Goal: Task Accomplishment & Management: Manage account settings

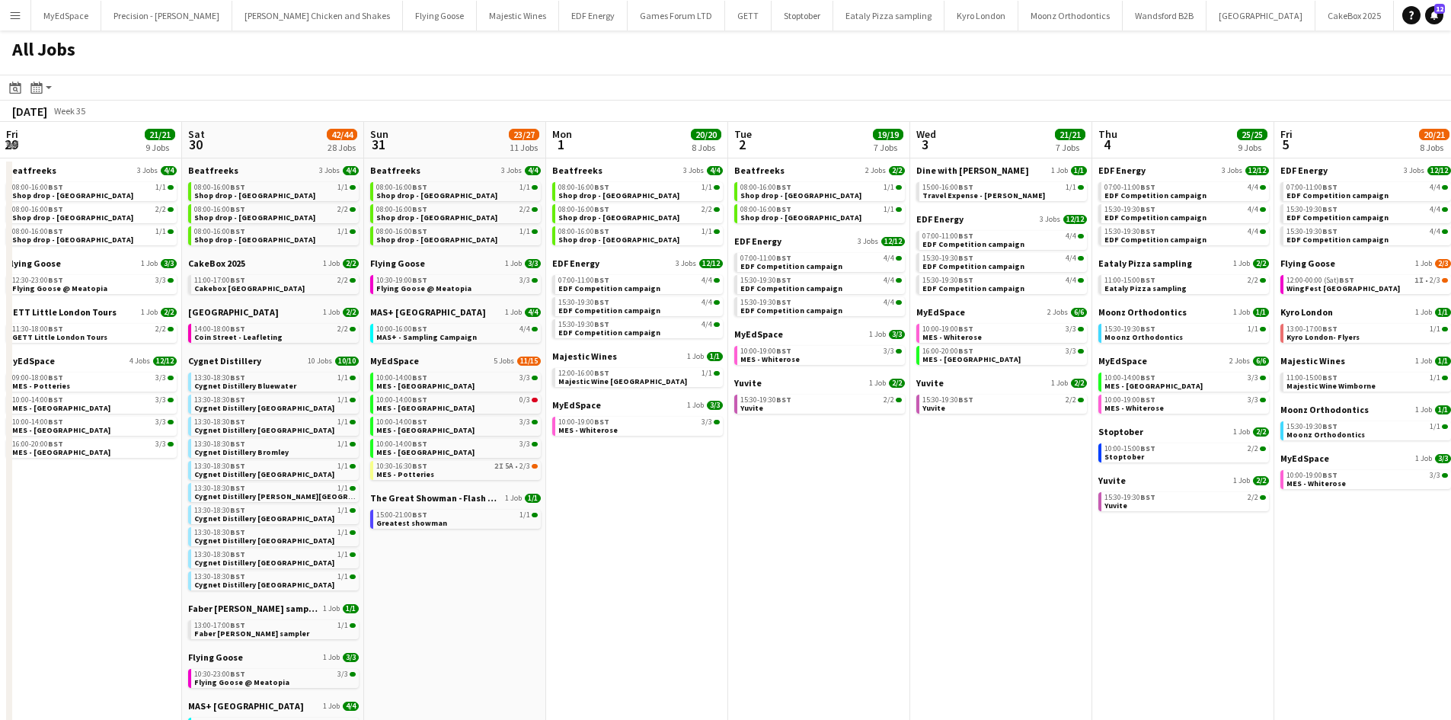
scroll to position [0, 379]
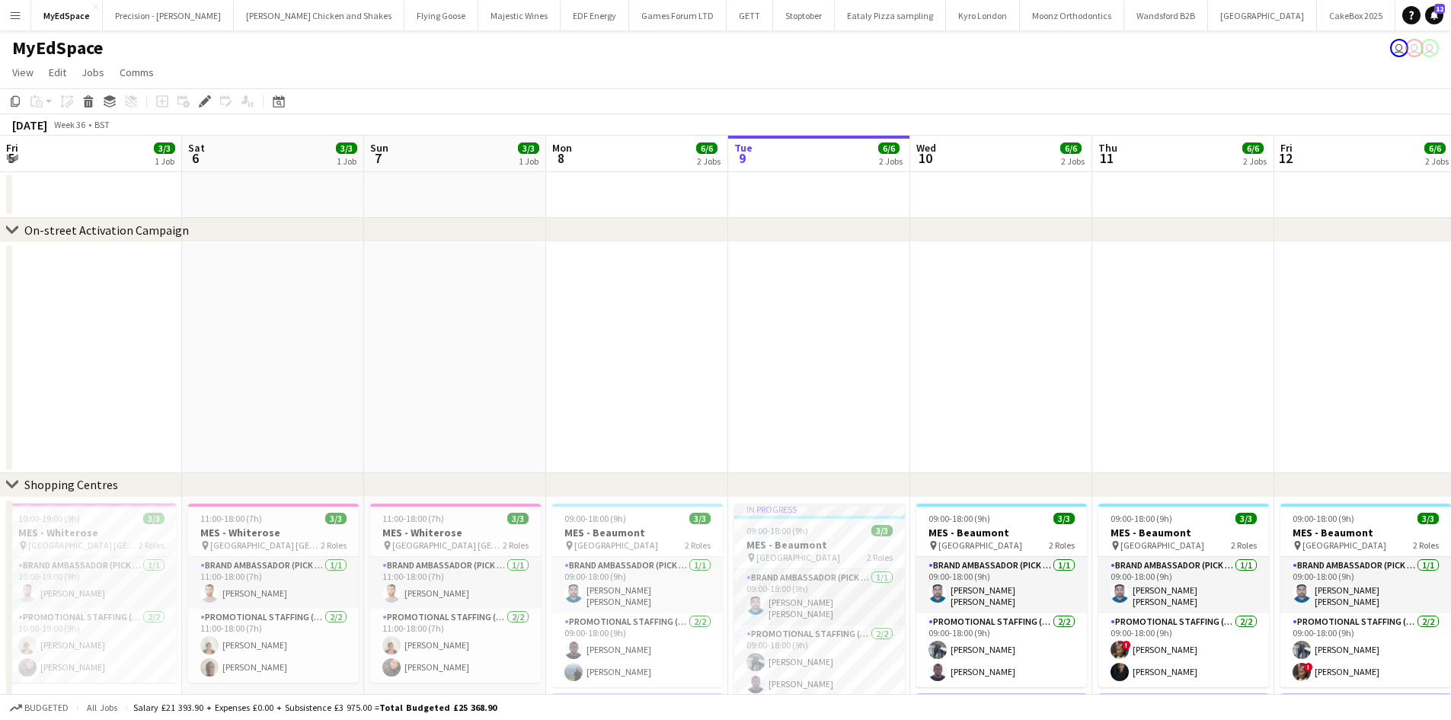
scroll to position [0, 595]
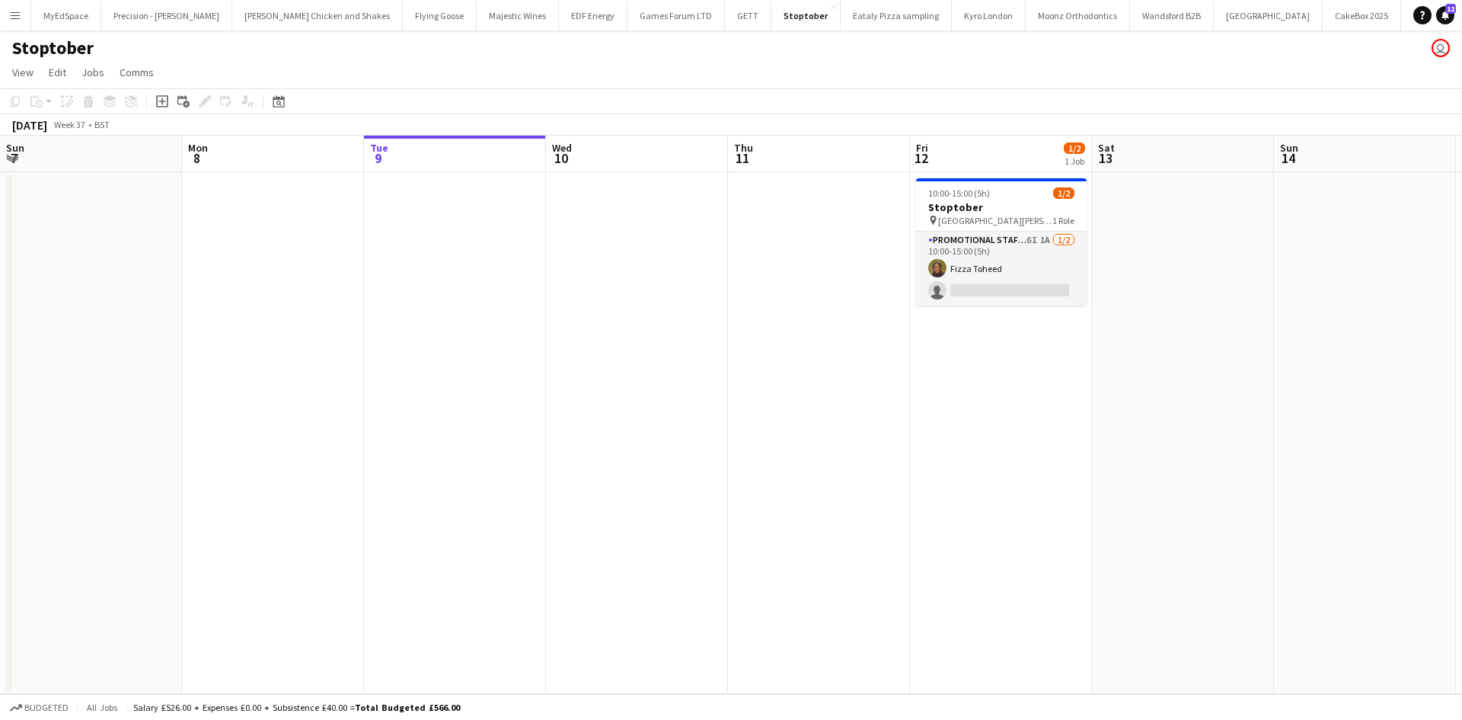
scroll to position [0, 596]
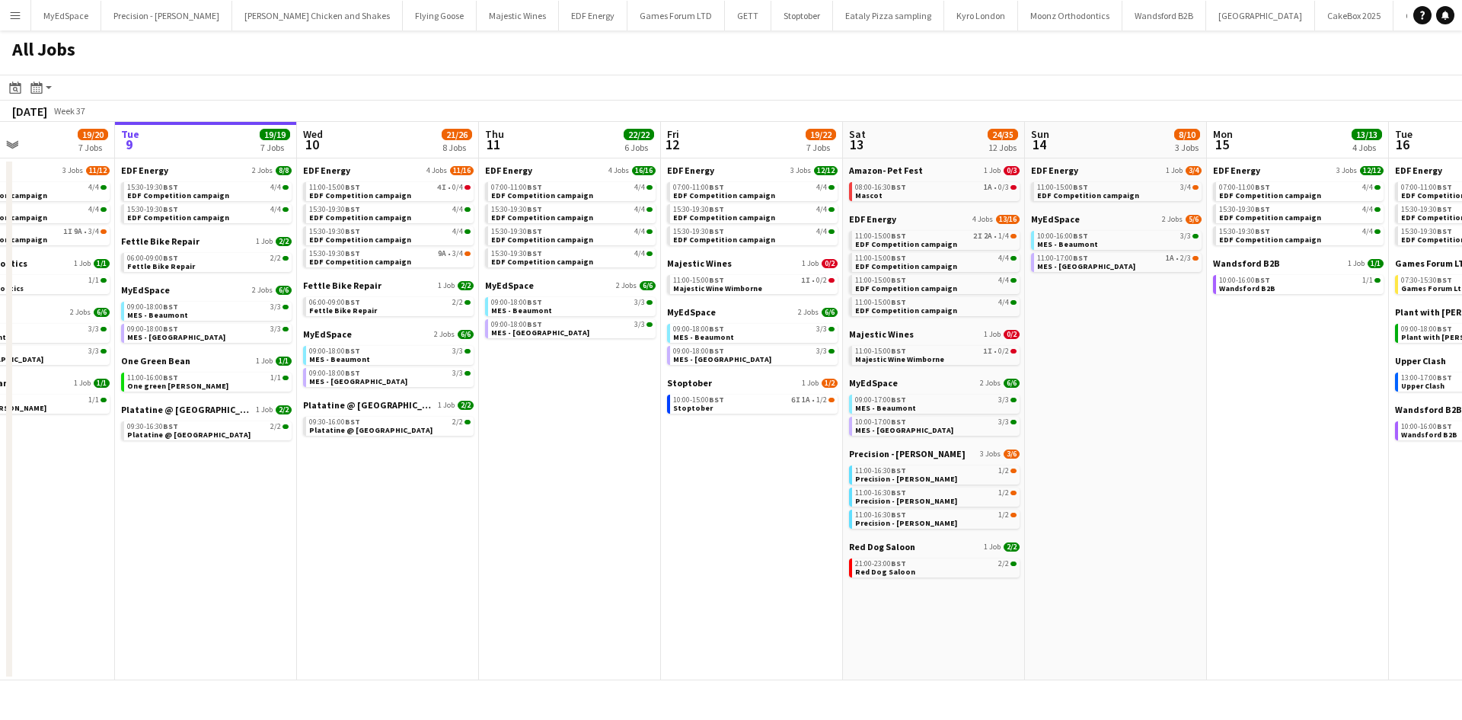
drag, startPoint x: 781, startPoint y: 476, endPoint x: 709, endPoint y: 471, distance: 71.7
click at [713, 472] on app-calendar-viewport "Sat 6 28/30 11 Jobs Sun 7 13/13 5 Jobs Mon 8 19/20 7 Jobs Tue 9 19/19 7 Jobs We…" at bounding box center [731, 401] width 1462 height 558
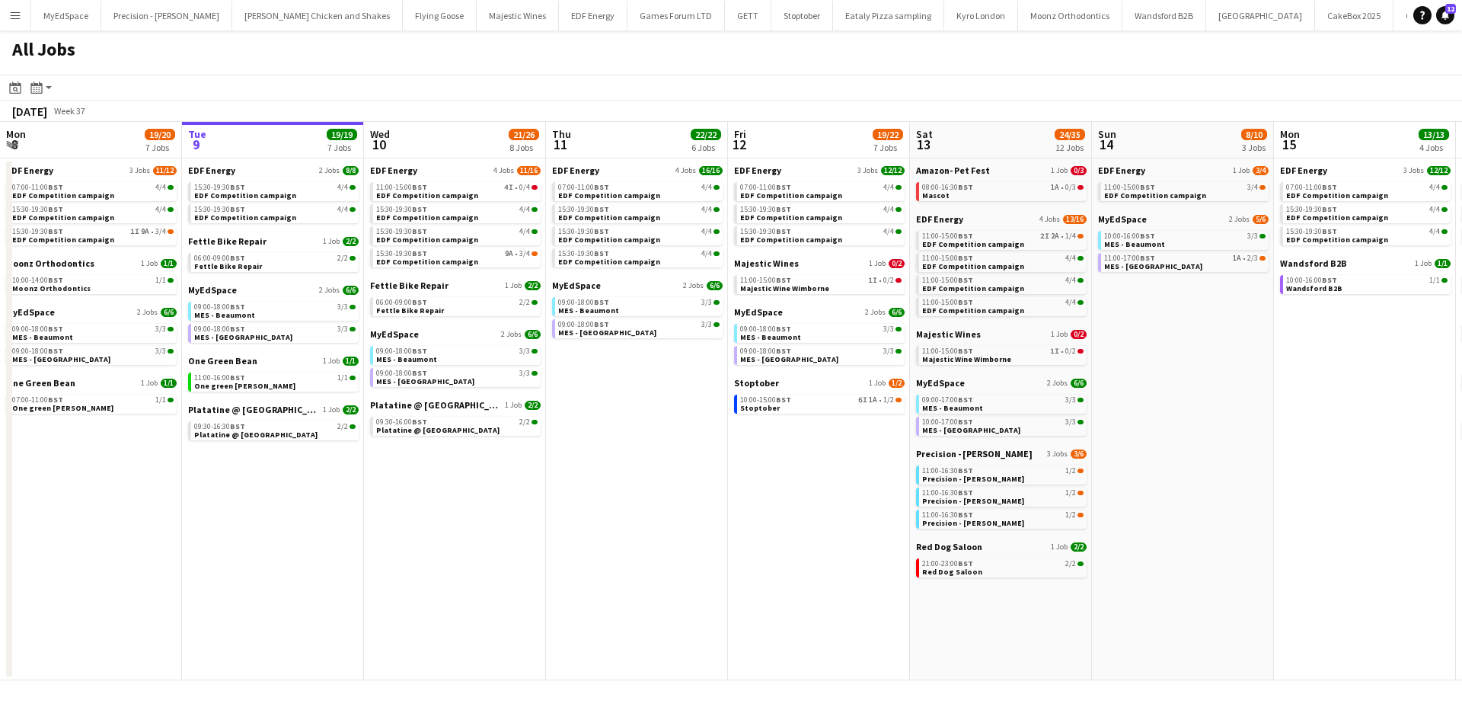
scroll to position [0, 599]
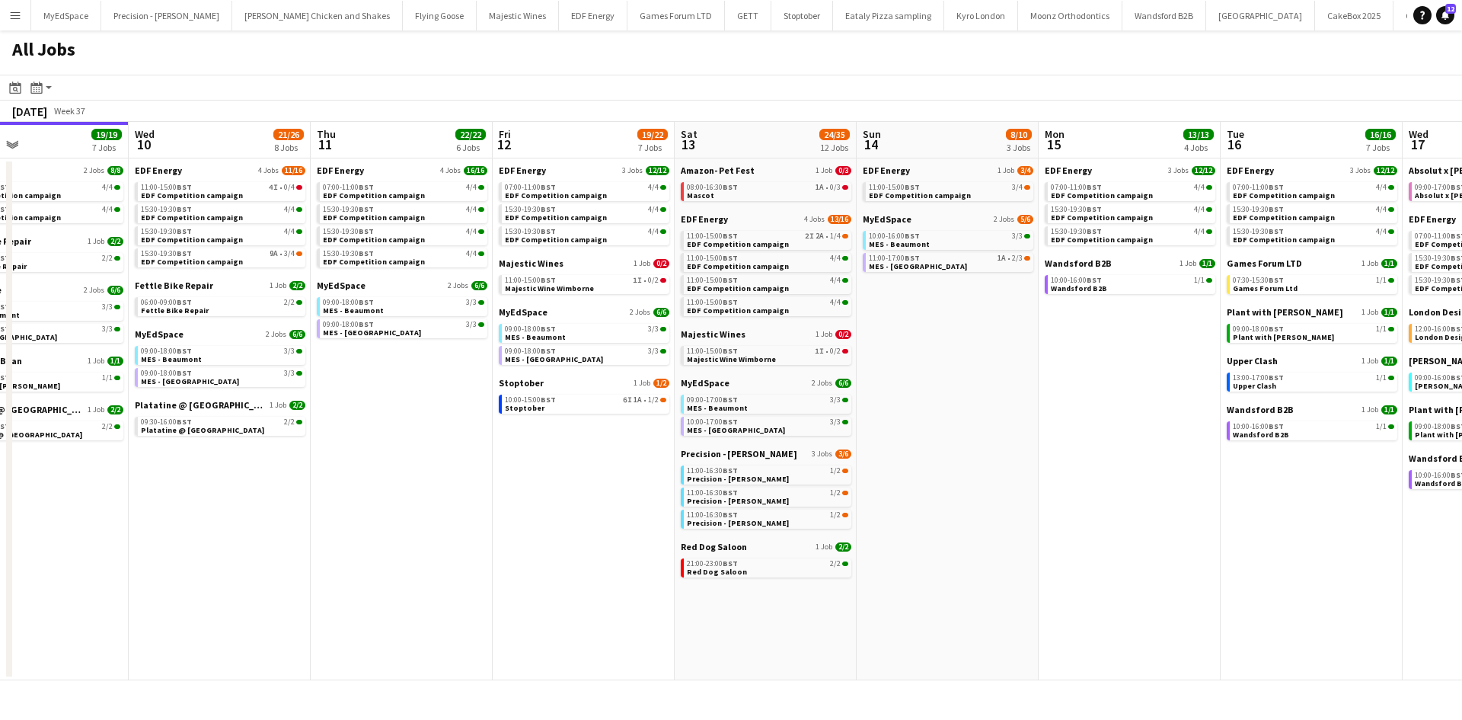
drag, startPoint x: 689, startPoint y: 445, endPoint x: 511, endPoint y: 450, distance: 178.3
click at [511, 450] on app-calendar-viewport "Sat 6 28/30 11 Jobs Sun 7 13/13 5 Jobs Mon 8 19/20 7 Jobs Tue 9 19/19 7 Jobs We…" at bounding box center [731, 401] width 1462 height 558
drag, startPoint x: 923, startPoint y: 414, endPoint x: 909, endPoint y: 418, distance: 15.0
click at [909, 418] on app-calendar-viewport "Sat 6 28/30 11 Jobs Sun 7 13/13 5 Jobs Mon 8 19/20 7 Jobs Tue 9 19/19 7 Jobs We…" at bounding box center [731, 401] width 1462 height 558
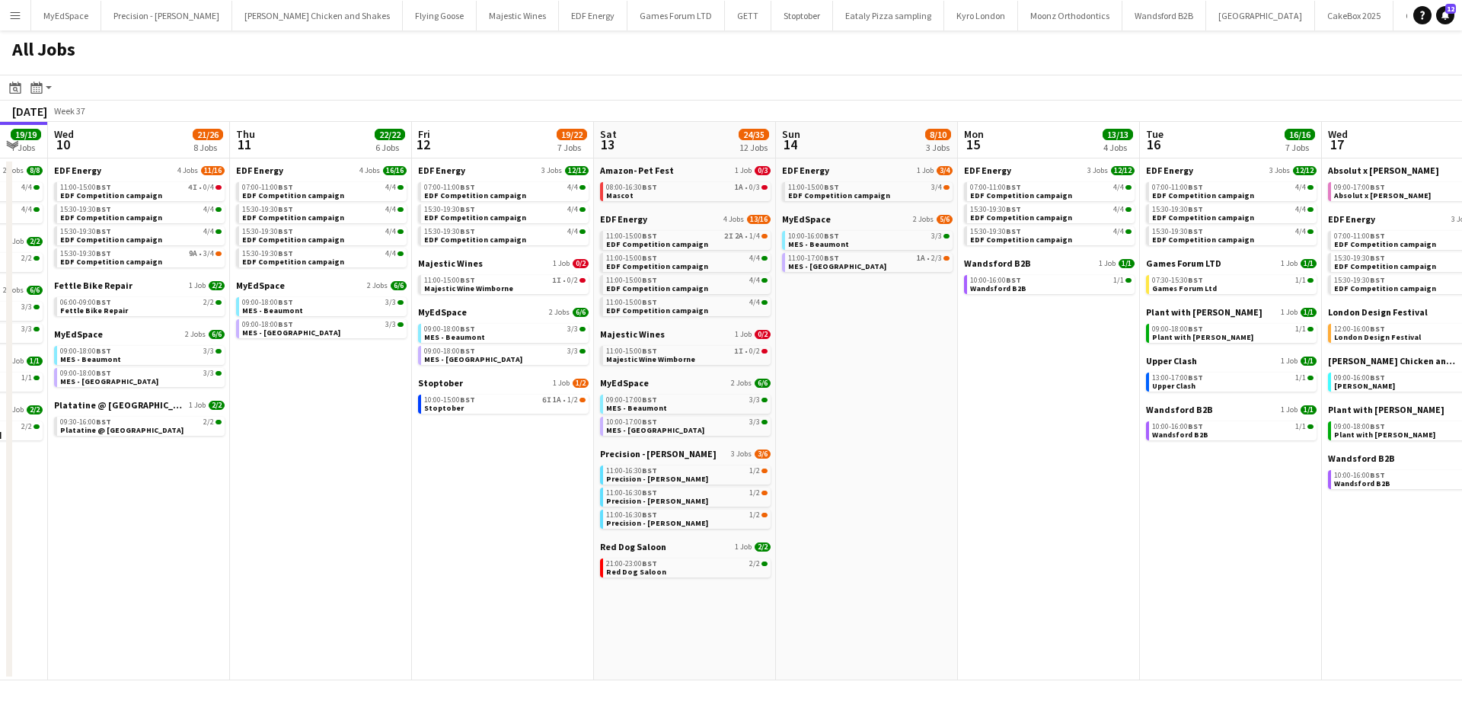
drag, startPoint x: 979, startPoint y: 551, endPoint x: 628, endPoint y: 597, distance: 354.2
click at [540, 597] on app-calendar-viewport "Sat 6 28/30 11 Jobs Sun 7 13/13 5 Jobs Mon 8 19/20 7 Jobs Tue 9 19/19 7 Jobs We…" at bounding box center [731, 401] width 1462 height 558
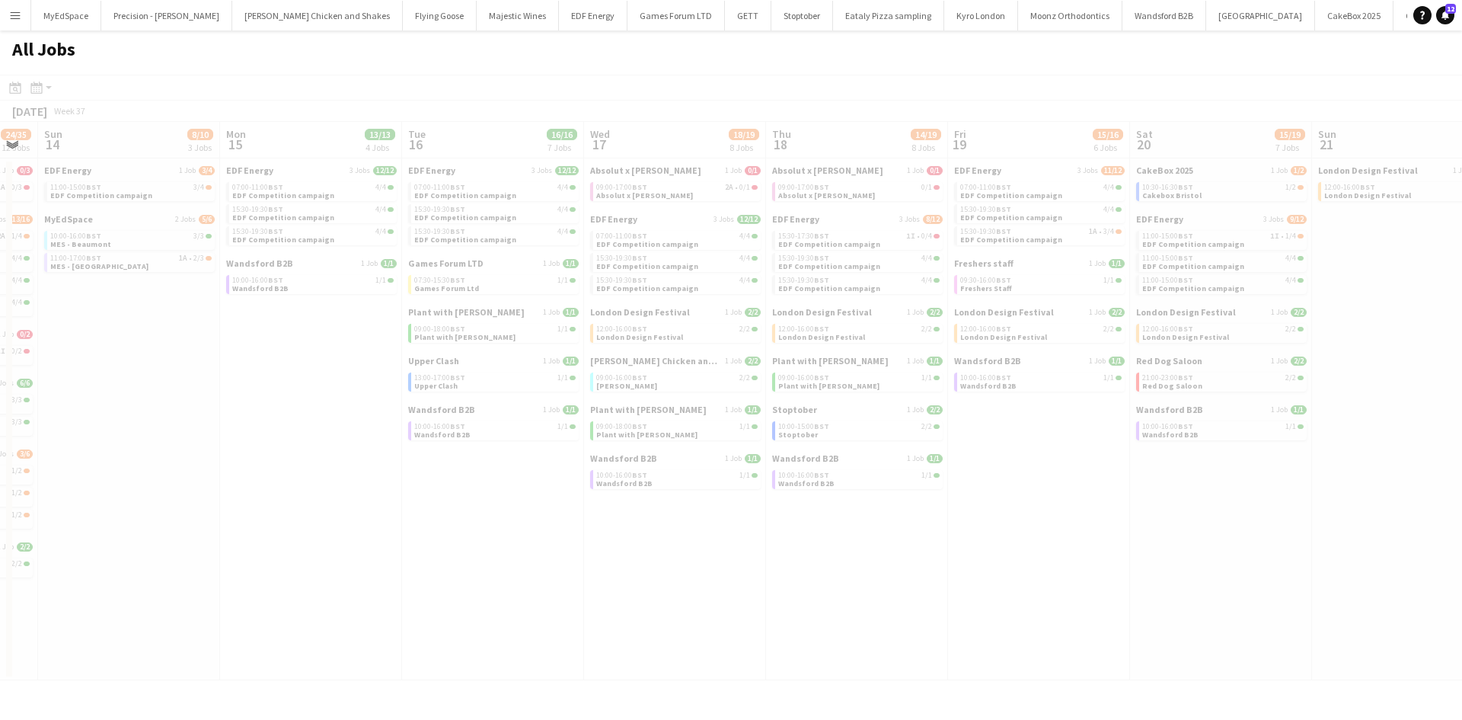
scroll to position [0, 530]
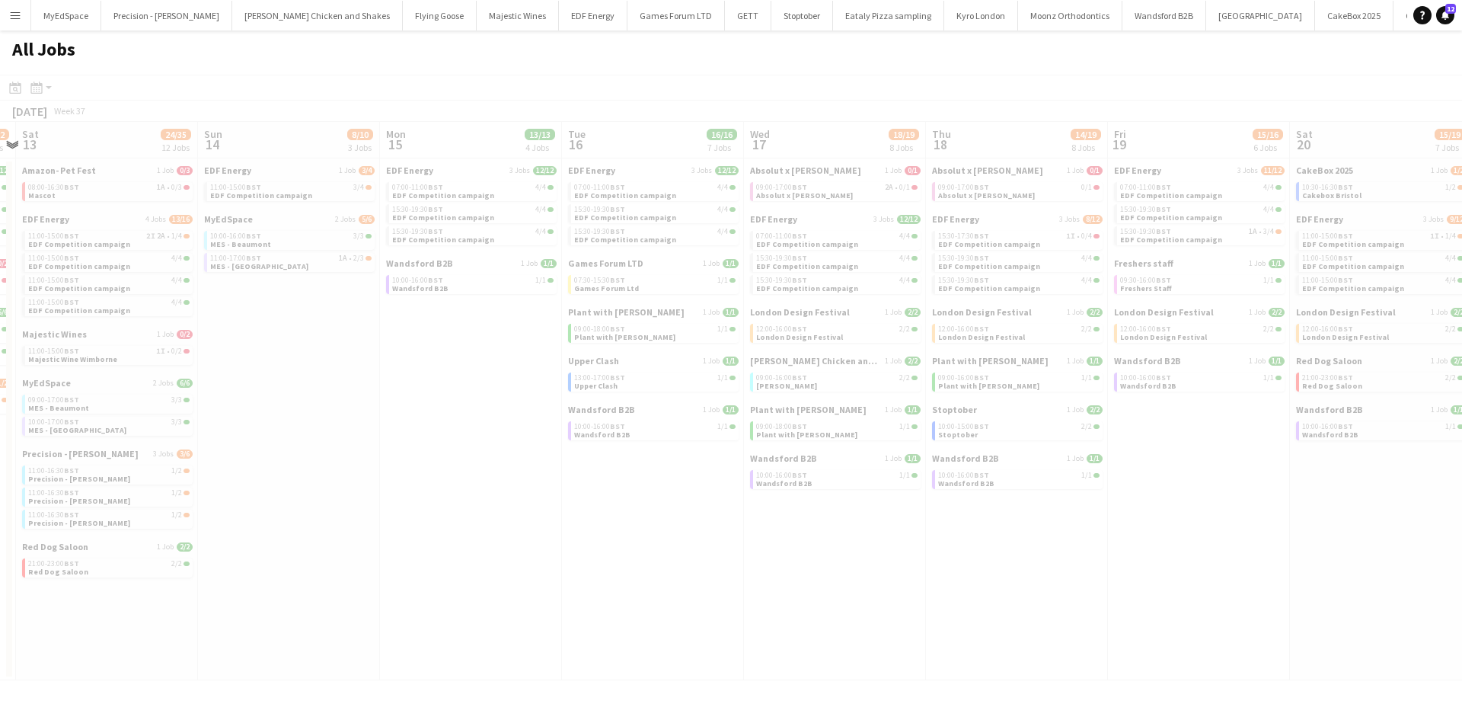
drag, startPoint x: 855, startPoint y: 591, endPoint x: 535, endPoint y: 559, distance: 320.7
click at [535, 559] on app-all-jobs "All Jobs Date picker SEP 2025 SEP 2025 Monday M Tuesday T Wednesday W Thursday …" at bounding box center [731, 355] width 1462 height 650
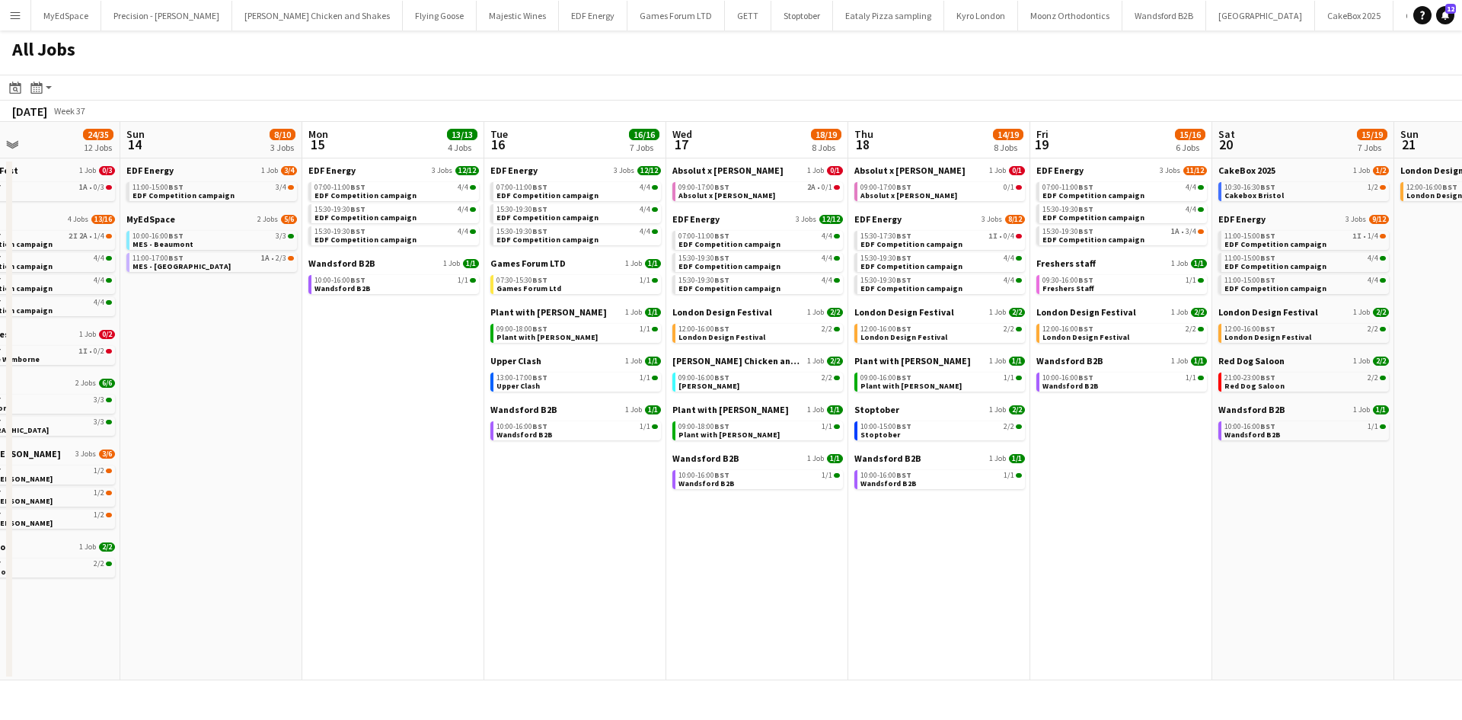
click at [826, 571] on app-calendar-viewport "Wed 10 21/26 8 Jobs Thu 11 22/22 6 Jobs Fri 12 19/22 7 Jobs Sat 13 24/35 12 Job…" at bounding box center [731, 401] width 1462 height 558
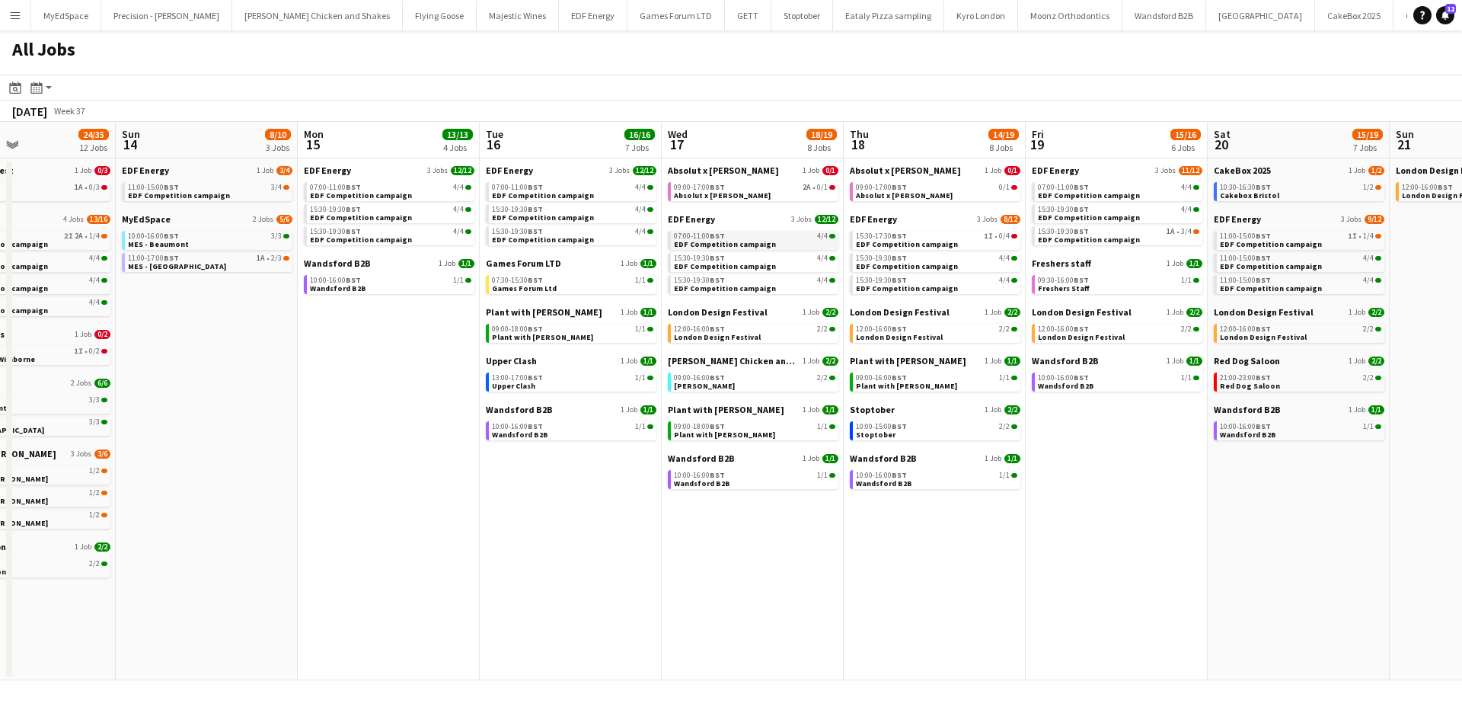
click at [765, 248] on app-calendar-brief-board "EDF Energy 3 Jobs 12/12 07:00-11:00 BST 4/4 EDF Competition campaign 15:30-19:3…" at bounding box center [753, 253] width 171 height 81
click at [769, 248] on link "07:00-11:00 BST 4/4 EDF Competition campaign" at bounding box center [754, 240] width 161 height 18
drag, startPoint x: 715, startPoint y: 560, endPoint x: 889, endPoint y: 524, distance: 177.3
click at [970, 545] on app-calendar-viewport "Wed 10 21/26 8 Jobs Thu 11 22/22 6 Jobs Fri 12 19/22 7 Jobs Sat 13 24/35 12 Job…" at bounding box center [731, 401] width 1462 height 558
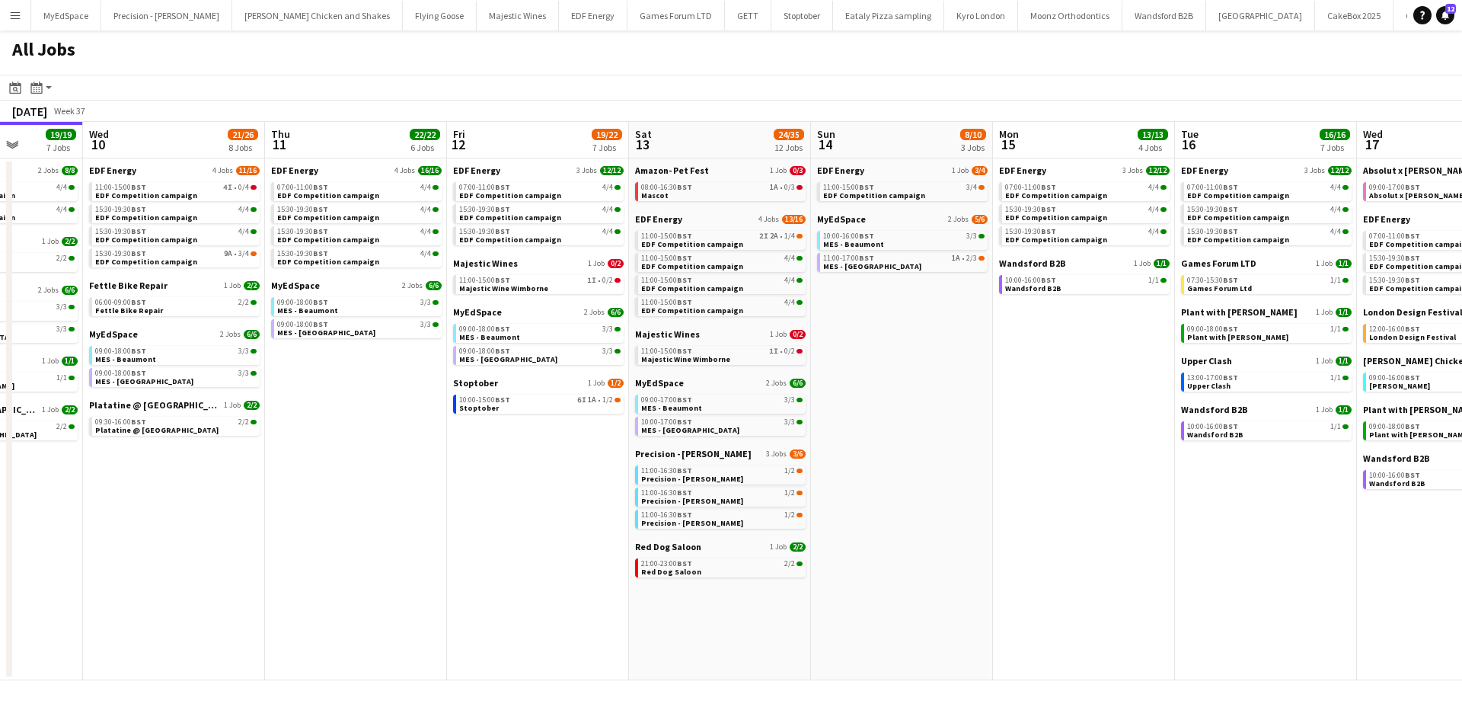
drag, startPoint x: 879, startPoint y: 522, endPoint x: 767, endPoint y: 509, distance: 112.8
click at [1072, 509] on app-calendar-viewport "Sun 7 13/13 5 Jobs Mon 8 19/20 7 Jobs Tue 9 19/19 7 Jobs Wed 10 21/26 8 Jobs Th…" at bounding box center [731, 401] width 1462 height 558
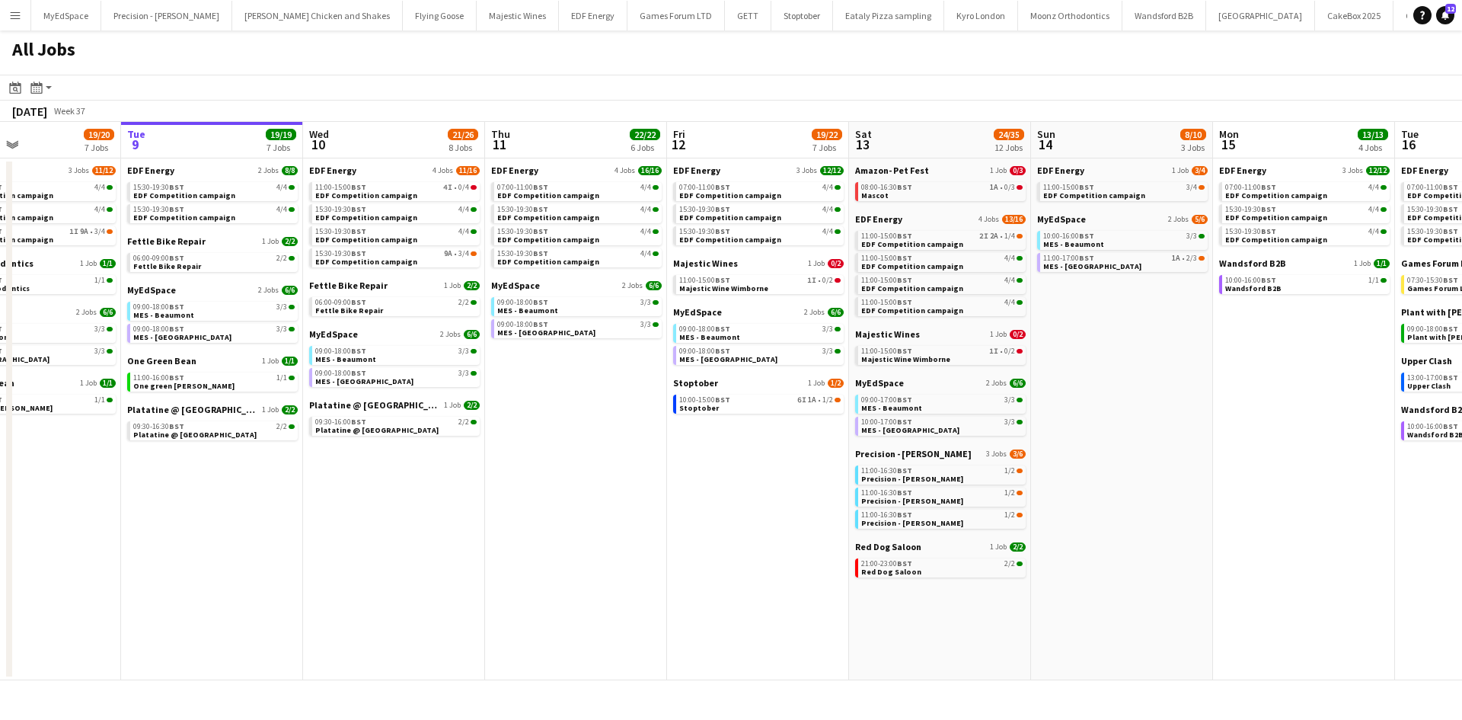
drag, startPoint x: 596, startPoint y: 513, endPoint x: 799, endPoint y: 465, distance: 208.9
click at [809, 506] on app-calendar-viewport "Sat 6 28/30 11 Jobs Sun 7 13/13 5 Jobs Mon 8 19/20 7 Jobs Tue 9 19/19 7 Jobs We…" at bounding box center [731, 401] width 1462 height 558
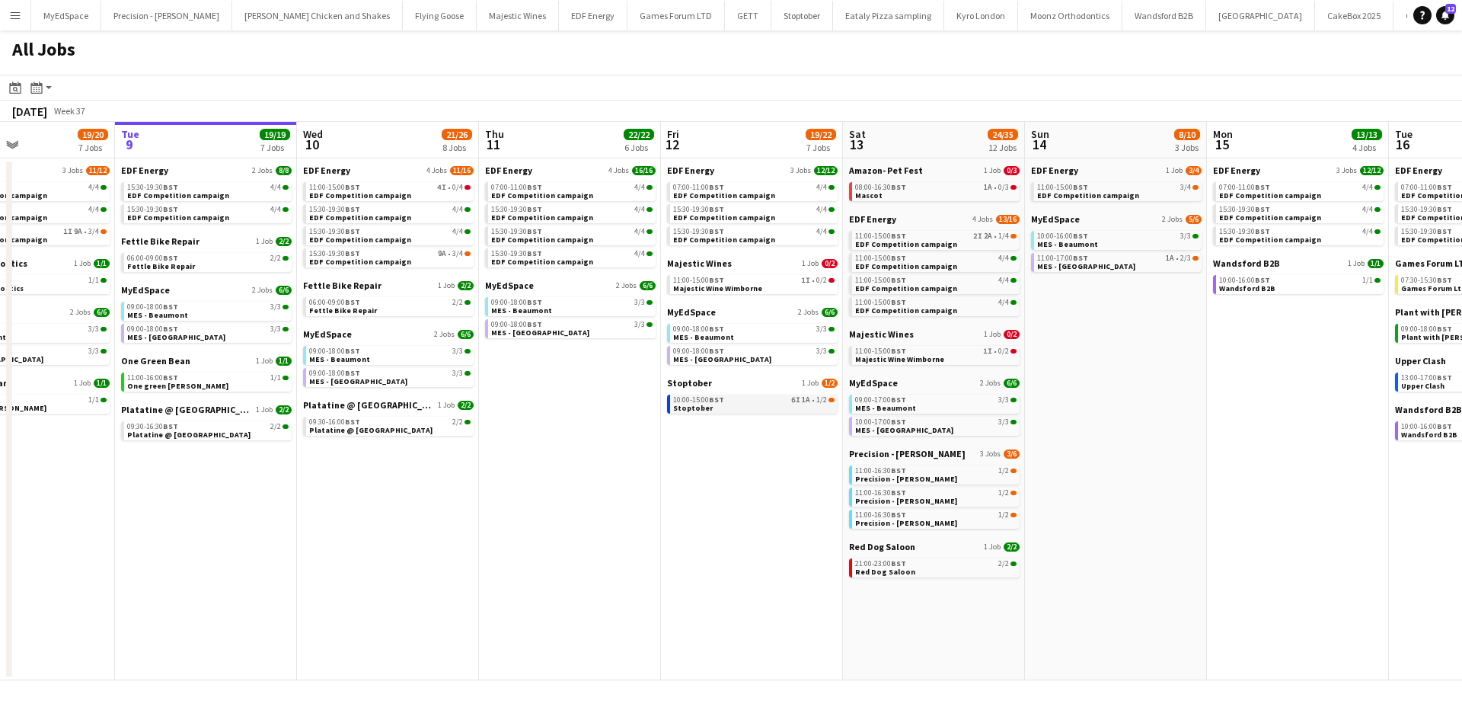
click at [791, 396] on link "10:00-15:00 BST 6I 1A • 1/2 Stoptober" at bounding box center [753, 404] width 161 height 18
drag, startPoint x: 776, startPoint y: 462, endPoint x: 711, endPoint y: 456, distance: 65.8
click at [724, 457] on app-calendar-viewport "Sat 6 28/30 11 Jobs Sun 7 13/13 5 Jobs Mon 8 19/20 7 Jobs Tue 9 19/19 7 Jobs We…" at bounding box center [731, 401] width 1462 height 558
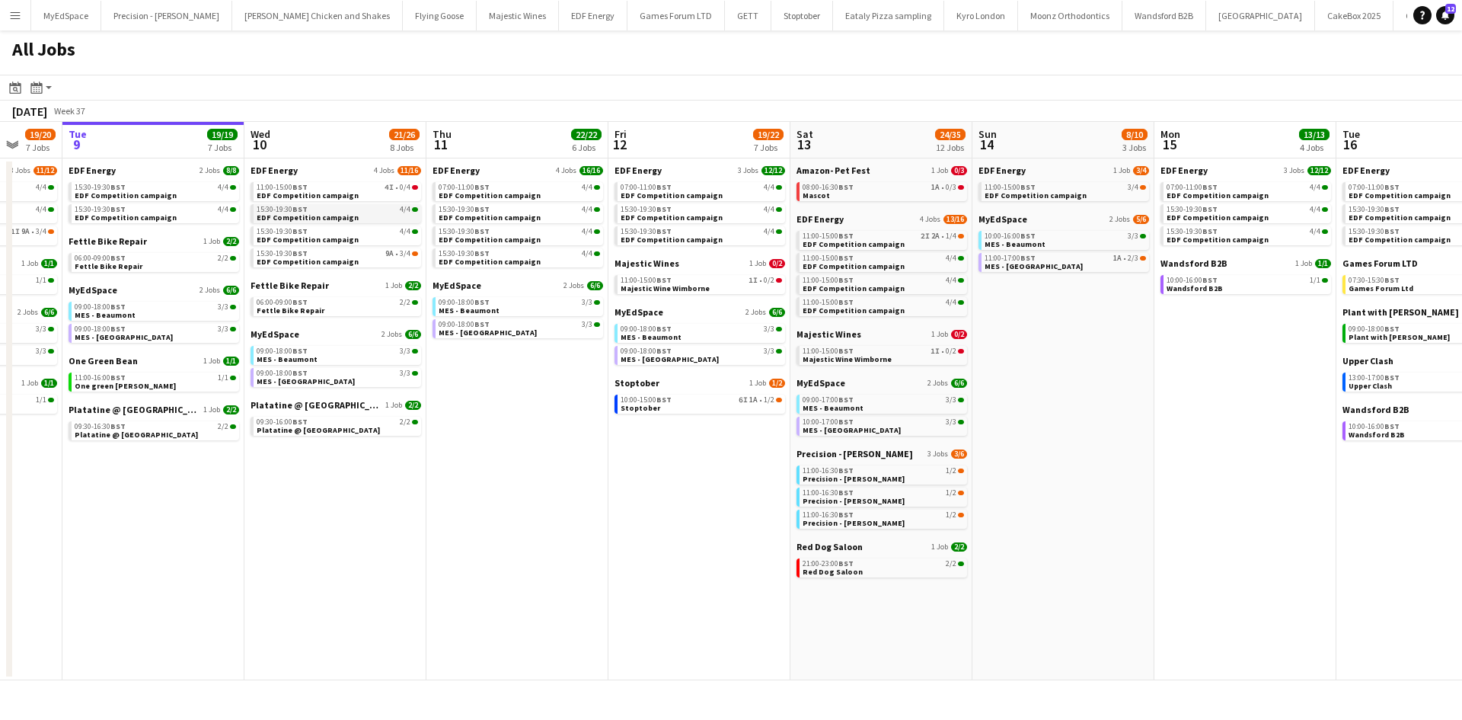
click at [371, 204] on link "15:30-19:30 BST 4/4 EDF Competition campaign" at bounding box center [337, 213] width 161 height 18
drag, startPoint x: 618, startPoint y: 583, endPoint x: 786, endPoint y: 564, distance: 169.5
click at [775, 567] on app-calendar-viewport "Sat 6 28/30 11 Jobs Sun 7 13/13 5 Jobs Mon 8 19/20 7 Jobs Tue 9 19/19 7 Jobs We…" at bounding box center [731, 401] width 1462 height 558
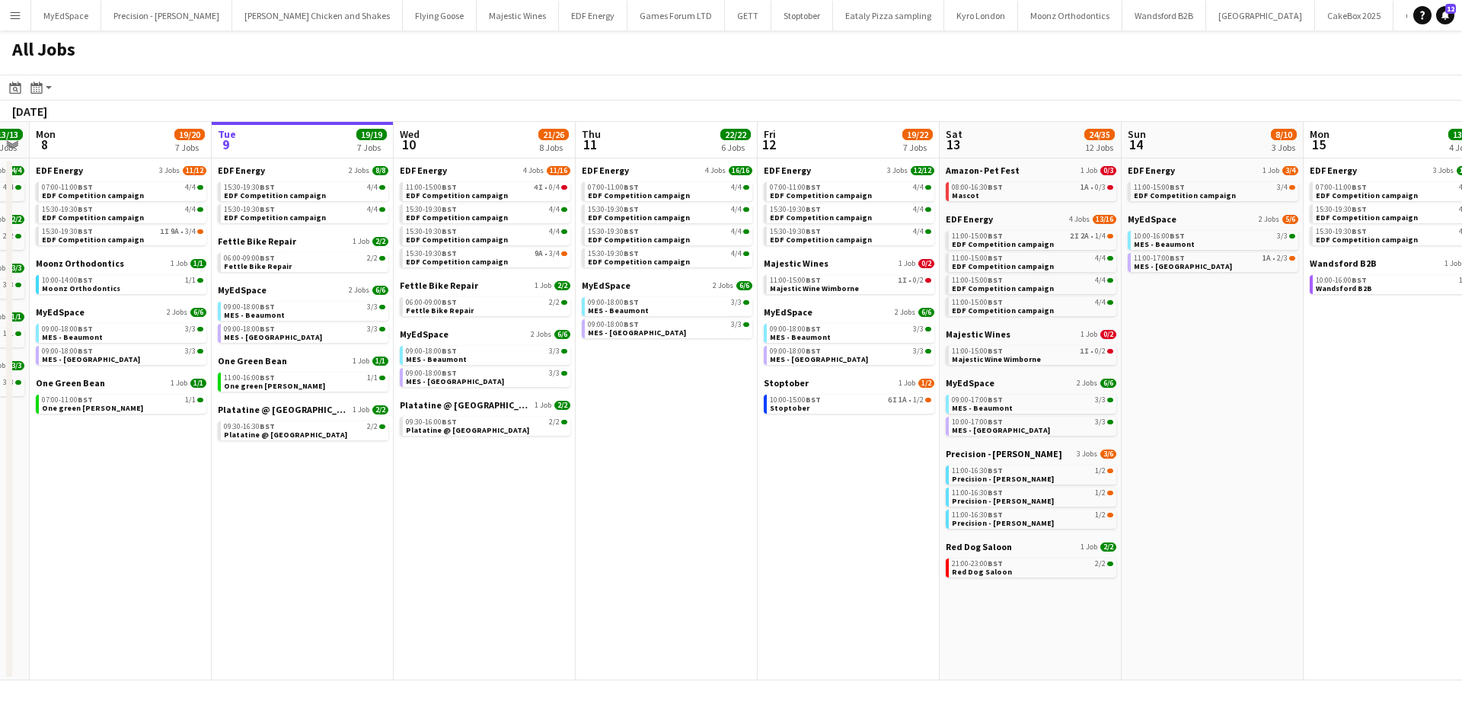
scroll to position [0, 377]
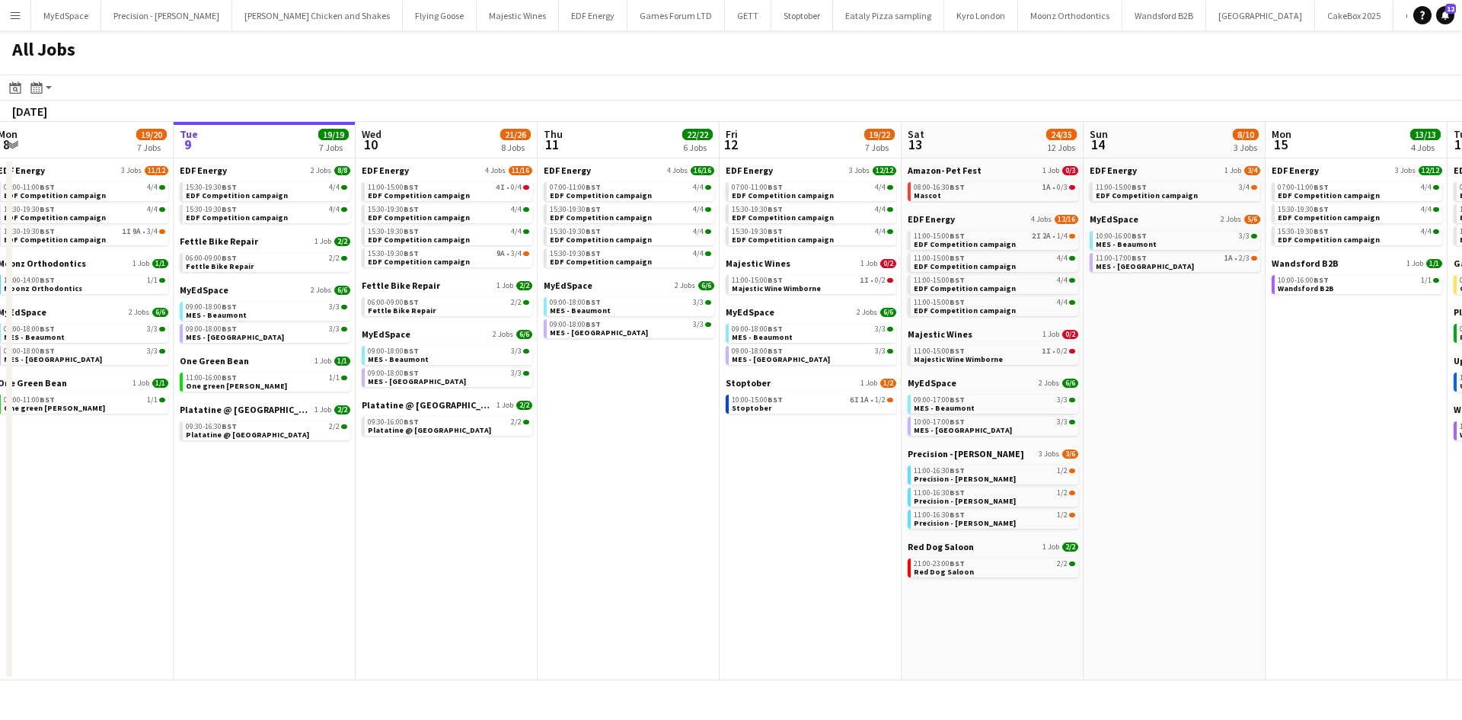
drag, startPoint x: 596, startPoint y: 487, endPoint x: 564, endPoint y: 491, distance: 33.1
click at [564, 491] on app-calendar-viewport "Sat 6 28/30 11 Jobs Sun 7 13/13 5 Jobs Mon 8 19/20 7 Jobs Tue 9 19/19 7 Jobs We…" at bounding box center [731, 401] width 1462 height 558
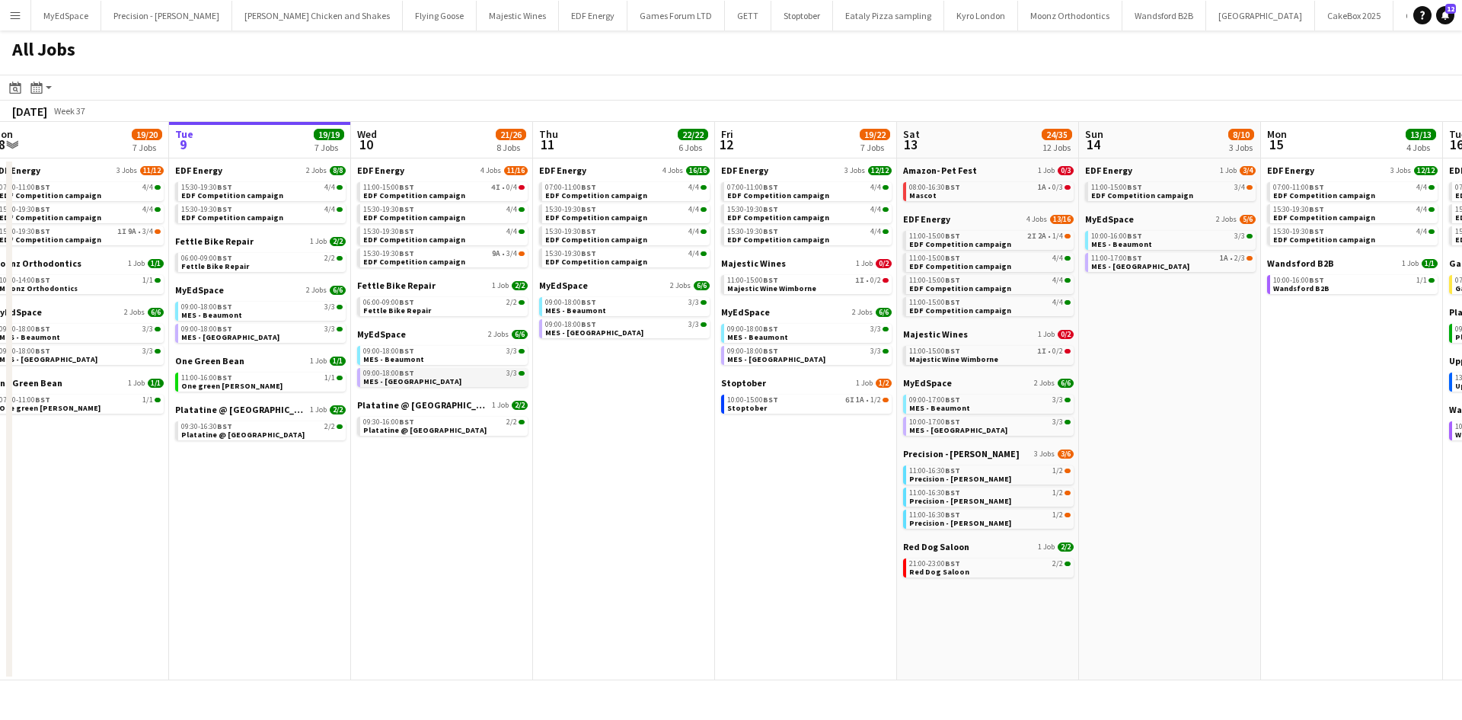
click at [423, 381] on link "09:00-18:00 BST 3/3 MES - Southside" at bounding box center [443, 377] width 161 height 18
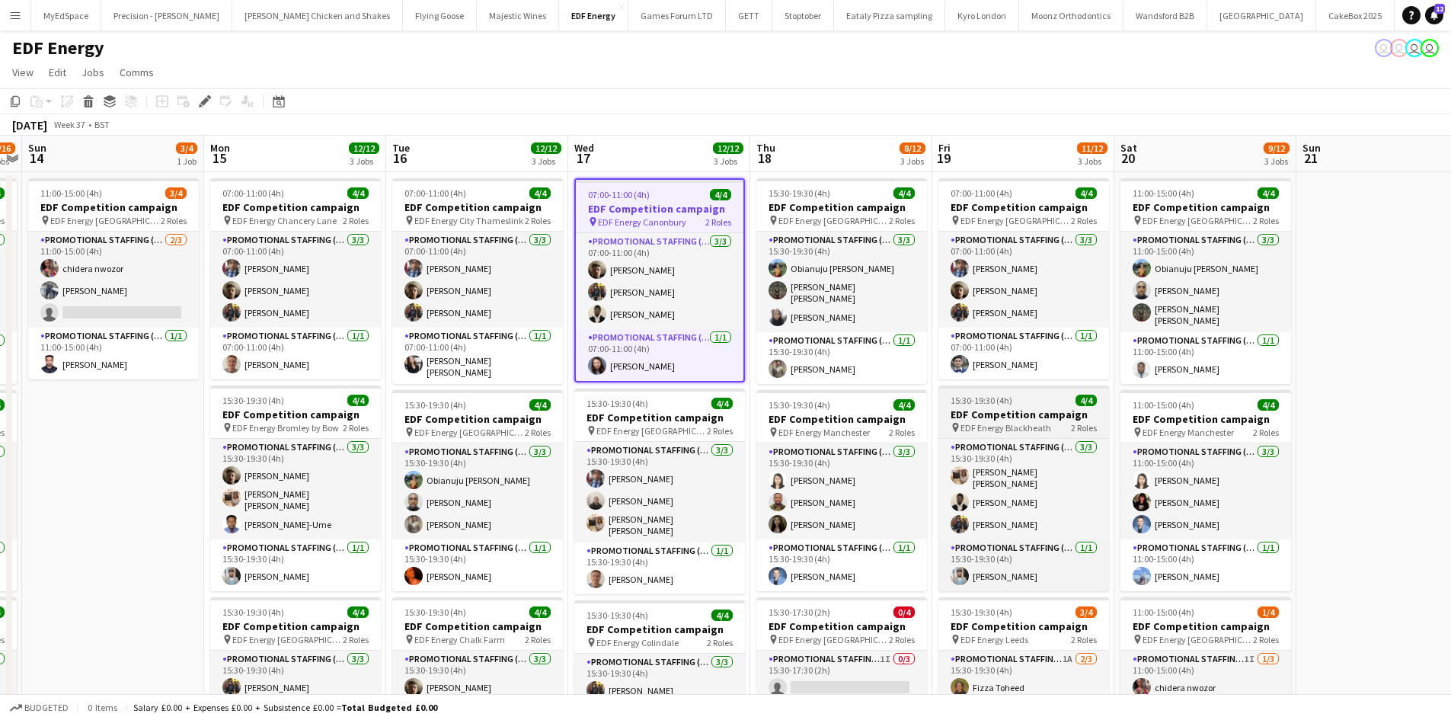
drag, startPoint x: 639, startPoint y: 476, endPoint x: 1095, endPoint y: 413, distance: 460.6
click at [639, 476] on app-card-role "Promotional Staffing (Flyering Staff) 3/3 15:30-19:30 (4h) Seyi Ogunyemi Gavin …" at bounding box center [659, 492] width 171 height 101
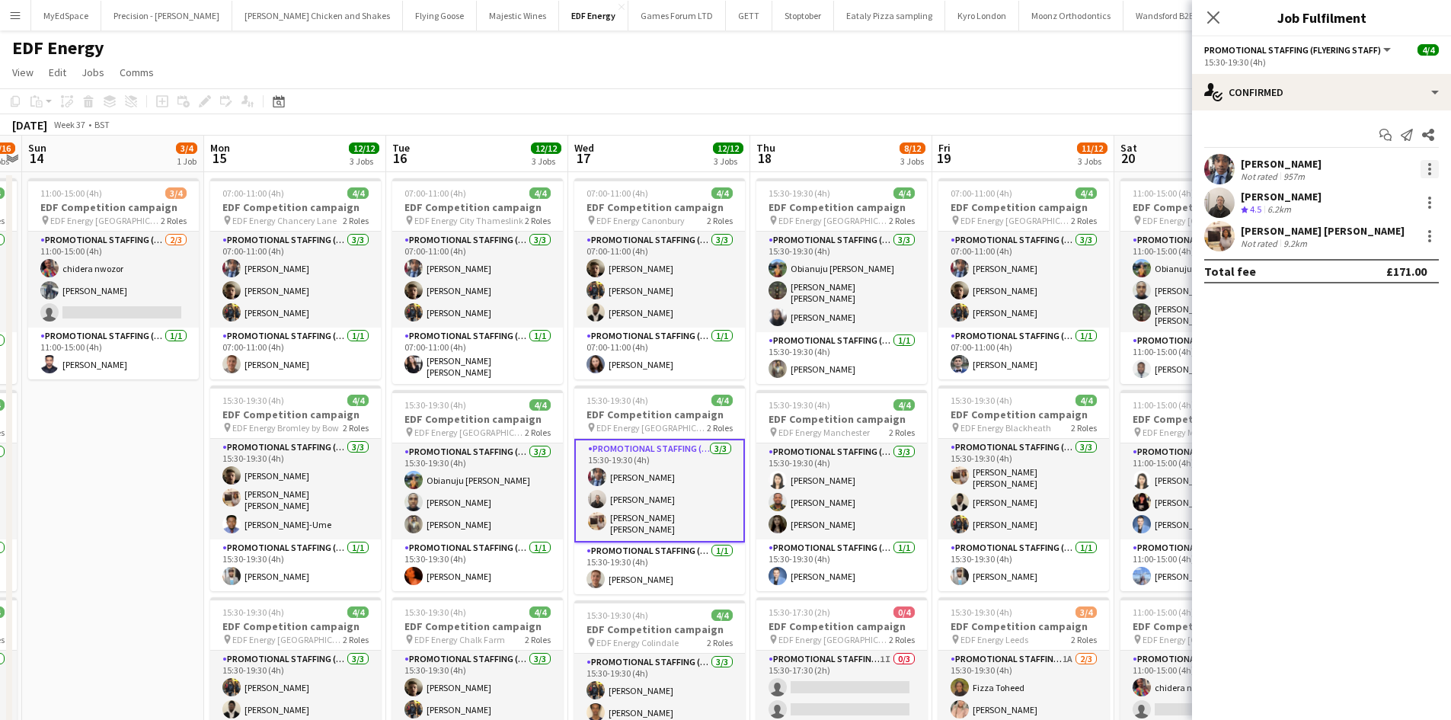
click at [1428, 164] on div at bounding box center [1429, 164] width 3 height 3
click at [1359, 344] on span "Remove" at bounding box center [1355, 343] width 46 height 13
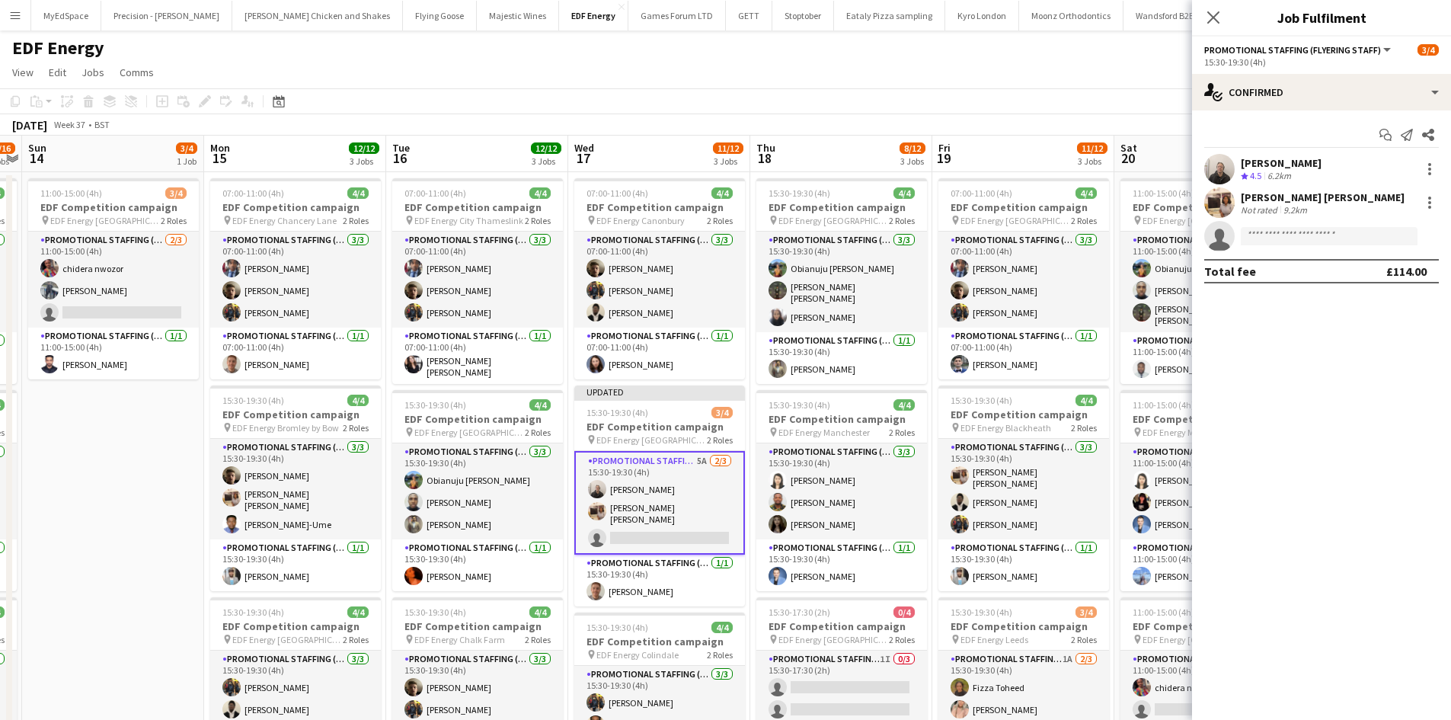
click at [1107, 58] on div "EDF Energy user user user user" at bounding box center [725, 44] width 1451 height 29
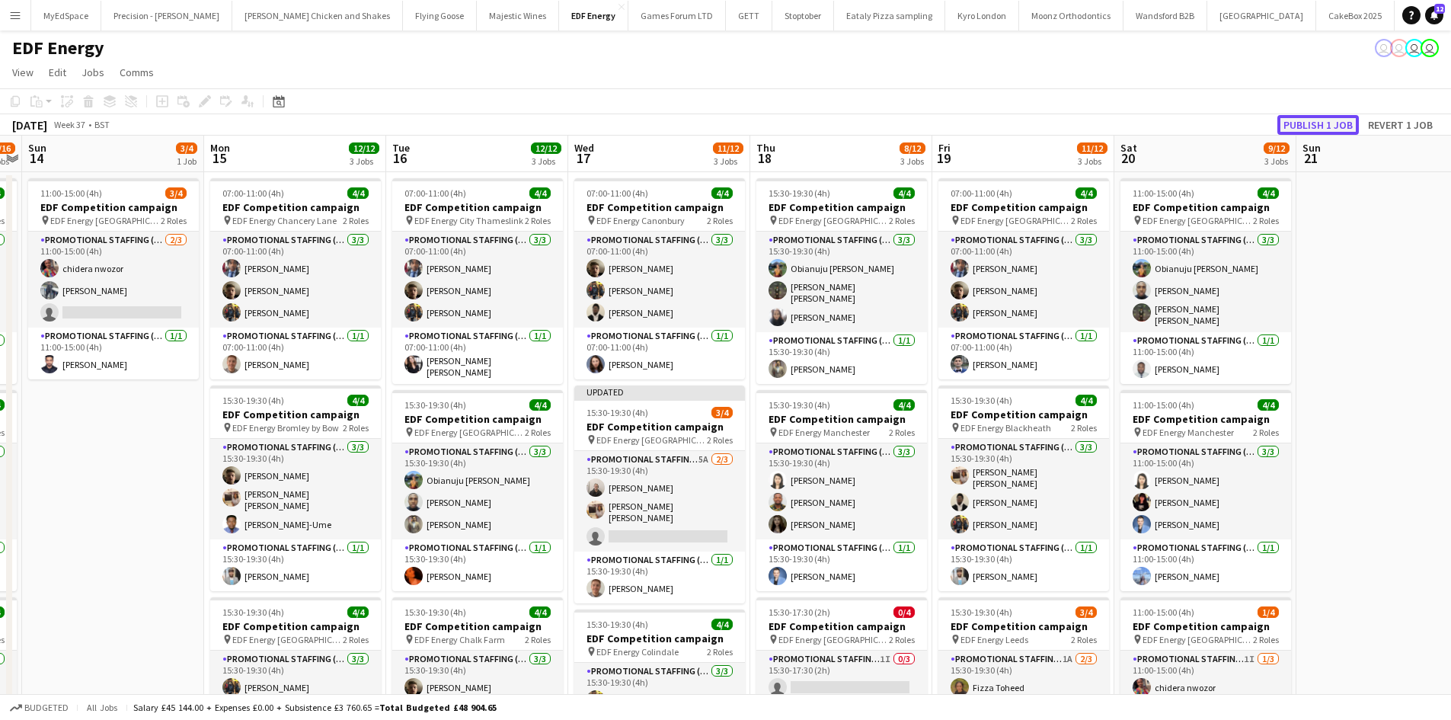
click at [1319, 124] on button "Publish 1 job" at bounding box center [1317, 125] width 81 height 20
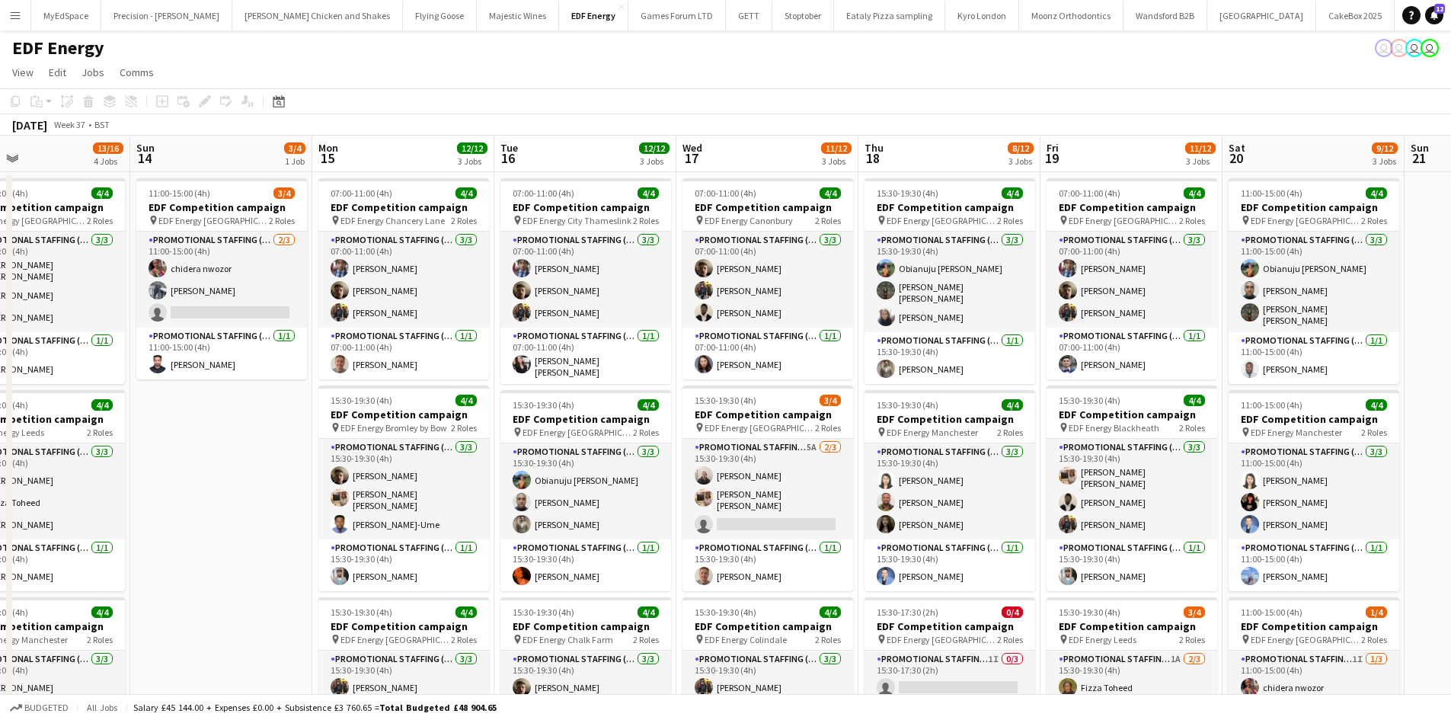
drag, startPoint x: 599, startPoint y: 369, endPoint x: 730, endPoint y: 364, distance: 131.9
click at [730, 364] on app-calendar-viewport "Thu 11 16/16 4 Jobs Fri 12 12/12 3 Jobs Sat 13 13/16 4 Jobs Sun 14 3/4 1 Job Mo…" at bounding box center [725, 613] width 1451 height 955
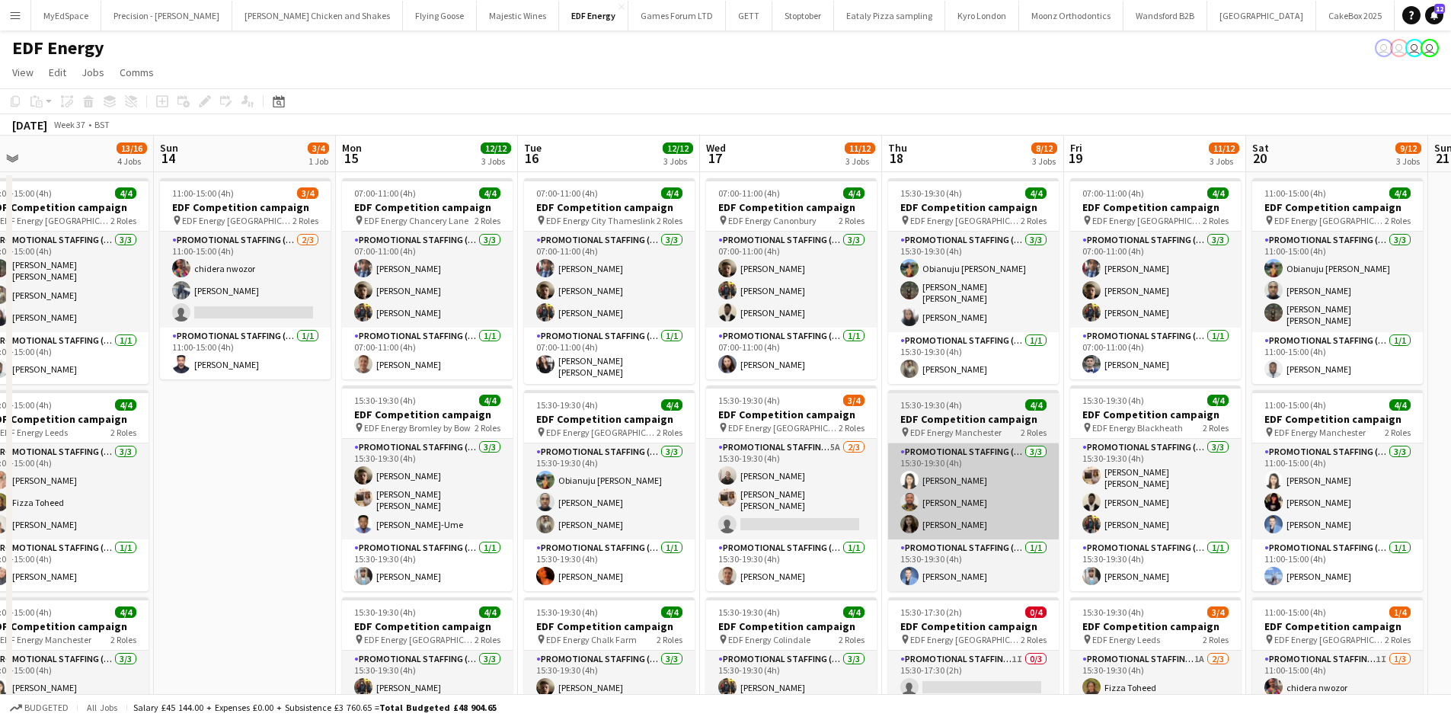
drag, startPoint x: 837, startPoint y: 448, endPoint x: 898, endPoint y: 454, distance: 61.2
click at [837, 448] on app-card-role "Promotional Staffing (Flyering Staff) 5A 2/3 15:30-19:30 (4h) Gavin Rowe Annie …" at bounding box center [791, 489] width 171 height 101
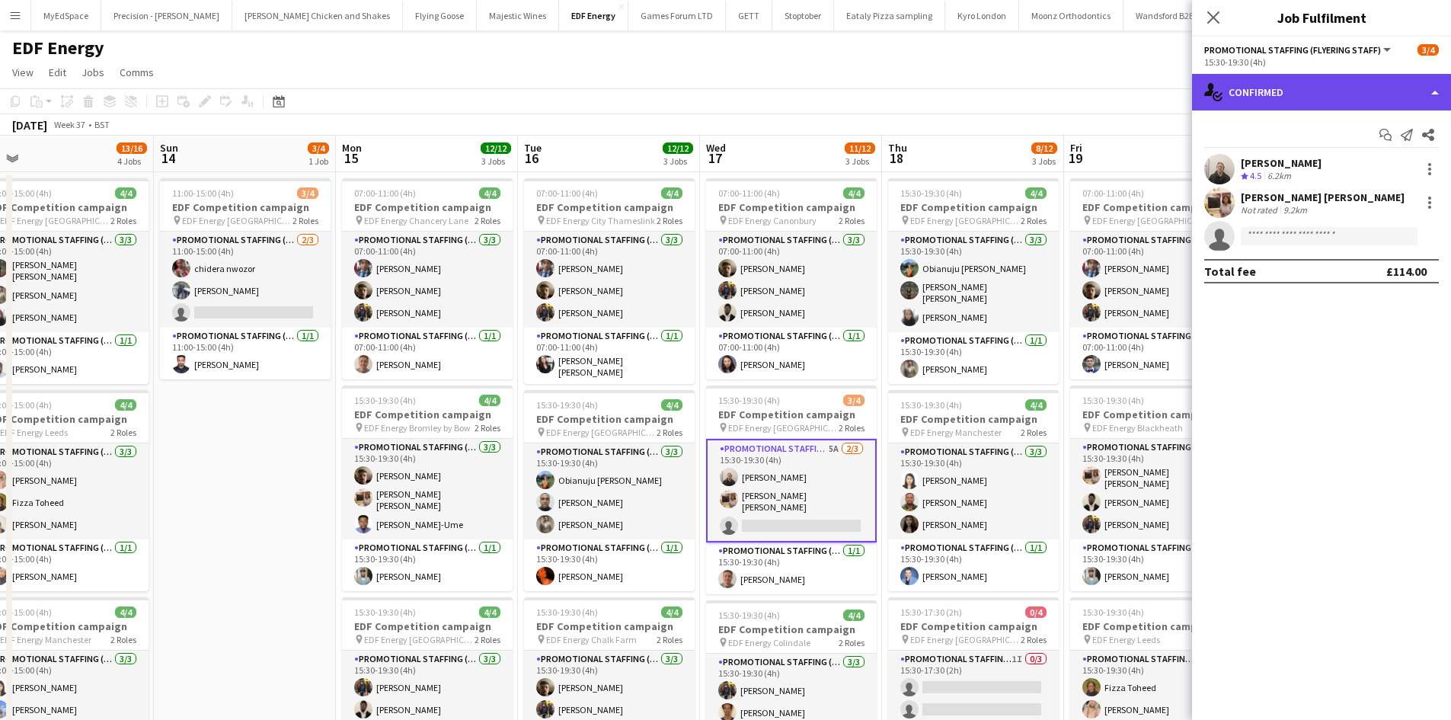
click at [1340, 99] on div "single-neutral-actions-check-2 Confirmed" at bounding box center [1321, 92] width 259 height 37
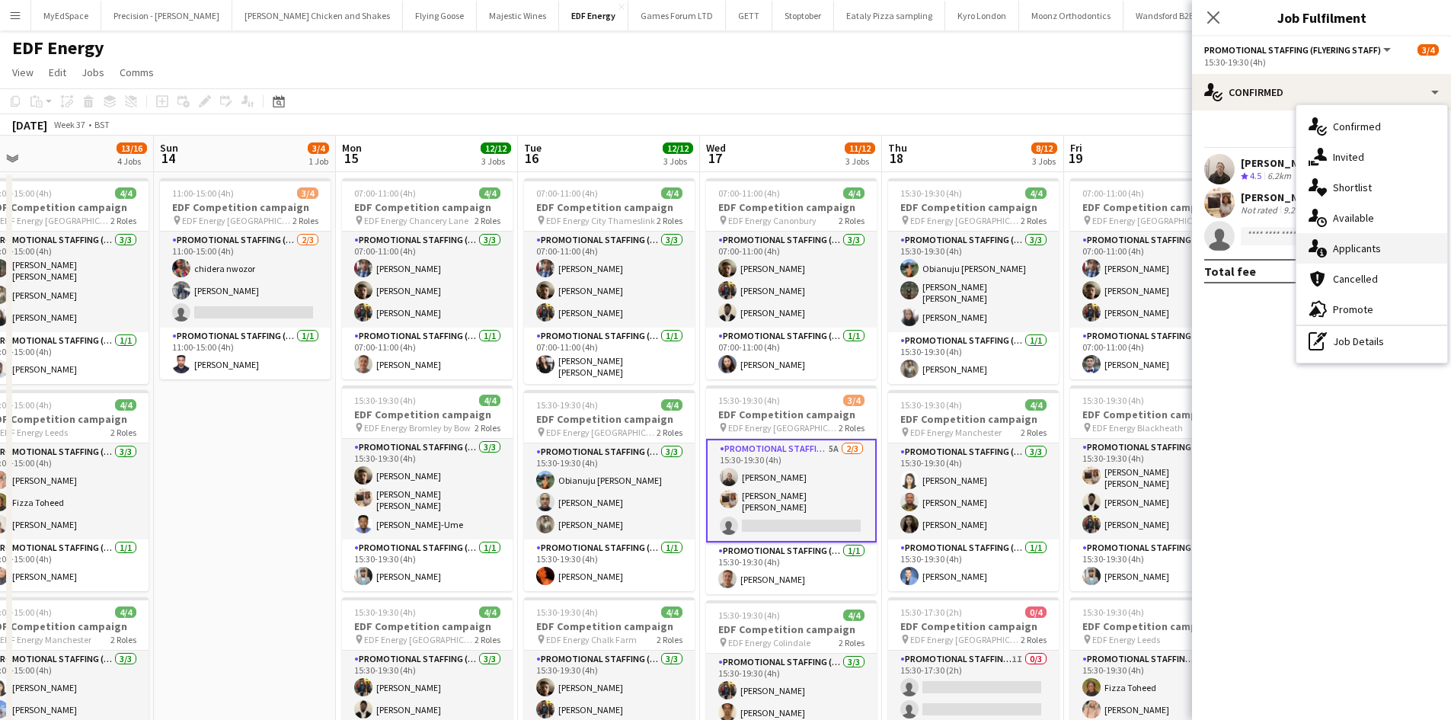
click at [1367, 248] on span "Applicants" at bounding box center [1357, 248] width 48 height 14
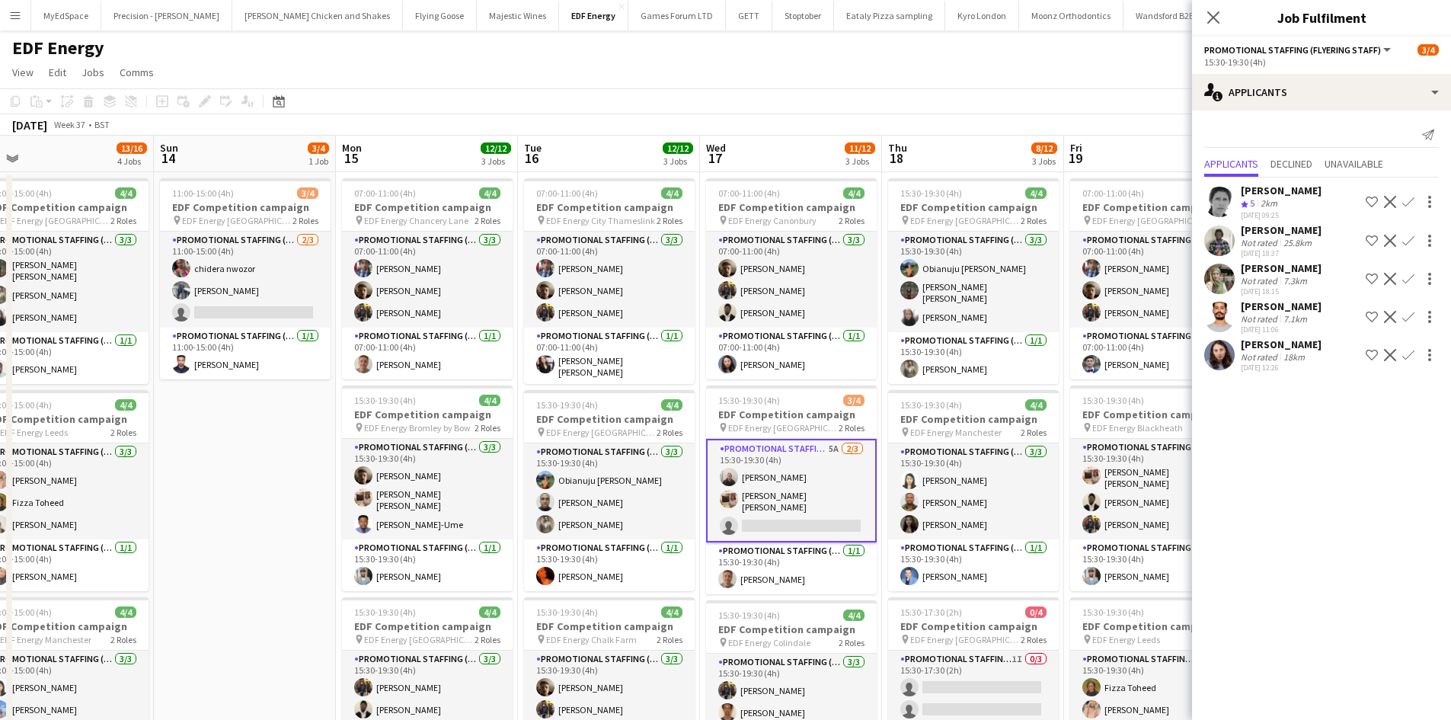
click at [1410, 357] on app-icon "Confirm" at bounding box center [1408, 355] width 12 height 12
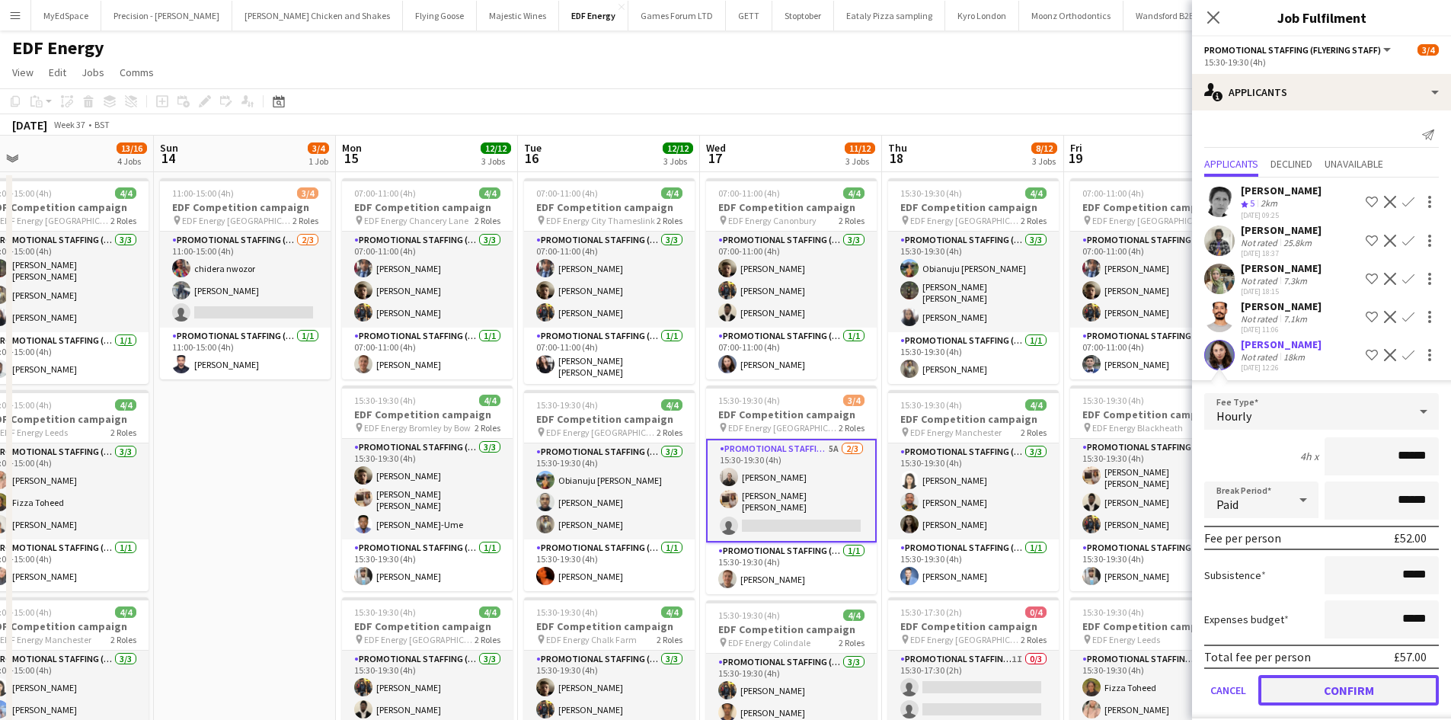
click at [1331, 695] on button "Confirm" at bounding box center [1348, 690] width 181 height 30
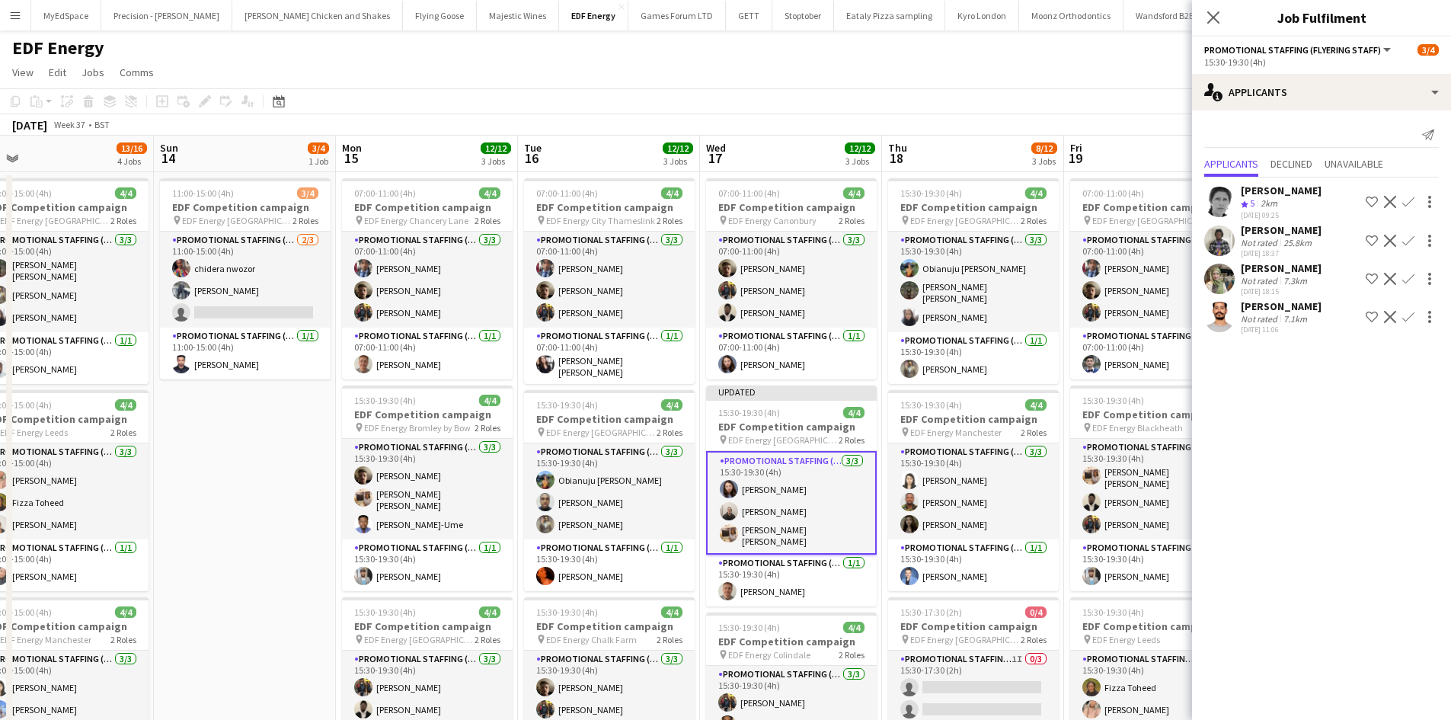
click at [1035, 472] on app-card-role "Promotional Staffing (Flyering Staff) 3/3 15:30-19:30 (4h) Winnie Wong Isaac Es…" at bounding box center [973, 491] width 171 height 96
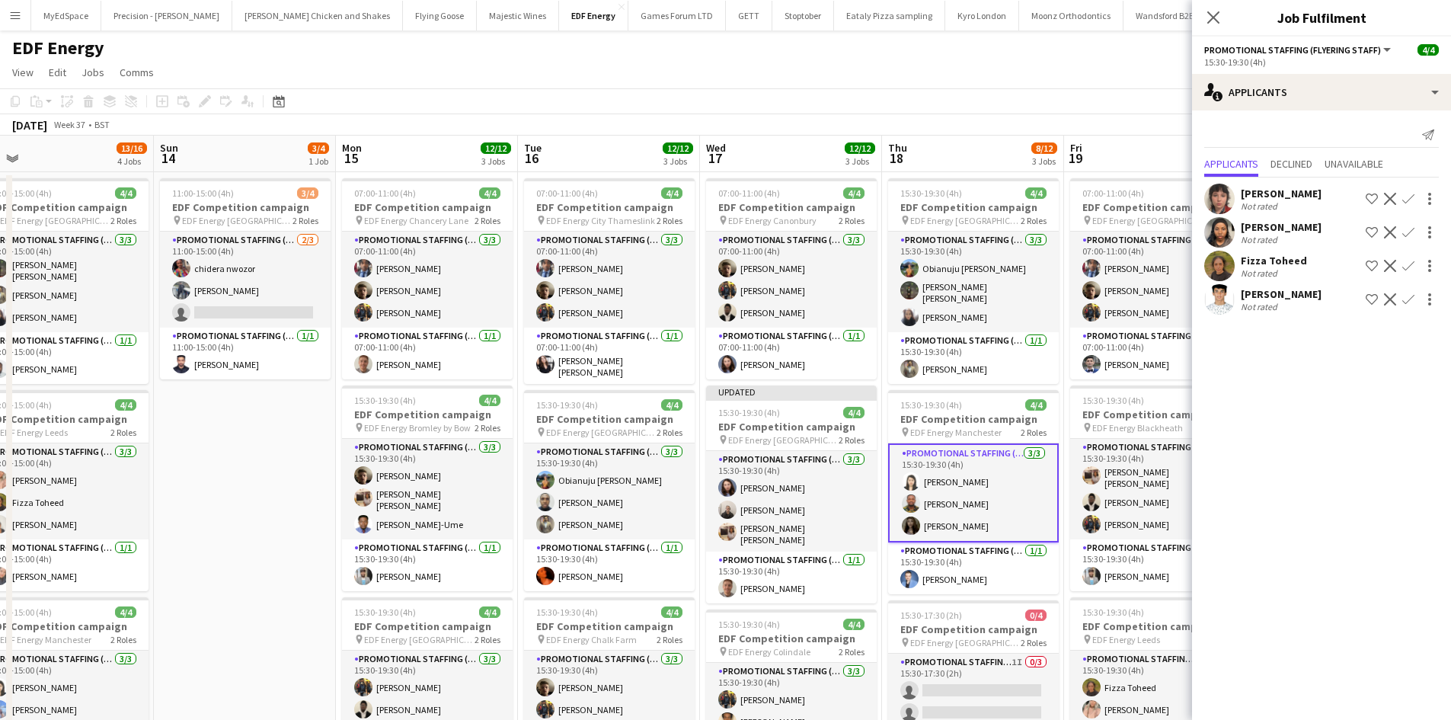
scroll to position [0, 393]
click at [1081, 70] on app-page-menu "View Day view expanded Day view collapsed Month view Date picker Jump to today …" at bounding box center [725, 73] width 1451 height 29
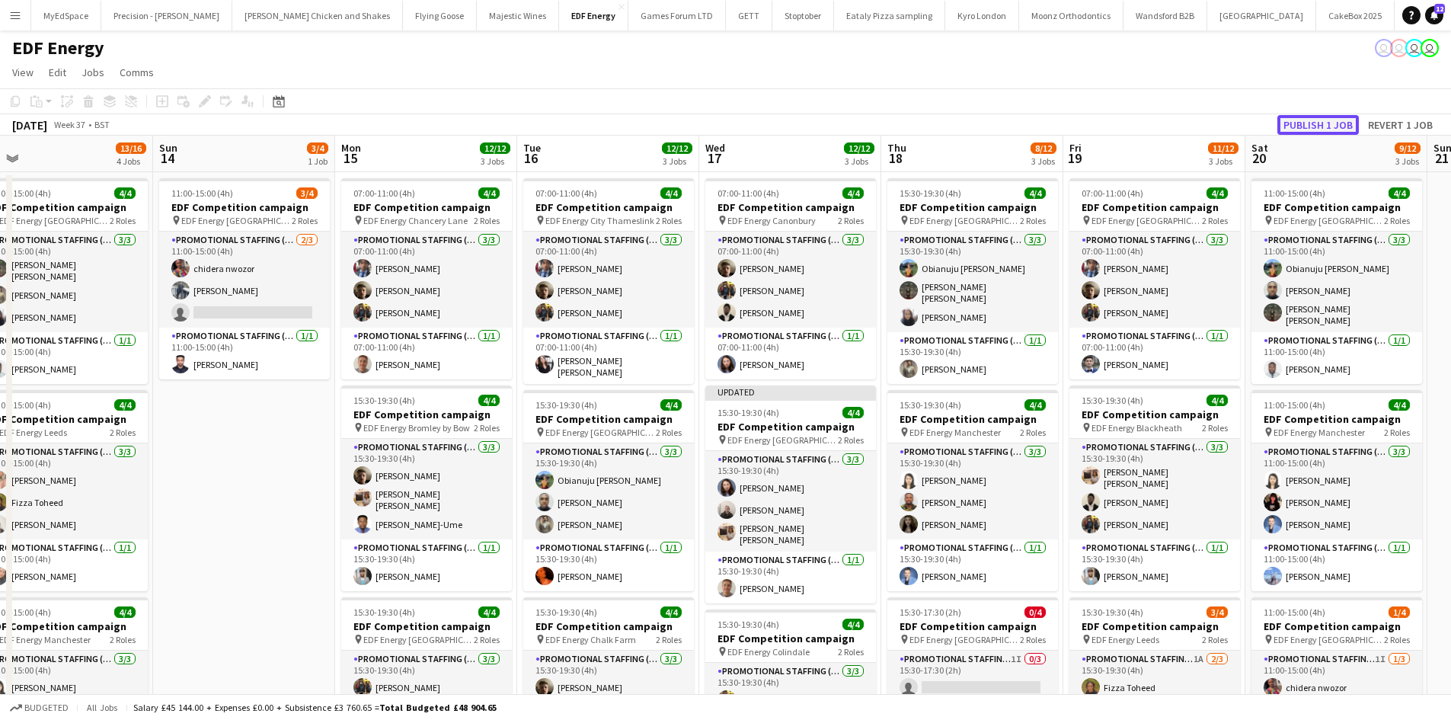
click at [1325, 121] on button "Publish 1 job" at bounding box center [1317, 125] width 81 height 20
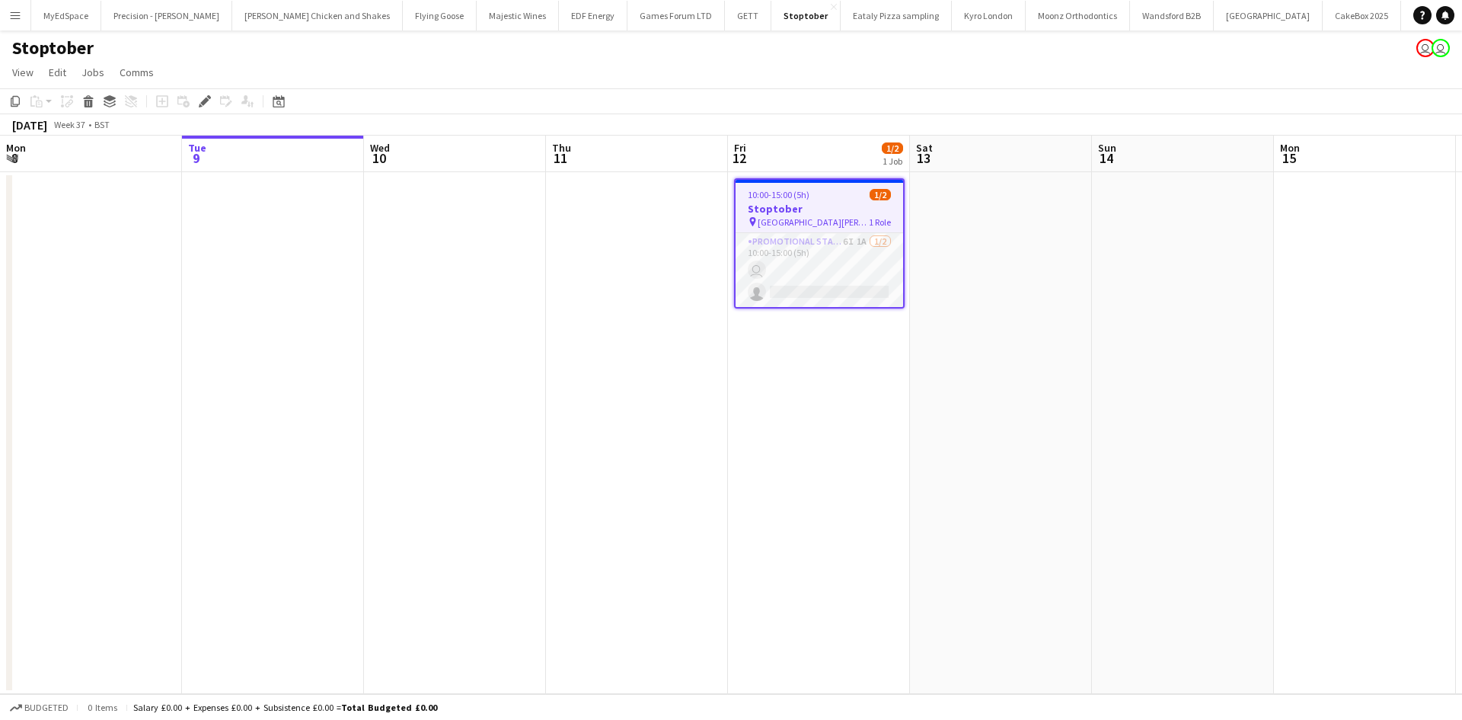
scroll to position [0, 524]
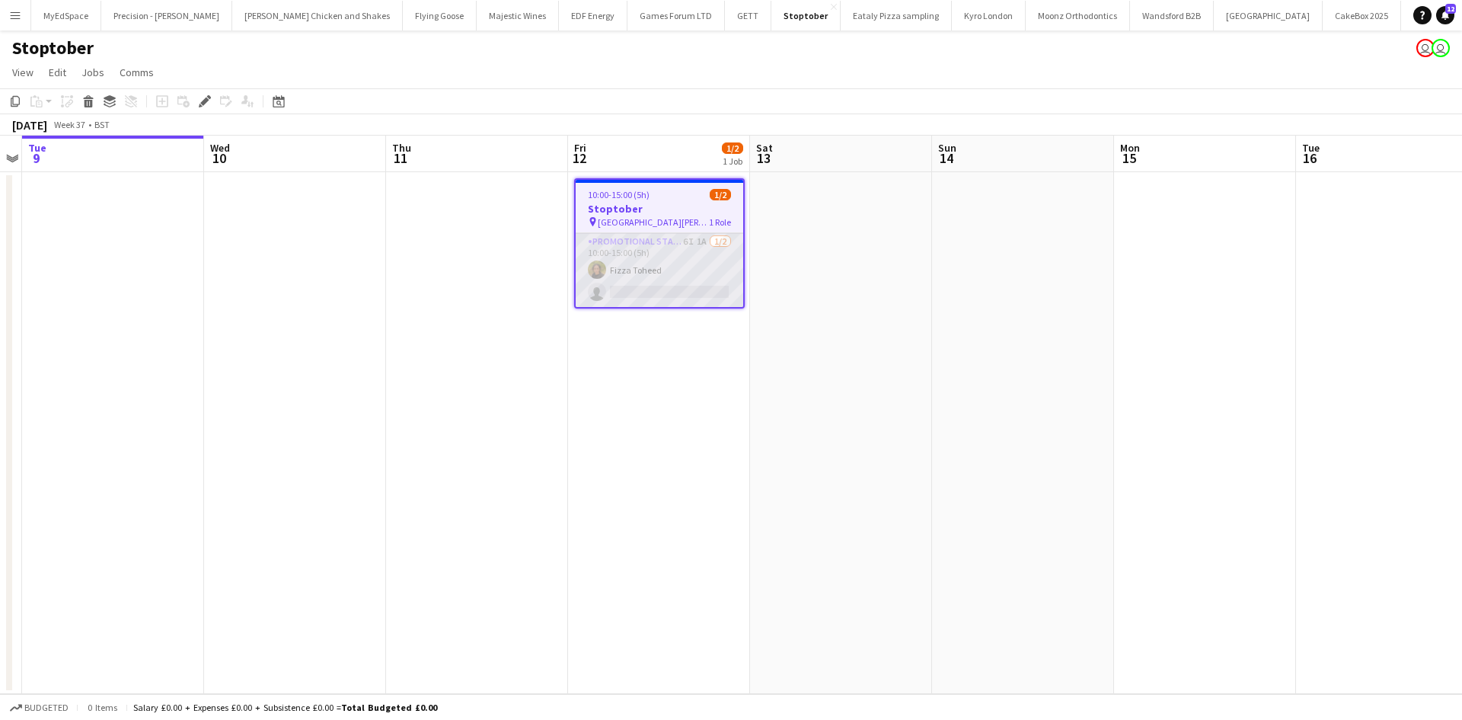
drag, startPoint x: 699, startPoint y: 238, endPoint x: 706, endPoint y: 248, distance: 12.0
click at [698, 238] on app-card-role "Promotional Staffing (Brand Ambassadors) 6I 1A 1/2 10:00-15:00 (5h) Fizza Tohee…" at bounding box center [660, 270] width 168 height 74
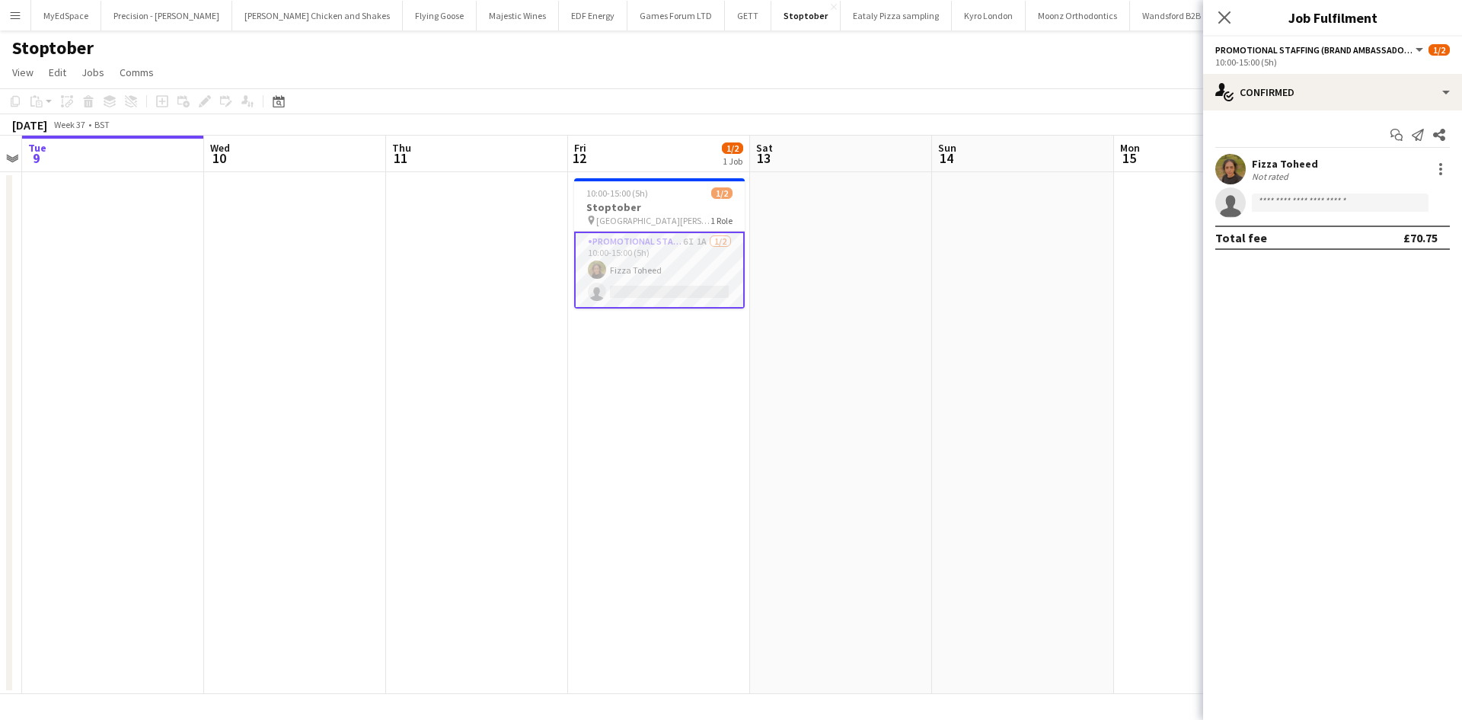
scroll to position [0, 525]
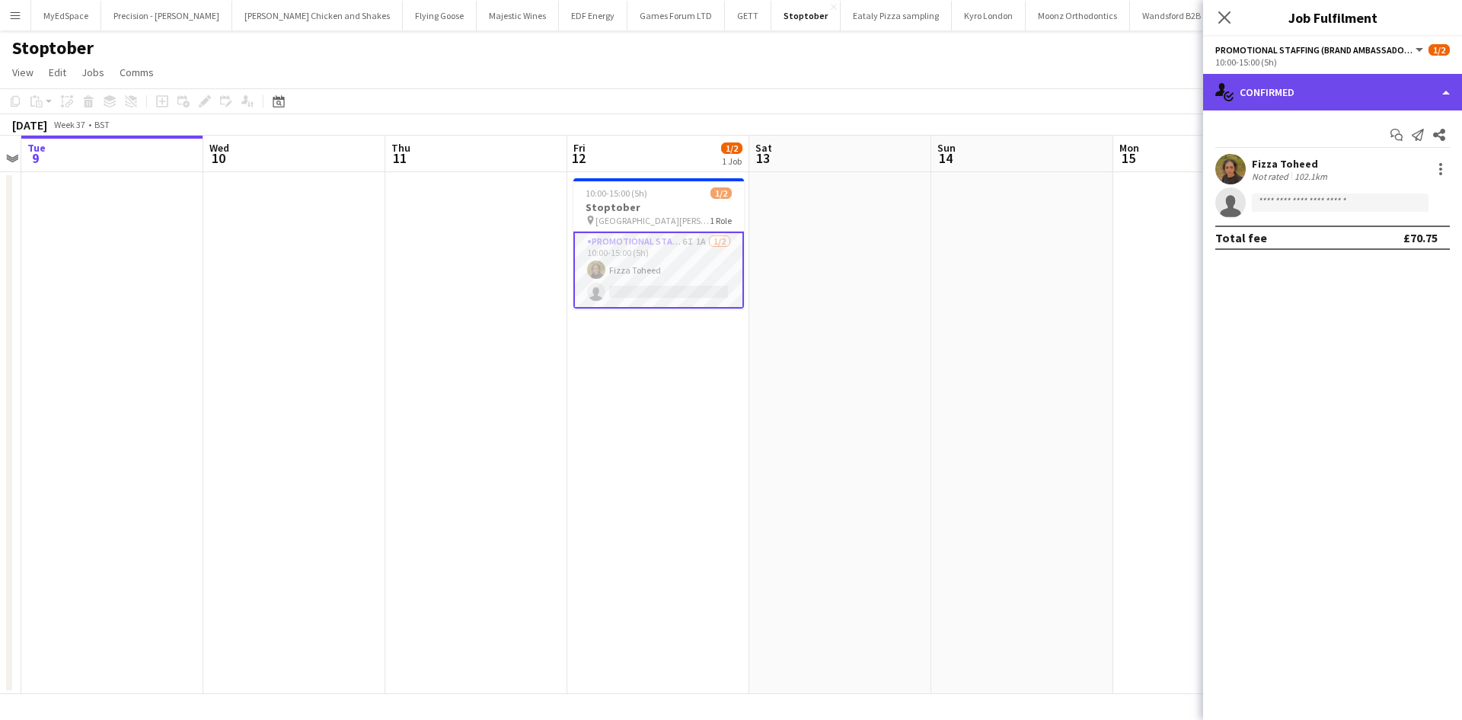
click at [1391, 86] on div "single-neutral-actions-check-2 Confirmed" at bounding box center [1332, 92] width 259 height 37
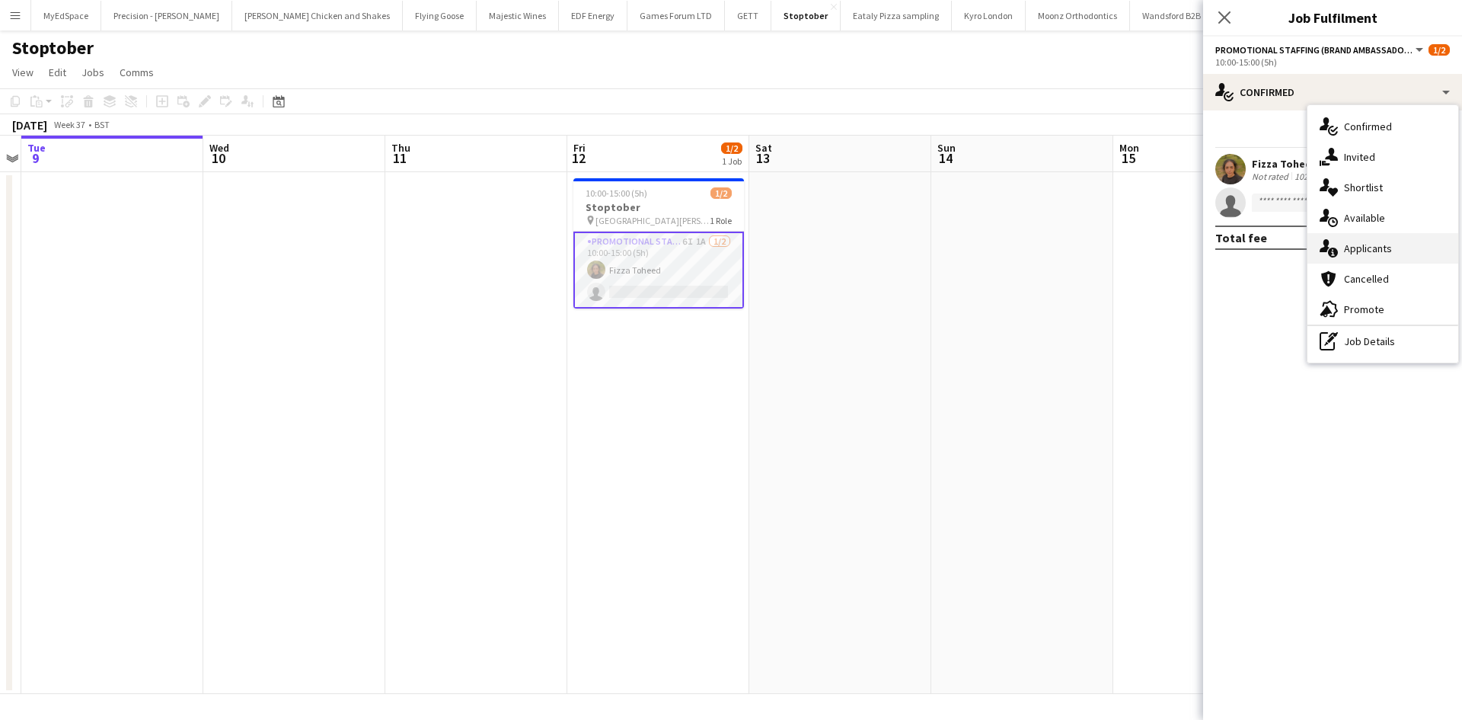
click at [1421, 257] on div "single-neutral-actions-information Applicants" at bounding box center [1383, 248] width 151 height 30
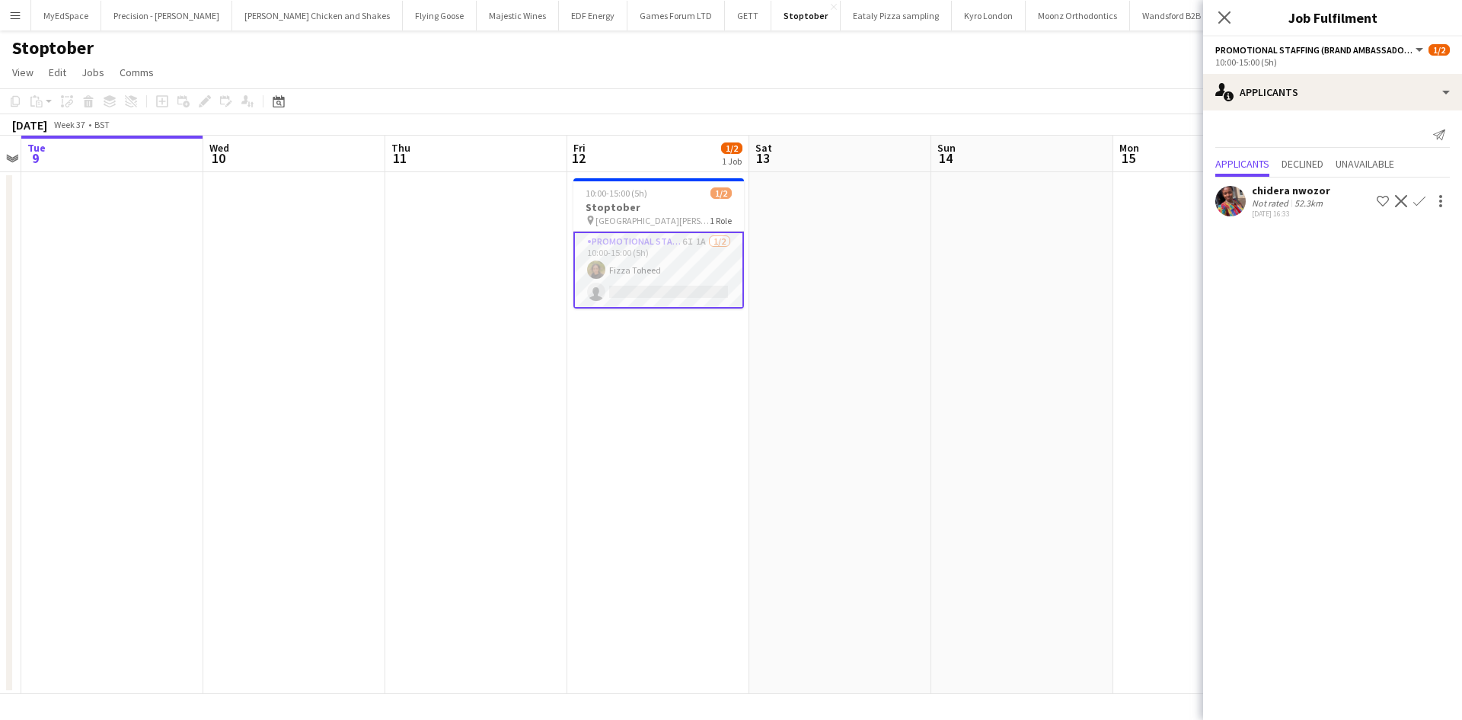
click at [1267, 203] on div "Not rated" at bounding box center [1272, 202] width 40 height 11
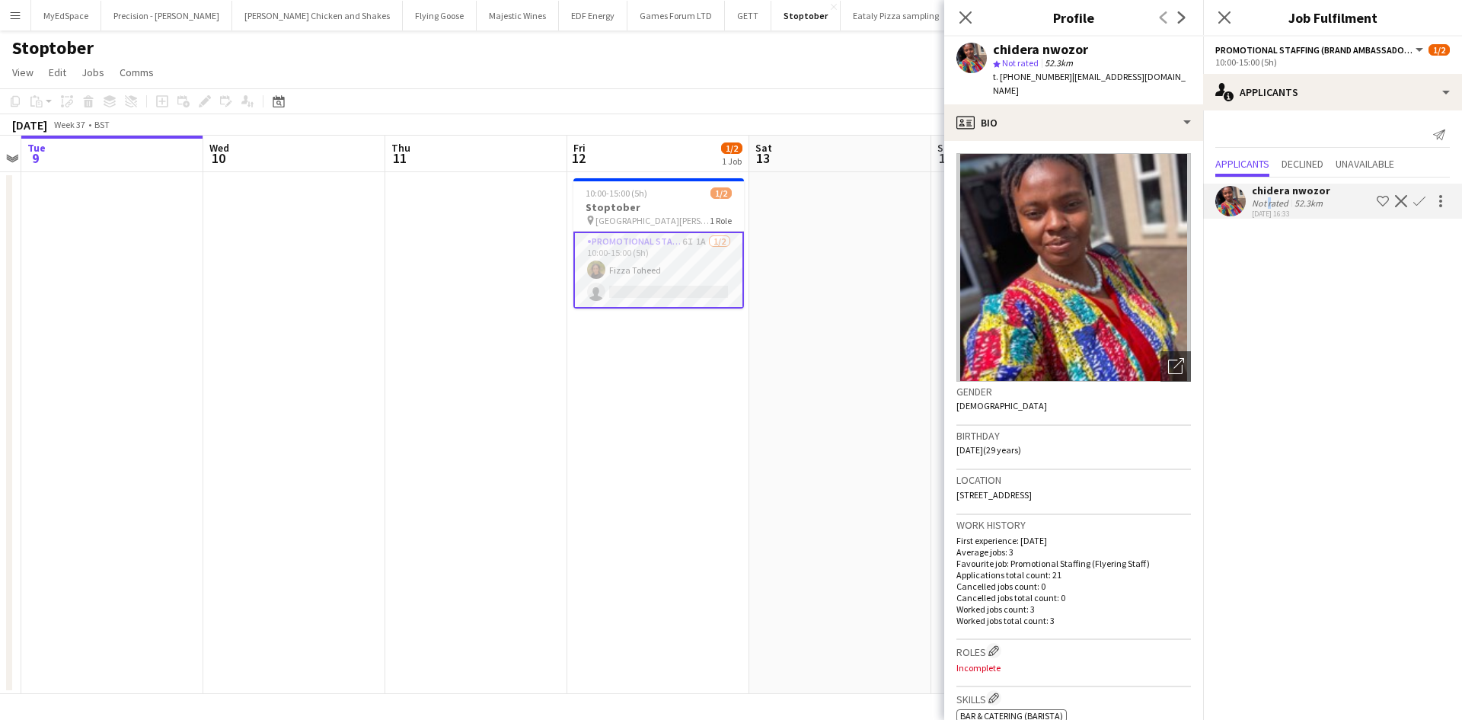
click at [1420, 206] on app-icon "Confirm" at bounding box center [1420, 201] width 12 height 12
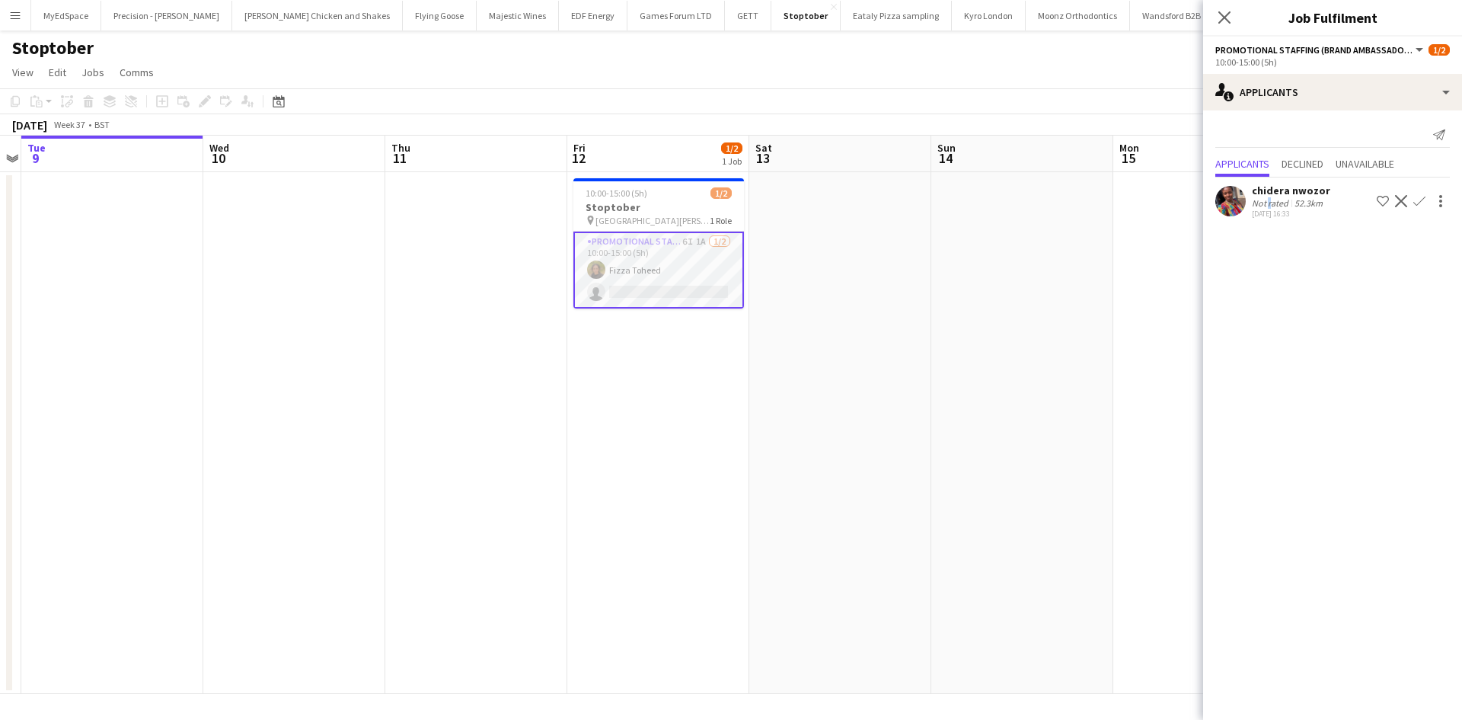
drag, startPoint x: 487, startPoint y: 329, endPoint x: 553, endPoint y: 308, distance: 68.7
click at [546, 324] on app-calendar-viewport "Sat 6 Sun 7 Mon 8 Tue 9 Wed 10 Thu 11 Fri 12 1/2 1 Job Sat 13 Sun 14 Mon 15 Tue…" at bounding box center [731, 415] width 1462 height 558
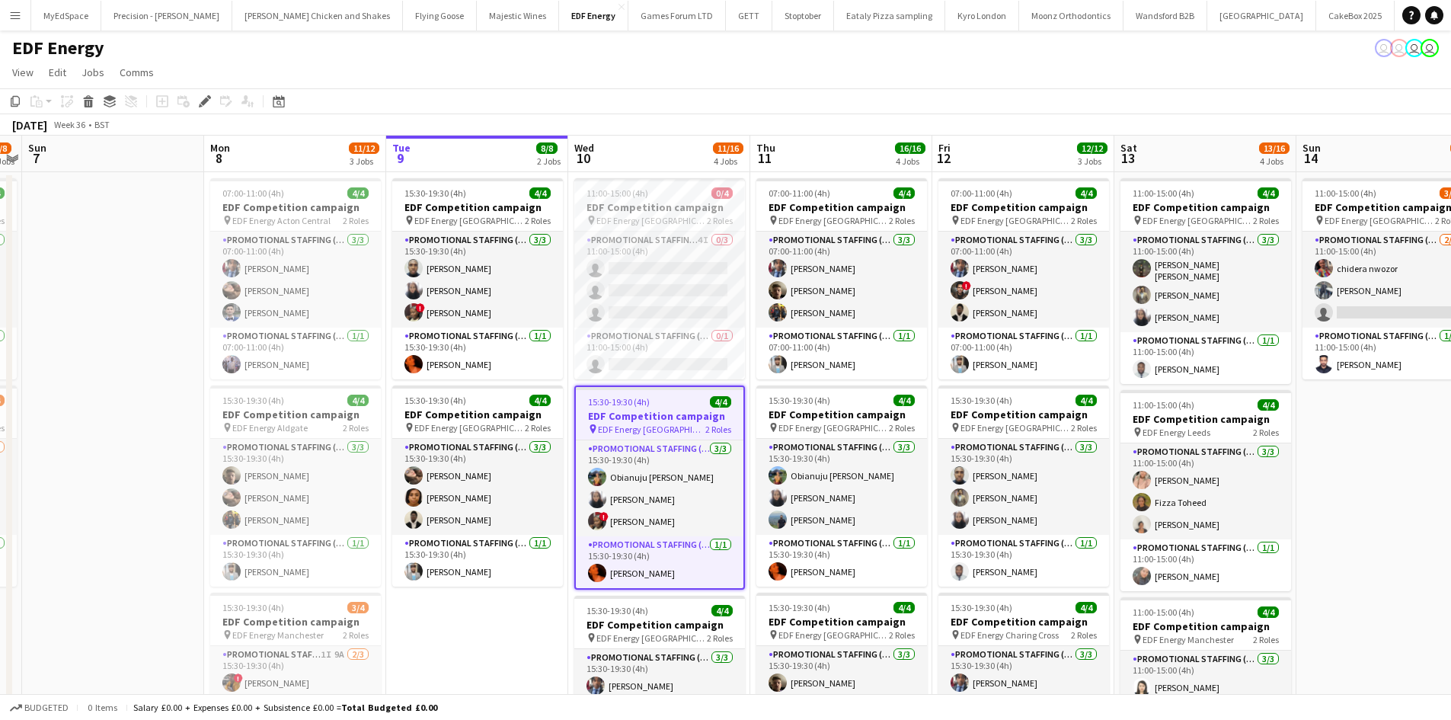
scroll to position [0, 594]
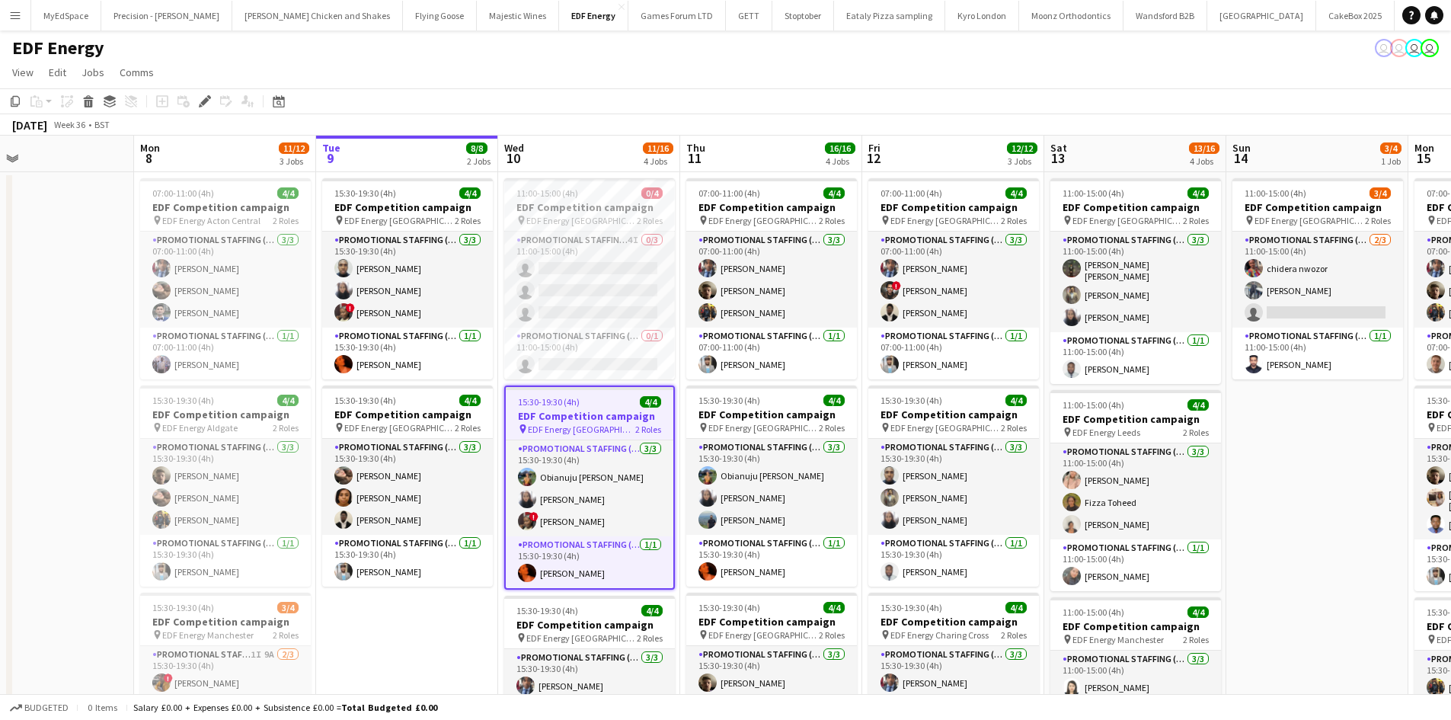
drag, startPoint x: 721, startPoint y: 353, endPoint x: 651, endPoint y: 335, distance: 72.4
click at [651, 335] on app-calendar-viewport "Thu 4 12/12 3 Jobs Fri 5 12/12 3 Jobs Sat 6 7/8 2 Jobs Sun 7 Mon 8 11/12 3 Jobs…" at bounding box center [725, 613] width 1451 height 955
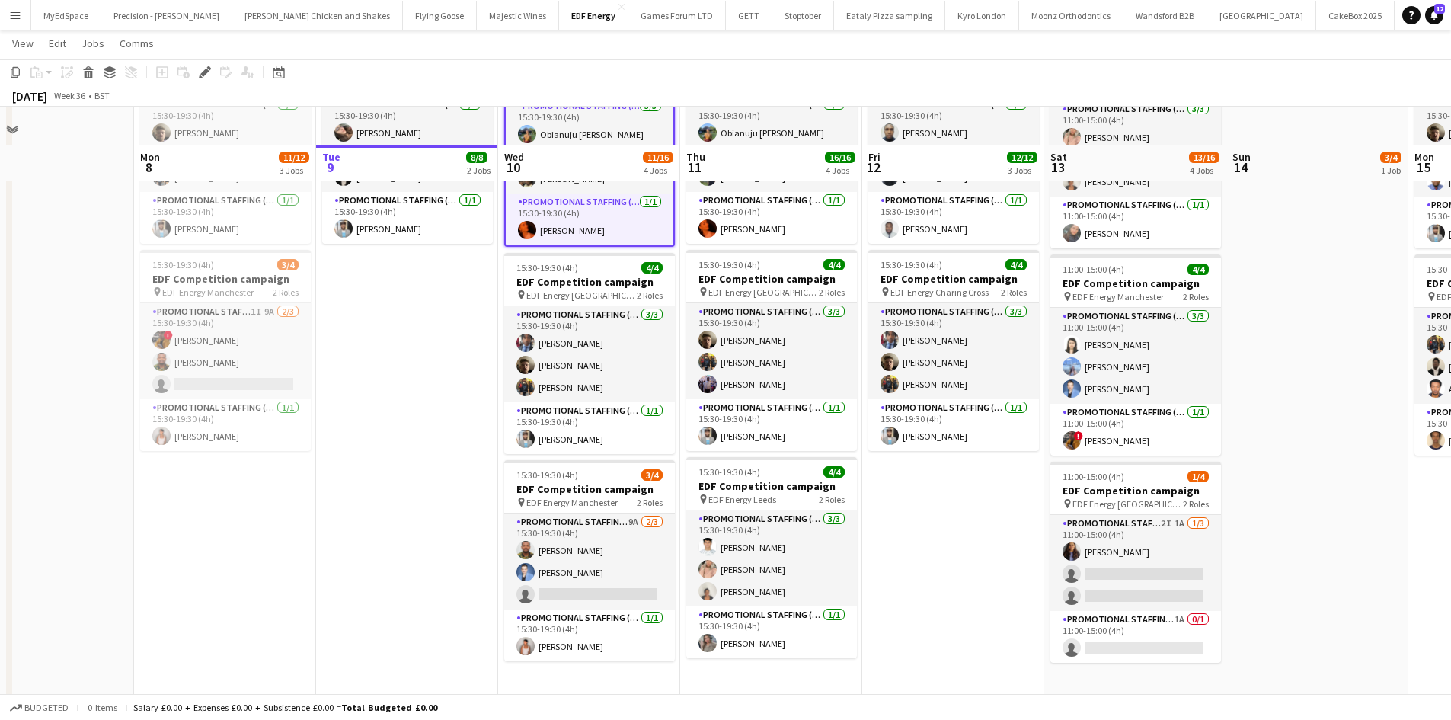
scroll to position [381, 0]
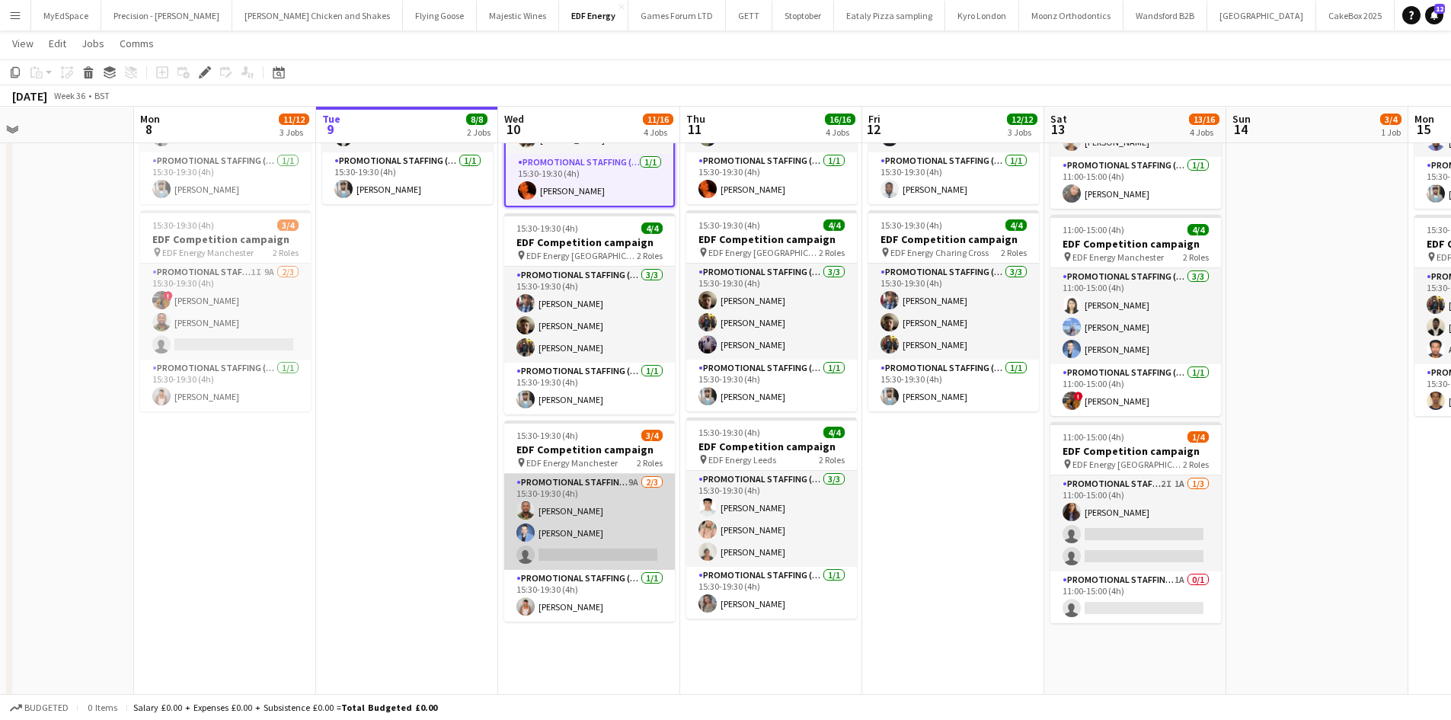
drag, startPoint x: 628, startPoint y: 481, endPoint x: 609, endPoint y: 487, distance: 19.3
click at [628, 484] on app-card-role "Promotional Staffing (Flyering Staff) 9A 2/3 15:30-19:30 (4h) Isaac Esu Reza Ta…" at bounding box center [589, 522] width 171 height 96
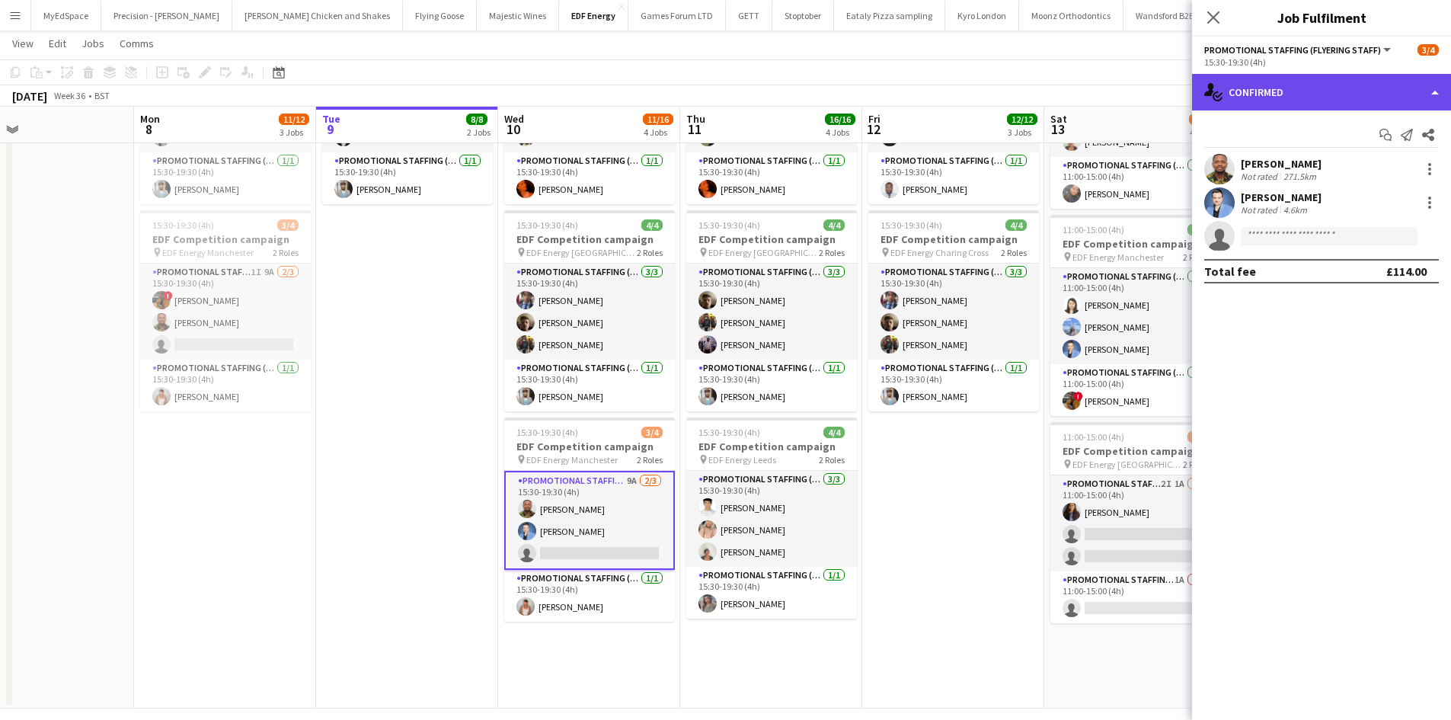
click at [1296, 81] on div "single-neutral-actions-check-2 Confirmed" at bounding box center [1321, 92] width 259 height 37
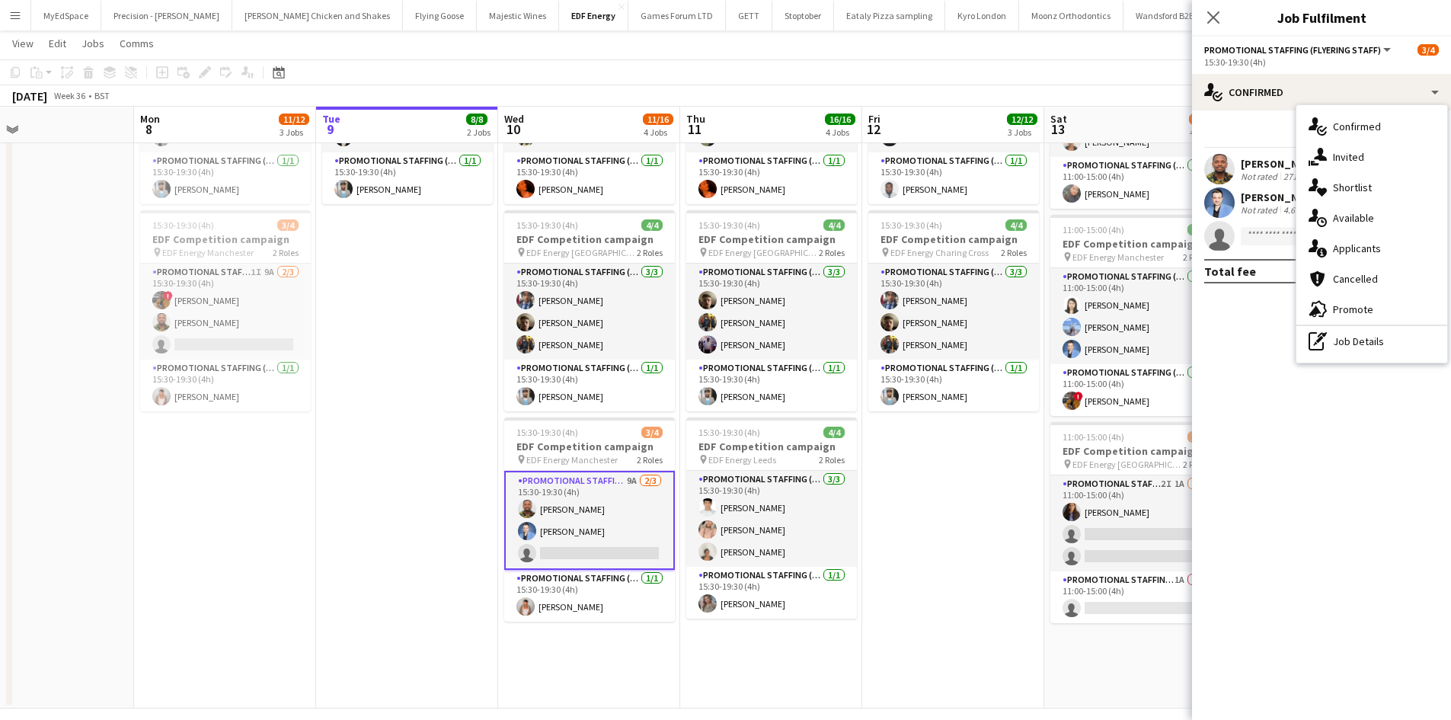
click at [1348, 251] on span "Applicants" at bounding box center [1357, 248] width 48 height 14
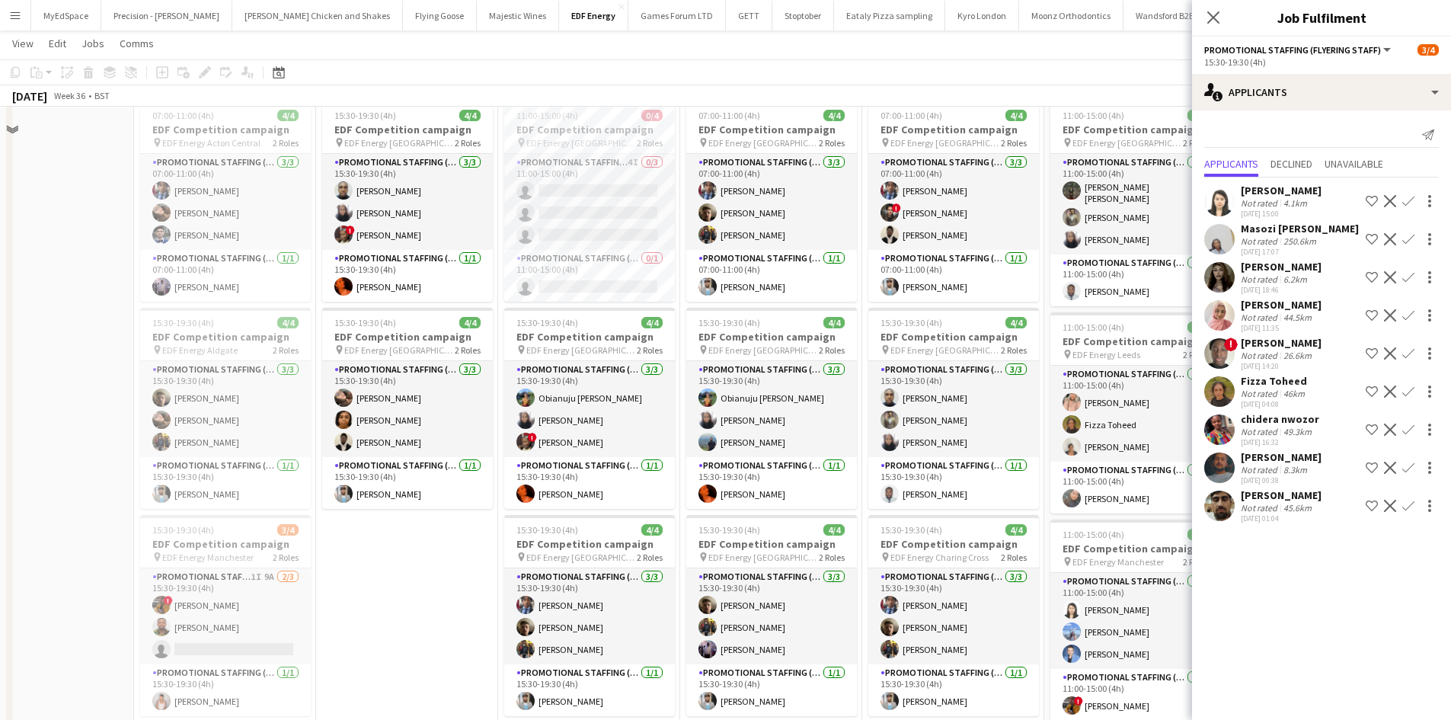
scroll to position [0, 0]
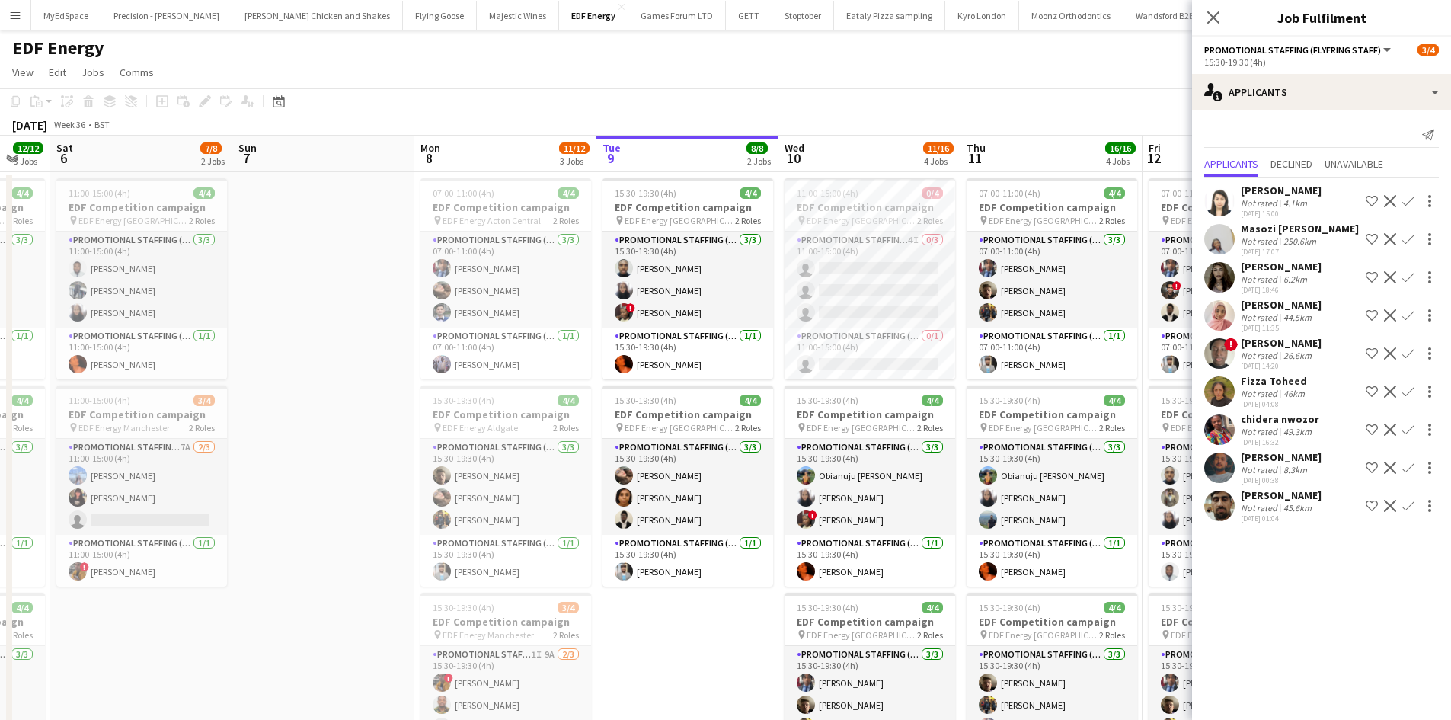
drag, startPoint x: 436, startPoint y: 620, endPoint x: 718, endPoint y: 570, distance: 286.9
click at [747, 572] on app-calendar-viewport "Thu 4 12/12 3 Jobs Fri 5 12/12 3 Jobs Sat 6 7/8 2 Jobs Sun 7 Mon 8 11/12 3 Jobs…" at bounding box center [725, 613] width 1451 height 955
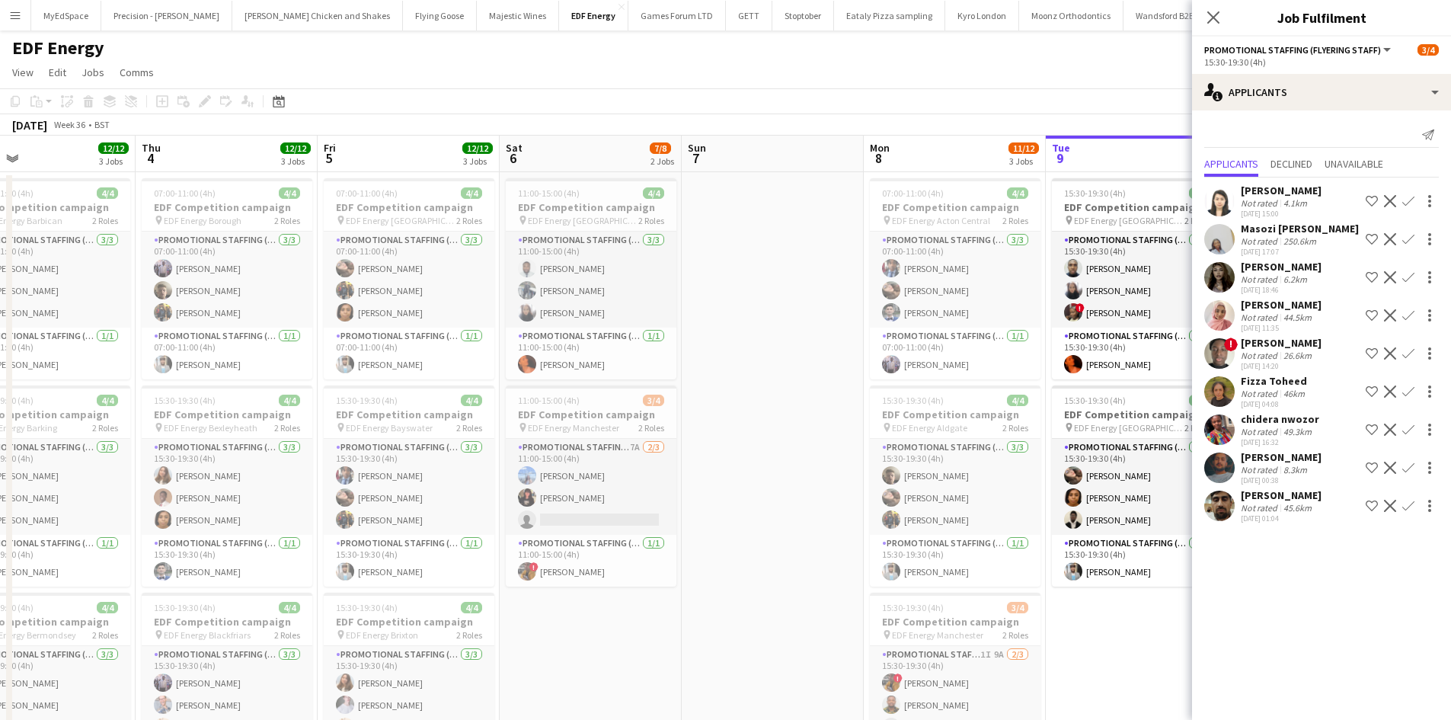
drag, startPoint x: 398, startPoint y: 545, endPoint x: 728, endPoint y: 500, distance: 333.5
click at [728, 500] on app-calendar-viewport "Mon 1 Tue 2 12/12 3 Jobs Wed 3 12/12 3 Jobs Thu 4 12/12 3 Jobs Fri 5 12/12 3 Jo…" at bounding box center [725, 613] width 1451 height 955
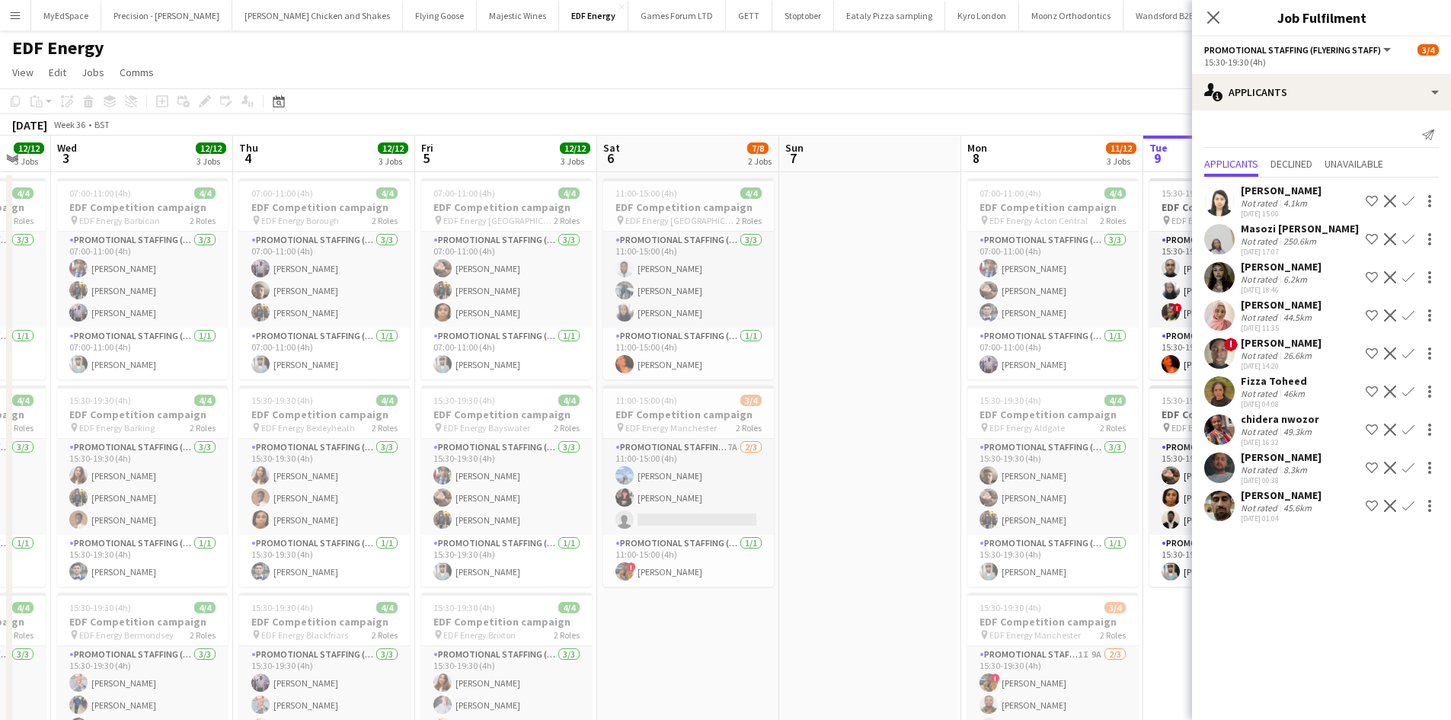
scroll to position [0, 411]
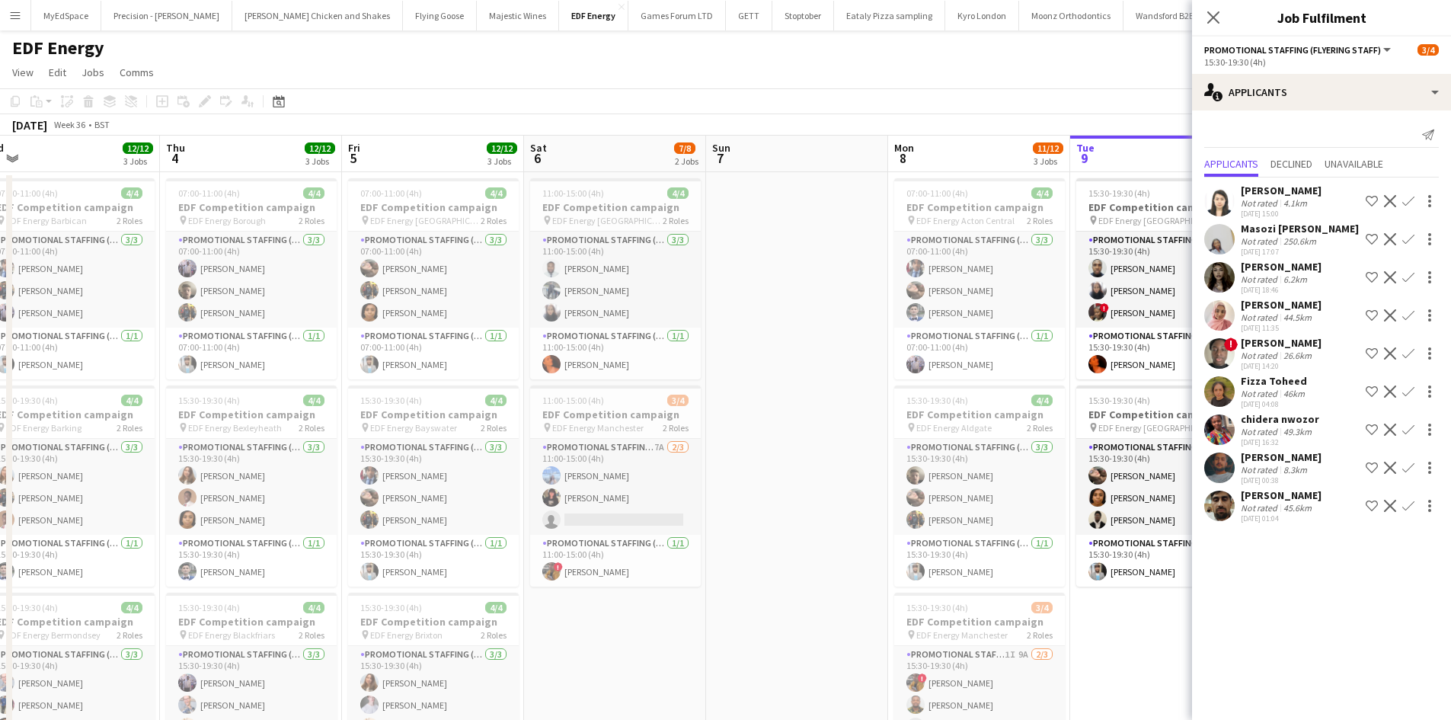
drag, startPoint x: 701, startPoint y: 497, endPoint x: 556, endPoint y: 496, distance: 145.5
click at [556, 496] on app-calendar-viewport "Sun 31 Mon 1 12/12 3 Jobs Tue 2 12/12 3 Jobs Wed 3 12/12 3 Jobs Thu 4 12/12 3 J…" at bounding box center [725, 613] width 1451 height 955
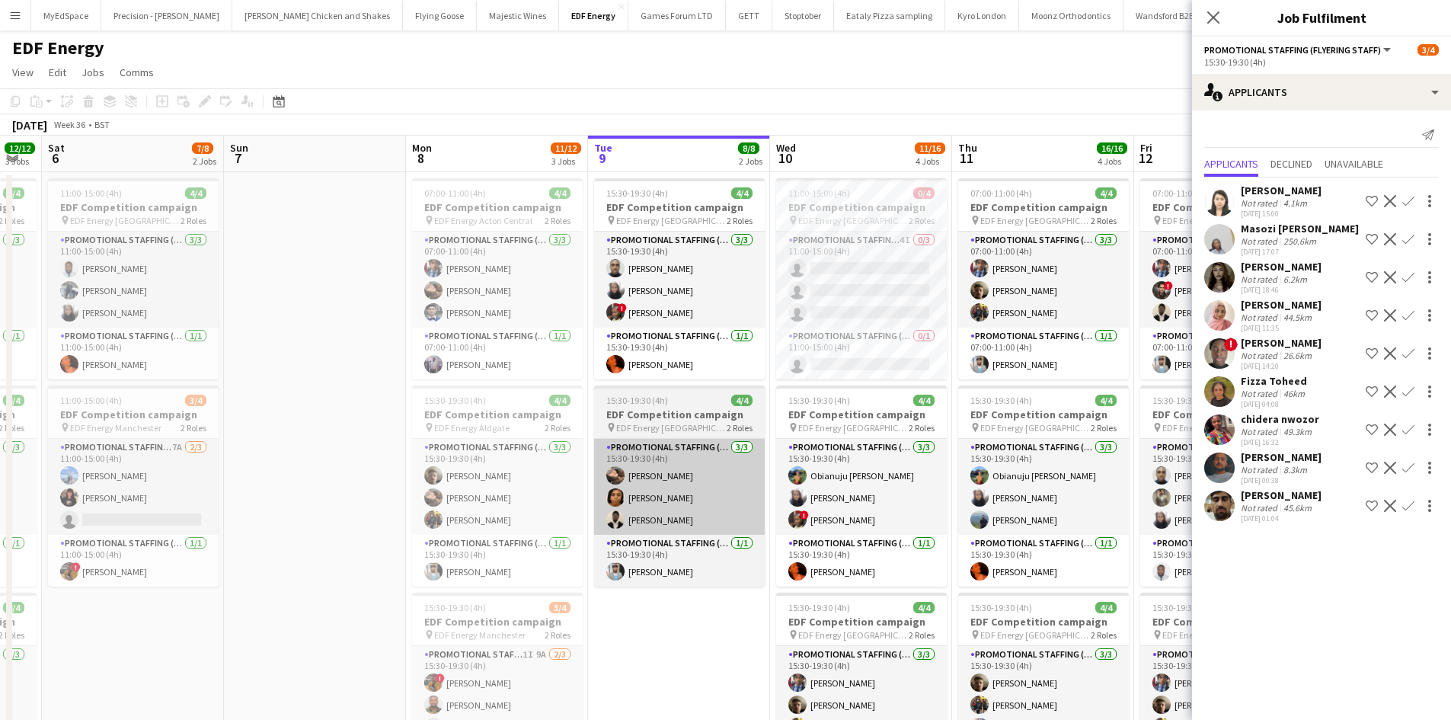
drag, startPoint x: 919, startPoint y: 487, endPoint x: 644, endPoint y: 481, distance: 275.8
click at [587, 468] on app-calendar-viewport "Tue 2 12/12 3 Jobs Wed 3 12/12 3 Jobs Thu 4 12/12 3 Jobs Fri 5 12/12 3 Jobs Sat…" at bounding box center [725, 613] width 1451 height 955
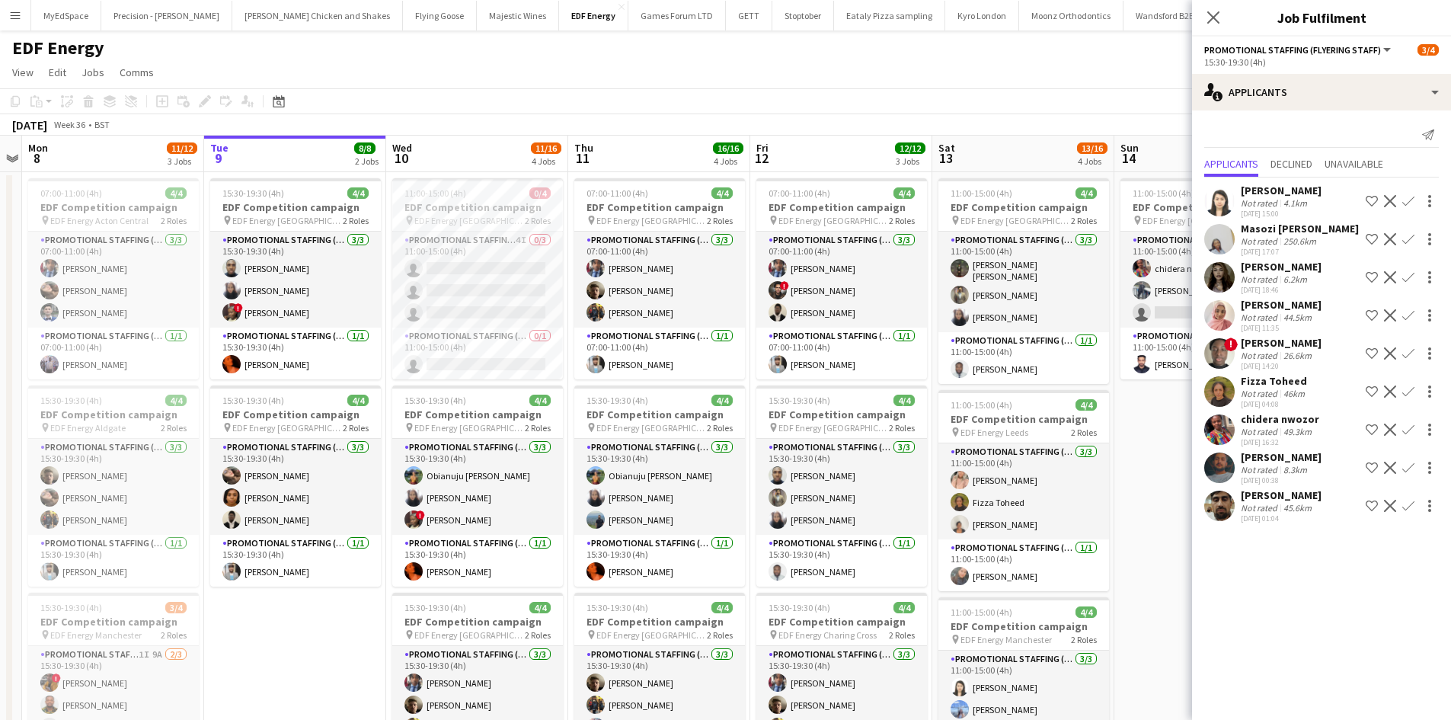
scroll to position [0, 433]
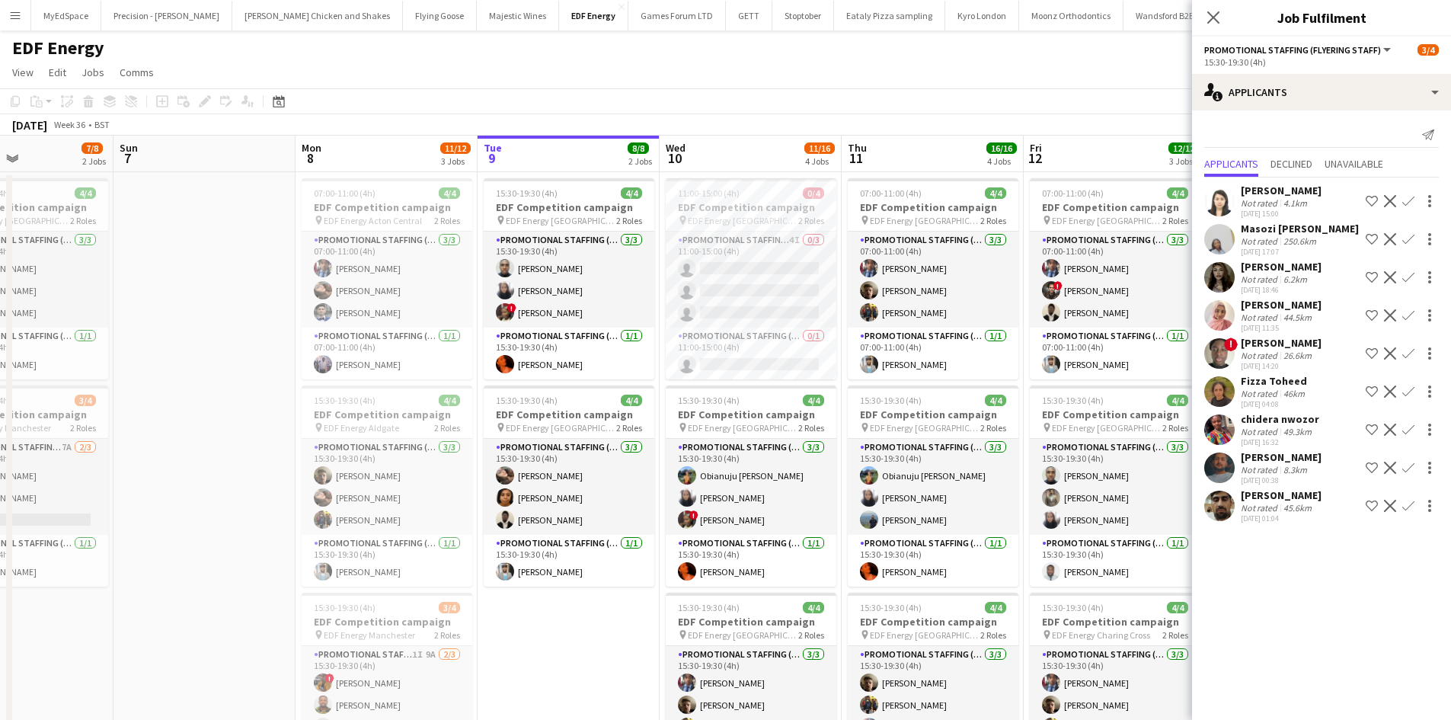
click at [862, 473] on app-calendar-viewport "Thu 4 12/12 3 Jobs Fri 5 12/12 3 Jobs Sat 6 7/8 2 Jobs Sun 7 Mon 8 11/12 3 Jobs…" at bounding box center [725, 613] width 1451 height 955
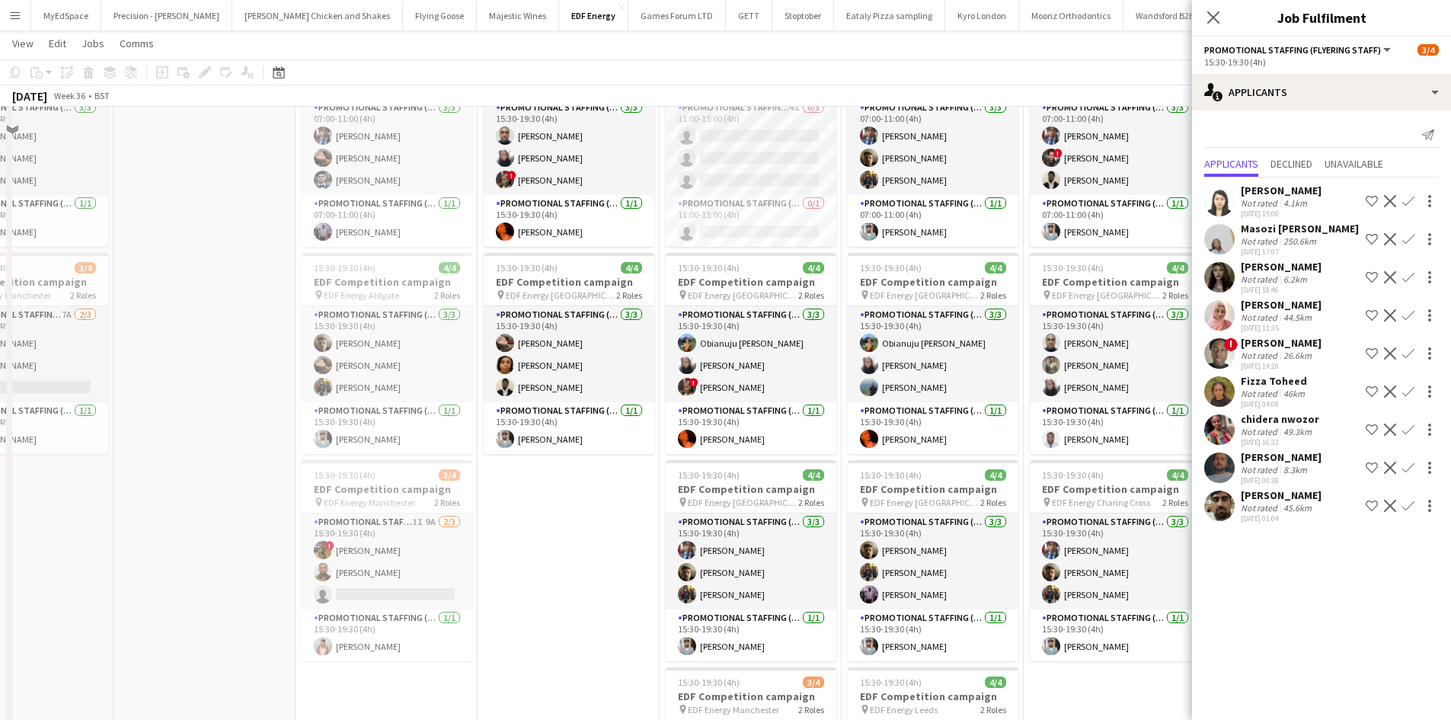
scroll to position [0, 0]
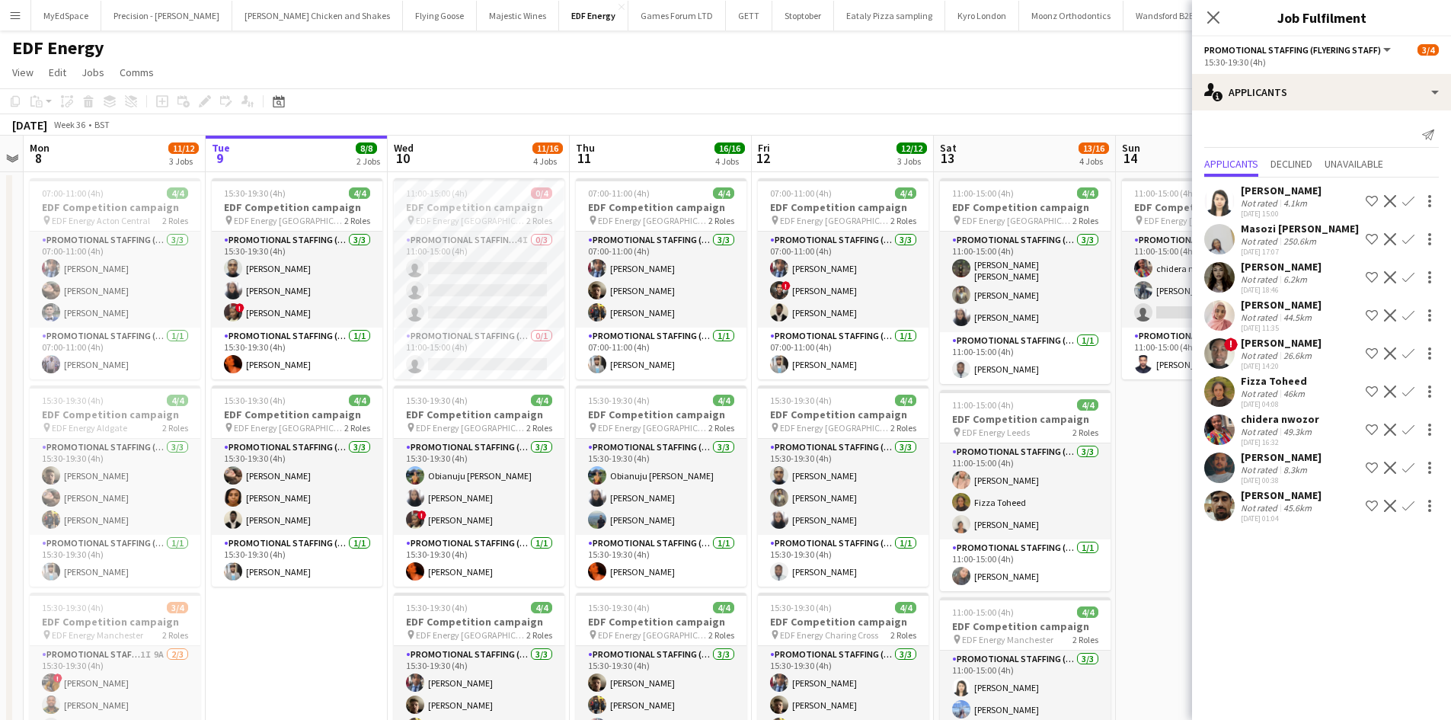
drag, startPoint x: 856, startPoint y: 370, endPoint x: 675, endPoint y: 381, distance: 181.6
click at [676, 380] on app-calendar-viewport "Thu 4 12/12 3 Jobs Fri 5 12/12 3 Jobs Sat 6 7/8 2 Jobs Sun 7 Mon 8 11/12 3 Jobs…" at bounding box center [725, 613] width 1451 height 955
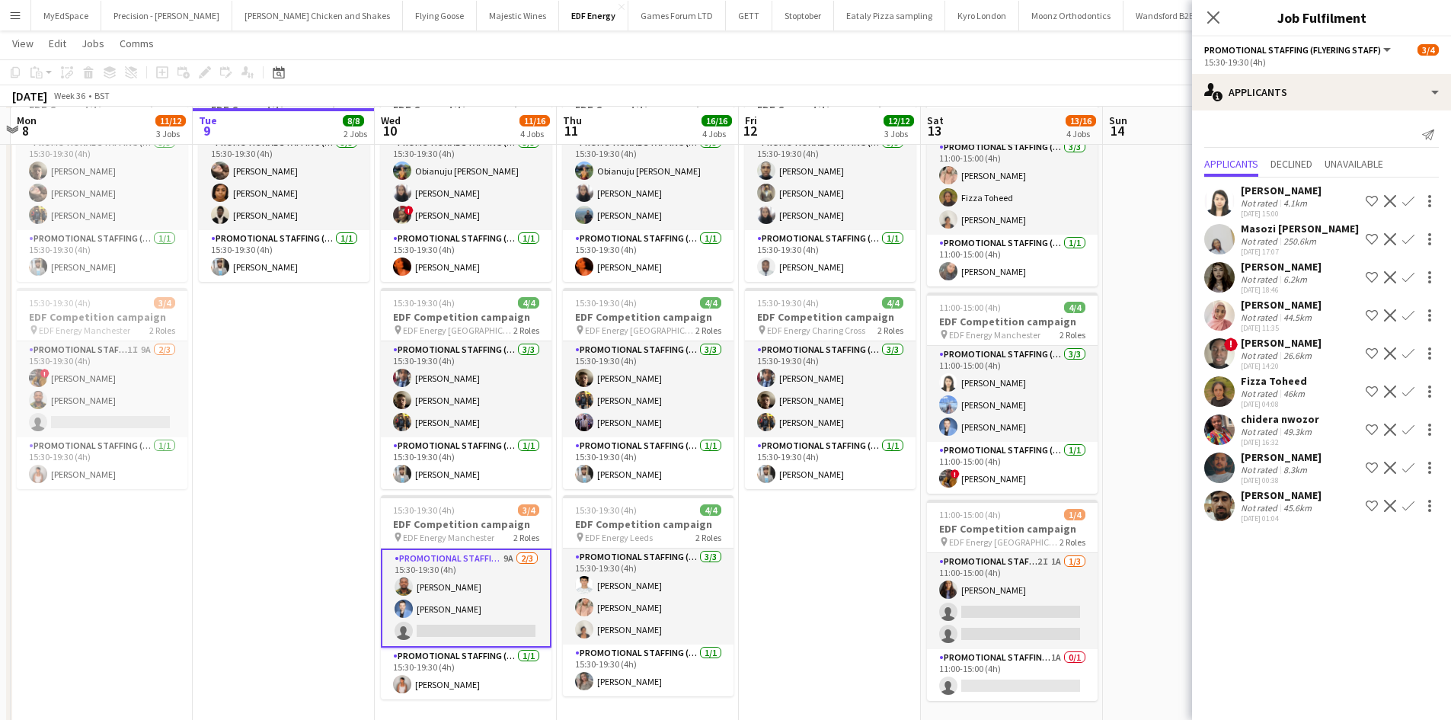
scroll to position [305, 0]
click at [1411, 196] on app-icon "Confirm" at bounding box center [1408, 201] width 12 height 12
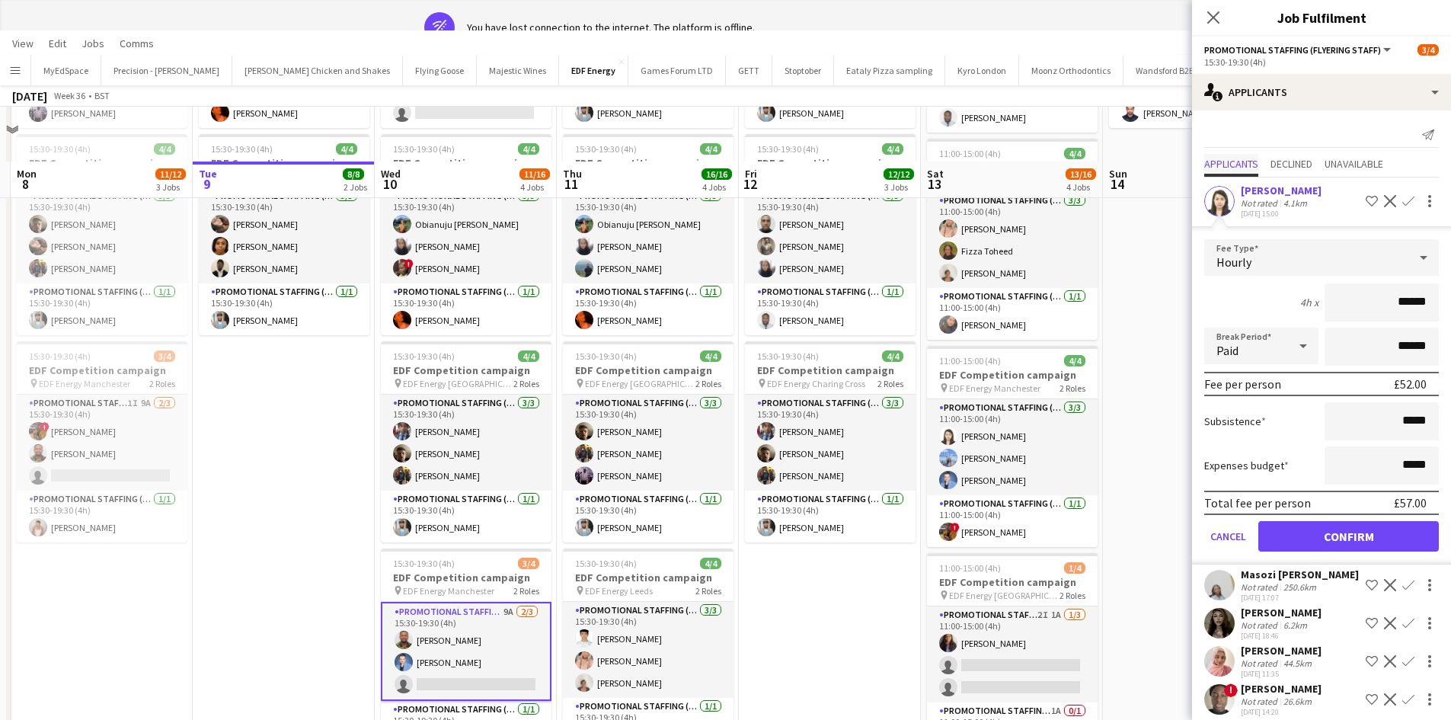
scroll to position [0, 0]
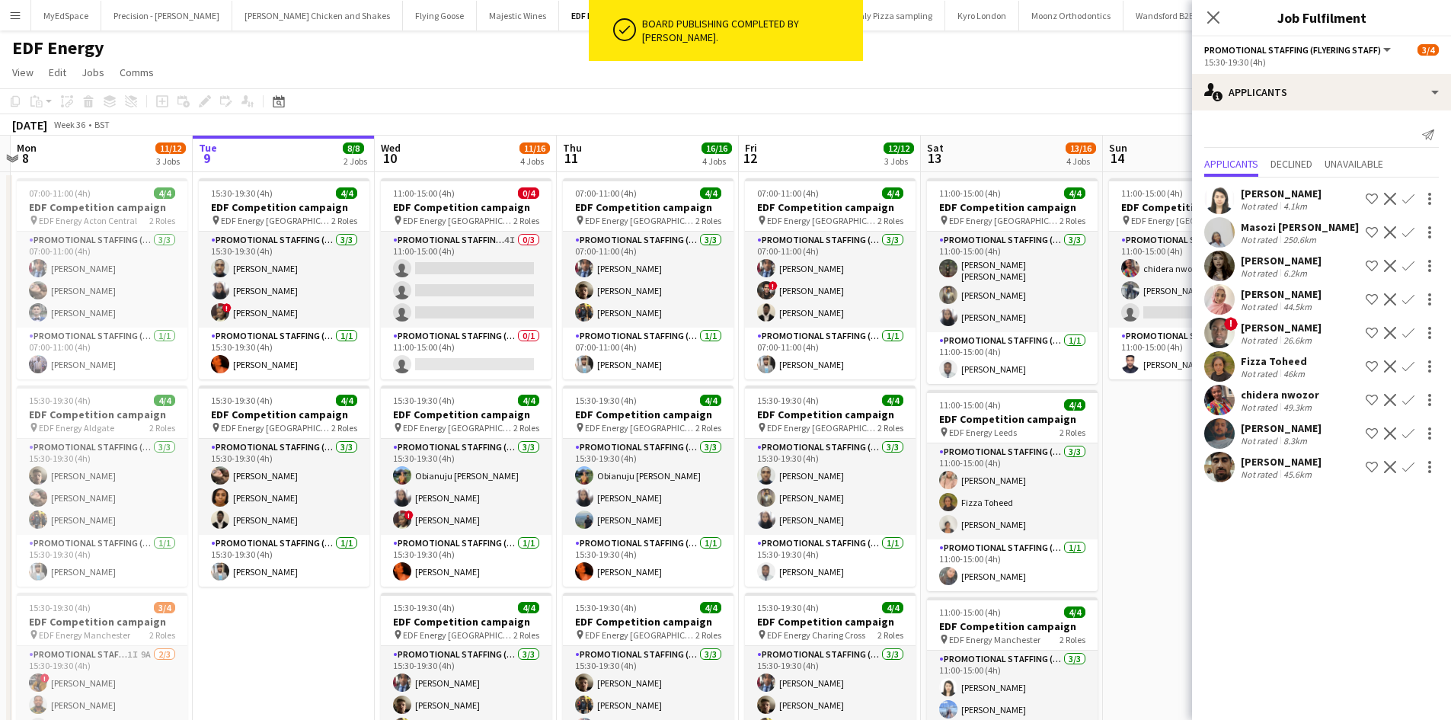
click at [1143, 463] on app-date-cell "11:00-15:00 (4h) 3/4 EDF Competition campaign pin EDF Energy Birmingham New Str…" at bounding box center [1194, 631] width 182 height 919
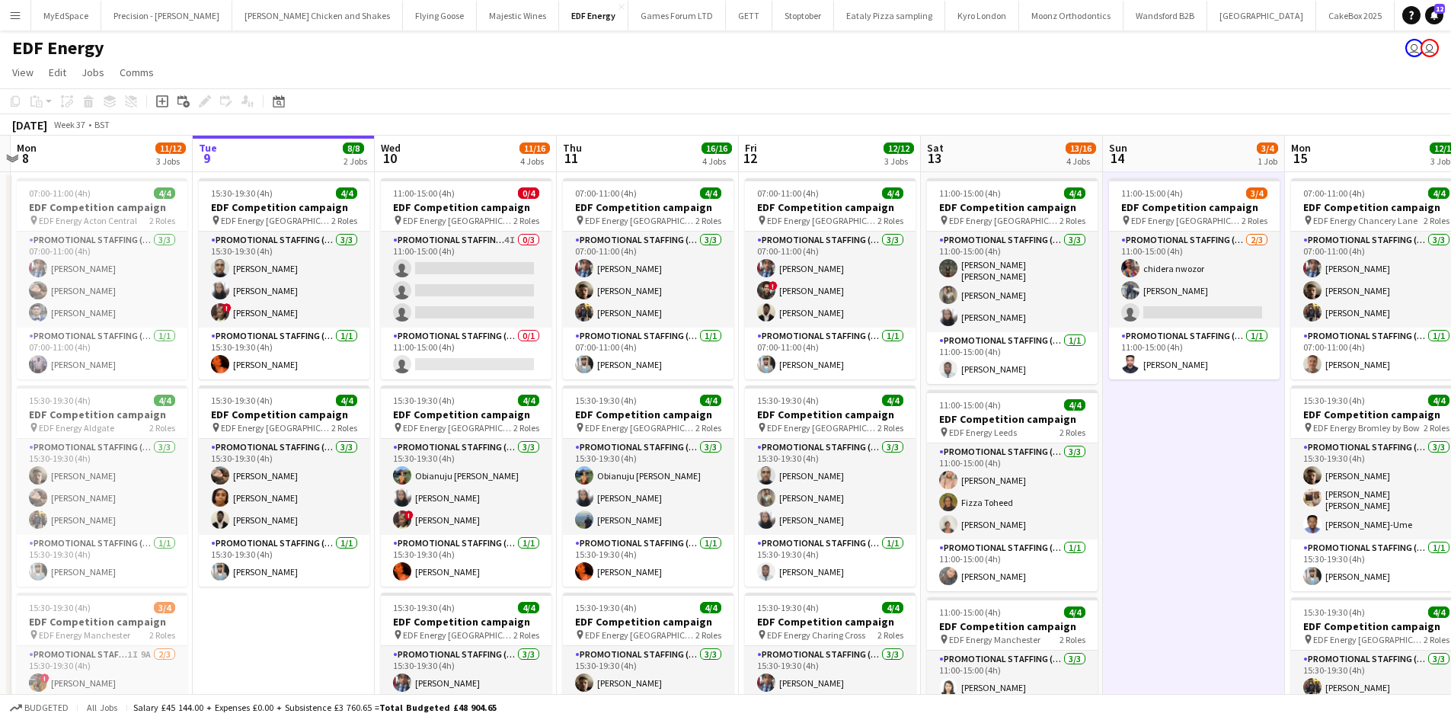
scroll to position [0, 445]
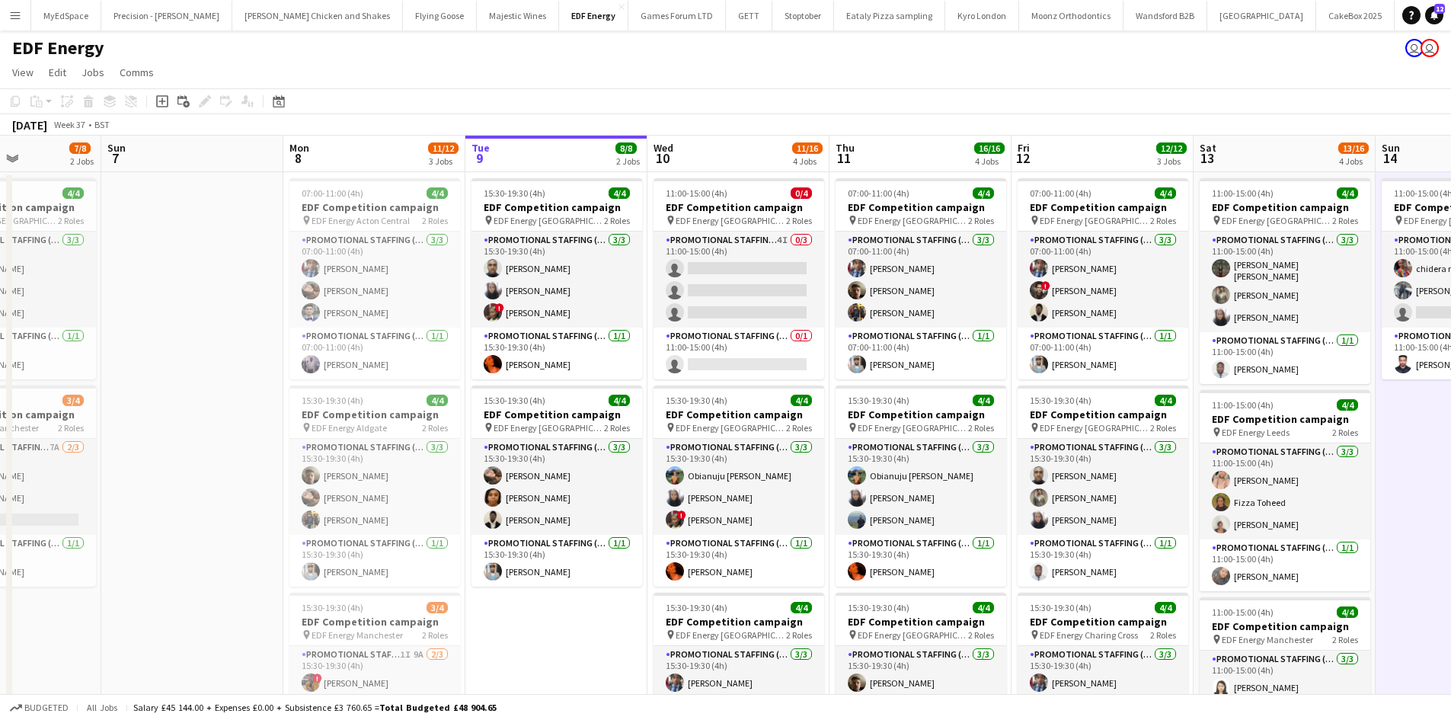
drag, startPoint x: 1157, startPoint y: 474, endPoint x: 1094, endPoint y: 458, distance: 64.5
click at [1094, 458] on app-calendar-viewport "Thu 4 12/12 3 Jobs Fri 5 12/12 3 Jobs Sat 6 7/8 2 Jobs Sun 7 Mon 8 11/12 3 Jobs…" at bounding box center [725, 613] width 1451 height 955
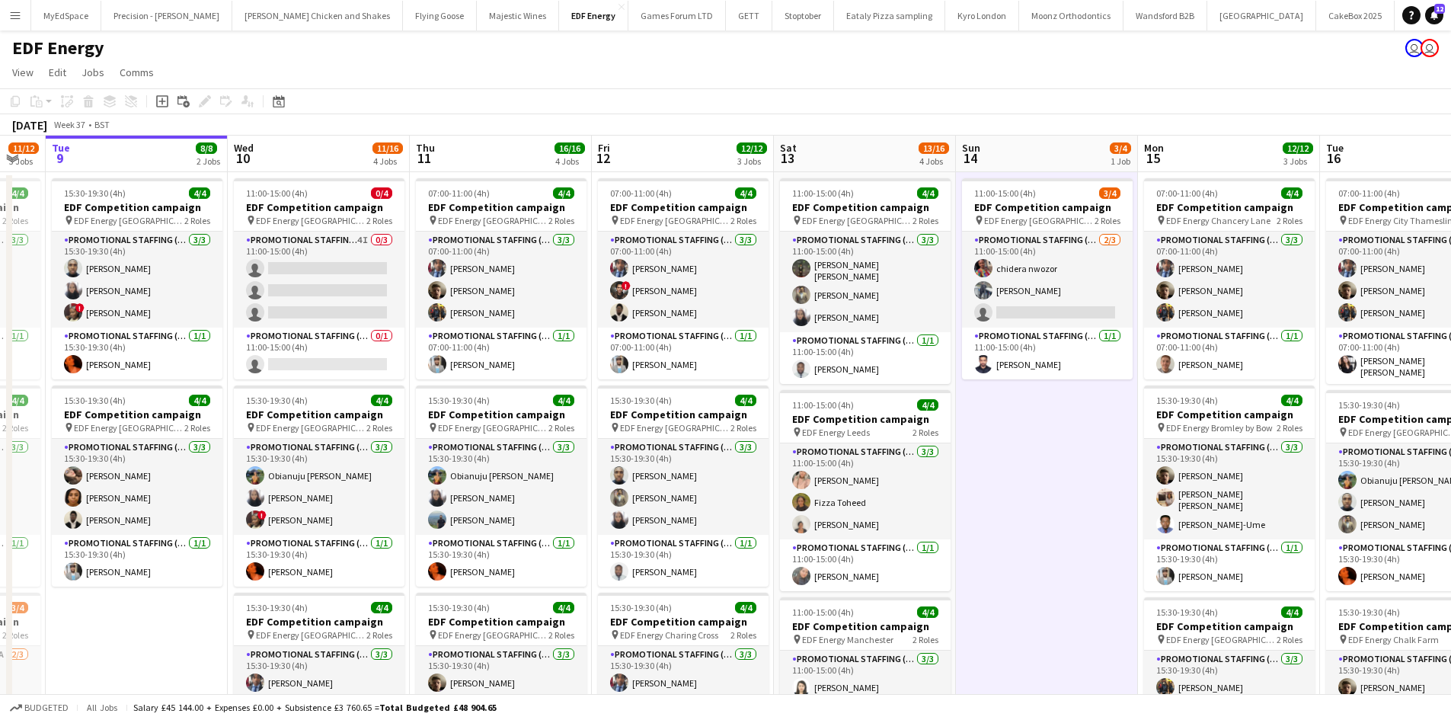
scroll to position [0, 504]
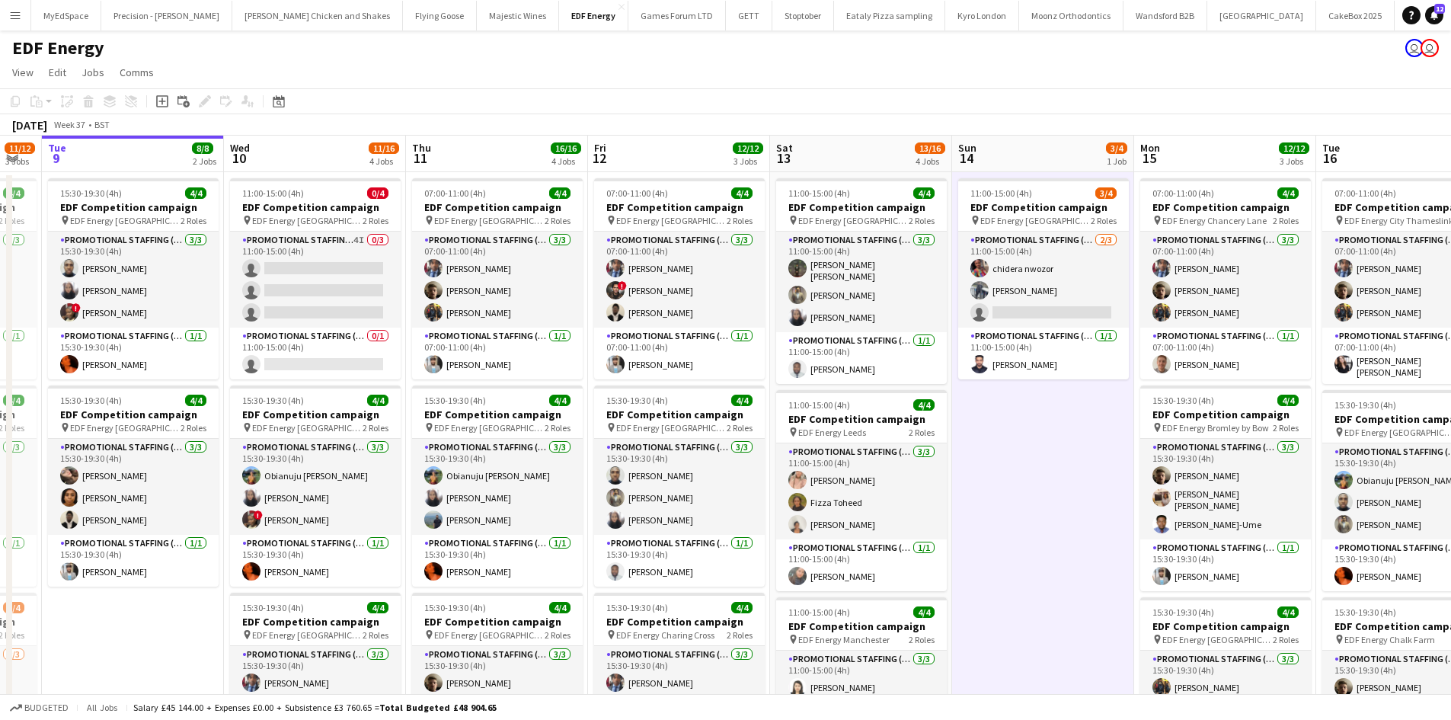
drag, startPoint x: 1110, startPoint y: 468, endPoint x: 1062, endPoint y: 468, distance: 48.0
click at [1062, 468] on app-calendar-viewport "Sat 6 7/8 2 Jobs Sun 7 Mon 8 11/12 3 Jobs Tue 9 8/8 2 Jobs Wed 10 11/16 4 Jobs …" at bounding box center [725, 613] width 1451 height 955
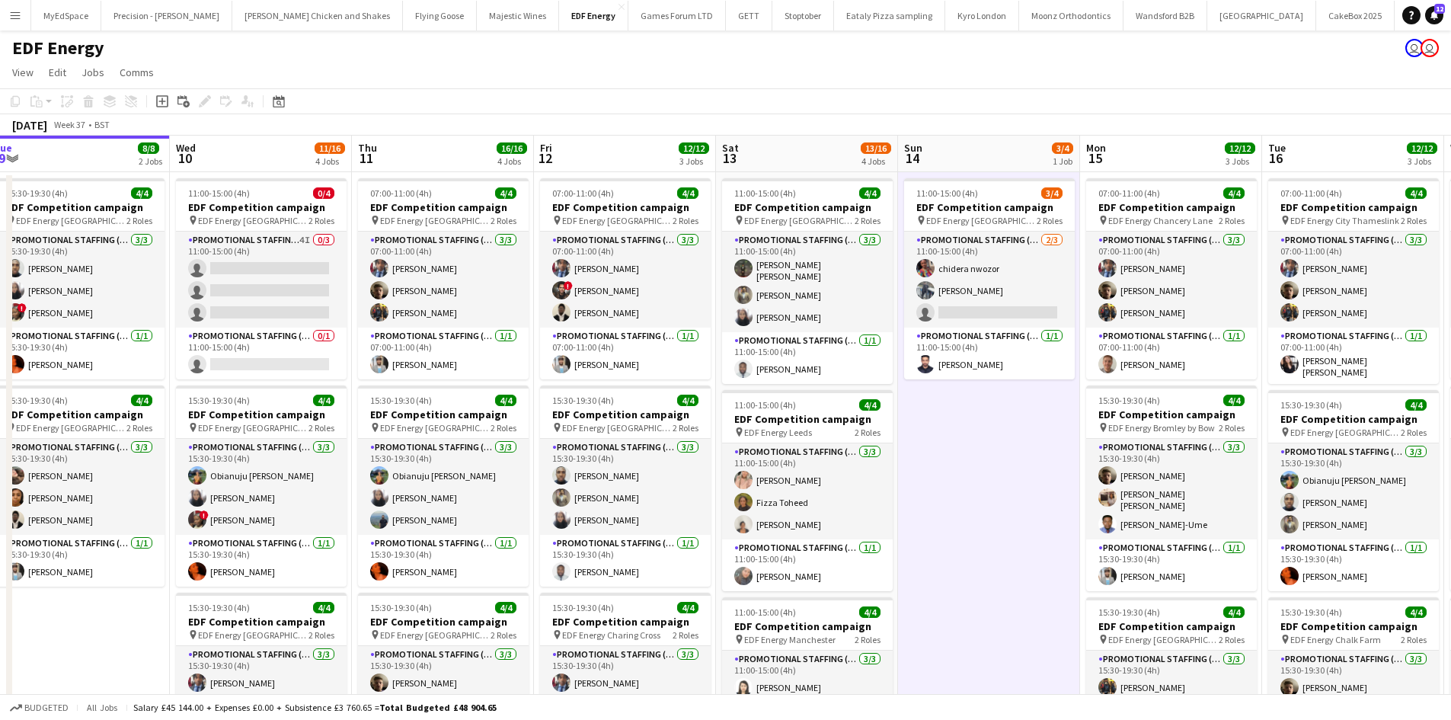
drag, startPoint x: 1036, startPoint y: 506, endPoint x: 982, endPoint y: 501, distance: 54.3
click at [982, 501] on app-calendar-viewport "Sat 6 7/8 2 Jobs Sun 7 Mon 8 11/12 3 Jobs Tue 9 8/8 2 Jobs Wed 10 11/16 4 Jobs …" at bounding box center [725, 613] width 1451 height 955
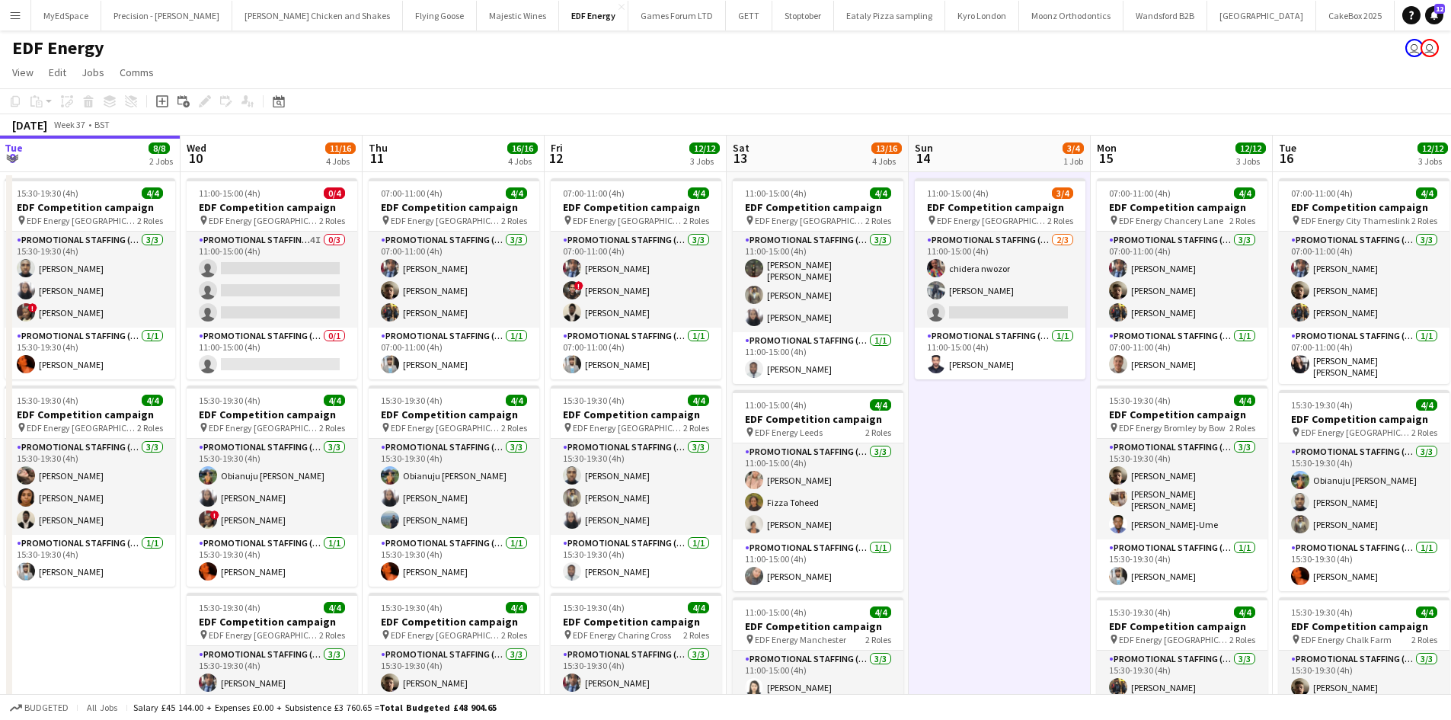
scroll to position [0, 545]
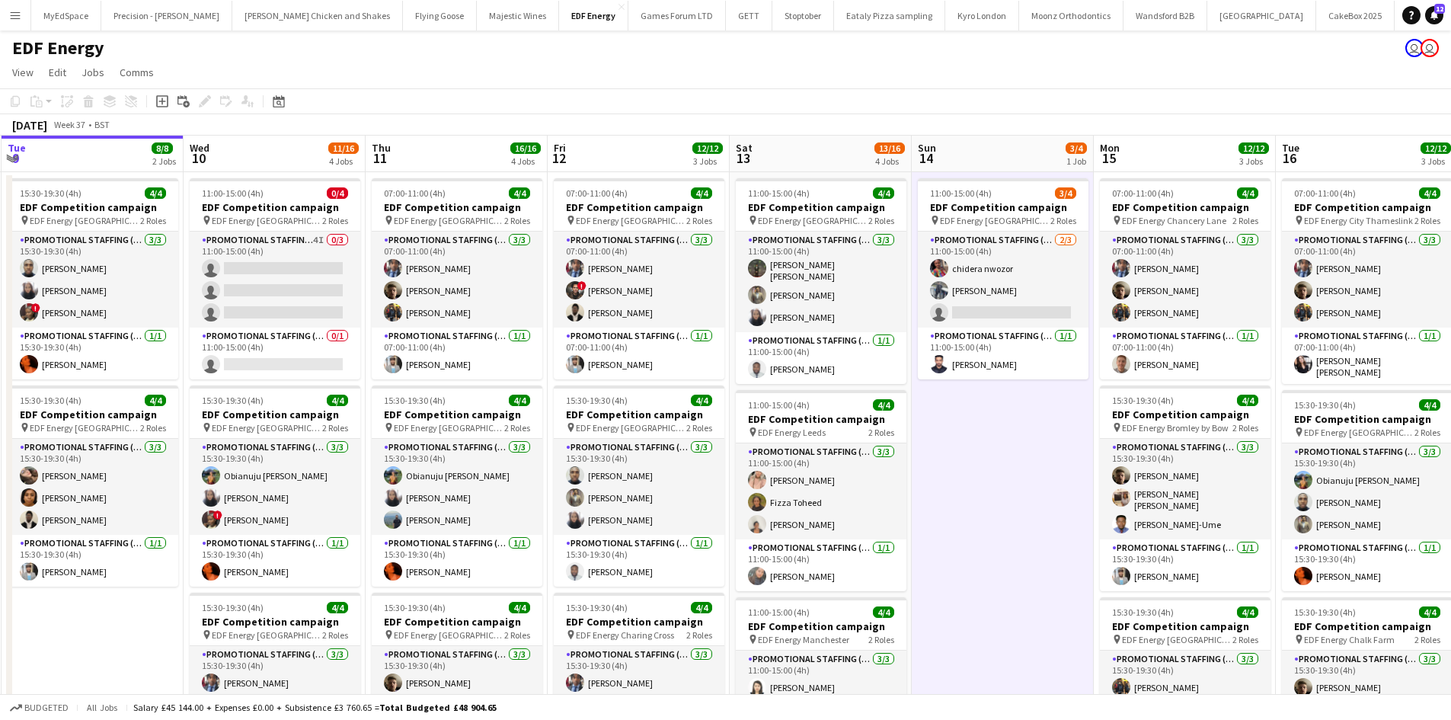
drag, startPoint x: 960, startPoint y: 510, endPoint x: 973, endPoint y: 505, distance: 14.5
click at [973, 505] on app-calendar-viewport "Sat 6 7/8 2 Jobs Sun 7 Mon 8 11/12 3 Jobs Tue 9 8/8 2 Jobs Wed 10 11/16 4 Jobs …" at bounding box center [725, 613] width 1451 height 955
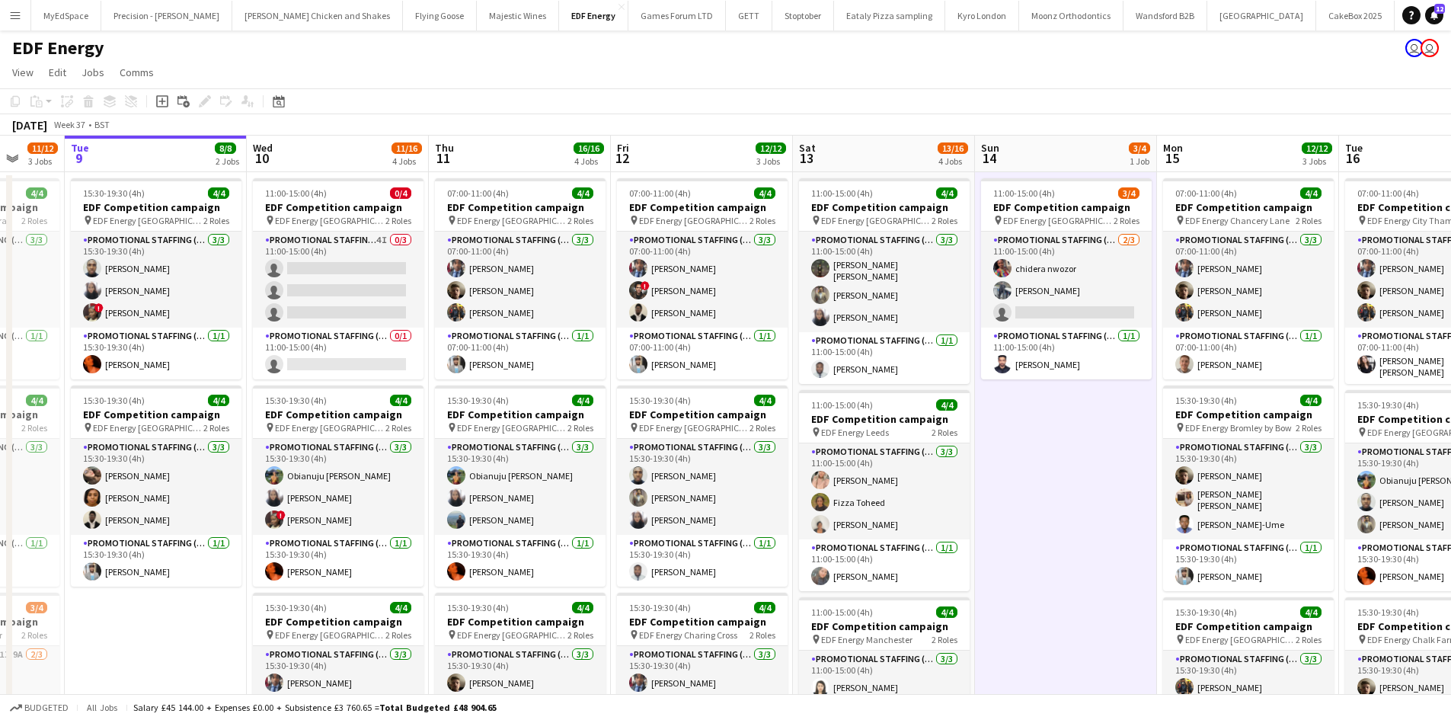
drag, startPoint x: 987, startPoint y: 461, endPoint x: 1050, endPoint y: 455, distance: 63.4
click at [1050, 455] on app-calendar-viewport "Sat 6 7/8 2 Jobs Sun 7 Mon 8 11/12 3 Jobs Tue 9 8/8 2 Jobs Wed 10 11/16 4 Jobs …" at bounding box center [725, 613] width 1451 height 955
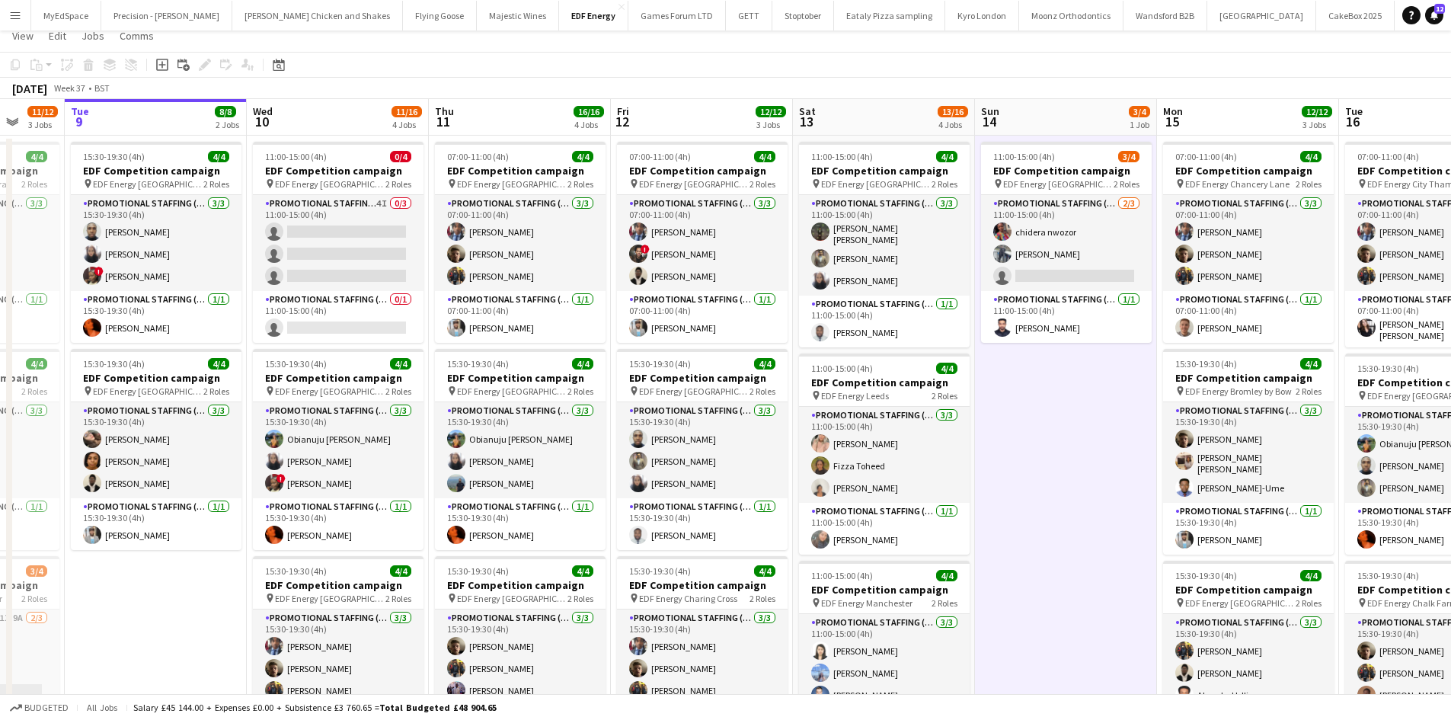
scroll to position [0, 0]
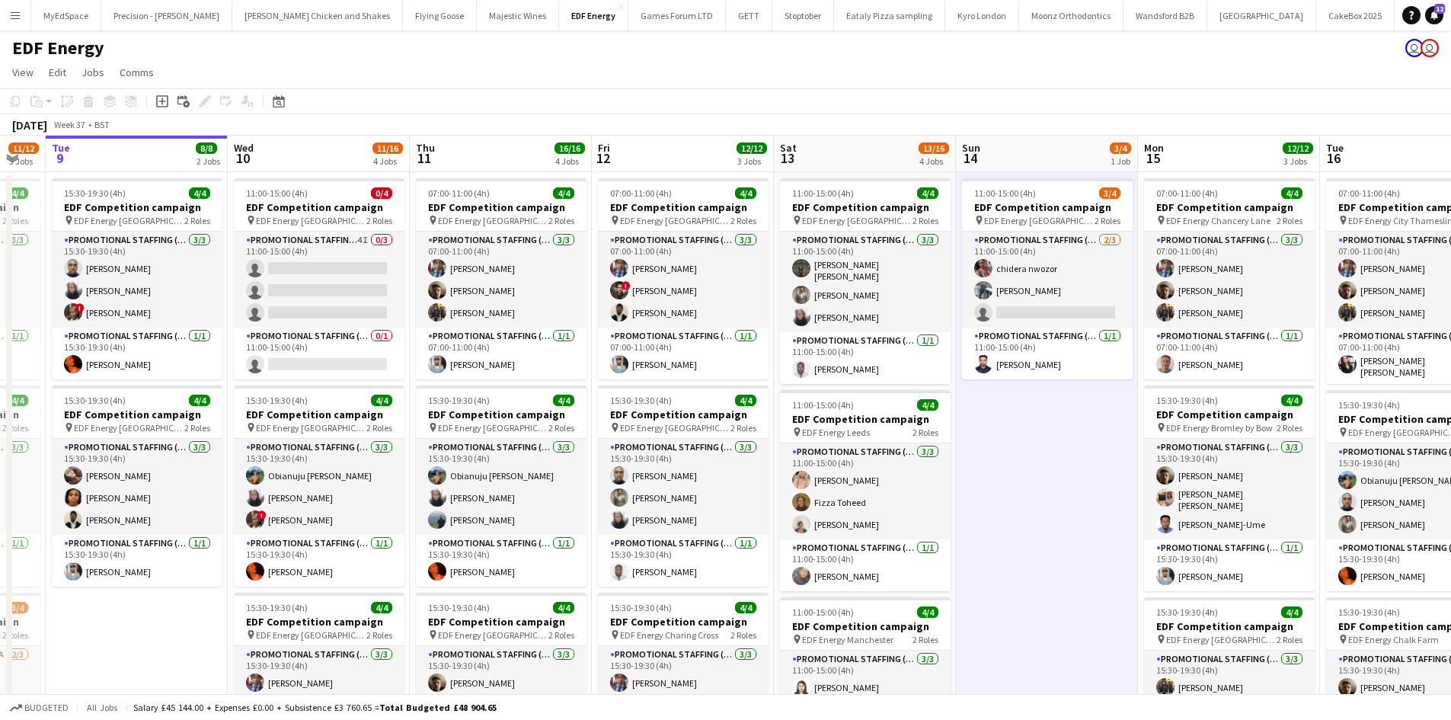
drag, startPoint x: 1052, startPoint y: 498, endPoint x: 1021, endPoint y: 500, distance: 30.6
click at [1025, 500] on app-calendar-viewport "Sat 6 7/8 2 Jobs Sun 7 Mon 8 11/12 3 Jobs Tue 9 8/8 2 Jobs Wed 10 11/16 4 Jobs …" at bounding box center [725, 613] width 1451 height 955
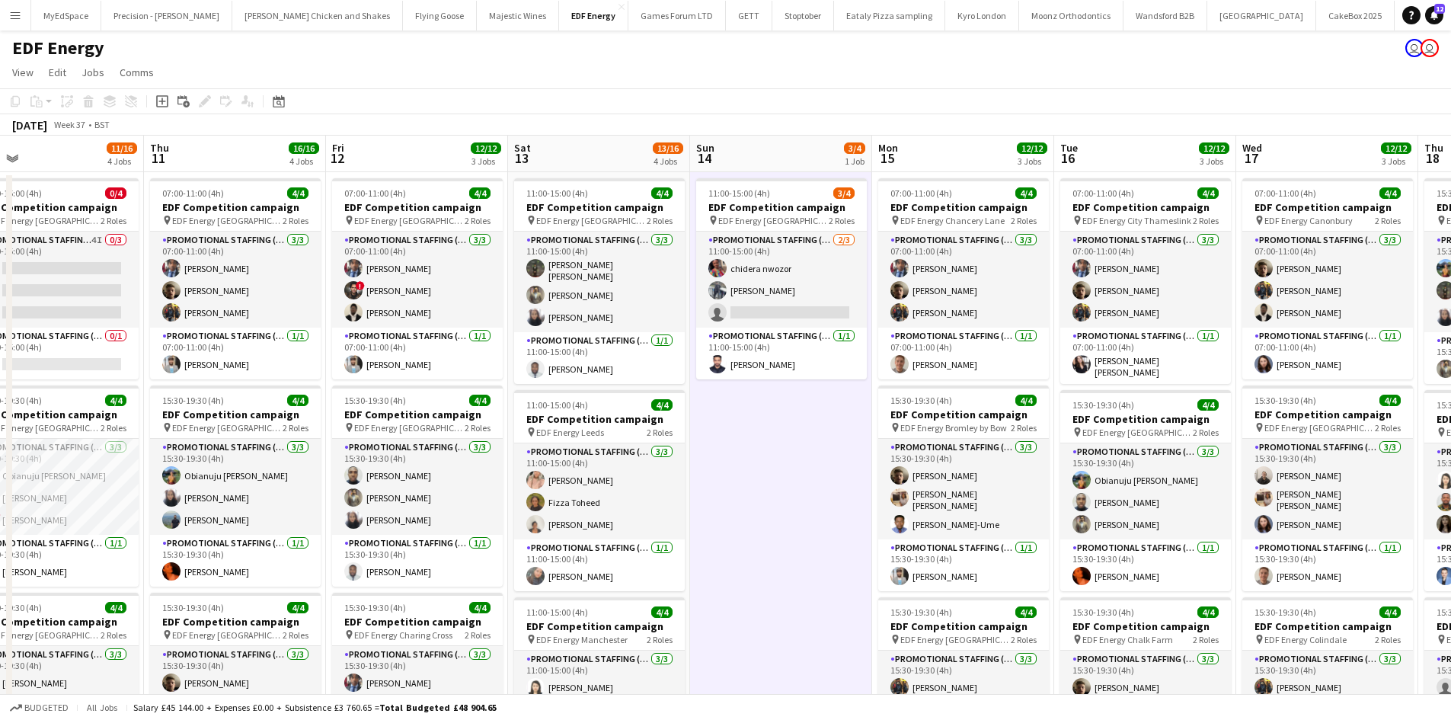
drag, startPoint x: 1001, startPoint y: 380, endPoint x: 714, endPoint y: 376, distance: 286.4
click at [714, 376] on app-calendar-viewport "Sat 6 7/8 2 Jobs Sun 7 Mon 8 11/12 3 Jobs Tue 9 8/8 2 Jobs Wed 10 11/16 4 Jobs …" at bounding box center [725, 613] width 1451 height 955
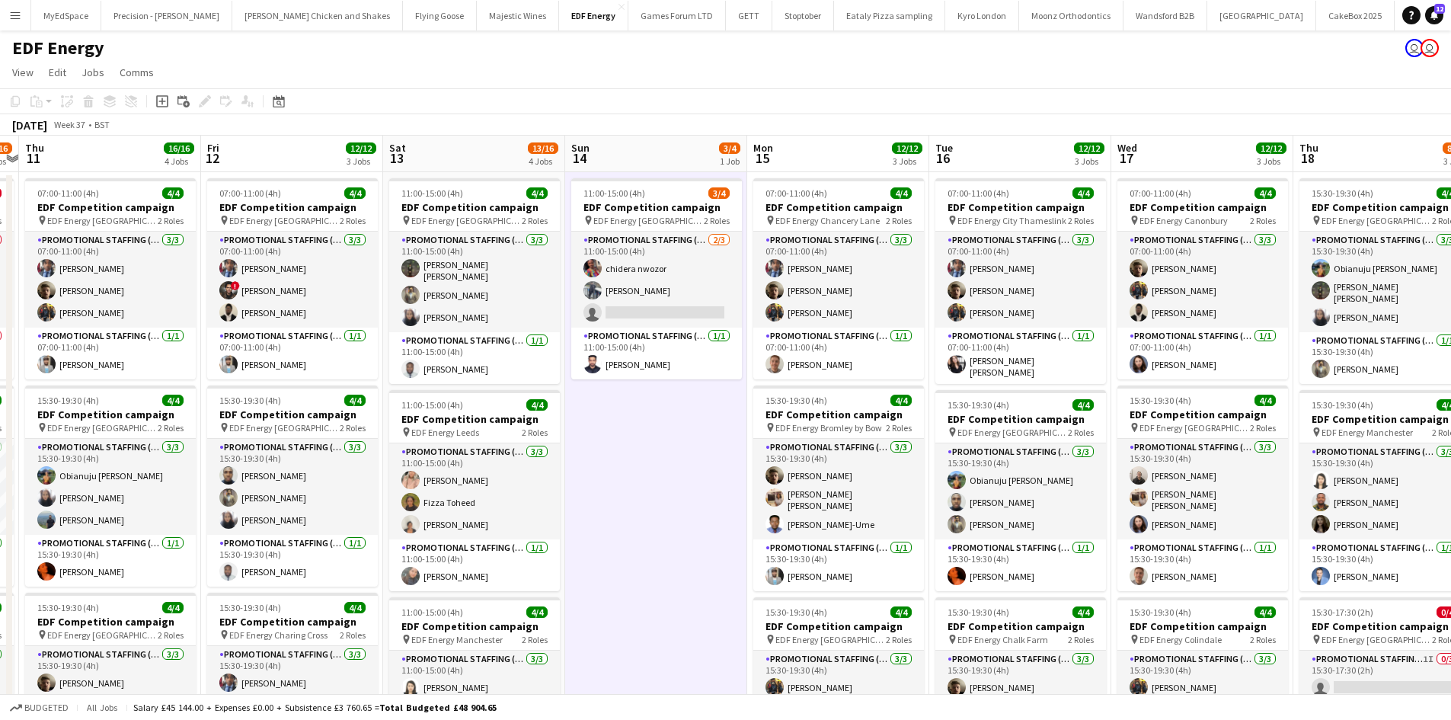
drag, startPoint x: 792, startPoint y: 410, endPoint x: 699, endPoint y: 423, distance: 93.8
click at [704, 415] on app-calendar-viewport "Mon 8 11/12 3 Jobs Tue 9 8/8 2 Jobs Wed 10 11/16 4 Jobs Thu 11 16/16 4 Jobs Fri…" at bounding box center [725, 613] width 1451 height 955
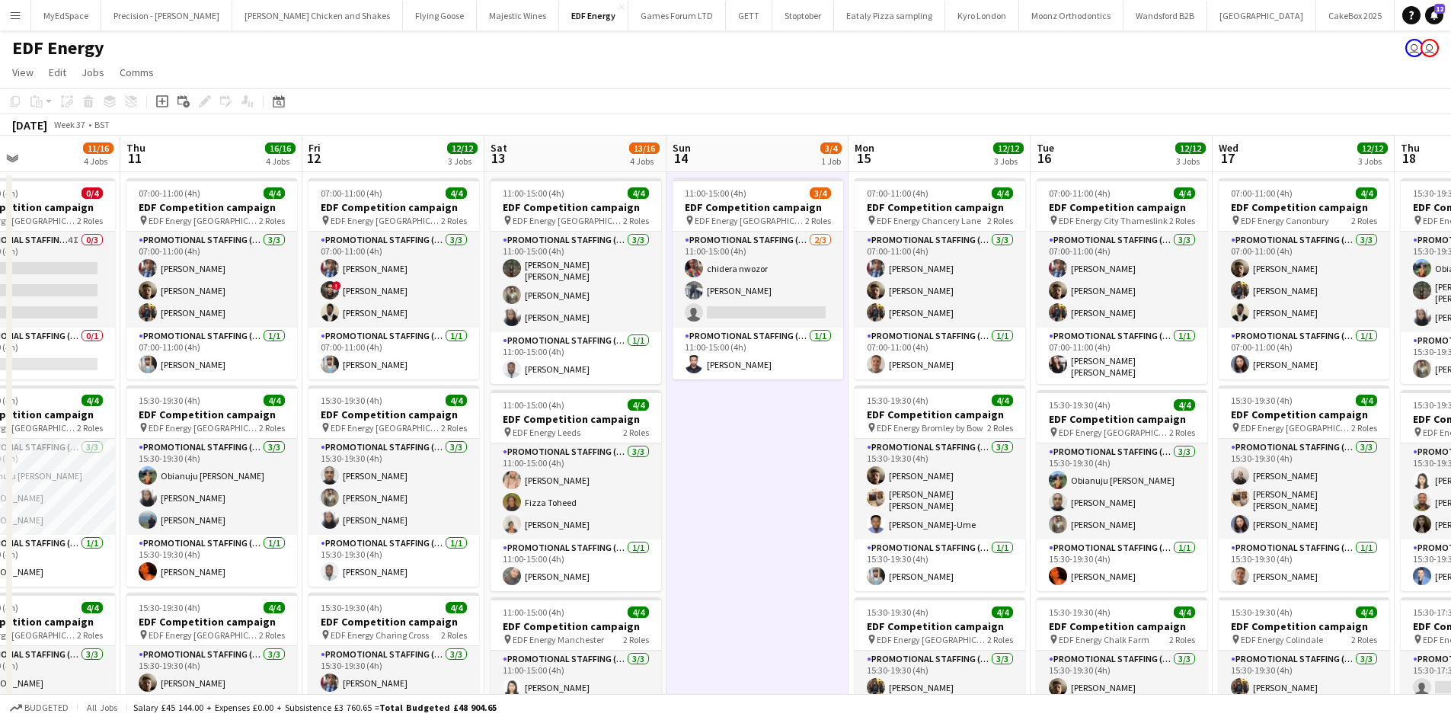
drag, startPoint x: 488, startPoint y: 389, endPoint x: 421, endPoint y: 377, distance: 68.1
click at [421, 377] on app-calendar-viewport "Mon 8 11/12 3 Jobs Tue 9 8/8 2 Jobs Wed 10 11/16 4 Jobs Thu 11 16/16 4 Jobs Fri…" at bounding box center [725, 613] width 1451 height 955
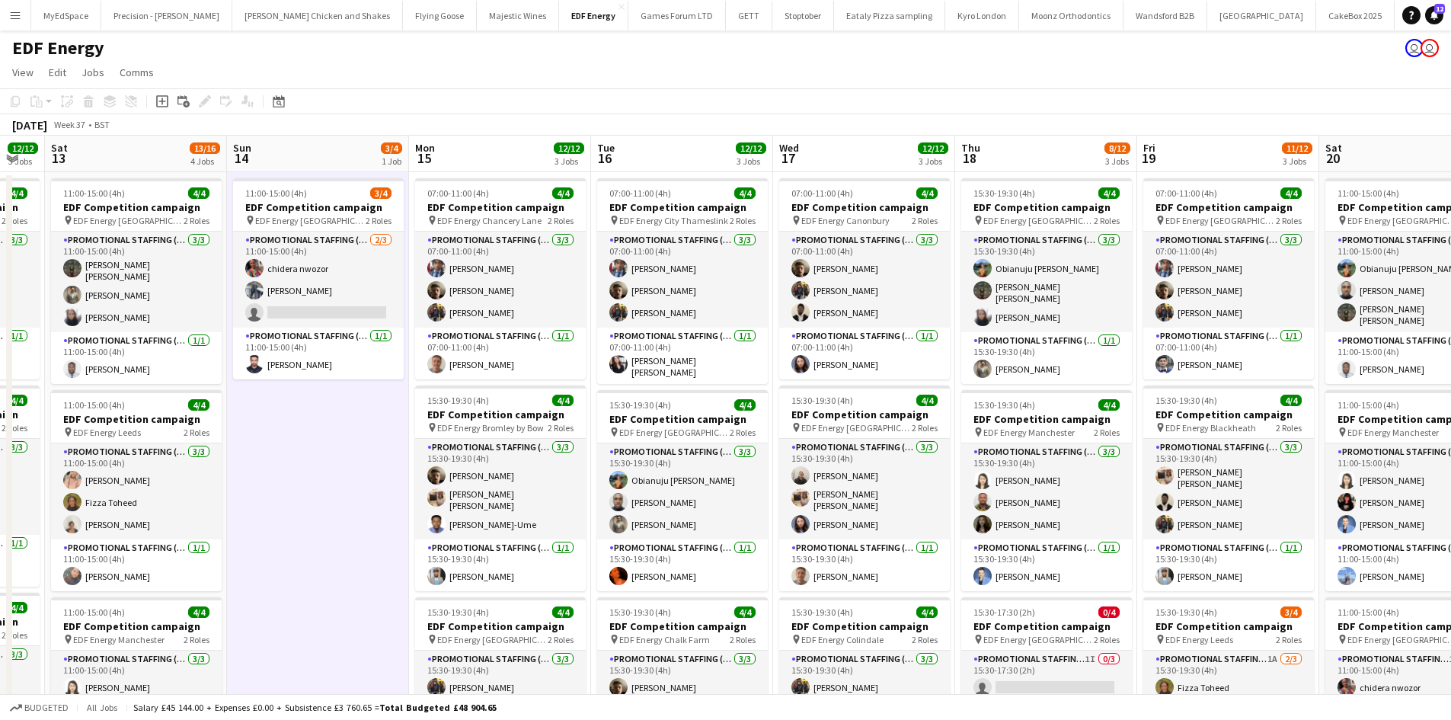
drag, startPoint x: 471, startPoint y: 475, endPoint x: 393, endPoint y: 478, distance: 77.7
click at [390, 476] on app-calendar-viewport "Wed 10 11/16 4 Jobs Thu 11 16/16 4 Jobs Fri 12 12/12 3 Jobs Sat 13 13/16 4 Jobs…" at bounding box center [725, 613] width 1451 height 955
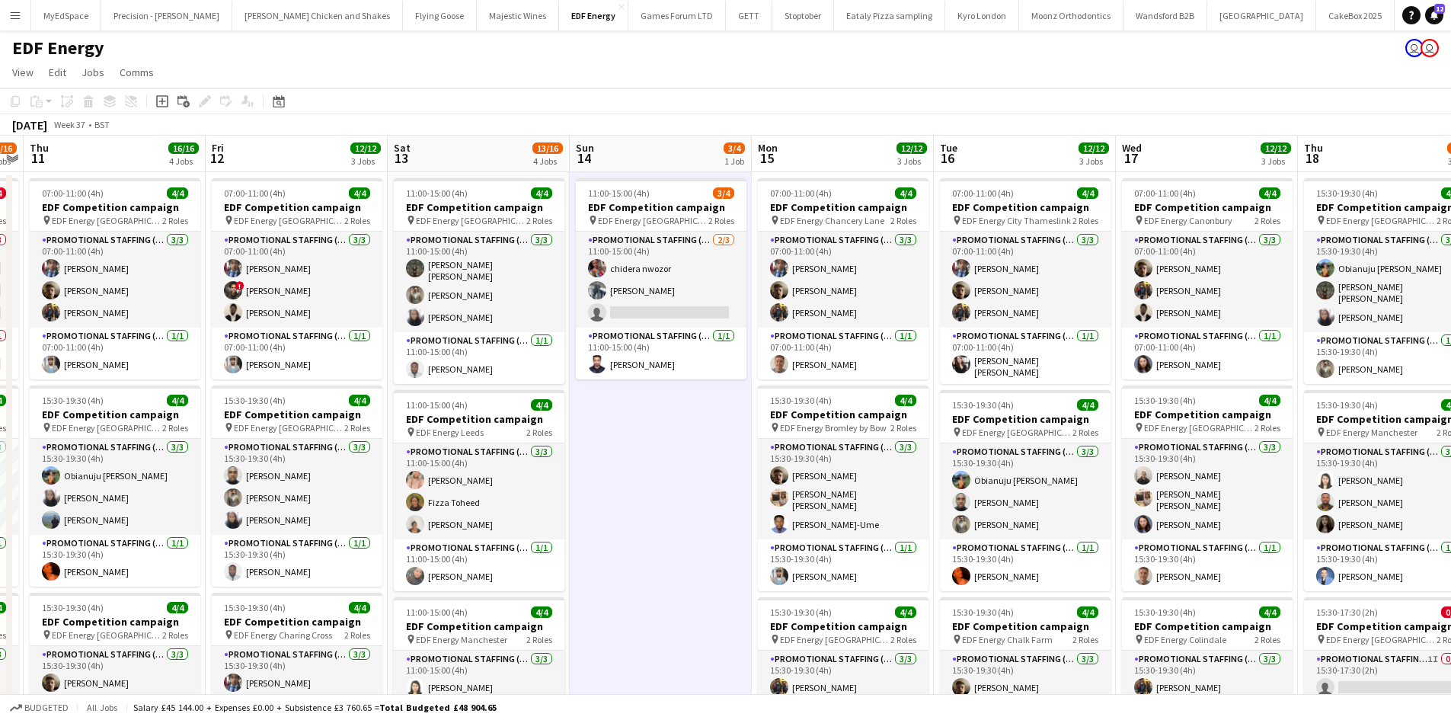
drag, startPoint x: 333, startPoint y: 542, endPoint x: 685, endPoint y: 497, distance: 355.4
click at [682, 497] on app-calendar-viewport "Tue 9 8/8 2 Jobs Wed 10 11/16 4 Jobs Thu 11 16/16 4 Jobs Fri 12 12/12 3 Jobs Sa…" at bounding box center [725, 613] width 1451 height 955
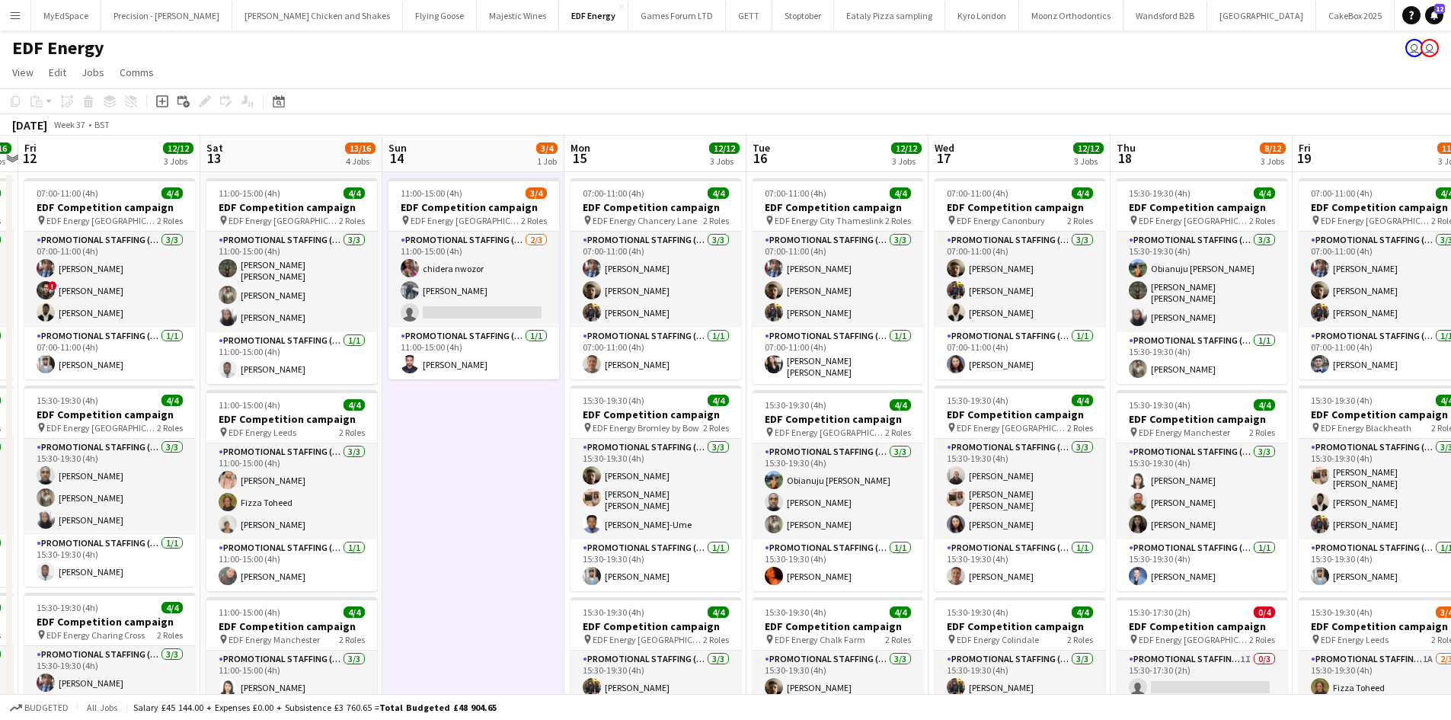
drag, startPoint x: 665, startPoint y: 491, endPoint x: 491, endPoint y: 490, distance: 173.7
click at [451, 490] on app-calendar-viewport "Tue 9 8/8 2 Jobs Wed 10 11/16 4 Jobs Thu 11 16/16 4 Jobs Fri 12 12/12 3 Jobs Sa…" at bounding box center [725, 613] width 1451 height 955
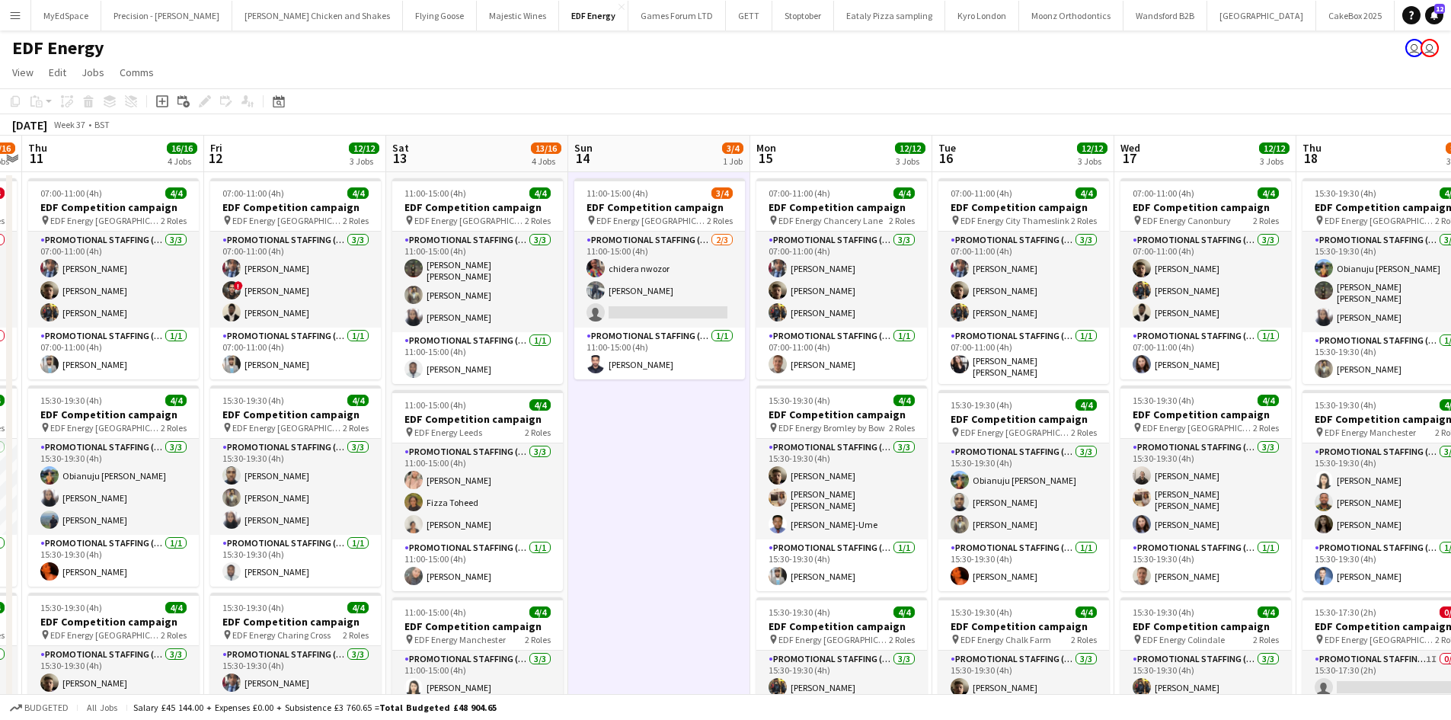
drag, startPoint x: 413, startPoint y: 551, endPoint x: 706, endPoint y: 544, distance: 293.3
click at [671, 551] on app-calendar-viewport "Tue 9 8/8 2 Jobs Wed 10 11/16 4 Jobs Thu 11 16/16 4 Jobs Fri 12 12/12 3 Jobs Sa…" at bounding box center [725, 613] width 1451 height 955
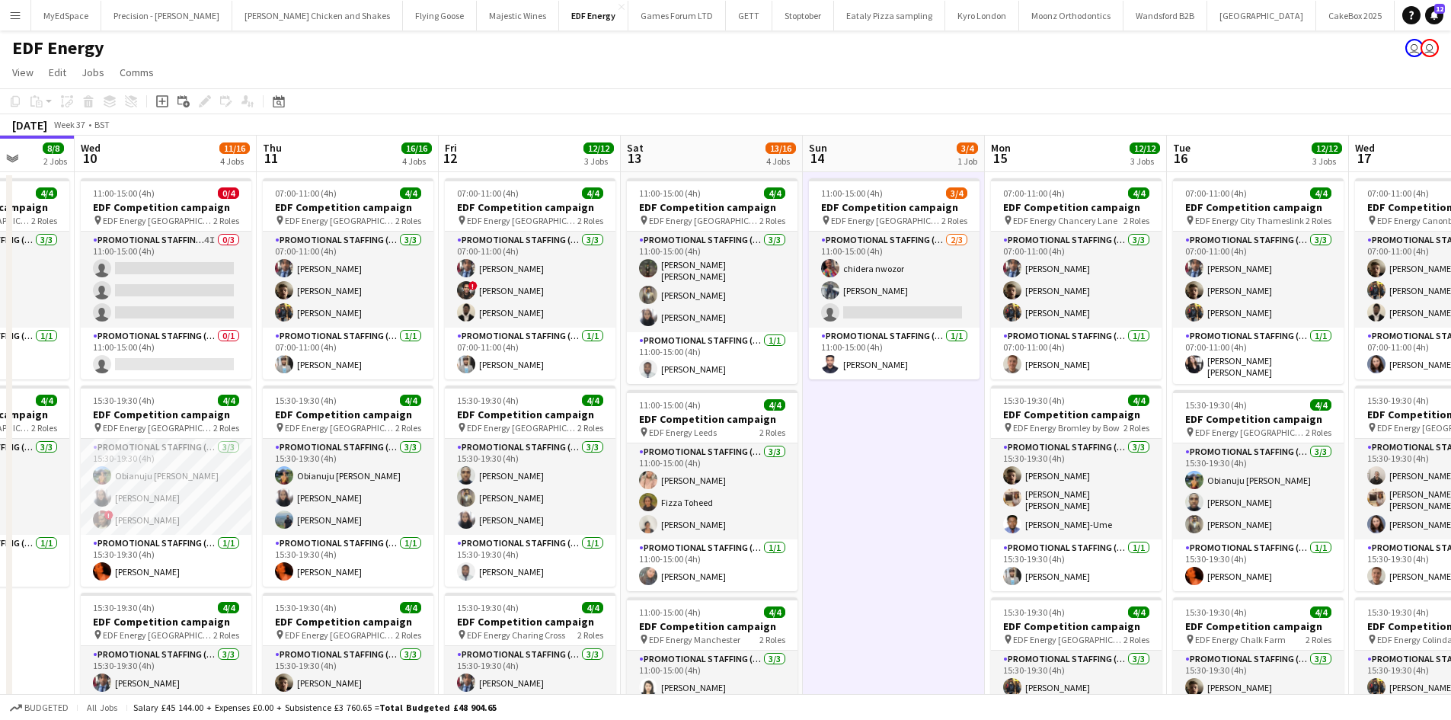
scroll to position [0, 470]
drag, startPoint x: 704, startPoint y: 536, endPoint x: 887, endPoint y: 508, distance: 184.9
click at [887, 508] on app-calendar-viewport "Sun 7 Mon 8 11/12 3 Jobs Tue 9 8/8 2 Jobs Wed 10 11/16 4 Jobs Thu 11 16/16 4 Jo…" at bounding box center [725, 613] width 1451 height 955
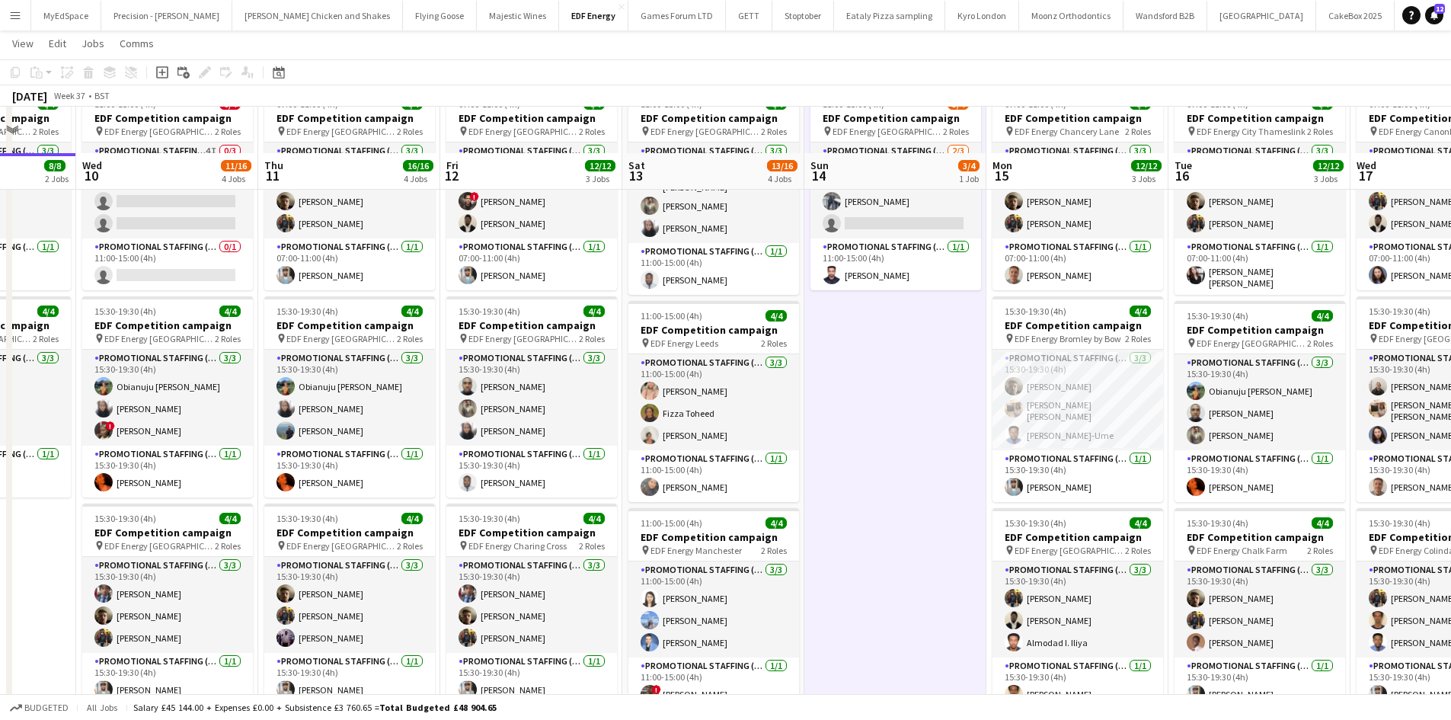
scroll to position [0, 0]
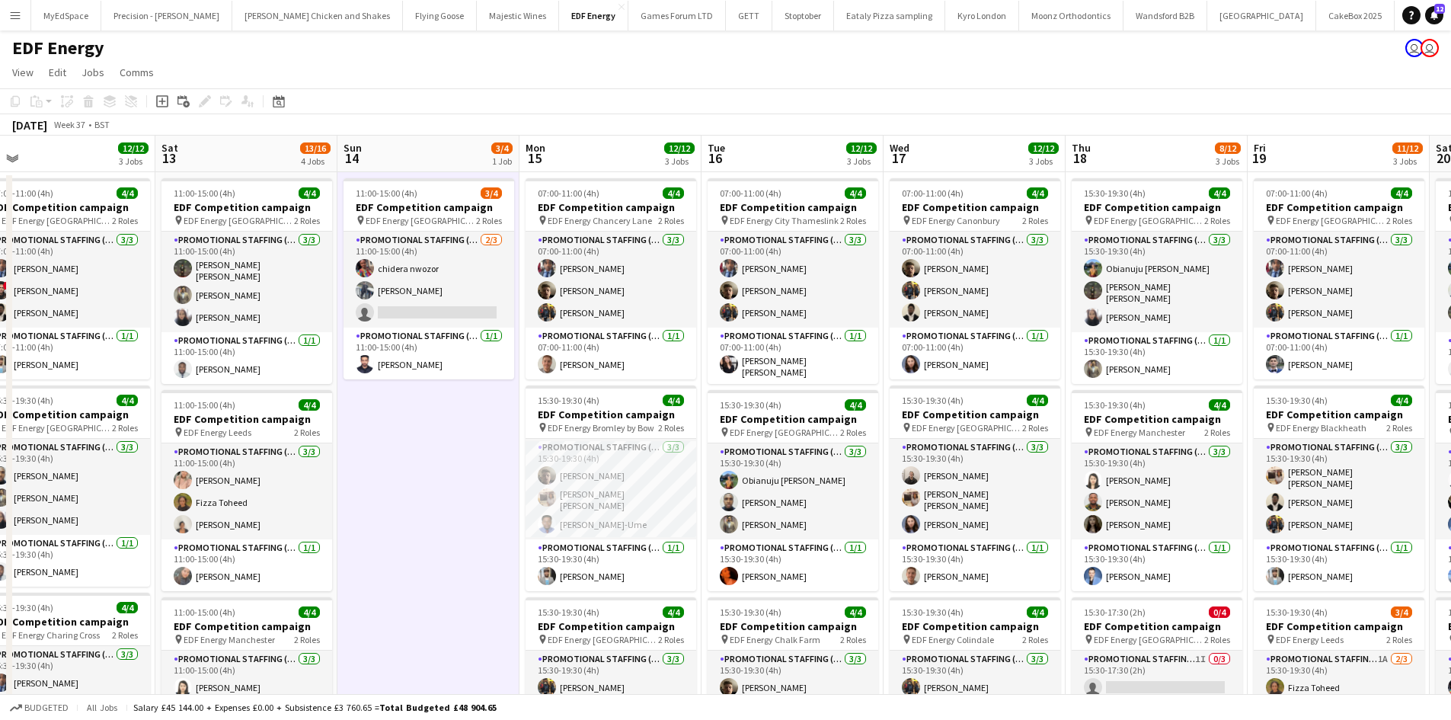
drag, startPoint x: 895, startPoint y: 520, endPoint x: 375, endPoint y: 448, distance: 525.2
click at [358, 443] on app-calendar-viewport "Tue 9 8/8 2 Jobs Wed 10 11/16 4 Jobs Thu 11 16/16 4 Jobs Fri 12 12/12 3 Jobs Sa…" at bounding box center [725, 613] width 1451 height 955
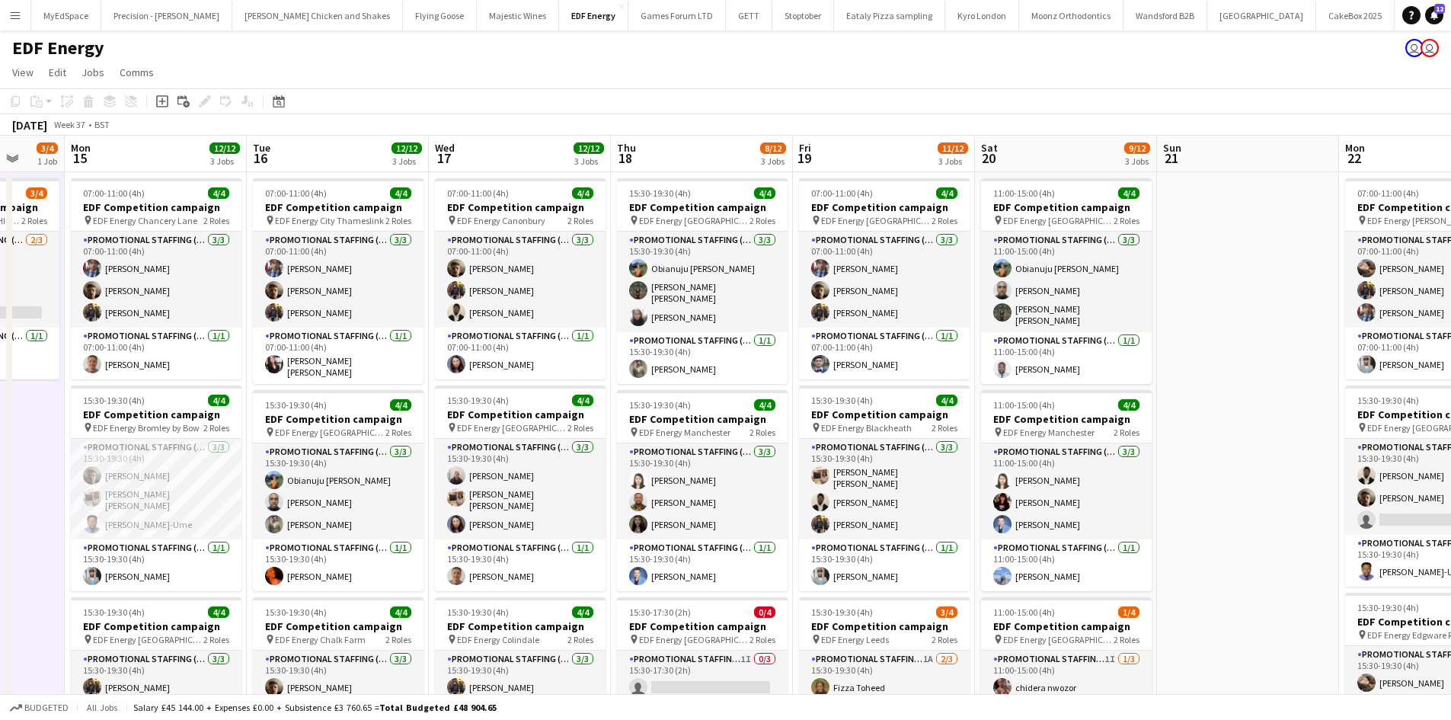
drag, startPoint x: 1010, startPoint y: 478, endPoint x: 733, endPoint y: 456, distance: 278.1
click at [733, 456] on app-calendar-viewport "Thu 11 16/16 4 Jobs Fri 12 12/12 3 Jobs Sat 13 13/16 4 Jobs Sun 14 3/4 1 Job Mo…" at bounding box center [725, 613] width 1451 height 955
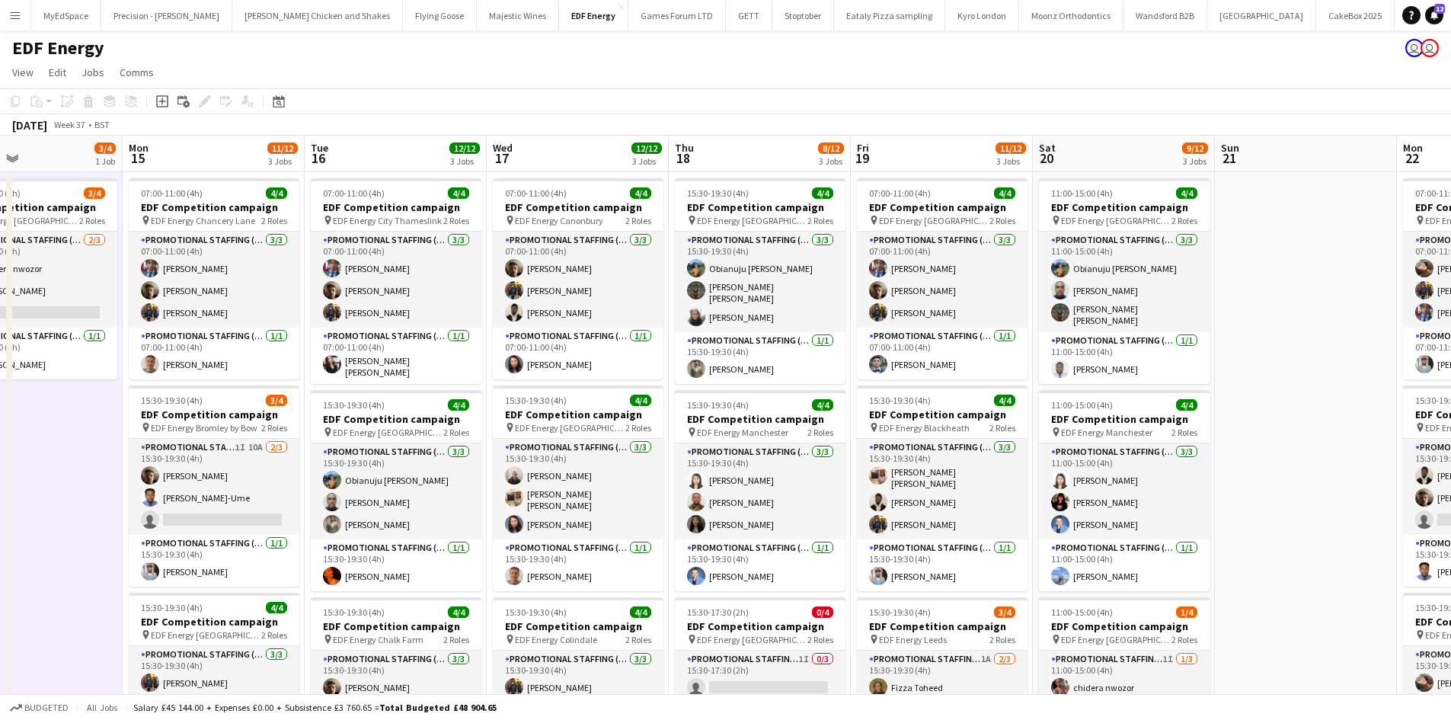
scroll to position [0, 610]
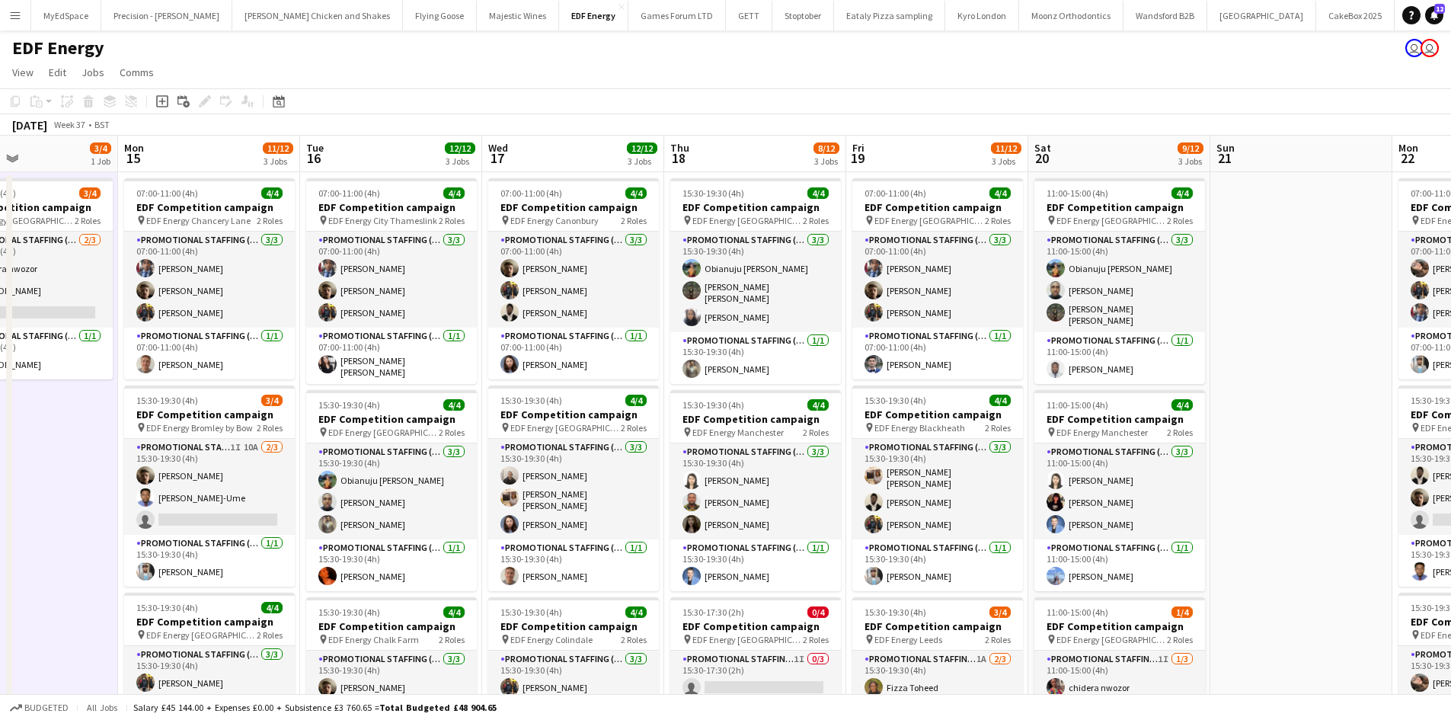
drag, startPoint x: 83, startPoint y: 490, endPoint x: 64, endPoint y: 490, distance: 19.0
click at [64, 490] on app-calendar-viewport "Thu 11 16/16 4 Jobs Fri 12 12/12 3 Jobs Sat 13 13/16 4 Jobs Sun 14 3/4 1 Job Mo…" at bounding box center [725, 613] width 1451 height 955
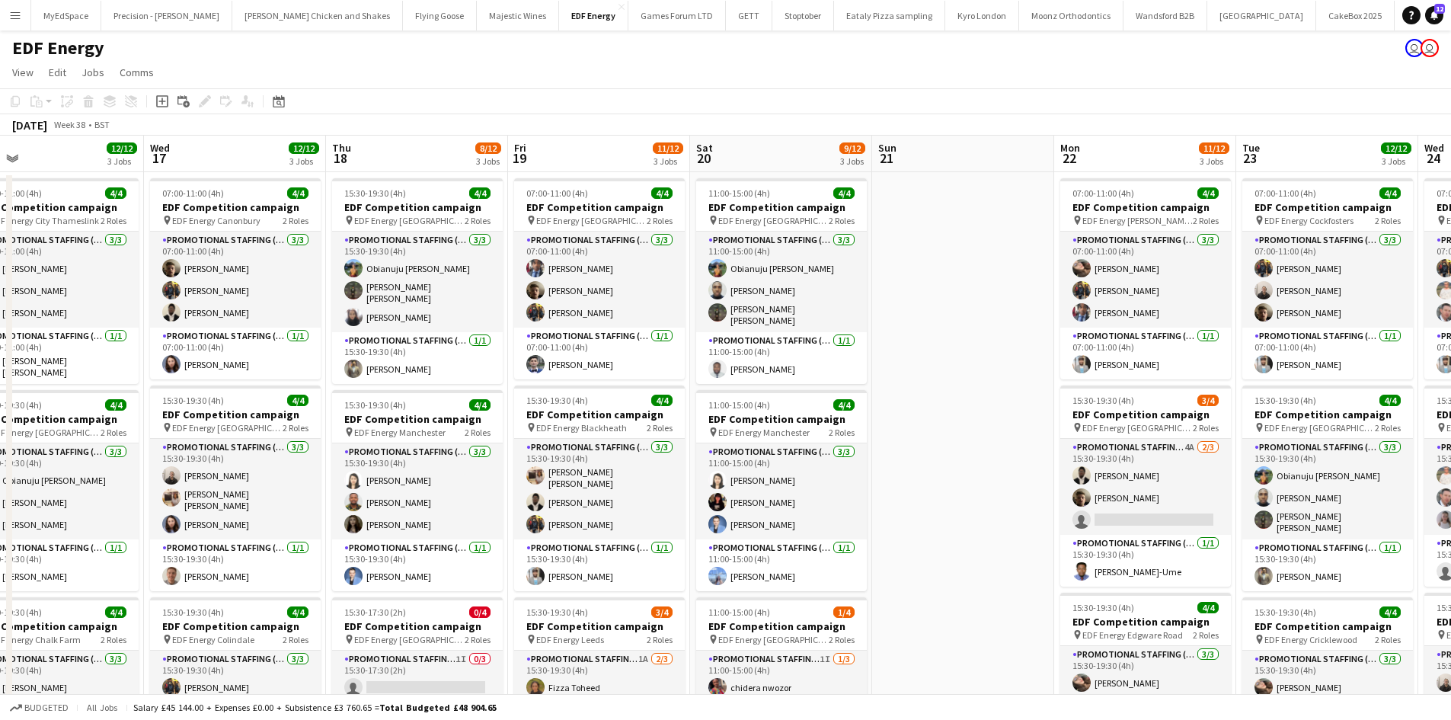
drag, startPoint x: 1252, startPoint y: 382, endPoint x: 804, endPoint y: 399, distance: 448.1
click at [807, 397] on app-calendar-viewport "Sat 13 13/16 4 Jobs Sun 14 3/4 1 Job Mon 15 11/12 3 Jobs Tue 16 12/12 3 Jobs We…" at bounding box center [725, 613] width 1451 height 955
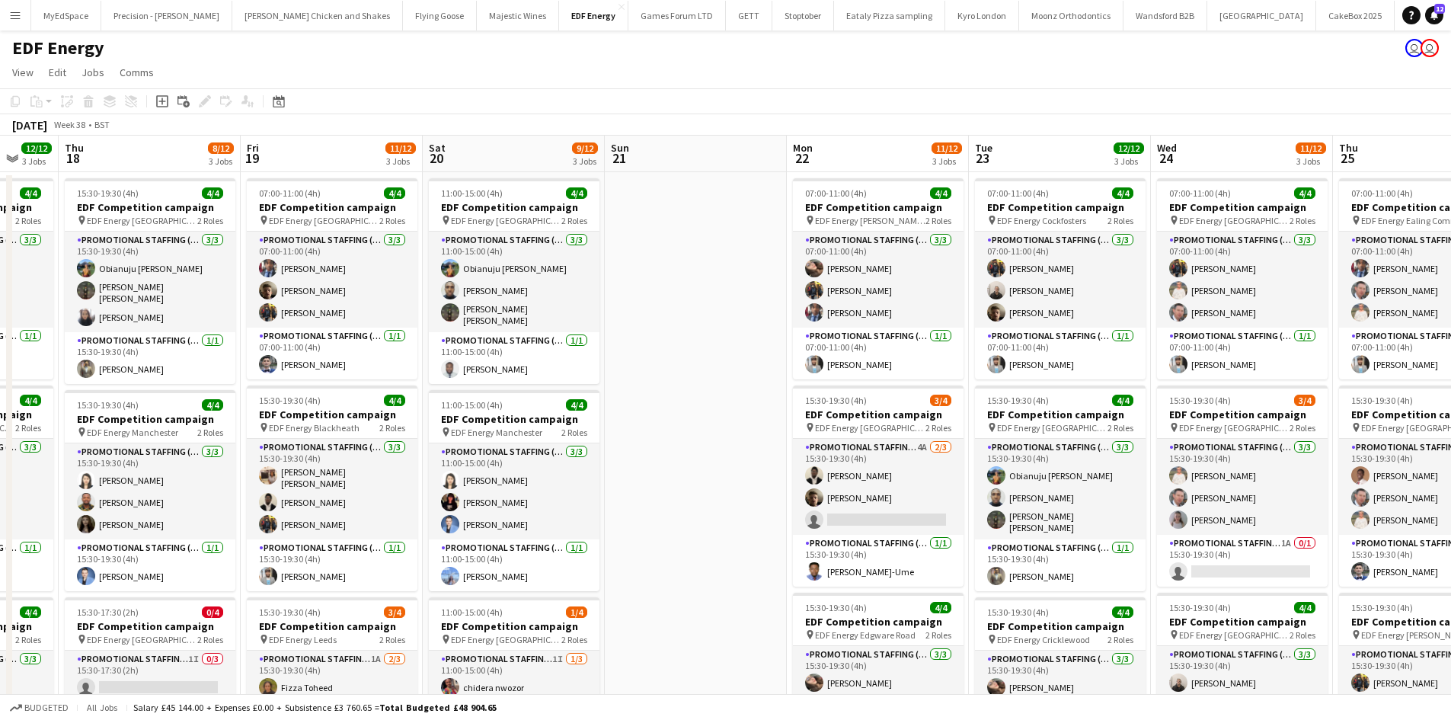
drag, startPoint x: 766, startPoint y: 421, endPoint x: 765, endPoint y: 436, distance: 15.3
click at [765, 434] on app-calendar-viewport "Mon 15 11/12 3 Jobs Tue 16 12/12 3 Jobs Wed 17 12/12 3 Jobs Thu 18 8/12 3 Jobs …" at bounding box center [725, 613] width 1451 height 955
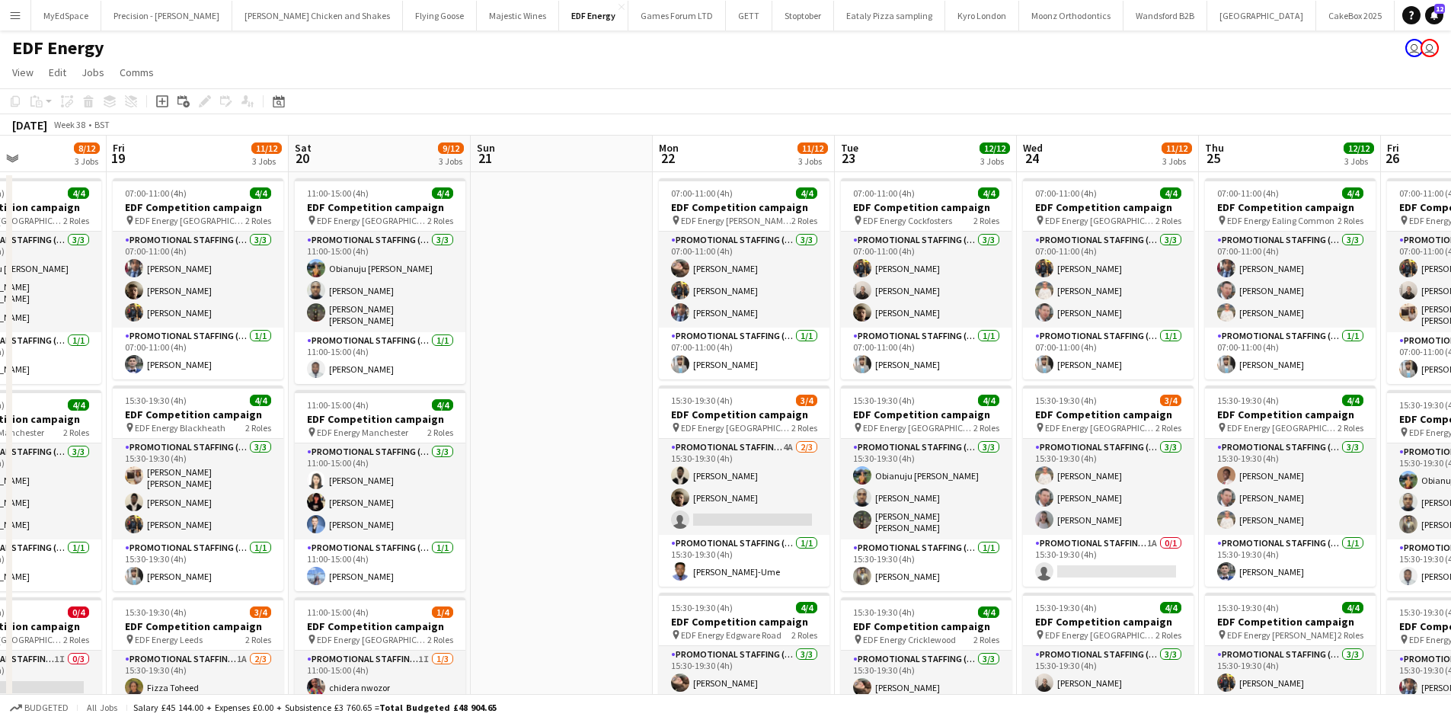
drag, startPoint x: 911, startPoint y: 486, endPoint x: 745, endPoint y: 494, distance: 166.2
click at [746, 494] on app-calendar-viewport "Mon 15 11/12 3 Jobs Tue 16 12/12 3 Jobs Wed 17 12/12 3 Jobs Thu 18 8/12 3 Jobs …" at bounding box center [725, 613] width 1451 height 955
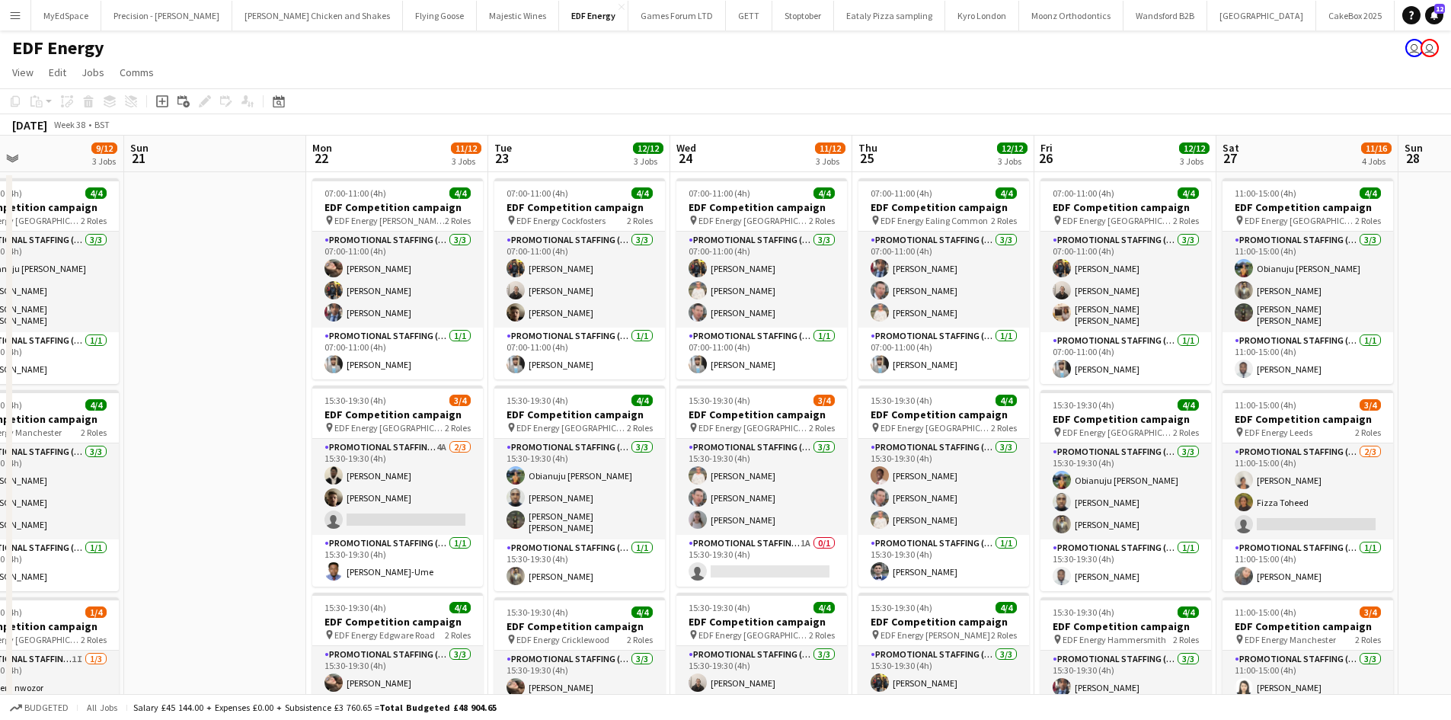
drag, startPoint x: 1203, startPoint y: 474, endPoint x: 989, endPoint y: 472, distance: 214.8
click at [989, 472] on app-calendar-viewport "Wed 17 12/12 3 Jobs Thu 18 8/12 3 Jobs Fri 19 11/12 3 Jobs Sat 20 9/12 3 Jobs S…" at bounding box center [725, 613] width 1451 height 955
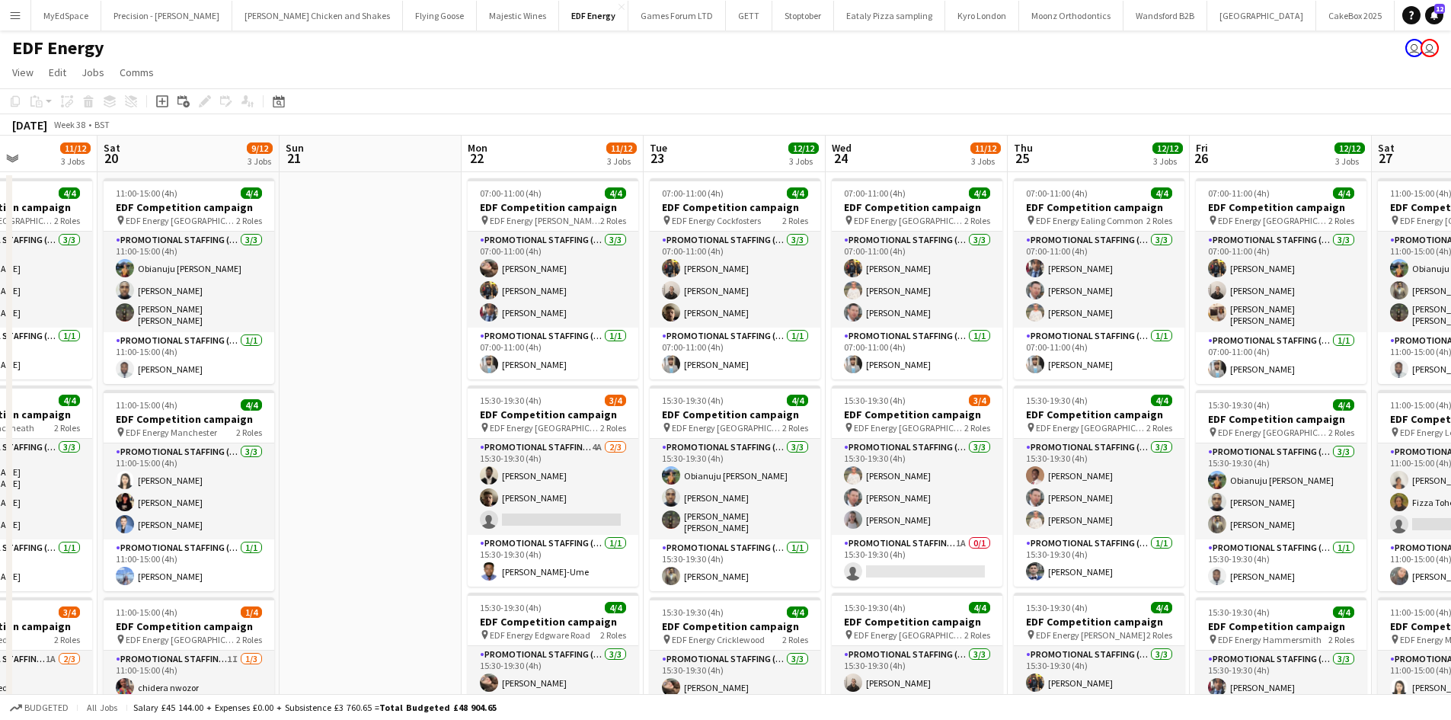
drag, startPoint x: 1174, startPoint y: 447, endPoint x: 1051, endPoint y: 453, distance: 123.5
click at [1051, 453] on app-calendar-viewport "Wed 17 12/12 3 Jobs Thu 18 8/12 3 Jobs Fri 19 11/12 3 Jobs Sat 20 9/12 3 Jobs S…" at bounding box center [725, 613] width 1451 height 955
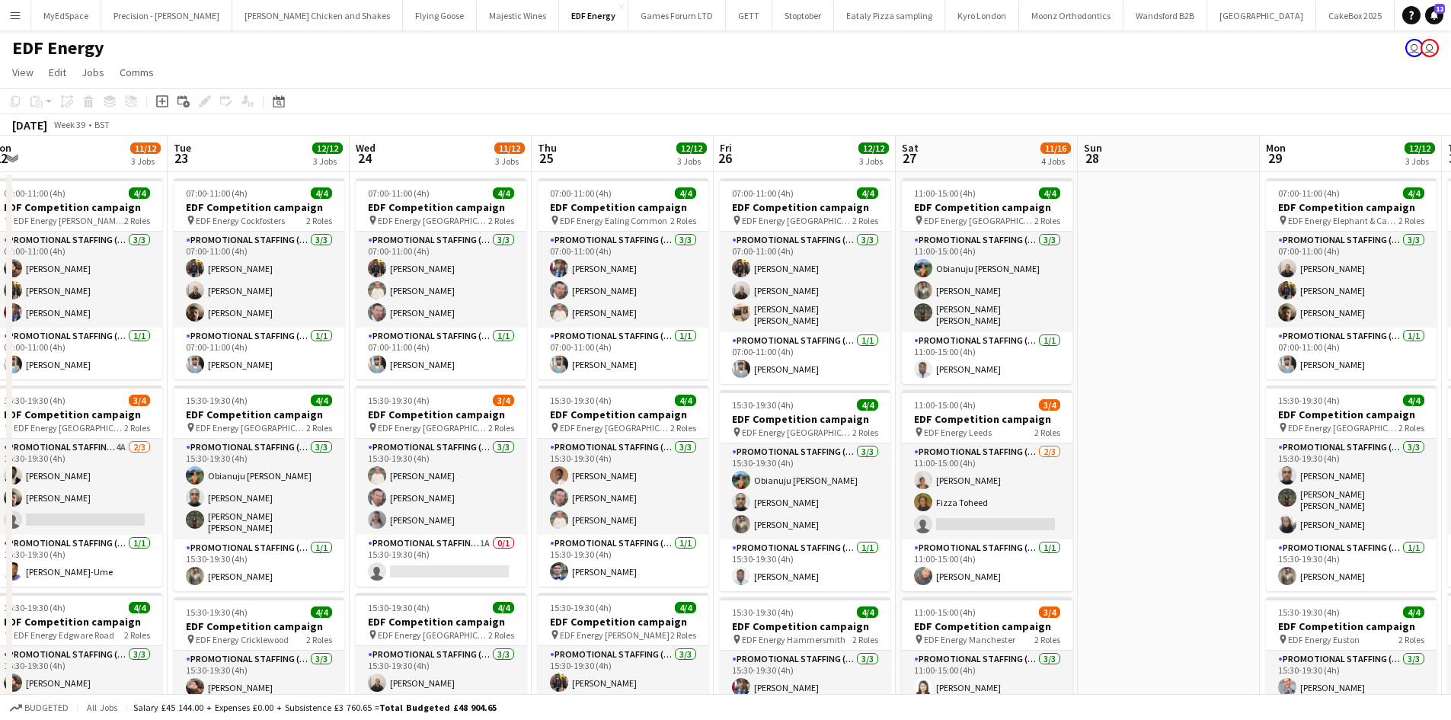
scroll to position [0, 634]
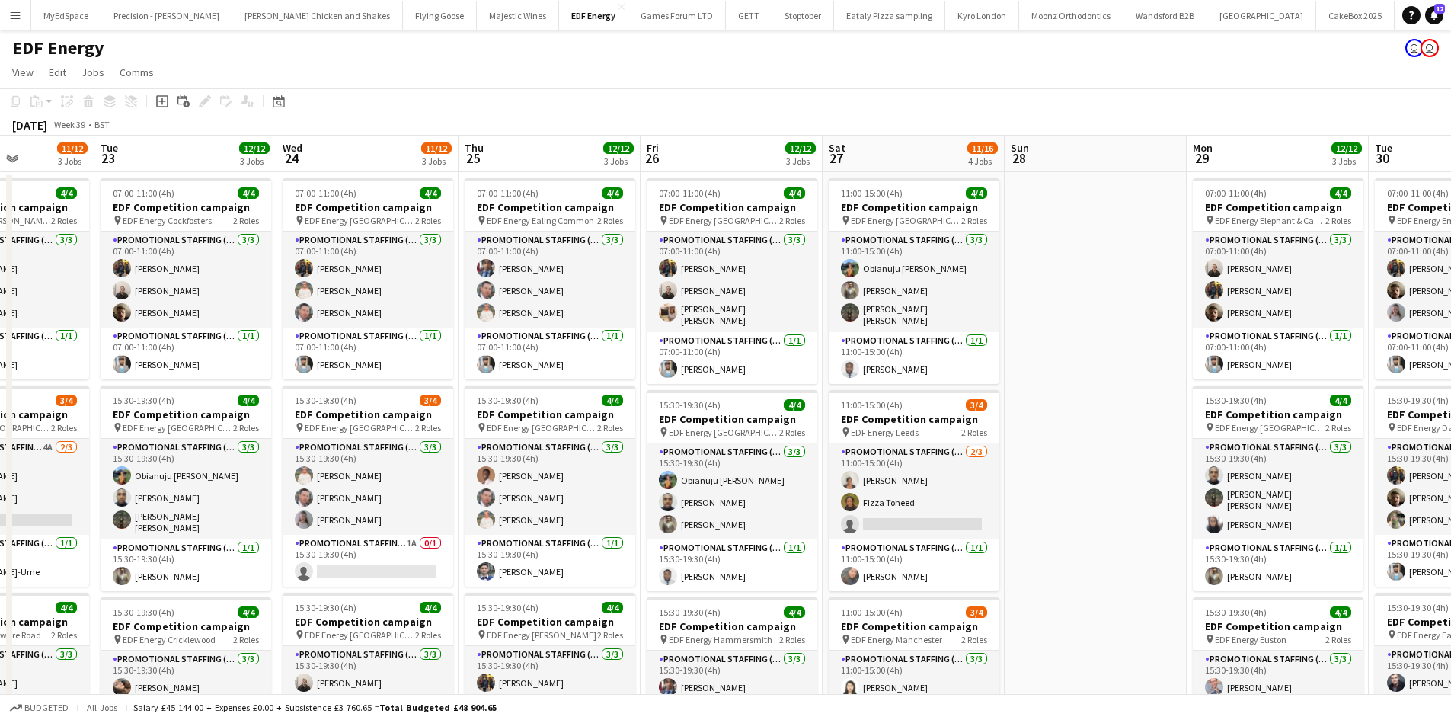
drag, startPoint x: 1165, startPoint y: 469, endPoint x: 1043, endPoint y: 467, distance: 121.1
click at [1043, 467] on app-calendar-viewport "Fri 19 11/12 3 Jobs Sat 20 9/12 3 Jobs Sun 21 Mon 22 11/12 3 Jobs Tue 23 12/12 …" at bounding box center [725, 613] width 1451 height 955
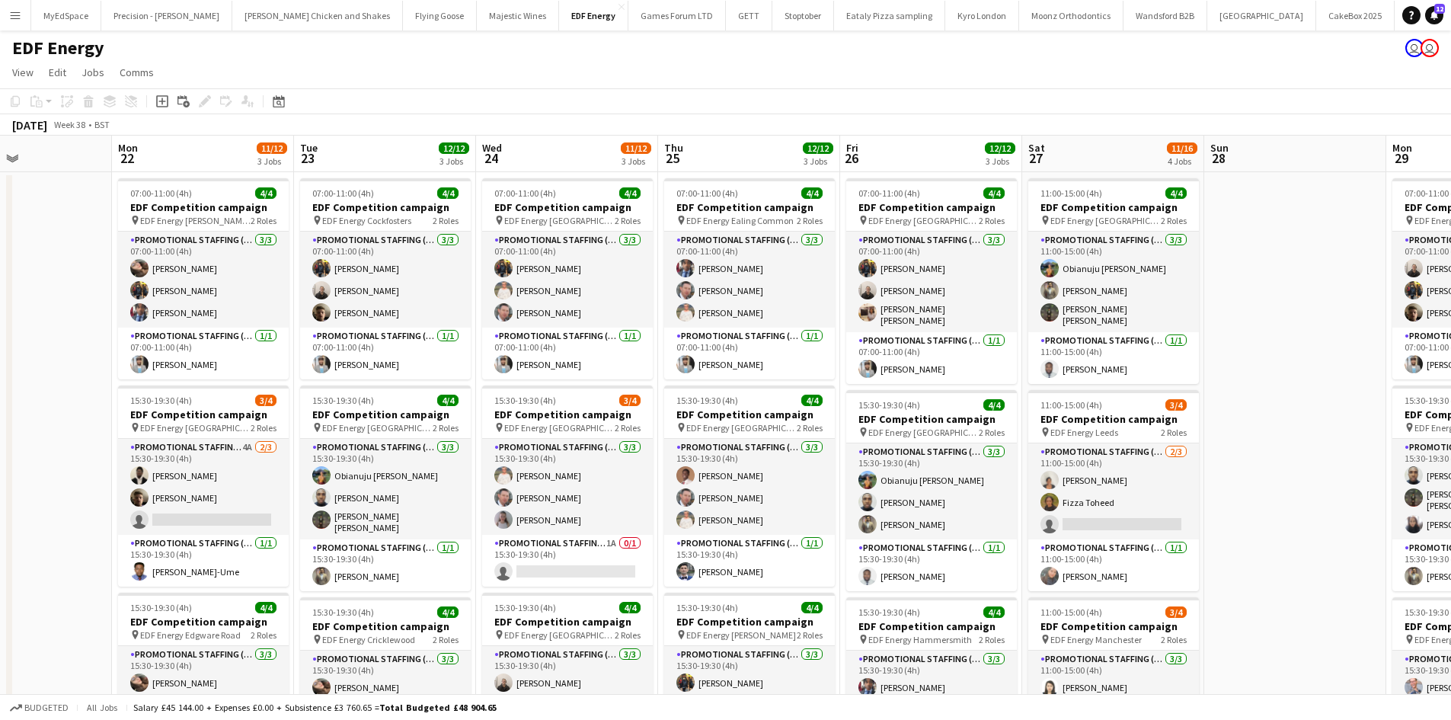
drag, startPoint x: 526, startPoint y: 384, endPoint x: 679, endPoint y: 384, distance: 153.1
click at [679, 384] on app-calendar-viewport "Fri 19 11/12 3 Jobs Sat 20 9/12 3 Jobs Sun 21 Mon 22 11/12 3 Jobs Tue 23 12/12 …" at bounding box center [725, 613] width 1451 height 955
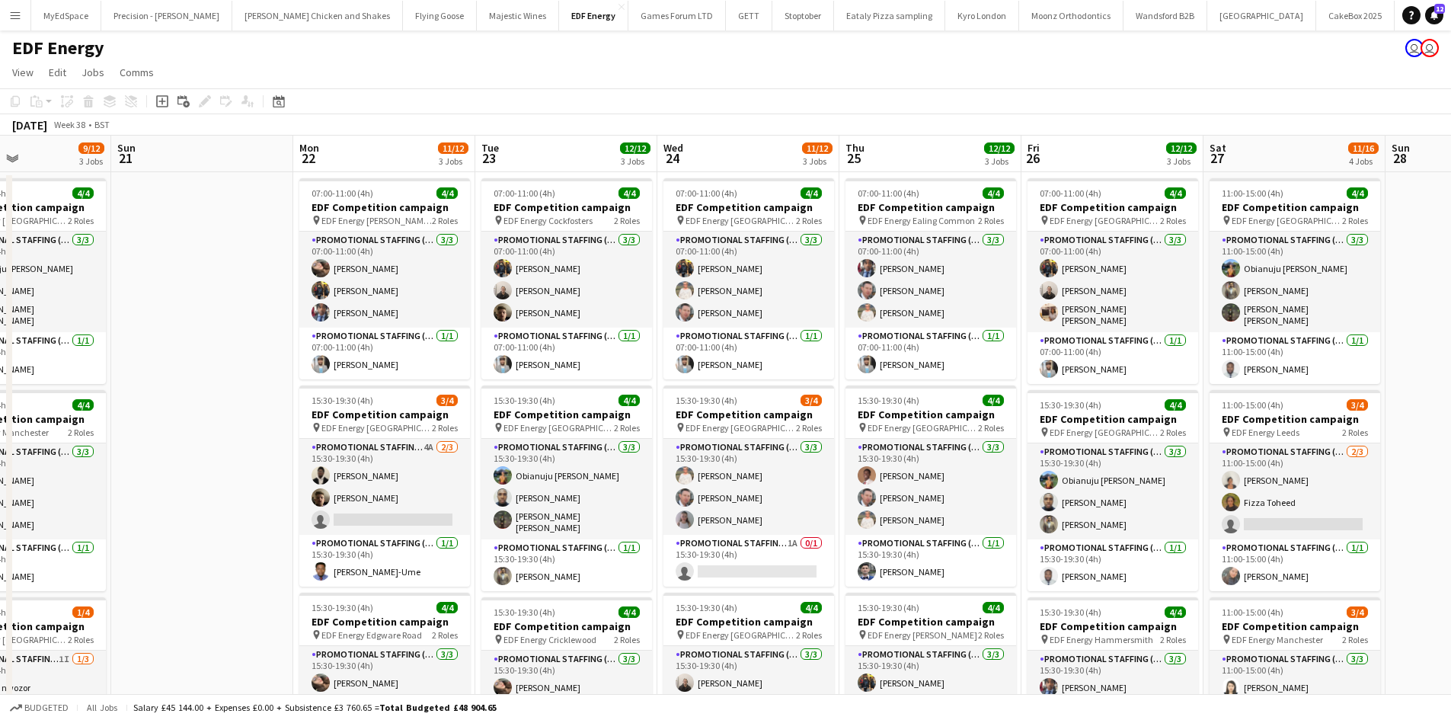
drag, startPoint x: 292, startPoint y: 391, endPoint x: 650, endPoint y: 388, distance: 357.2
click at [650, 388] on app-calendar-viewport "Thu 18 8/12 3 Jobs Fri 19 11/12 3 Jobs Sat 20 9/12 3 Jobs Sun 21 Mon 22 11/12 3…" at bounding box center [725, 613] width 1451 height 955
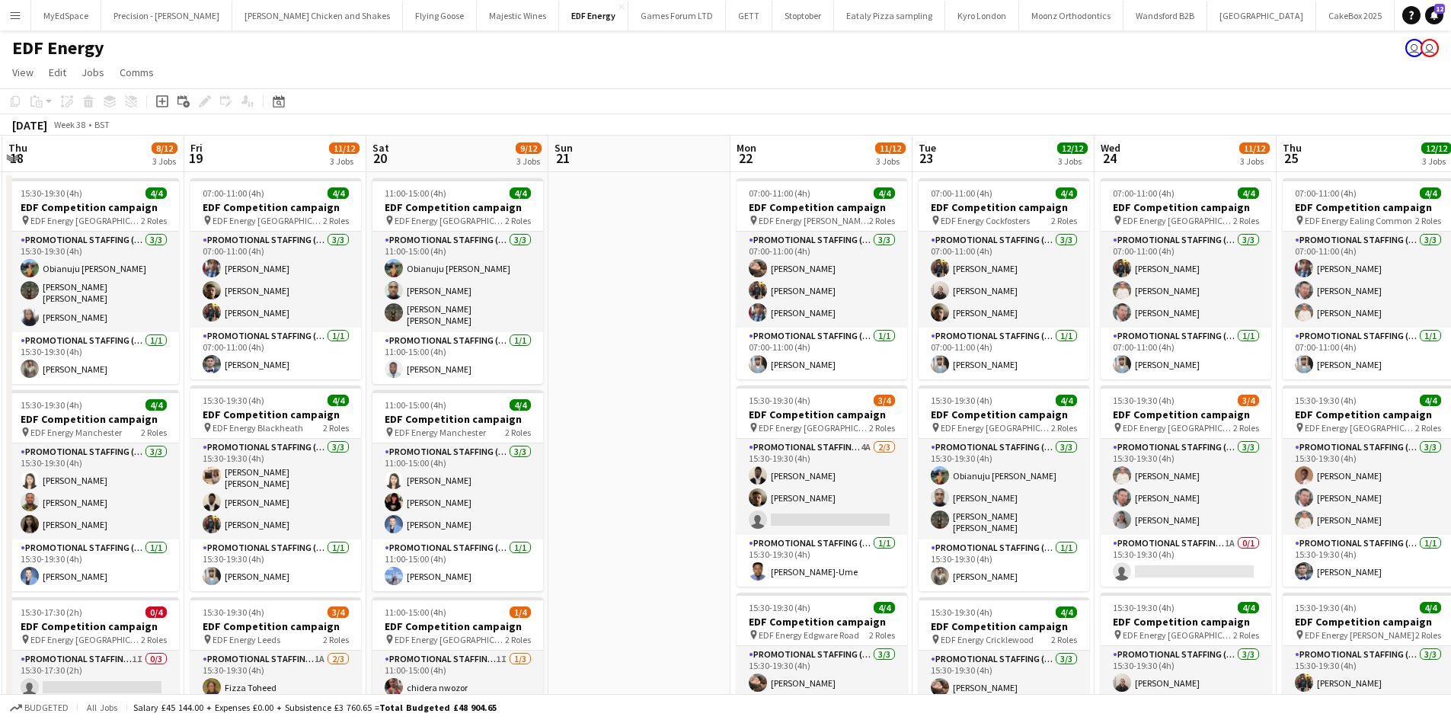
drag, startPoint x: 542, startPoint y: 392, endPoint x: 812, endPoint y: 385, distance: 270.5
click at [811, 385] on app-calendar-viewport "Tue 16 12/12 3 Jobs Wed 17 12/12 3 Jobs Thu 18 8/12 3 Jobs Fri 19 11/12 3 Jobs …" at bounding box center [725, 613] width 1451 height 955
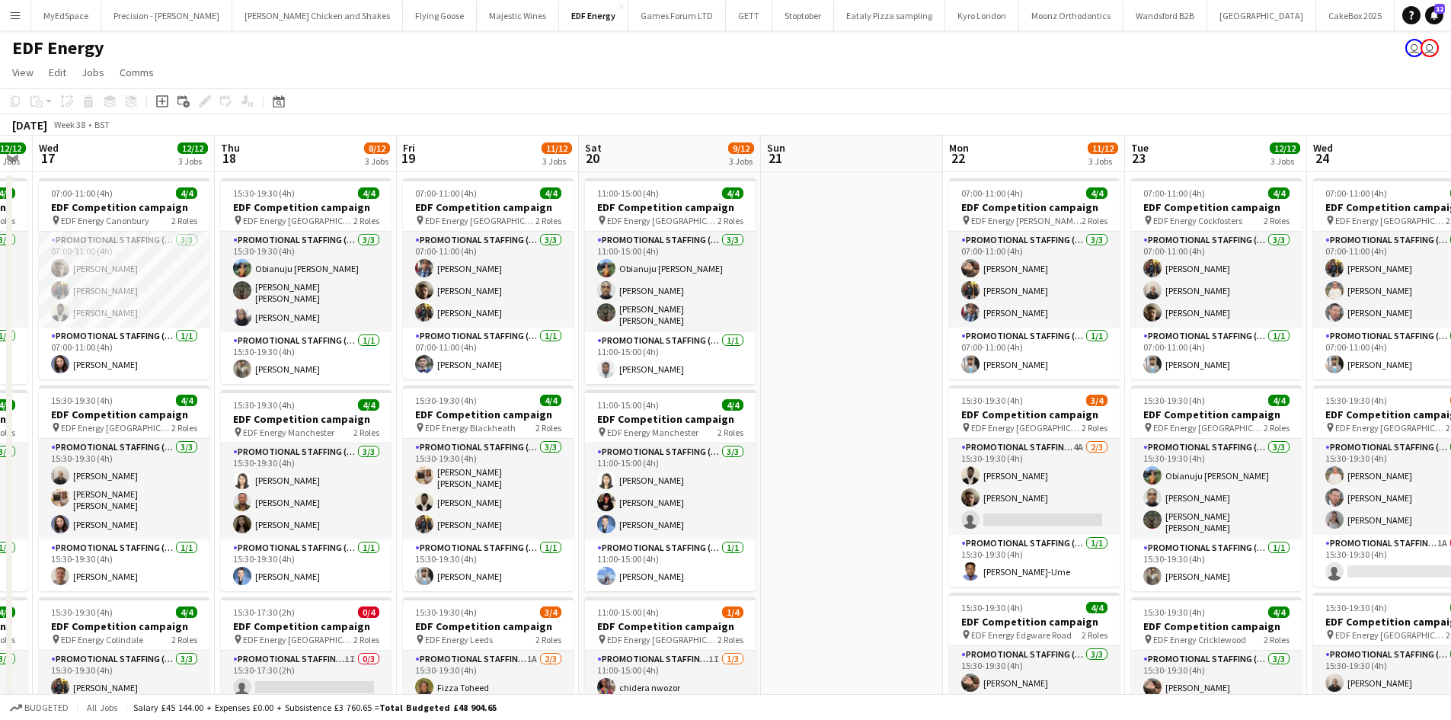
drag, startPoint x: 497, startPoint y: 404, endPoint x: 733, endPoint y: 399, distance: 236.1
click at [733, 399] on app-calendar-viewport "Mon 15 11/12 3 Jobs Tue 16 12/12 3 Jobs Wed 17 12/12 3 Jobs Thu 18 8/12 3 Jobs …" at bounding box center [725, 613] width 1451 height 955
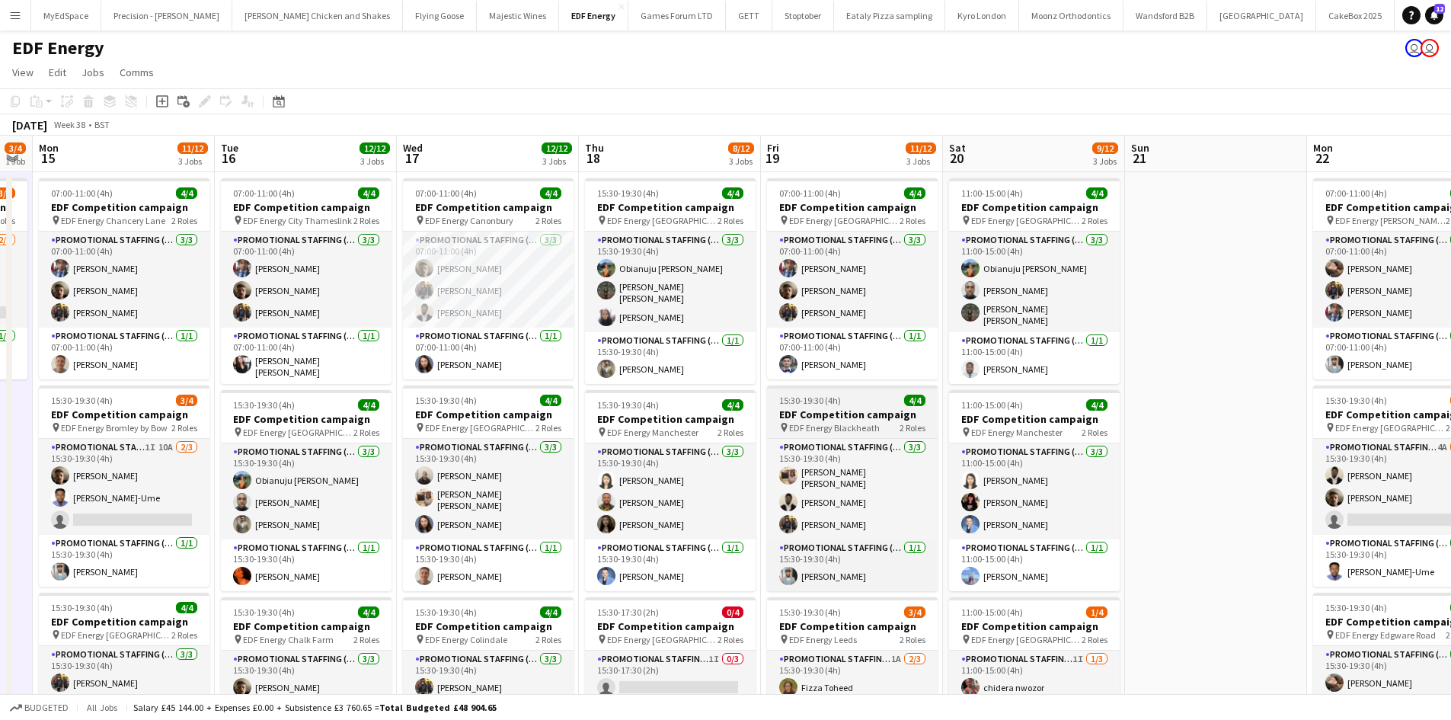
scroll to position [0, 474]
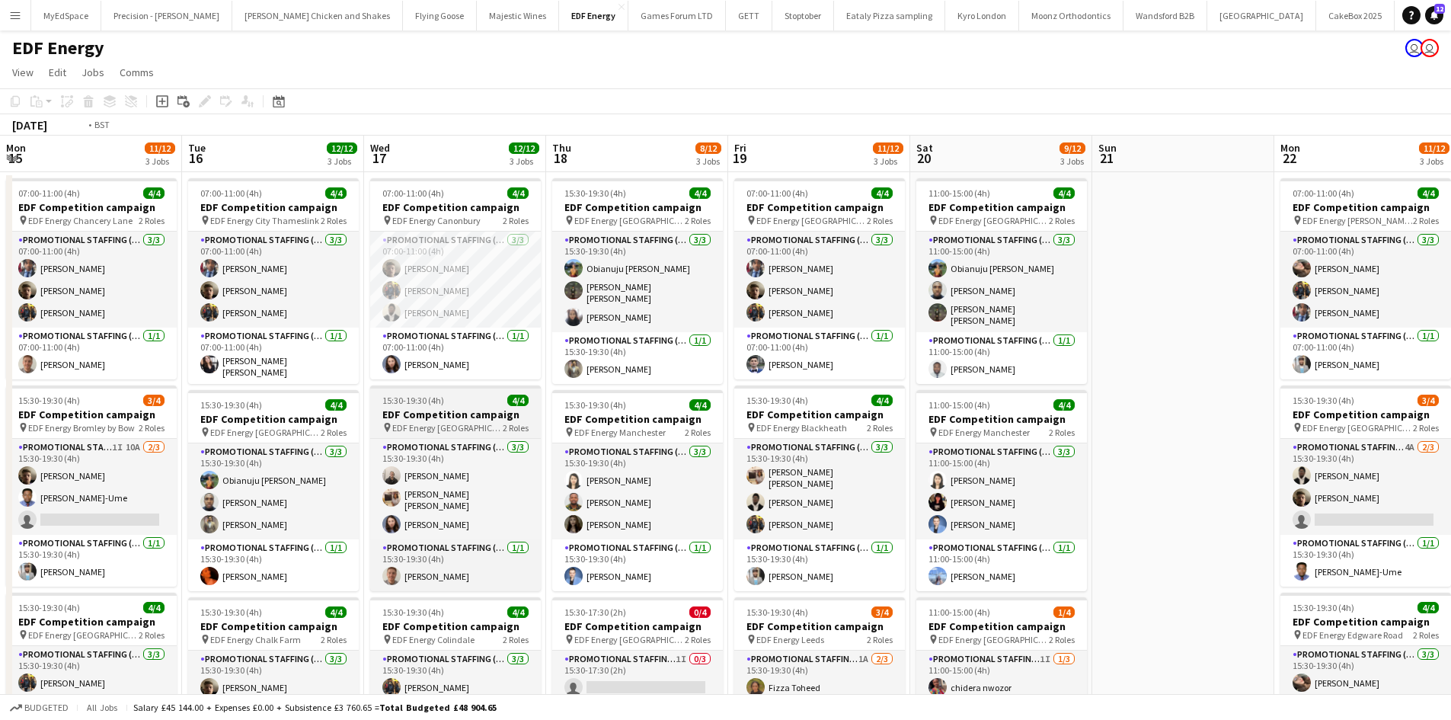
drag, startPoint x: 624, startPoint y: 398, endPoint x: 723, endPoint y: 397, distance: 99.0
click at [930, 397] on app-calendar-viewport "Sat 13 13/16 4 Jobs Sun 14 3/4 1 Job Mon 15 11/12 3 Jobs Tue 16 12/12 3 Jobs We…" at bounding box center [725, 613] width 1451 height 955
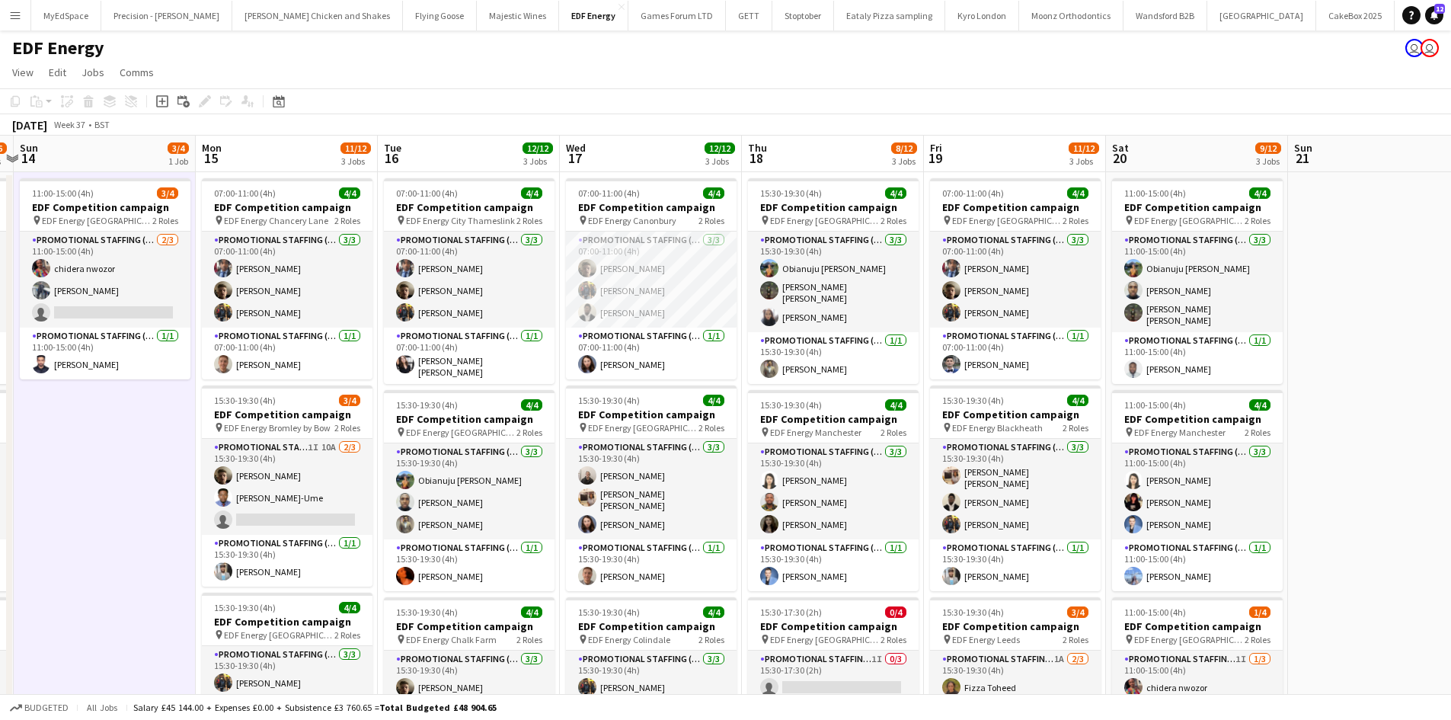
drag, startPoint x: 518, startPoint y: 409, endPoint x: 848, endPoint y: 409, distance: 329.8
click at [848, 409] on app-calendar-viewport "Fri 12 12/12 3 Jobs Sat 13 13/16 4 Jobs Sun 14 3/4 1 Job Mon 15 11/12 3 Jobs Tu…" at bounding box center [725, 613] width 1451 height 955
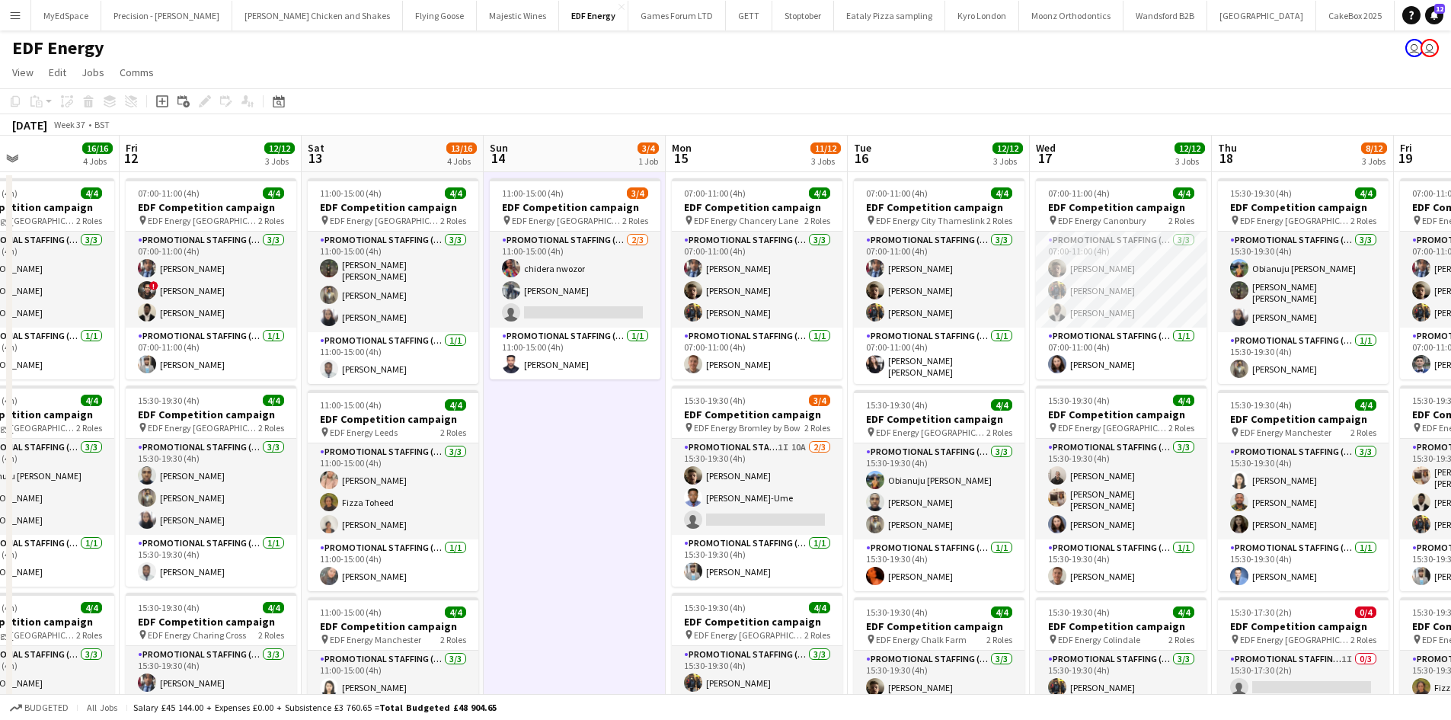
scroll to position [0, 374]
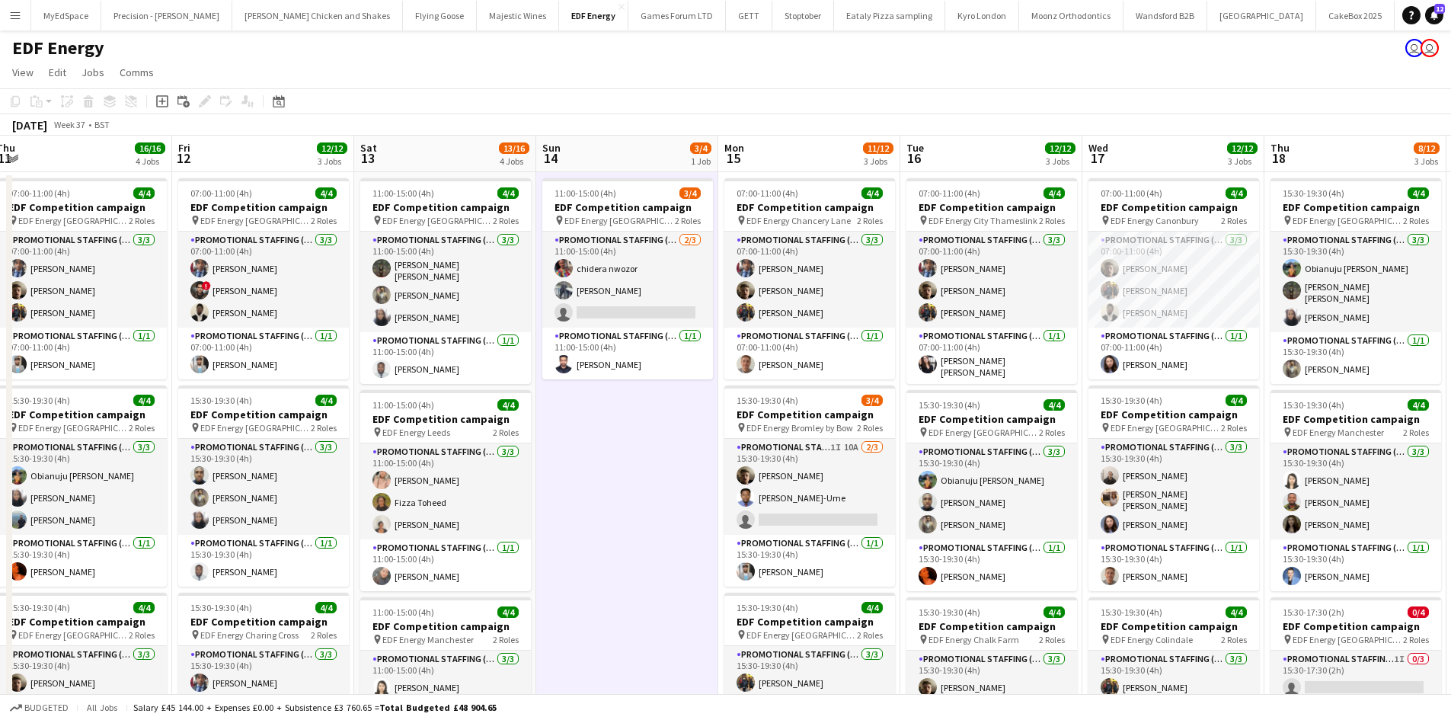
drag, startPoint x: 391, startPoint y: 391, endPoint x: 583, endPoint y: 391, distance: 192.7
click at [583, 391] on app-calendar-viewport "Tue 9 8/8 2 Jobs Wed 10 11/16 4 Jobs Thu 11 16/16 4 Jobs Fri 12 12/12 3 Jobs Sa…" at bounding box center [725, 613] width 1451 height 955
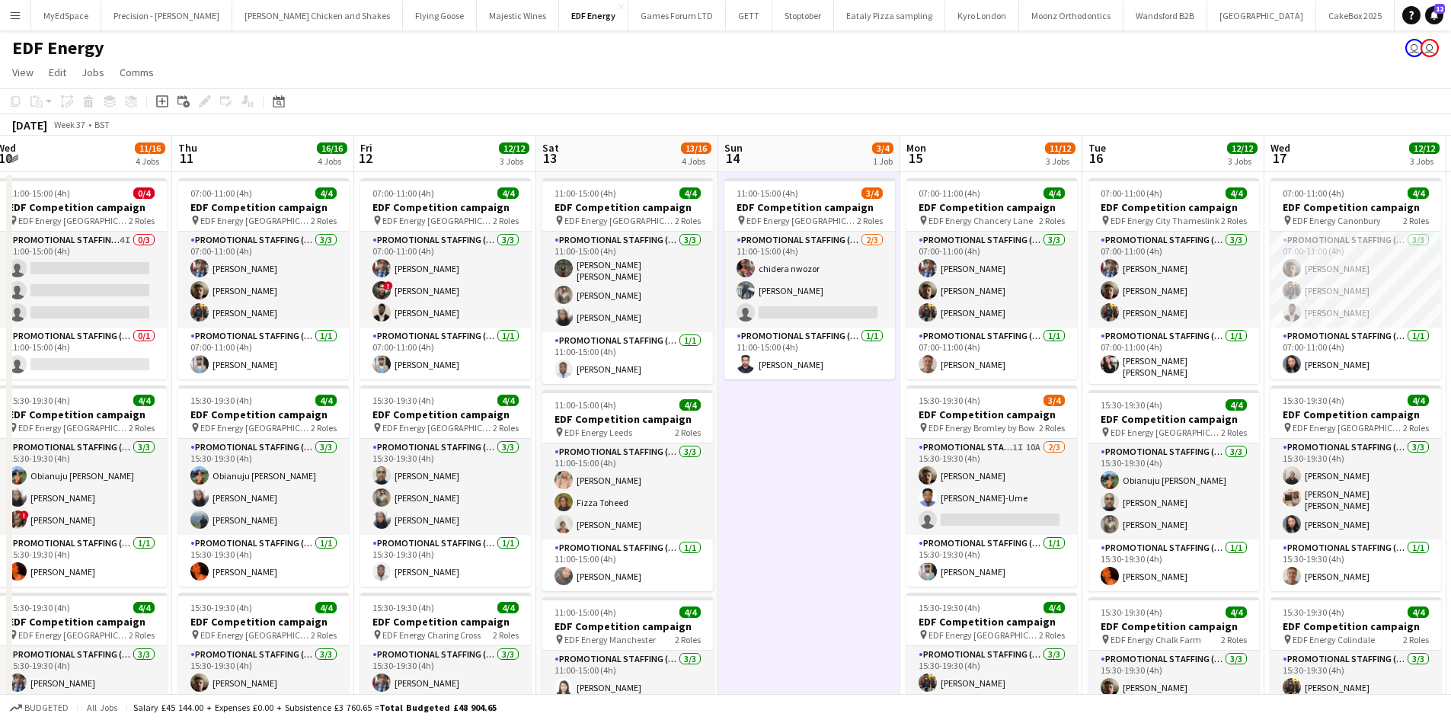
scroll to position [0, 308]
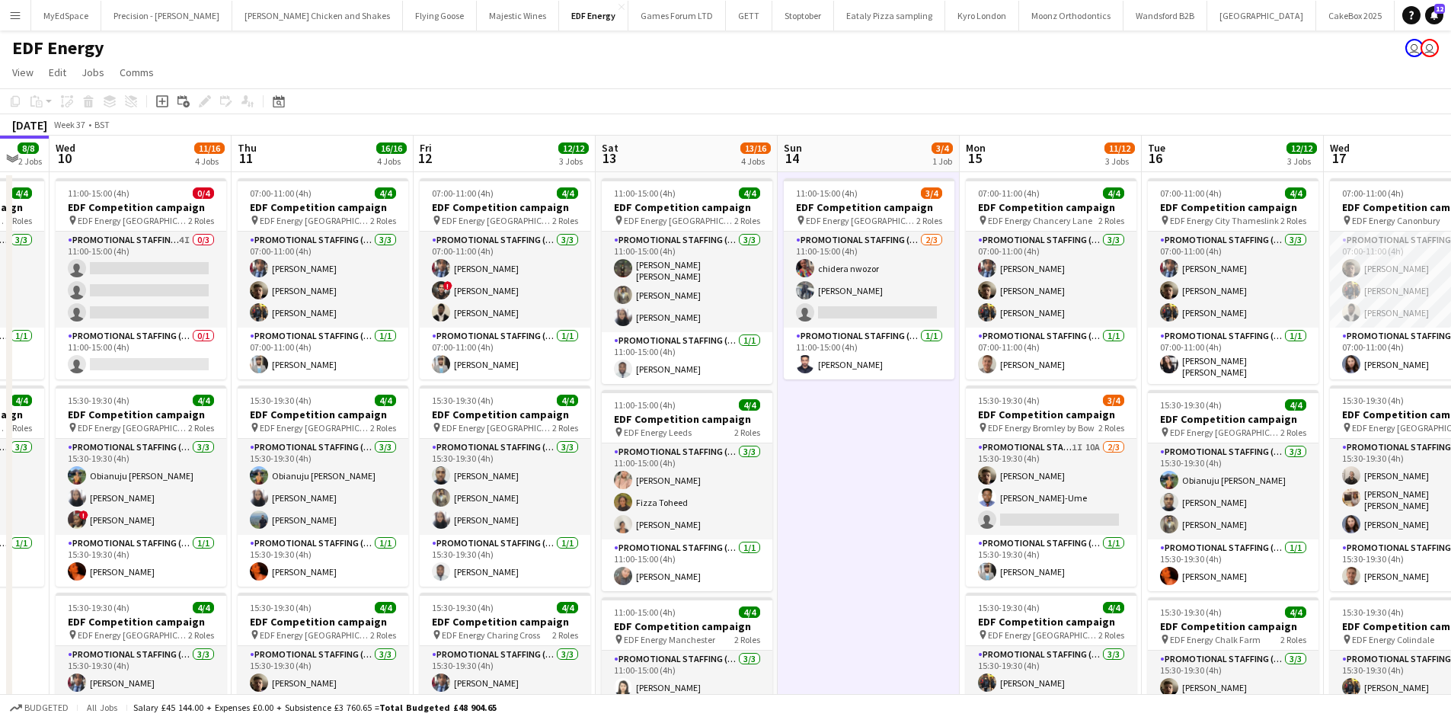
drag, startPoint x: 593, startPoint y: 420, endPoint x: 841, endPoint y: 405, distance: 247.9
click at [841, 405] on app-calendar-viewport "Mon 8 11/12 3 Jobs Tue 9 8/8 2 Jobs Wed 10 11/16 4 Jobs Thu 11 16/16 4 Jobs Fri…" at bounding box center [725, 613] width 1451 height 955
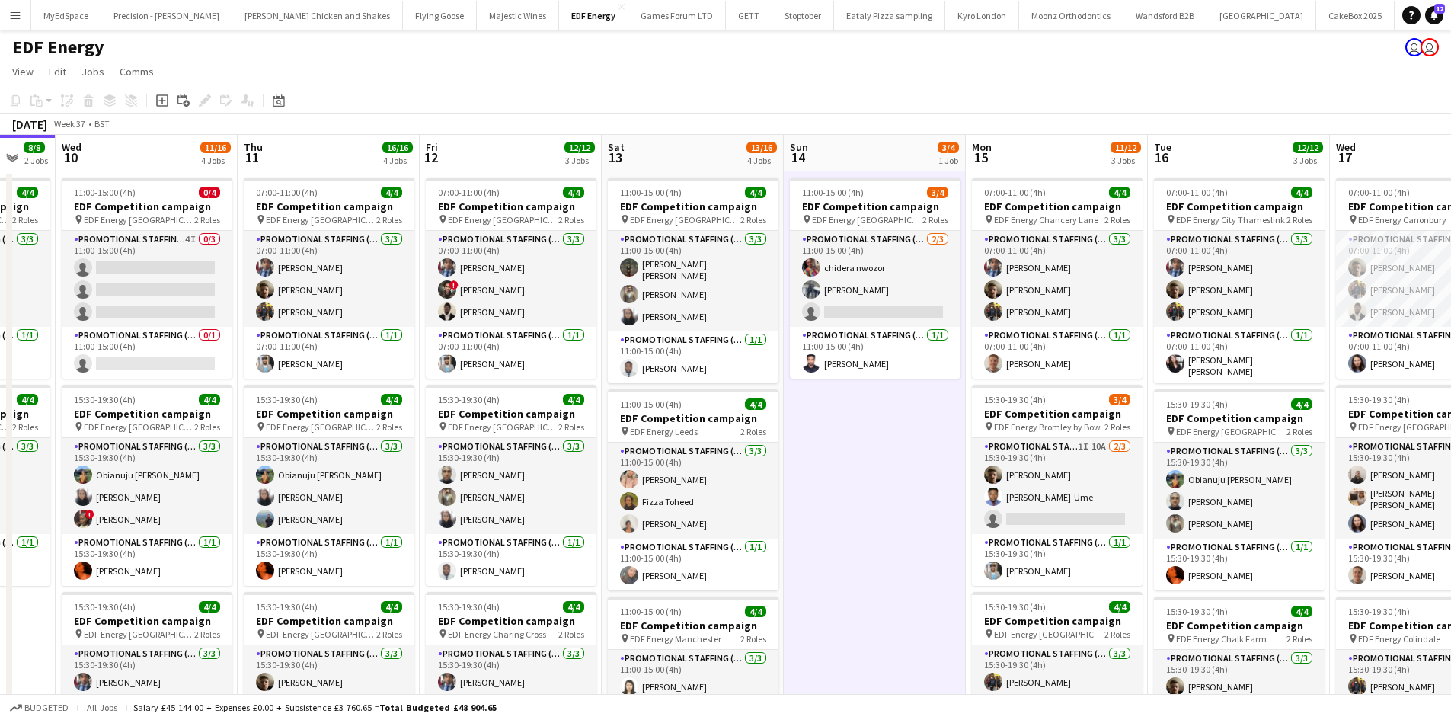
scroll to position [0, 0]
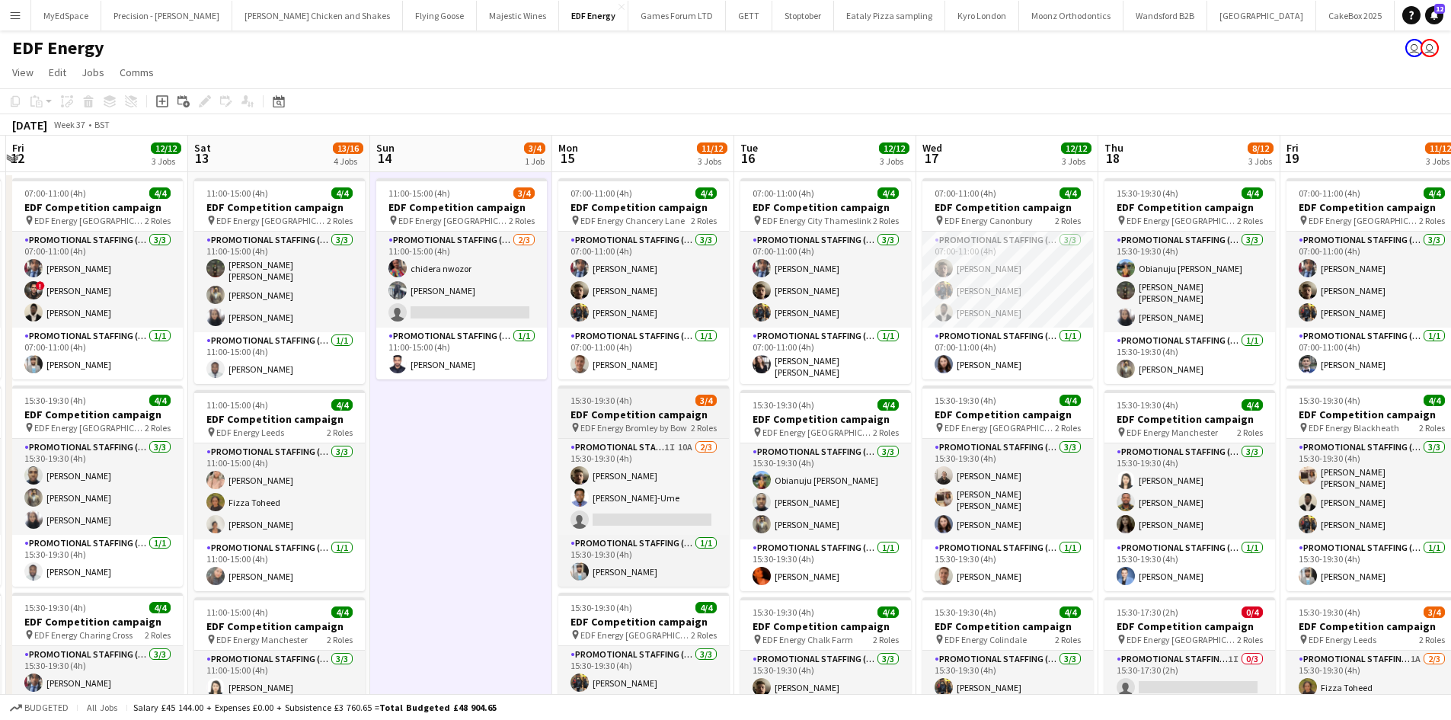
drag, startPoint x: 878, startPoint y: 436, endPoint x: 634, endPoint y: 414, distance: 245.5
click at [452, 411] on app-calendar-viewport "Mon 8 11/12 3 Jobs Tue 9 8/8 2 Jobs Wed 10 11/16 4 Jobs Thu 11 16/16 4 Jobs Fri…" at bounding box center [725, 613] width 1451 height 955
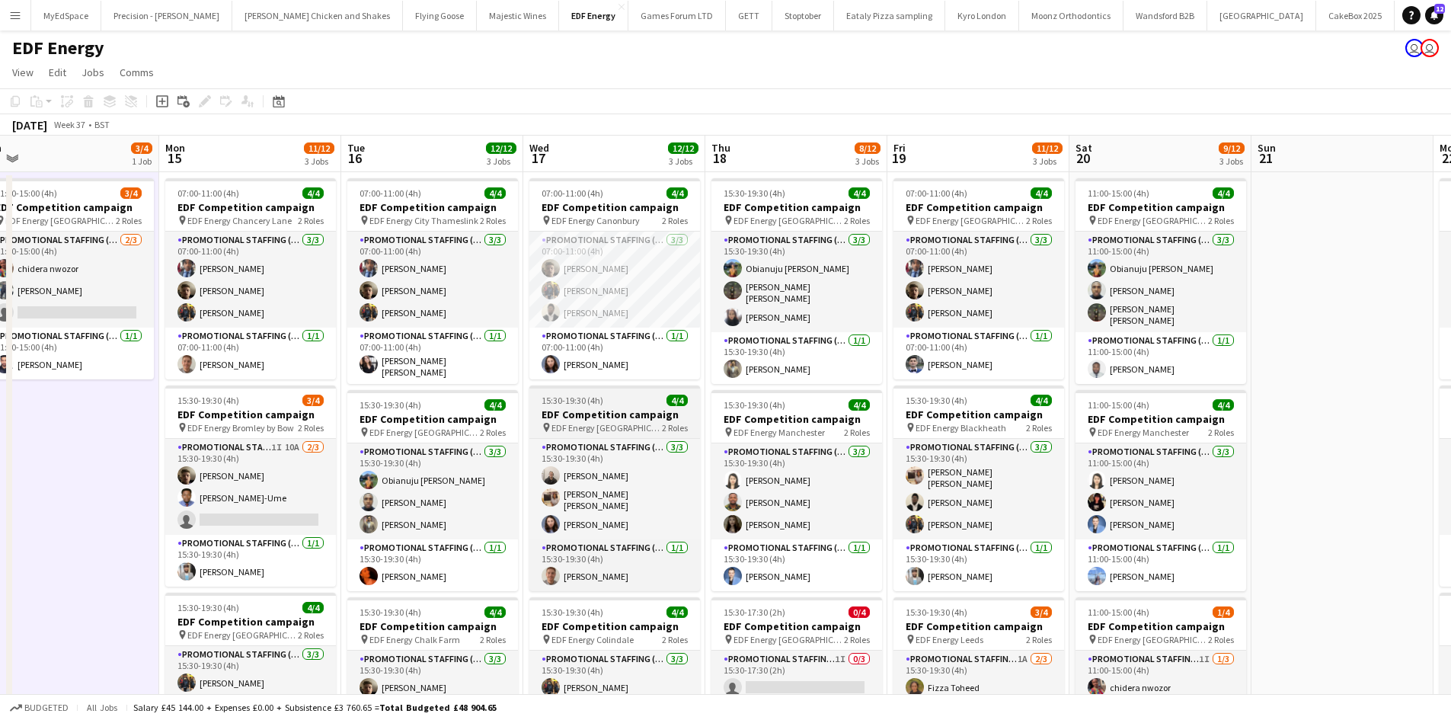
drag, startPoint x: 950, startPoint y: 414, endPoint x: 580, endPoint y: 392, distance: 370.0
click at [548, 391] on app-calendar-viewport "Wed 10 11/16 4 Jobs Thu 11 16/16 4 Jobs Fri 12 12/12 3 Jobs Sat 13 13/16 4 Jobs…" at bounding box center [725, 613] width 1451 height 955
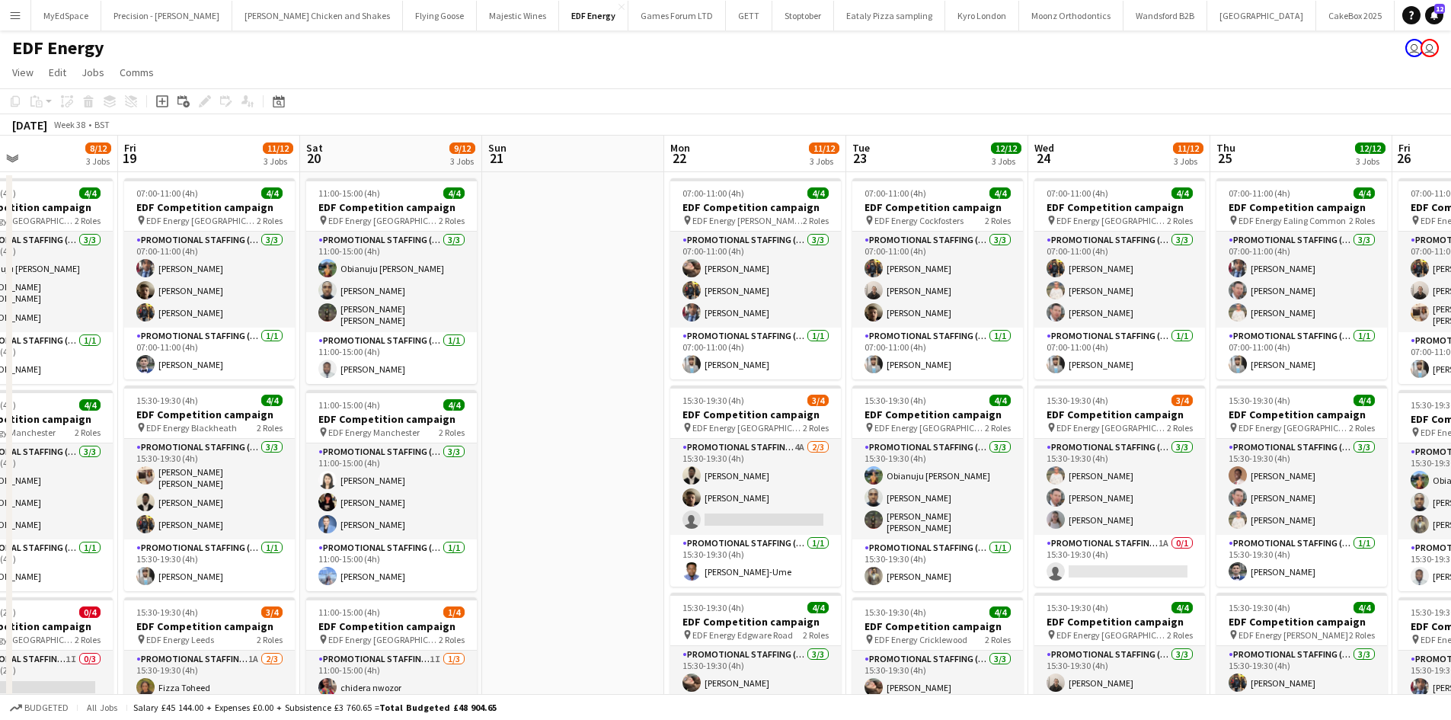
drag, startPoint x: 1207, startPoint y: 397, endPoint x: 934, endPoint y: 410, distance: 273.7
click at [774, 405] on app-calendar-viewport "Sun 14 3/4 1 Job Mon 15 11/12 3 Jobs Tue 16 12/12 3 Jobs Wed 17 12/12 3 Jobs Th…" at bounding box center [725, 613] width 1451 height 955
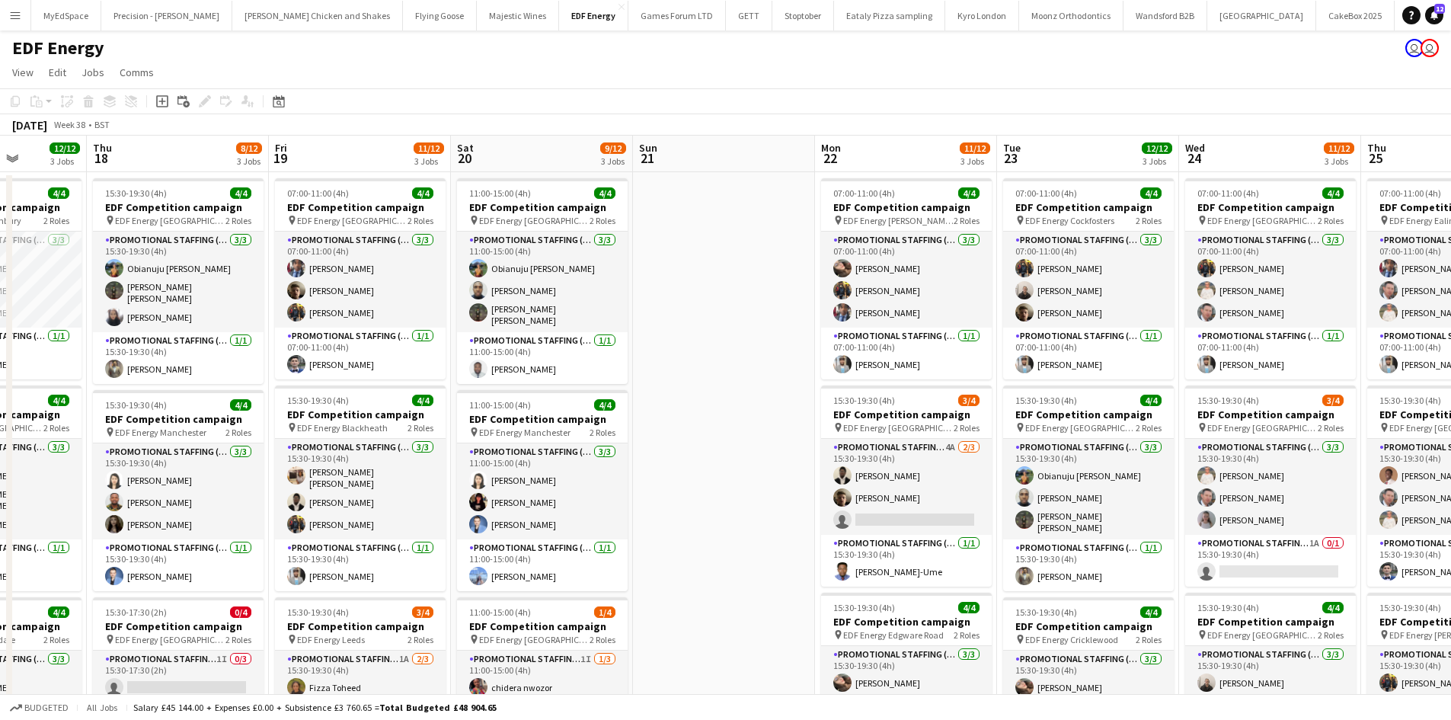
drag, startPoint x: 1137, startPoint y: 410, endPoint x: 989, endPoint y: 407, distance: 147.8
click at [989, 407] on app-calendar-viewport "Sun 14 3/4 1 Job Mon 15 11/12 3 Jobs Tue 16 12/12 3 Jobs Wed 17 12/12 3 Jobs Th…" at bounding box center [725, 613] width 1451 height 955
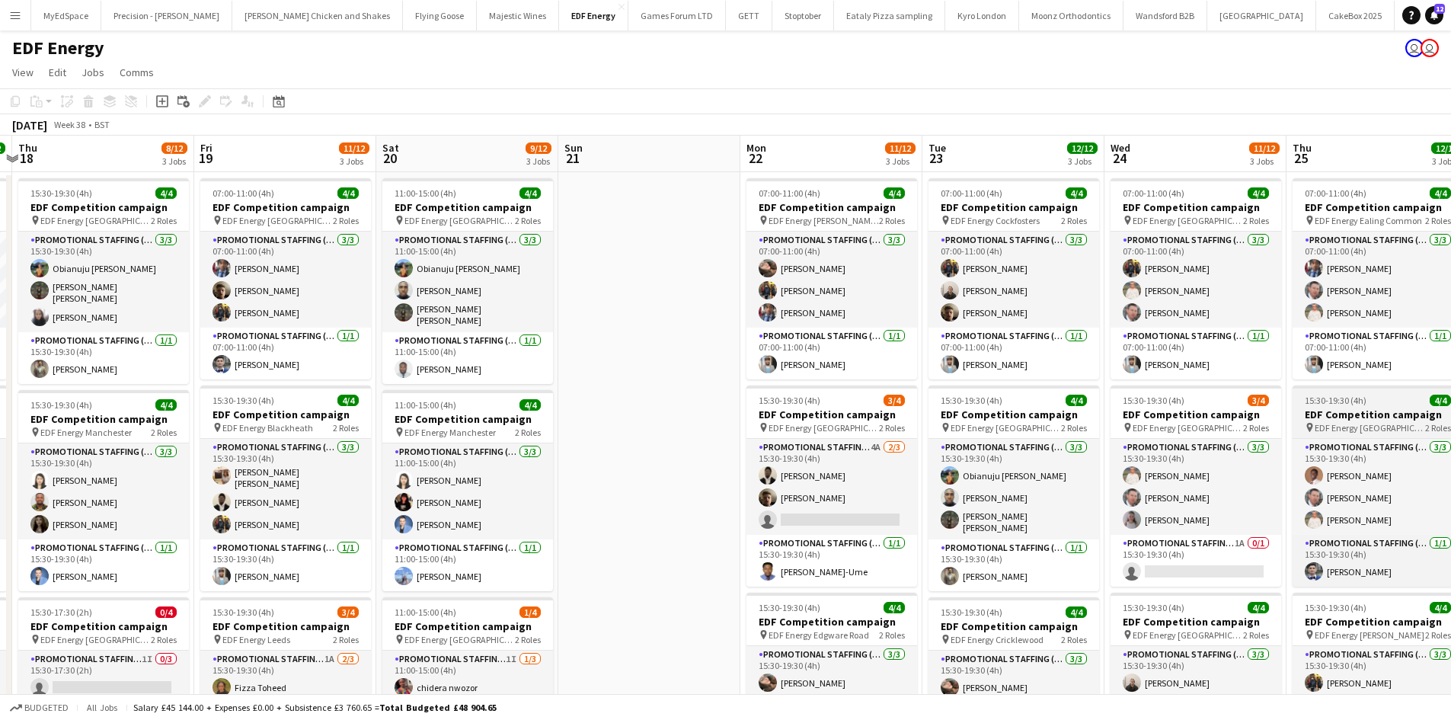
click at [1049, 406] on app-calendar-viewport "Sun 14 3/4 1 Job Mon 15 11/12 3 Jobs Tue 16 12/12 3 Jobs Wed 17 12/12 3 Jobs Th…" at bounding box center [725, 613] width 1451 height 955
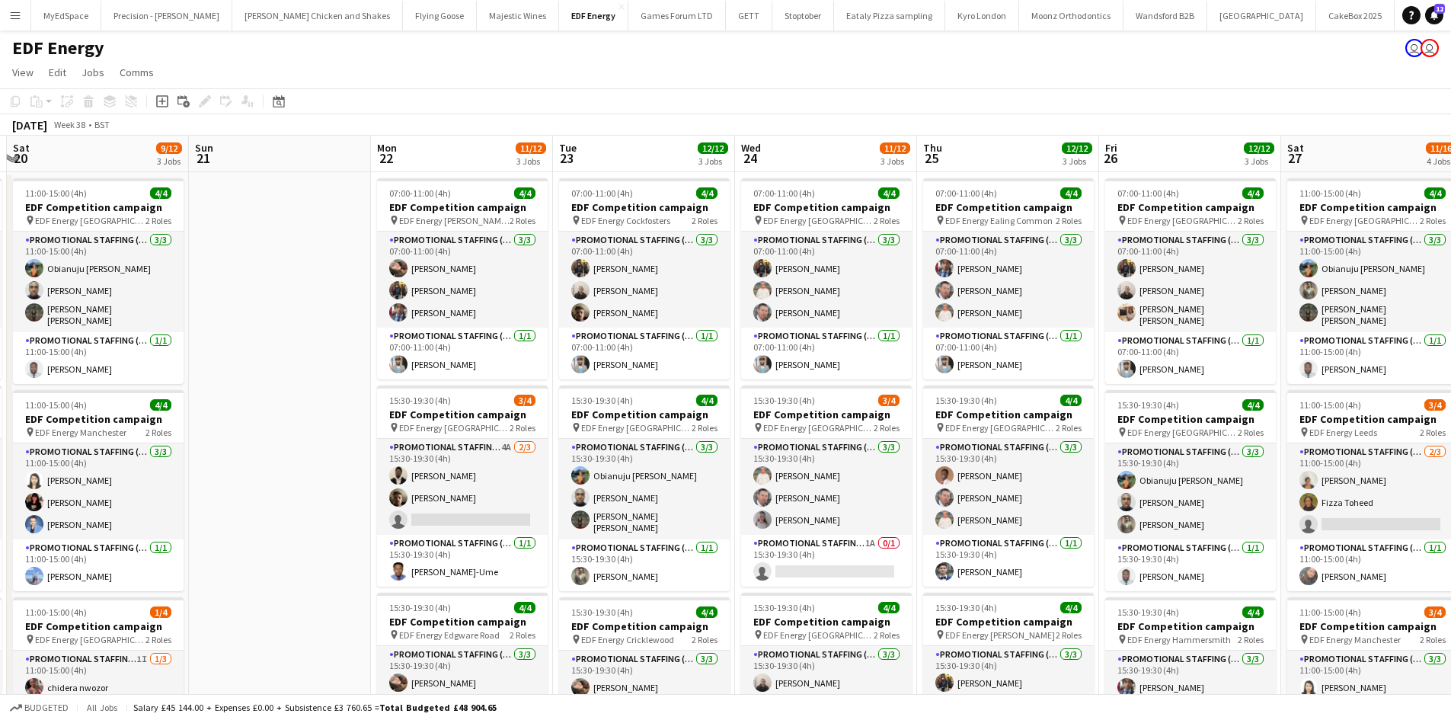
drag, startPoint x: 569, startPoint y: 325, endPoint x: 298, endPoint y: 299, distance: 272.4
click at [298, 299] on app-calendar-viewport "Tue 16 12/12 3 Jobs Wed 17 12/12 3 Jobs Thu 18 8/12 3 Jobs Fri 19 11/12 3 Jobs …" at bounding box center [725, 613] width 1451 height 955
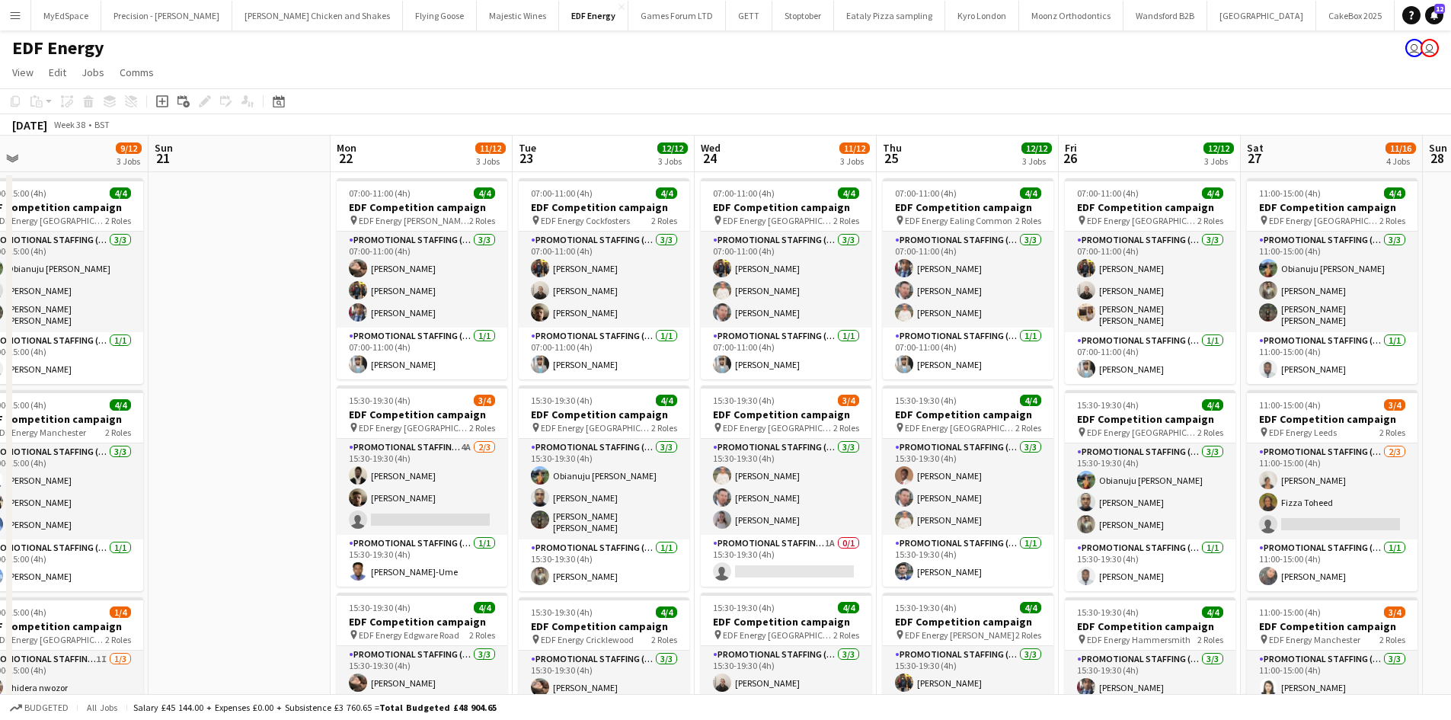
drag, startPoint x: 842, startPoint y: 350, endPoint x: 650, endPoint y: 343, distance: 192.1
click at [666, 345] on app-calendar-viewport "Tue 16 12/12 3 Jobs Wed 17 12/12 3 Jobs Thu 18 8/12 3 Jobs Fri 19 11/12 3 Jobs …" at bounding box center [725, 613] width 1451 height 955
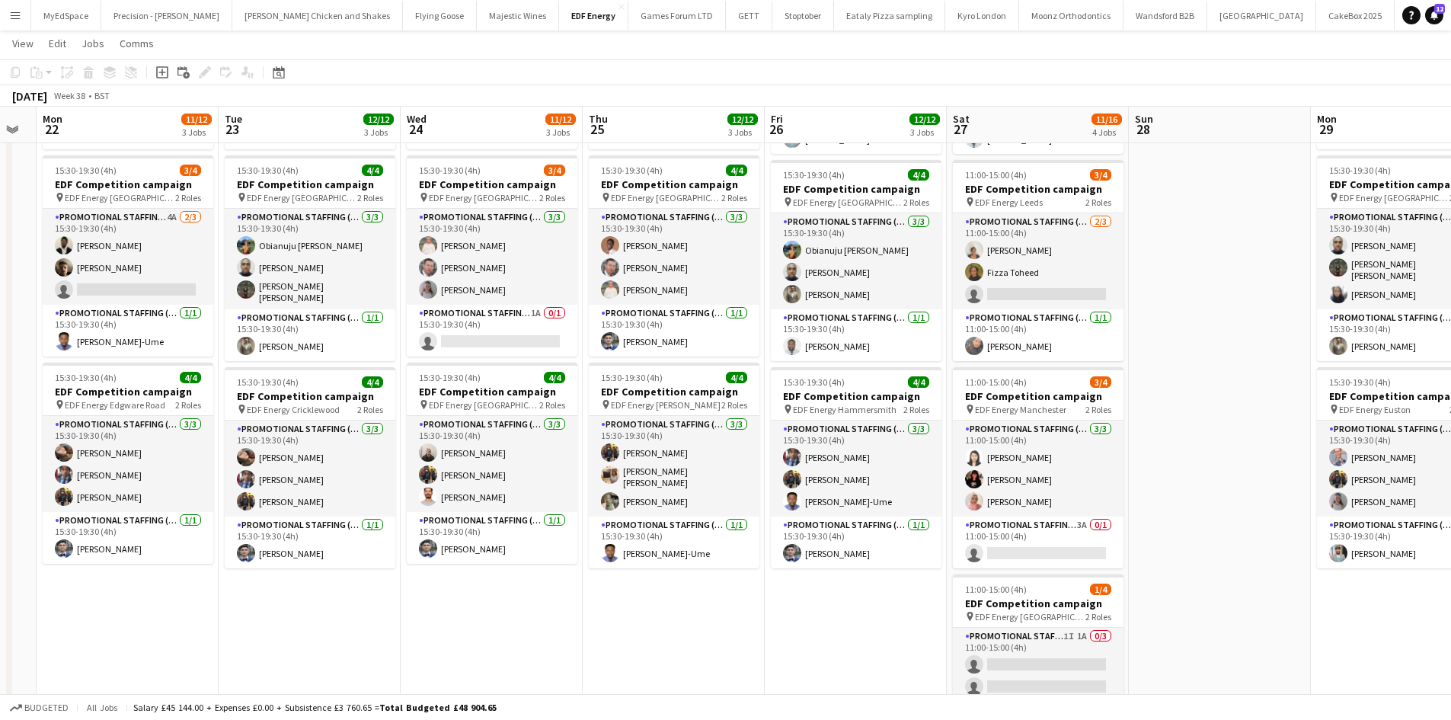
scroll to position [0, 663]
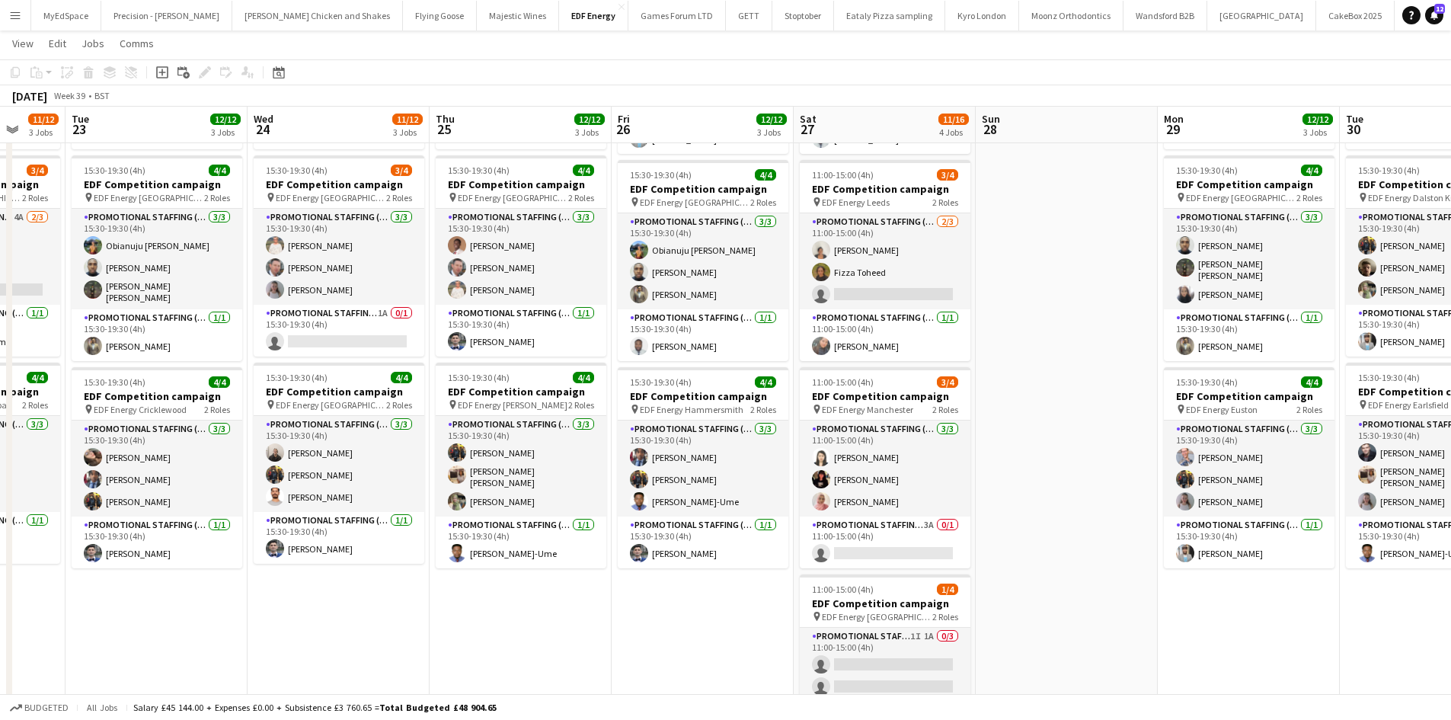
drag, startPoint x: 1288, startPoint y: 298, endPoint x: 1017, endPoint y: 266, distance: 273.0
click at [1017, 266] on app-calendar-viewport "Fri 19 11/12 3 Jobs Sat 20 9/12 3 Jobs Sun 21 Mon 22 11/12 3 Jobs Tue 23 12/12 …" at bounding box center [725, 346] width 1451 height 1030
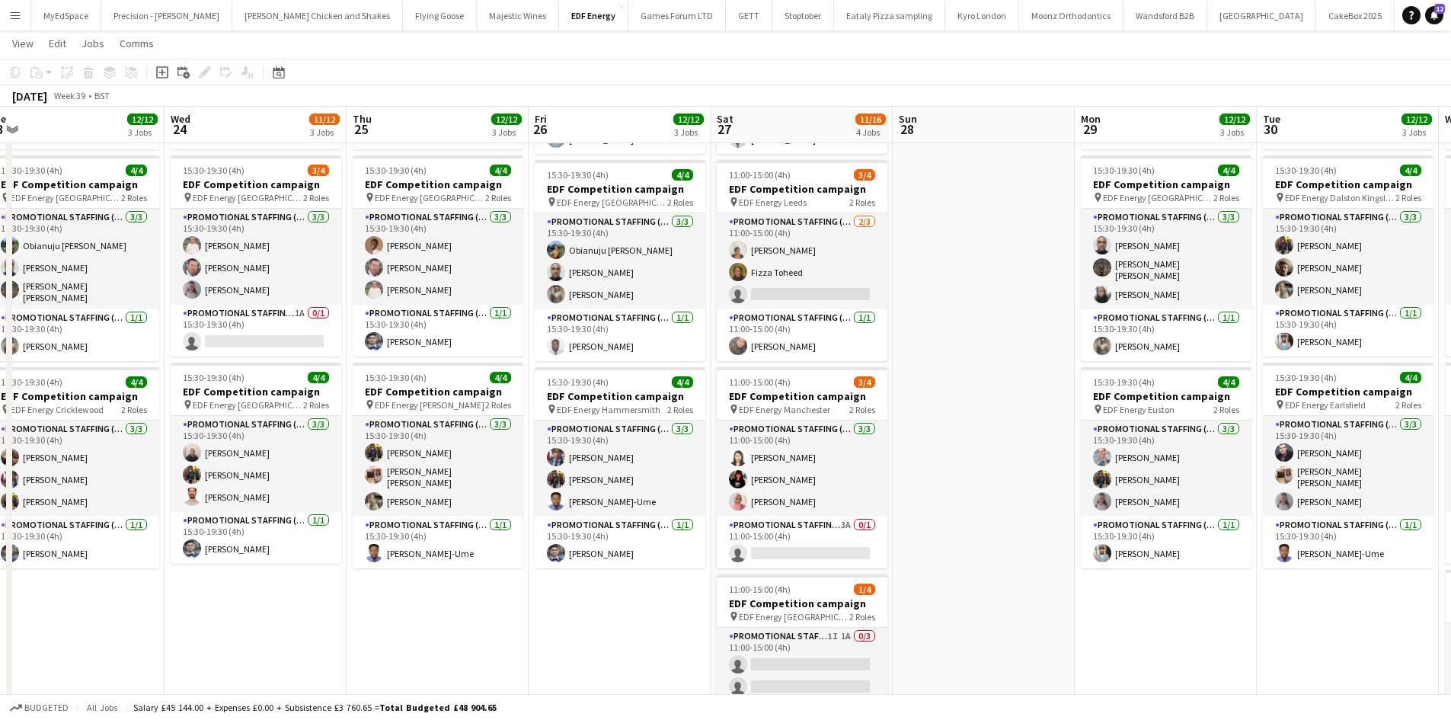
drag, startPoint x: 1092, startPoint y: 287, endPoint x: 946, endPoint y: 279, distance: 146.5
click at [954, 270] on app-calendar-viewport "Fri 19 11/12 3 Jobs Sat 20 9/12 3 Jobs Sun 21 Mon 22 11/12 3 Jobs Tue 23 12/12 …" at bounding box center [725, 346] width 1451 height 1030
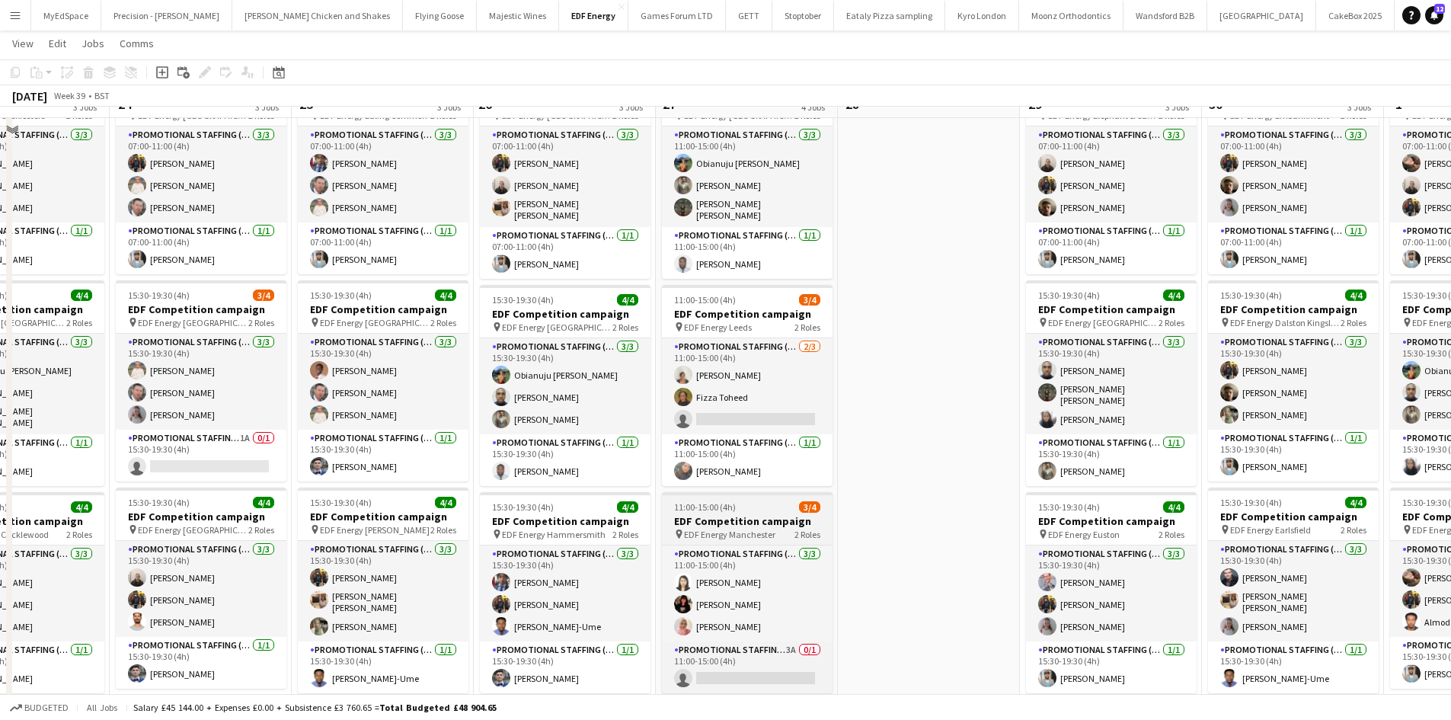
scroll to position [76, 0]
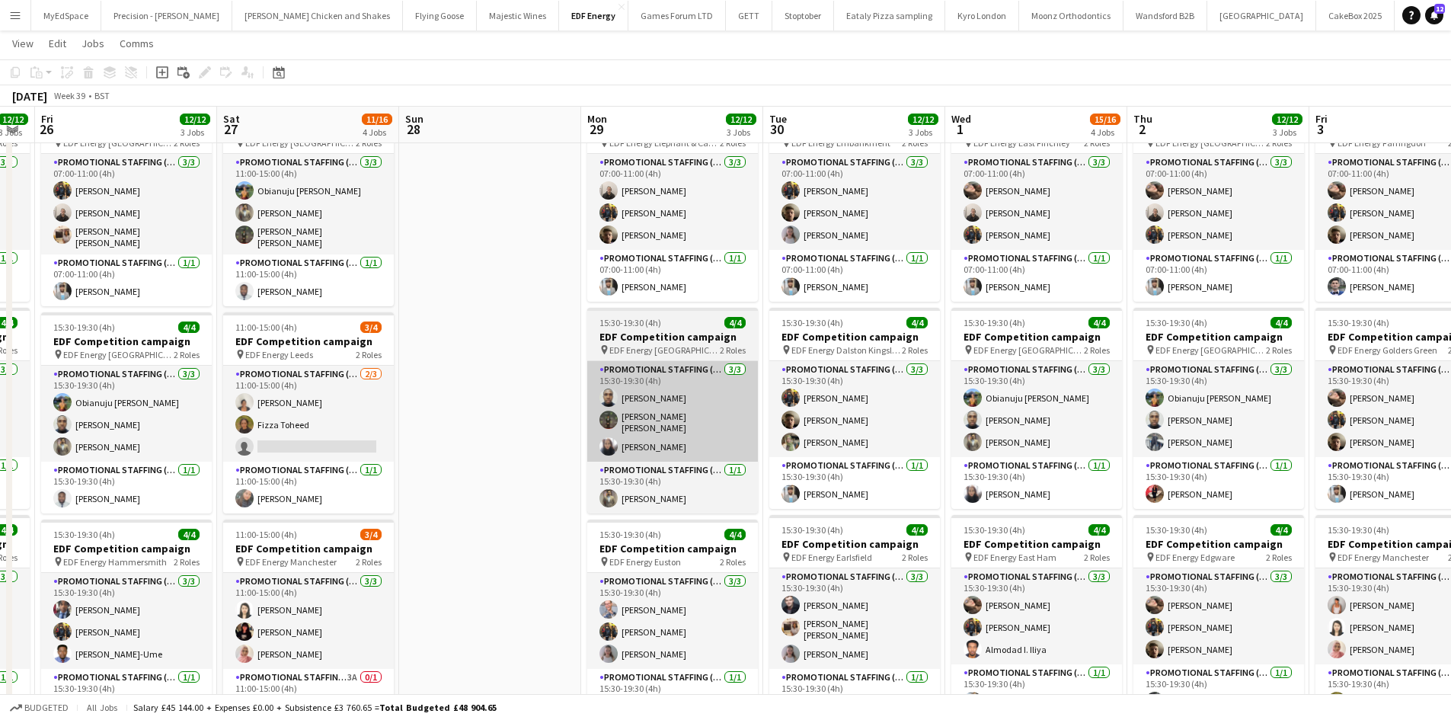
drag, startPoint x: 1084, startPoint y: 453, endPoint x: 612, endPoint y: 442, distance: 472.3
click at [607, 439] on app-calendar-viewport "Tue 23 12/12 3 Jobs Wed 24 11/12 3 Jobs Thu 25 12/12 3 Jobs Fri 26 12/12 3 Jobs…" at bounding box center [725, 498] width 1451 height 1030
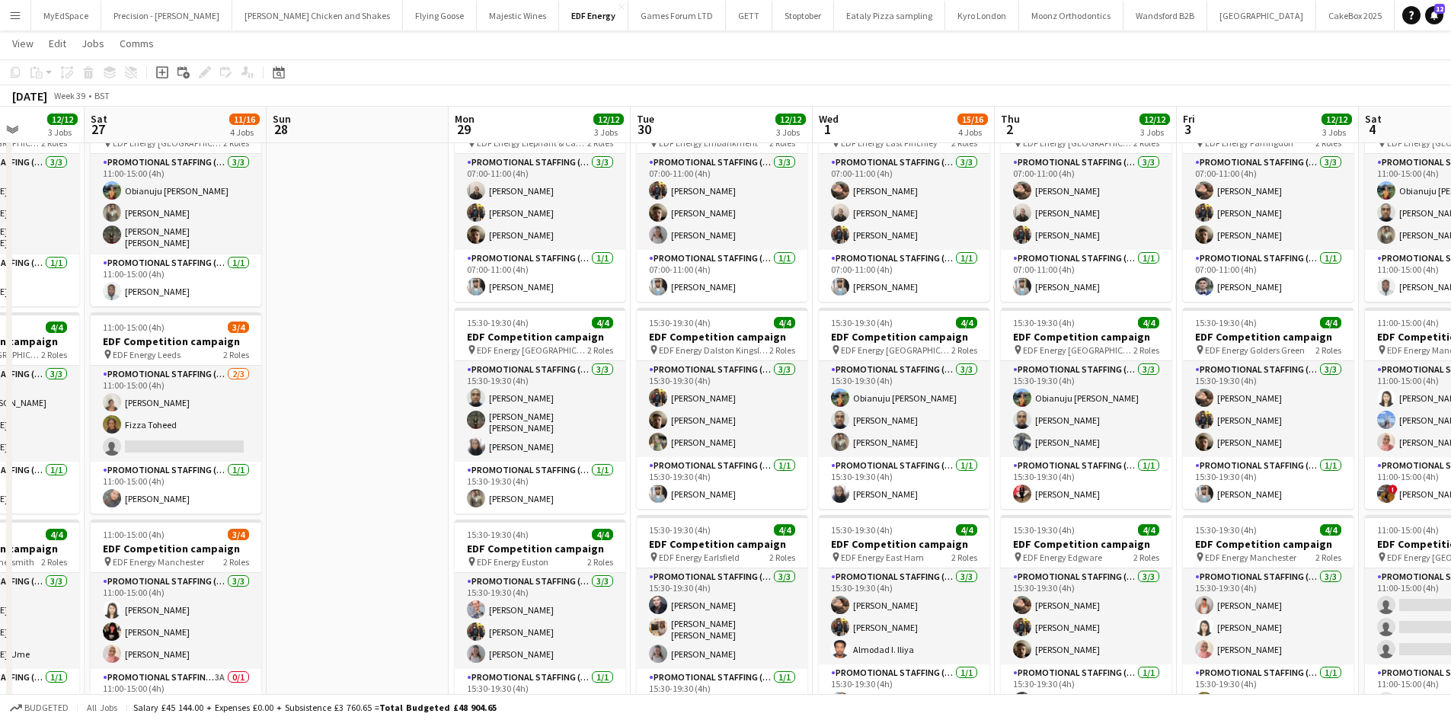
scroll to position [0, 612]
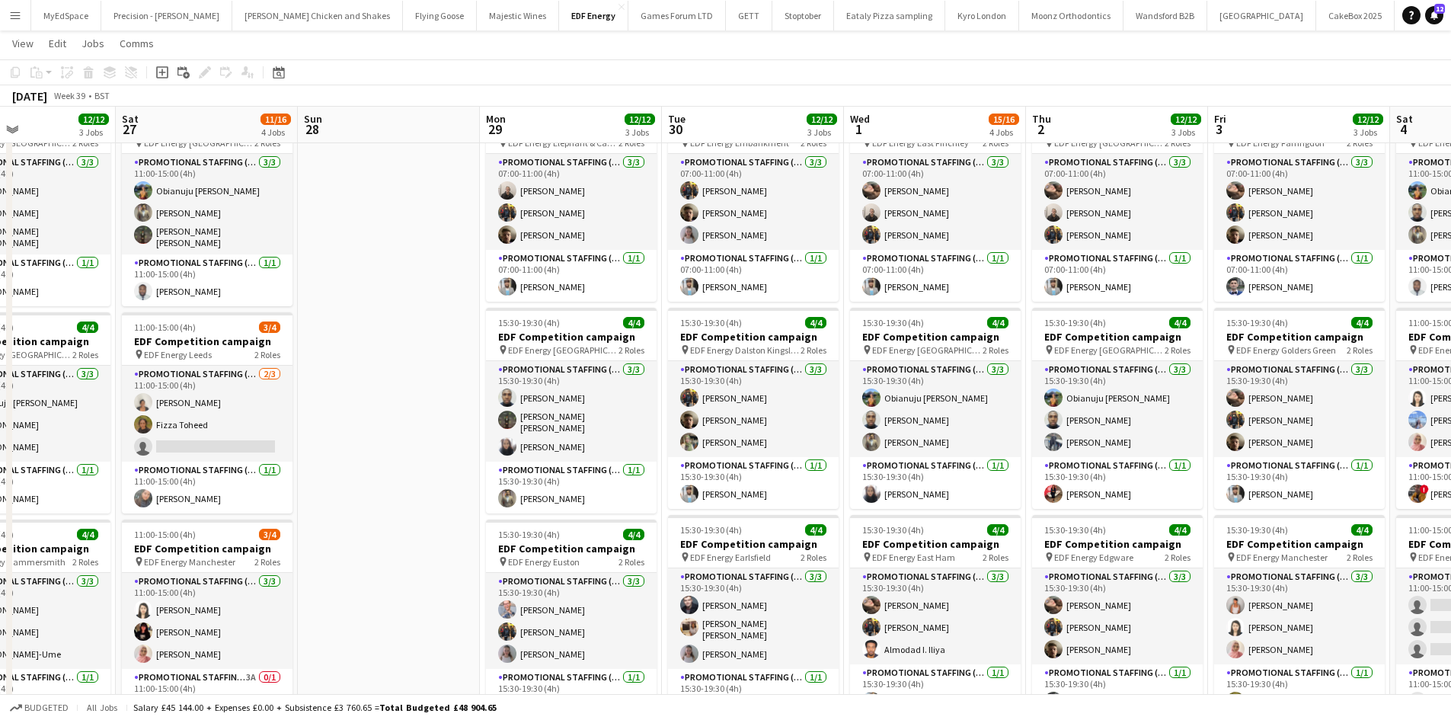
drag, startPoint x: 1157, startPoint y: 572, endPoint x: 1098, endPoint y: 570, distance: 58.7
click at [1098, 570] on app-calendar-viewport "Tue 23 12/12 3 Jobs Wed 24 11/12 3 Jobs Thu 25 12/12 3 Jobs Fri 26 12/12 3 Jobs…" at bounding box center [725, 498] width 1451 height 1030
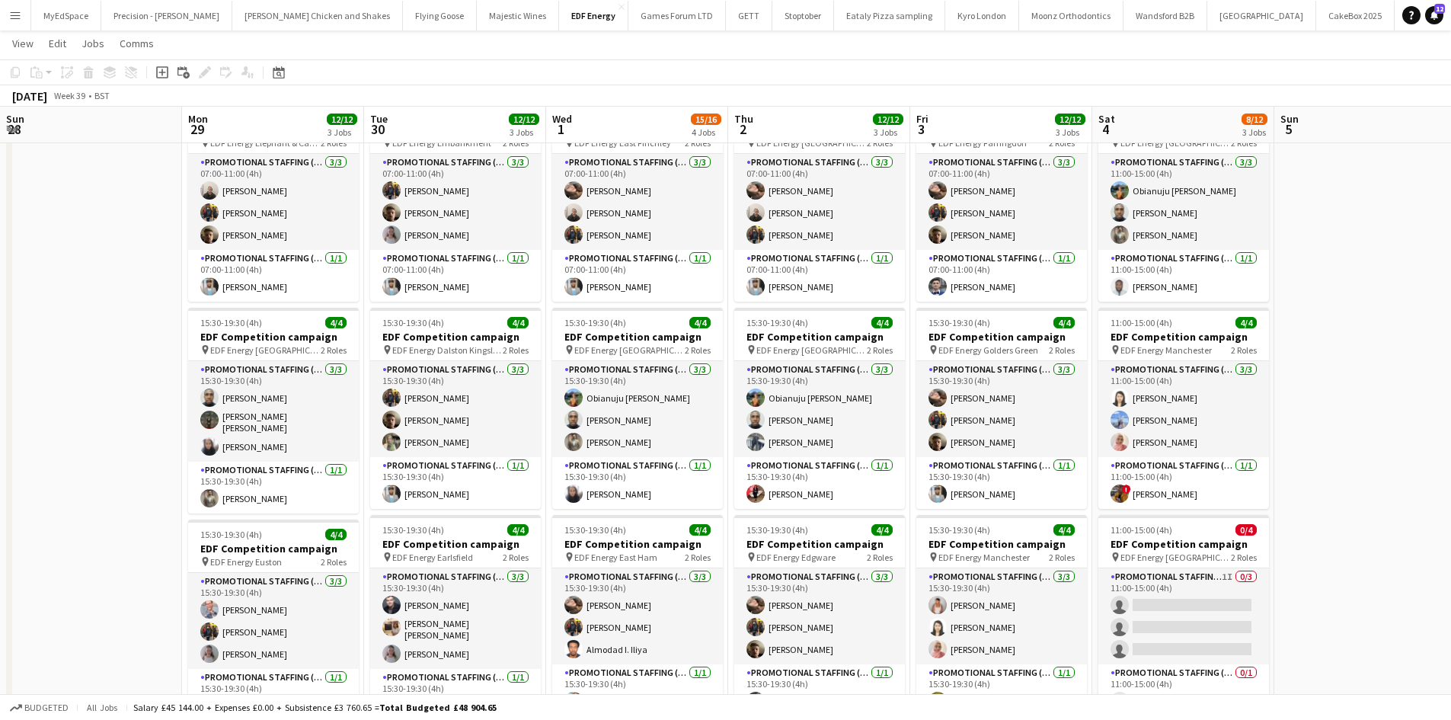
drag, startPoint x: 414, startPoint y: 471, endPoint x: 95, endPoint y: 454, distance: 318.8
click at [95, 454] on app-calendar-viewport "Thu 25 12/12 3 Jobs Fri 26 12/12 3 Jobs Sat 27 11/16 4 Jobs Sun 28 Mon 29 12/12…" at bounding box center [725, 498] width 1451 height 1030
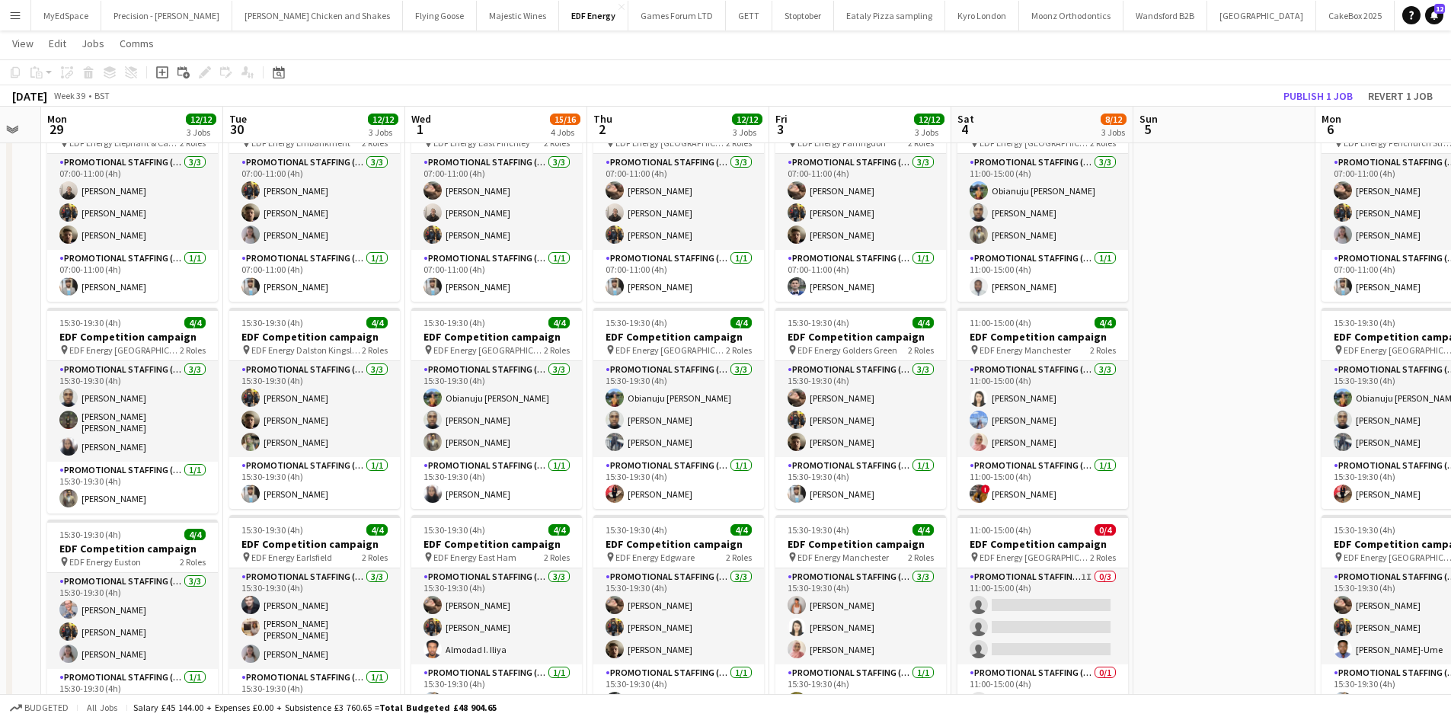
drag, startPoint x: 1297, startPoint y: 433, endPoint x: 1157, endPoint y: 448, distance: 141.0
click at [1154, 442] on app-calendar-viewport "Thu 25 12/12 3 Jobs Fri 26 12/12 3 Jobs Sat 27 11/16 4 Jobs Sun 28 Mon 29 12/12…" at bounding box center [725, 498] width 1451 height 1030
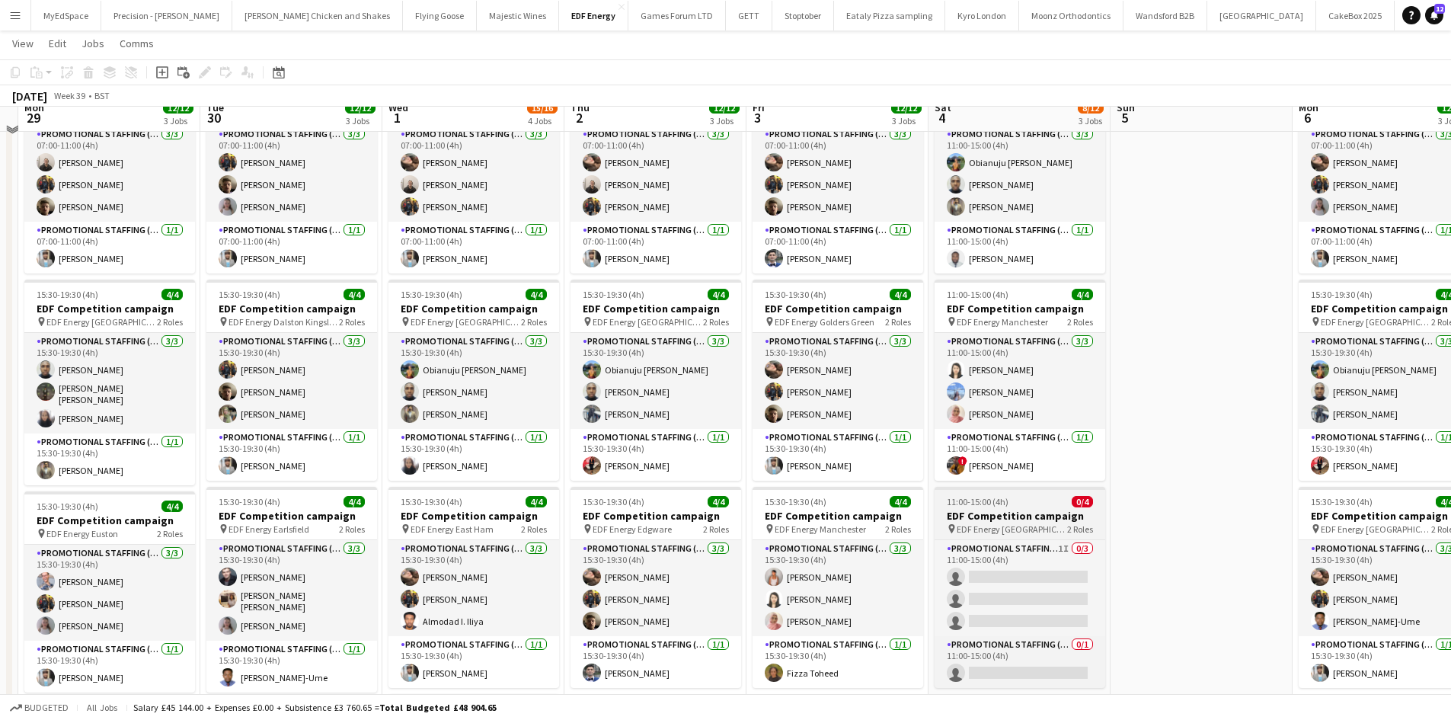
scroll to position [76, 0]
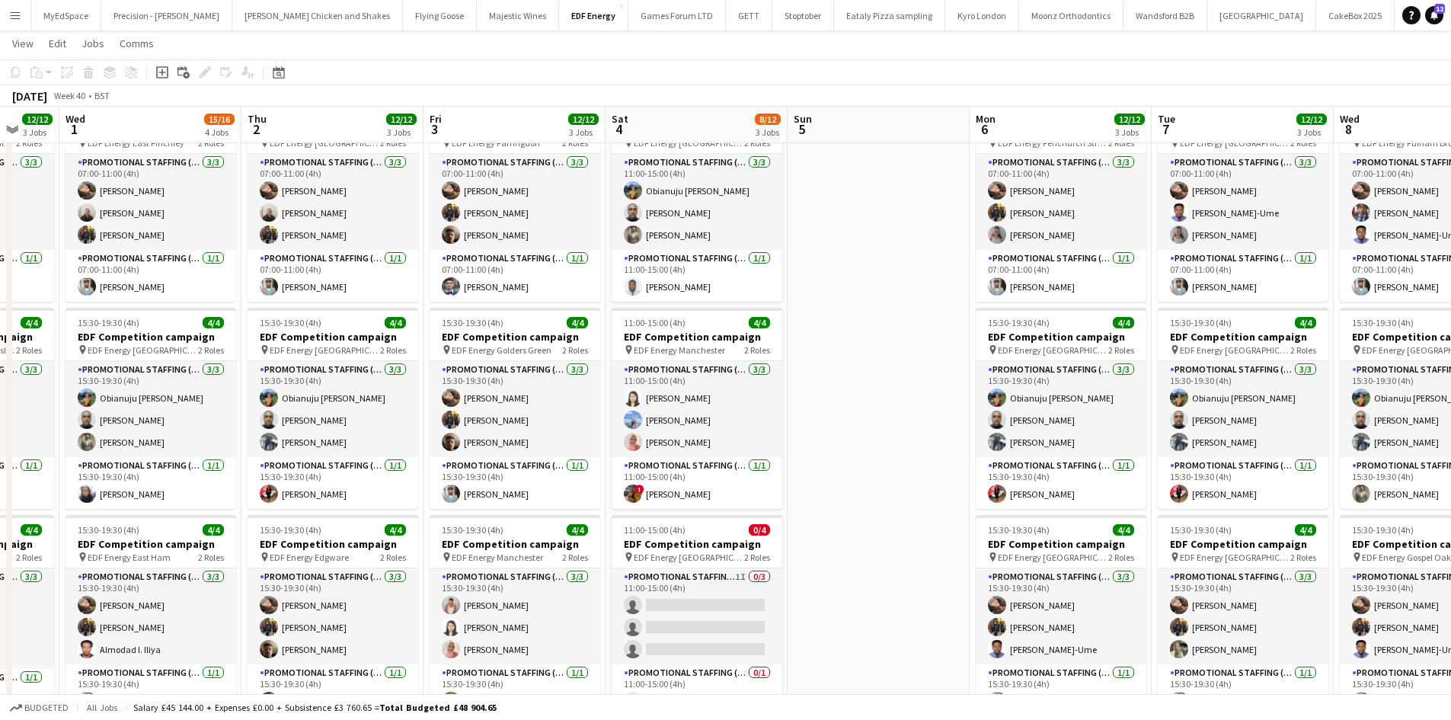
drag, startPoint x: 1163, startPoint y: 448, endPoint x: 930, endPoint y: 467, distance: 233.8
click at [845, 451] on app-calendar-viewport "Sat 27 11/16 4 Jobs Sun 28 Mon 29 12/12 3 Jobs Tue 30 12/12 3 Jobs Wed 1 15/16 …" at bounding box center [725, 498] width 1451 height 1030
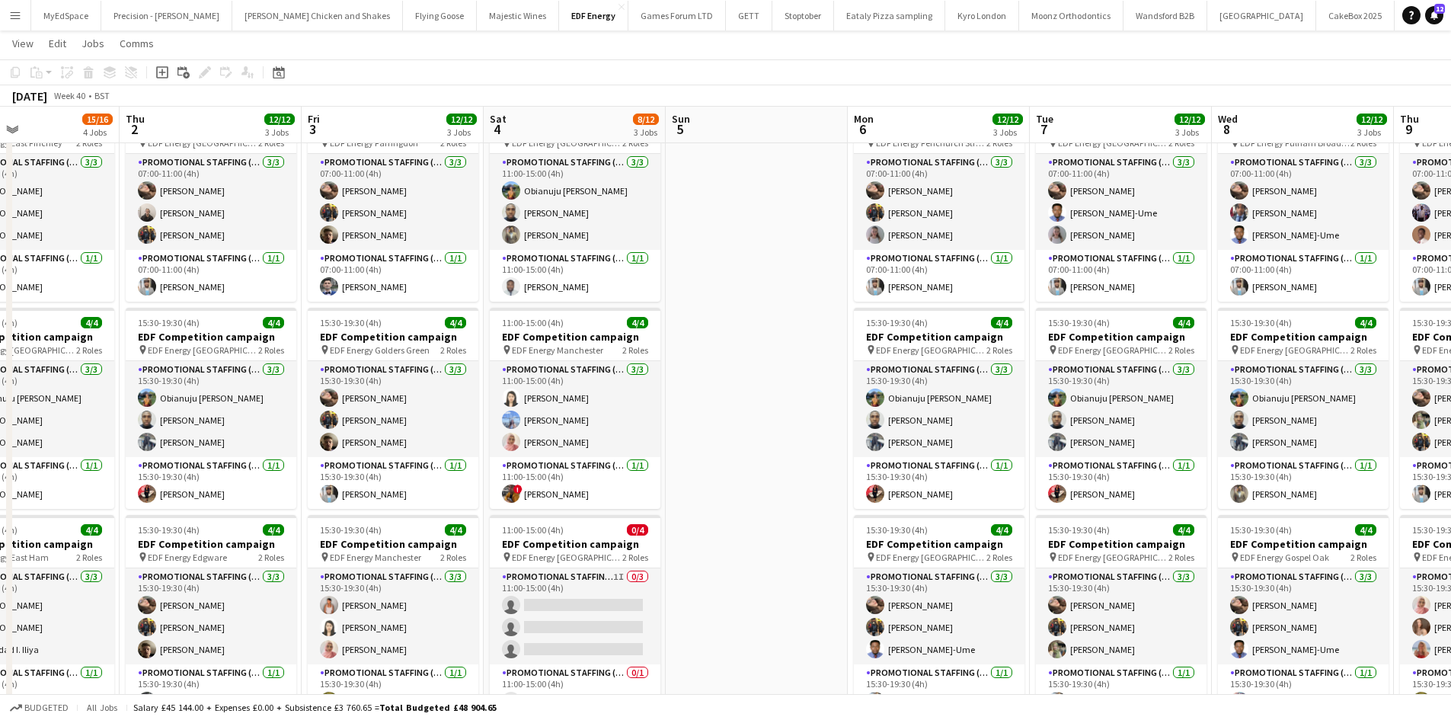
drag, startPoint x: 1005, startPoint y: 455, endPoint x: 593, endPoint y: 438, distance: 412.4
click at [565, 428] on app-calendar-viewport "Sat 27 11/16 4 Jobs Sun 28 Mon 29 12/12 3 Jobs Tue 30 12/12 3 Jobs Wed 1 15/16 …" at bounding box center [725, 498] width 1451 height 1030
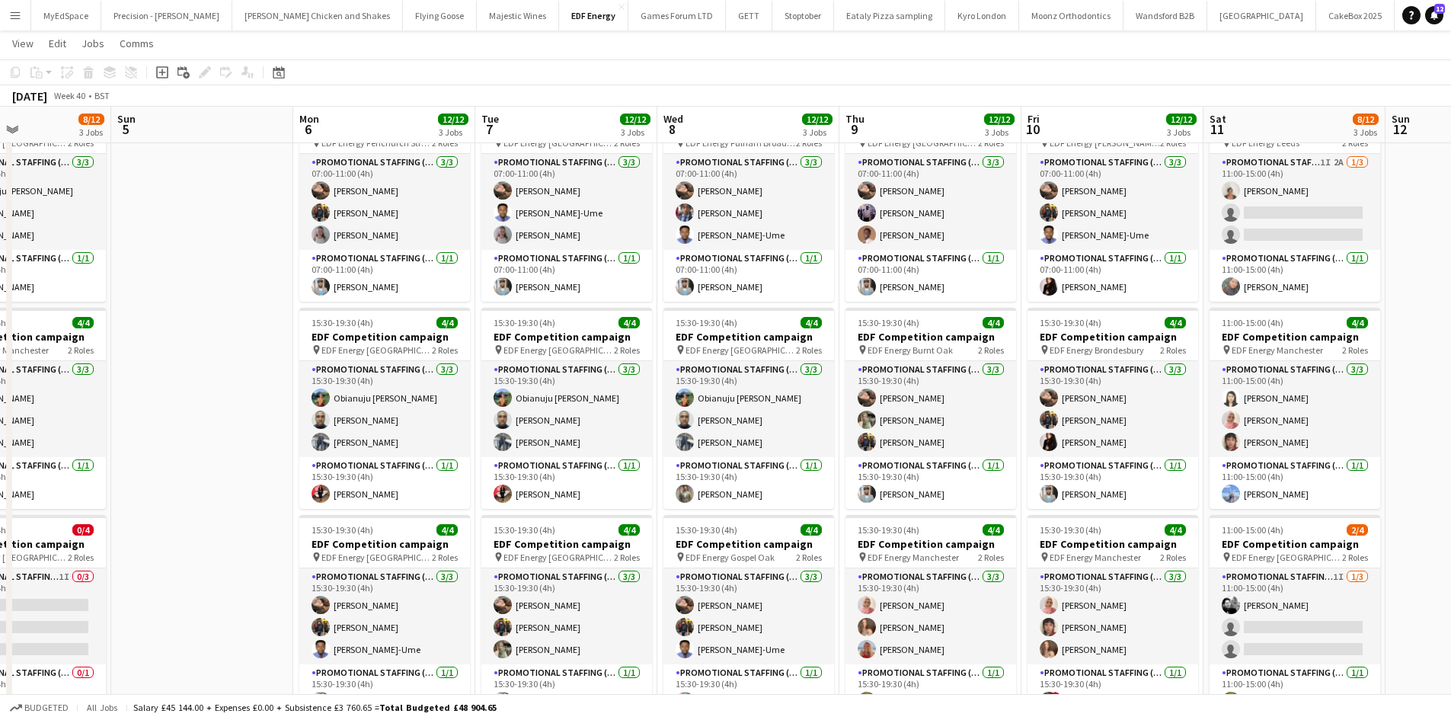
scroll to position [0, 672]
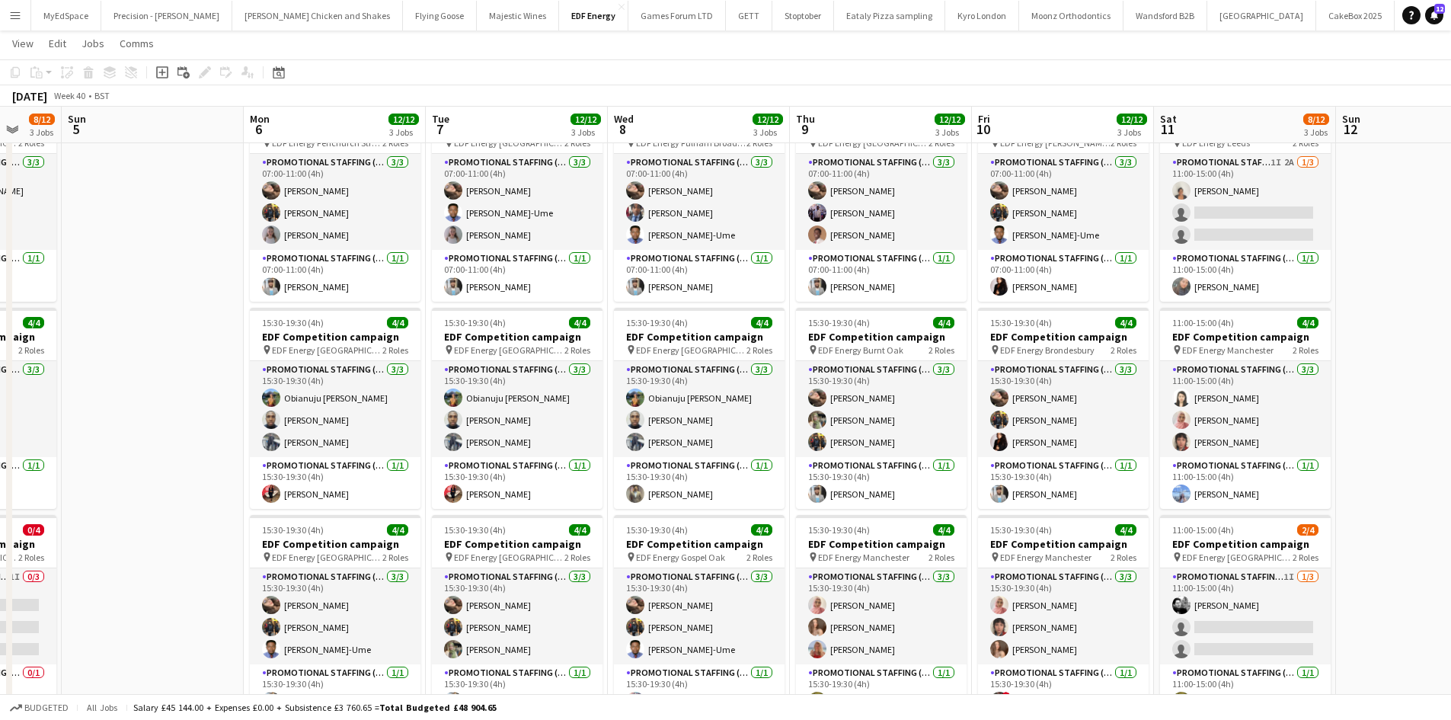
drag, startPoint x: 912, startPoint y: 450, endPoint x: 696, endPoint y: 436, distance: 216.0
click at [696, 436] on app-calendar-viewport "Wed 1 15/16 4 Jobs Thu 2 12/12 3 Jobs Fri 3 12/12 3 Jobs Sat 4 8/12 3 Jobs Sun …" at bounding box center [725, 498] width 1451 height 1030
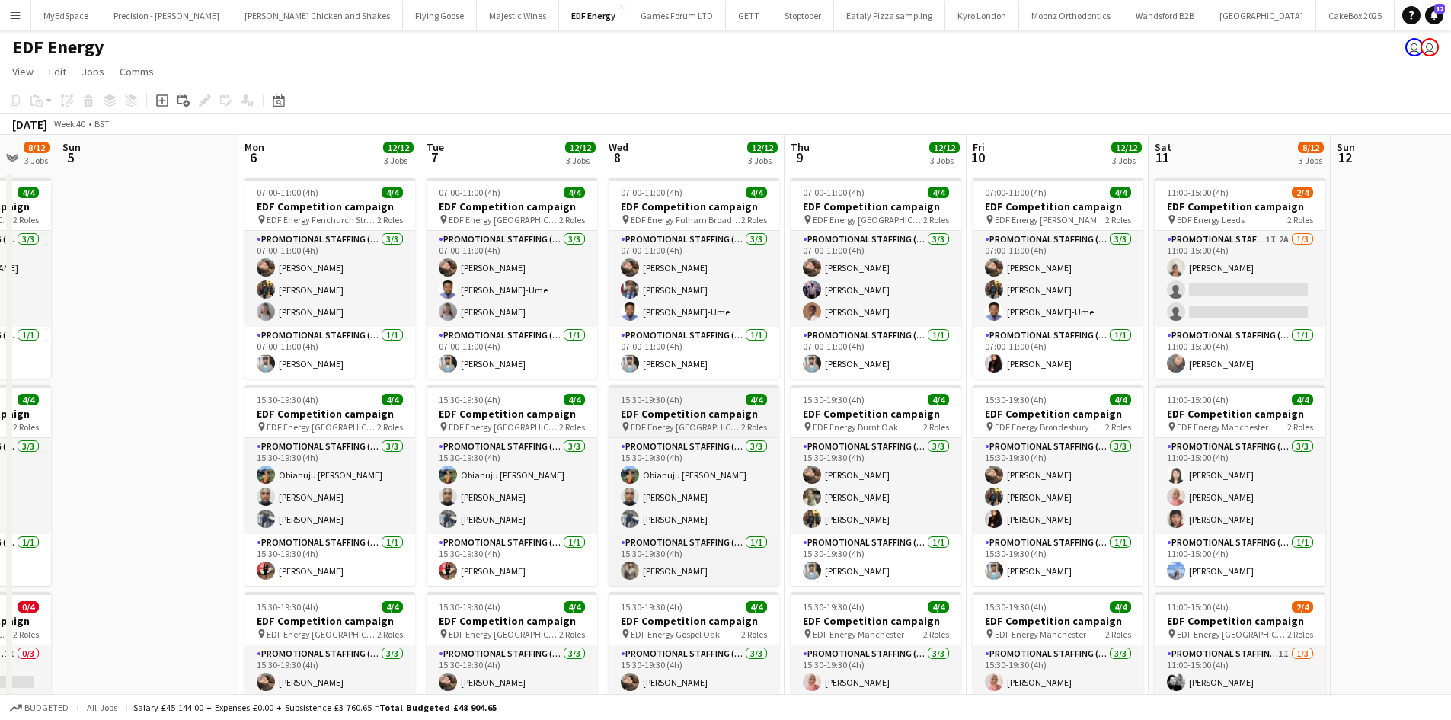
scroll to position [0, 0]
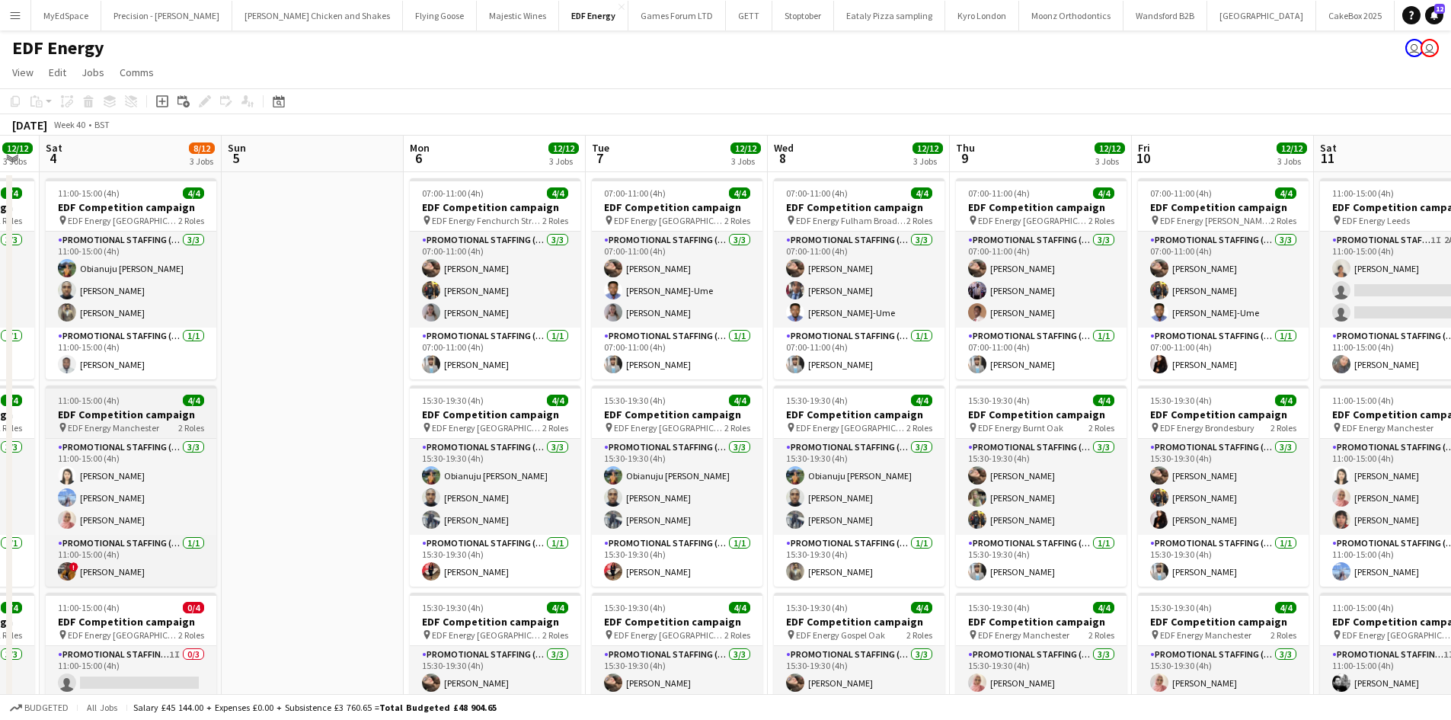
drag, startPoint x: 109, startPoint y: 400, endPoint x: 599, endPoint y: 405, distance: 490.5
click at [631, 405] on app-calendar-viewport "Wed 1 15/16 4 Jobs Thu 2 12/12 3 Jobs Fri 3 12/12 3 Jobs Sat 4 8/12 3 Jobs Sun …" at bounding box center [725, 613] width 1451 height 955
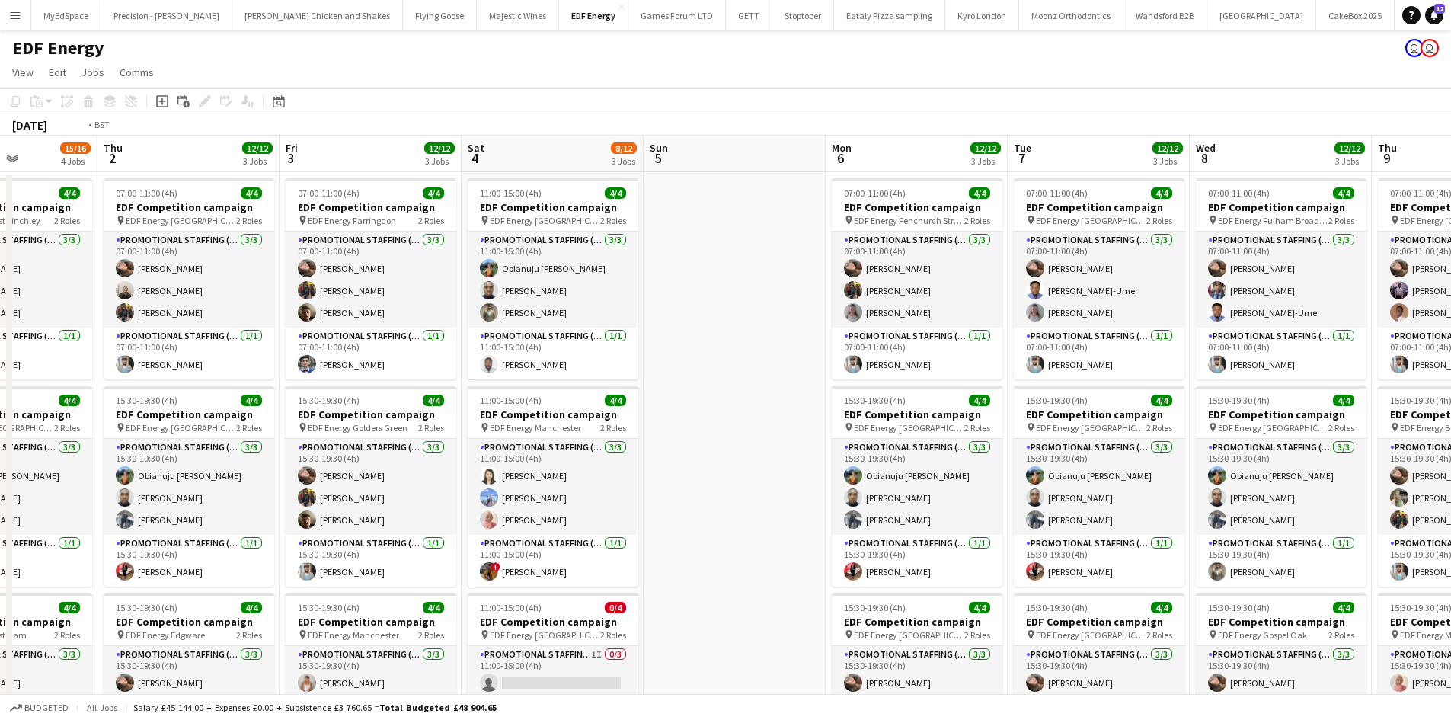
drag, startPoint x: 346, startPoint y: 415, endPoint x: 879, endPoint y: 383, distance: 534.1
click at [880, 383] on app-calendar-viewport "Mon 29 12/12 3 Jobs Tue 30 12/12 3 Jobs Wed 1 15/16 4 Jobs Thu 2 12/12 3 Jobs F…" at bounding box center [725, 613] width 1451 height 955
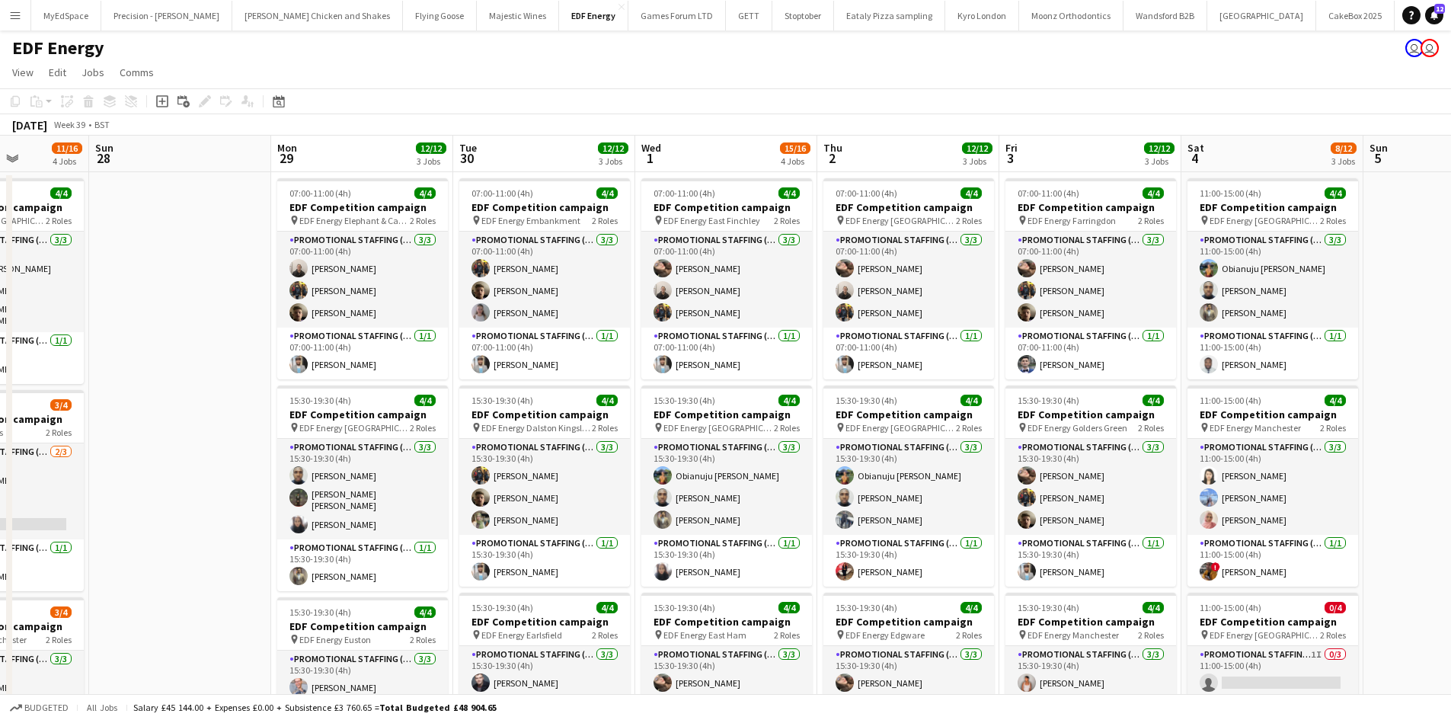
drag, startPoint x: 730, startPoint y: 439, endPoint x: 428, endPoint y: 435, distance: 302.4
click at [734, 439] on app-calendar-viewport "Thu 25 12/12 3 Jobs Fri 26 12/12 3 Jobs Sat 27 11/16 4 Jobs Sun 28 Mon 29 12/12…" at bounding box center [725, 613] width 1451 height 955
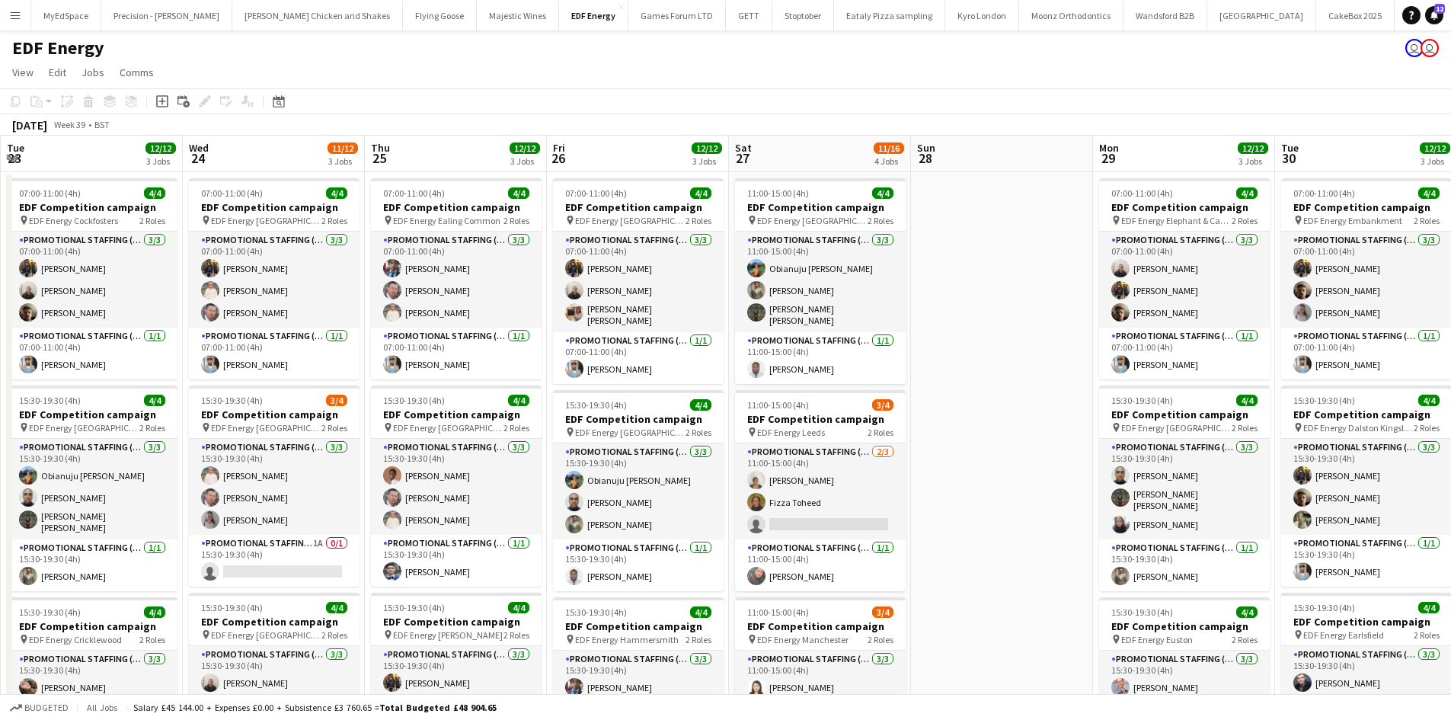
drag, startPoint x: 279, startPoint y: 436, endPoint x: 814, endPoint y: 436, distance: 535.4
click at [814, 436] on app-calendar-viewport "Sun 21 Mon 22 11/12 3 Jobs Tue 23 12/12 3 Jobs Wed 24 11/12 3 Jobs Thu 25 12/12…" at bounding box center [725, 613] width 1451 height 955
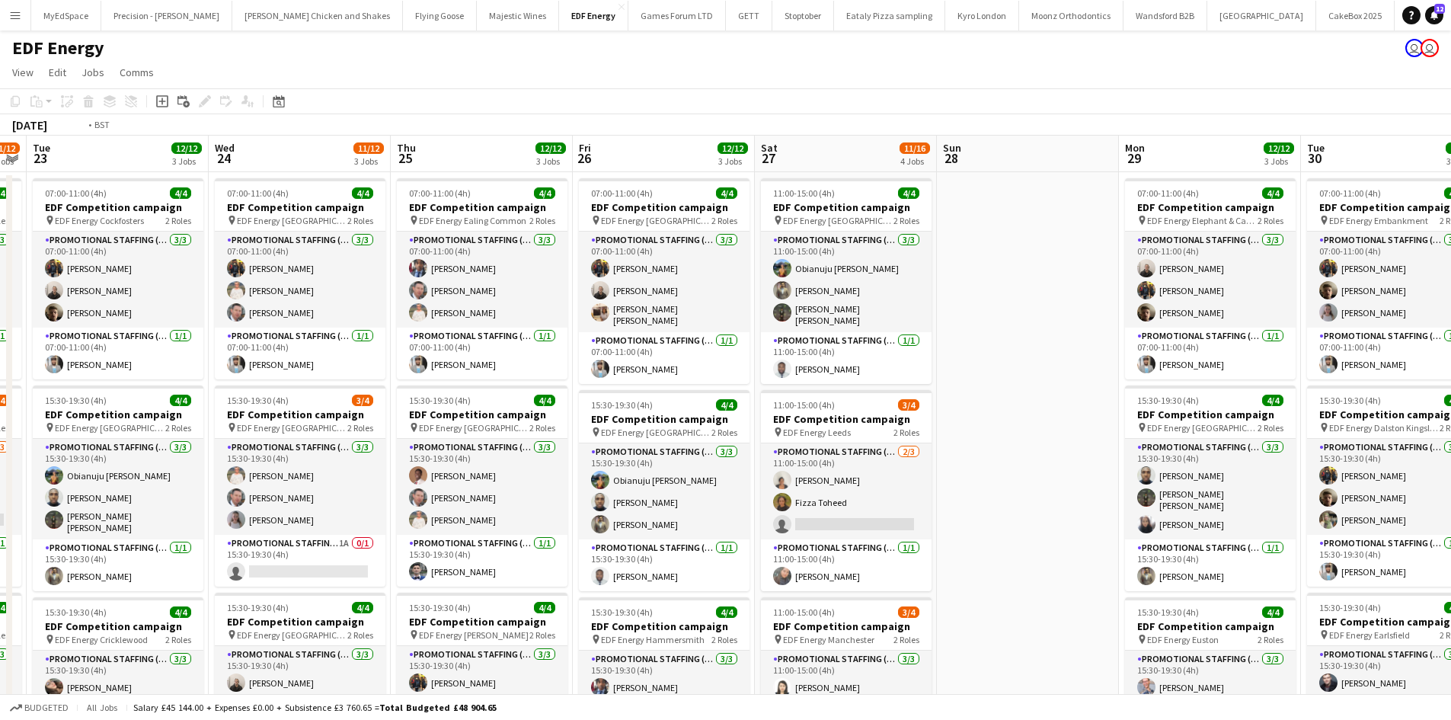
drag, startPoint x: 550, startPoint y: 481, endPoint x: 808, endPoint y: 479, distance: 258.2
click at [808, 479] on app-calendar-viewport "Sun 21 Mon 22 11/12 3 Jobs Tue 23 12/12 3 Jobs Wed 24 11/12 3 Jobs Thu 25 12/12…" at bounding box center [725, 613] width 1451 height 955
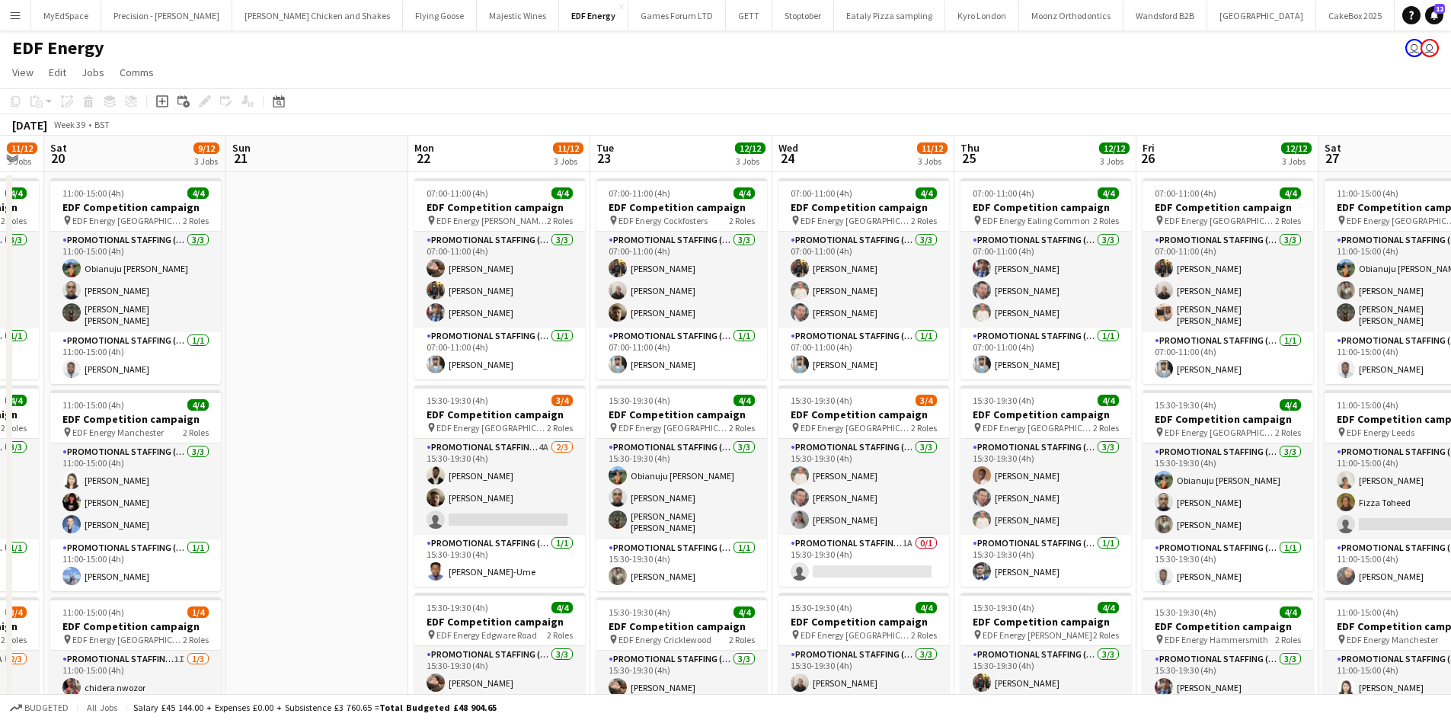
drag, startPoint x: 369, startPoint y: 474, endPoint x: 800, endPoint y: 465, distance: 431.2
click at [795, 466] on app-calendar-viewport "Thu 18 8/12 3 Jobs Fri 19 11/12 3 Jobs Sat 20 9/12 3 Jobs Sun 21 Mon 22 11/12 3…" at bounding box center [725, 613] width 1451 height 955
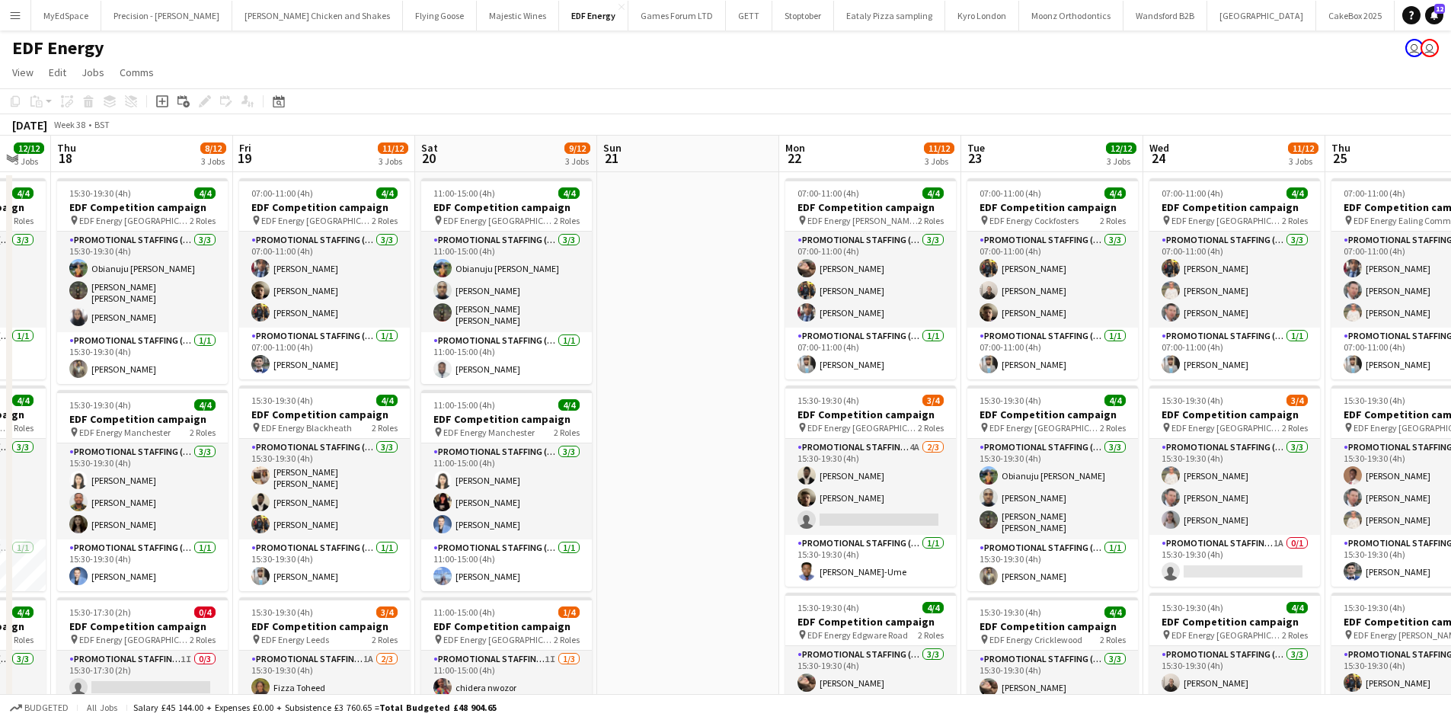
drag, startPoint x: 326, startPoint y: 484, endPoint x: 708, endPoint y: 481, distance: 381.6
click at [702, 481] on app-calendar-viewport "Tue 16 12/12 3 Jobs Wed 17 12/12 3 Jobs Thu 18 8/12 3 Jobs Fri 19 11/12 3 Jobs …" at bounding box center [725, 613] width 1451 height 955
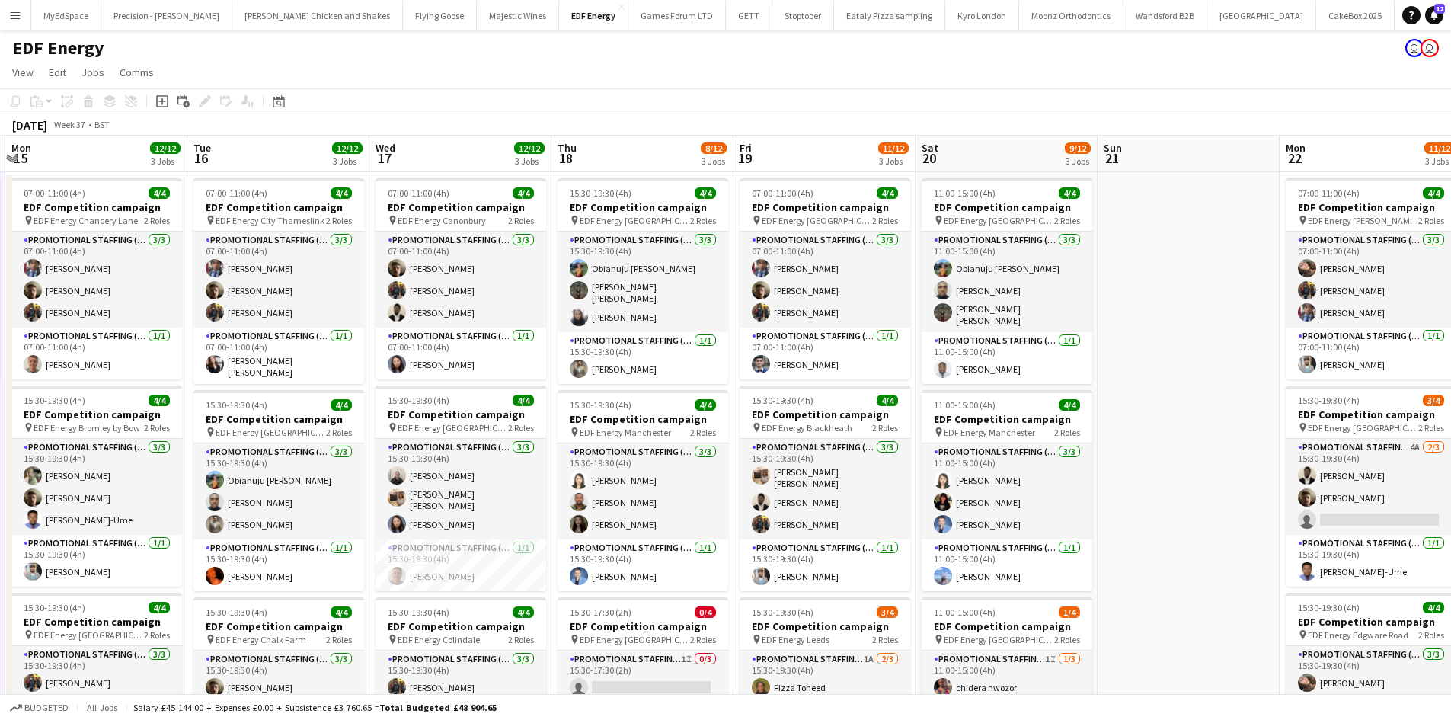
drag, startPoint x: 447, startPoint y: 491, endPoint x: 640, endPoint y: 483, distance: 192.9
click at [635, 484] on app-calendar-viewport "Sat 13 13/16 4 Jobs Sun 14 3/4 1 Job Mon 15 12/12 3 Jobs Tue 16 12/12 3 Jobs We…" at bounding box center [725, 613] width 1451 height 955
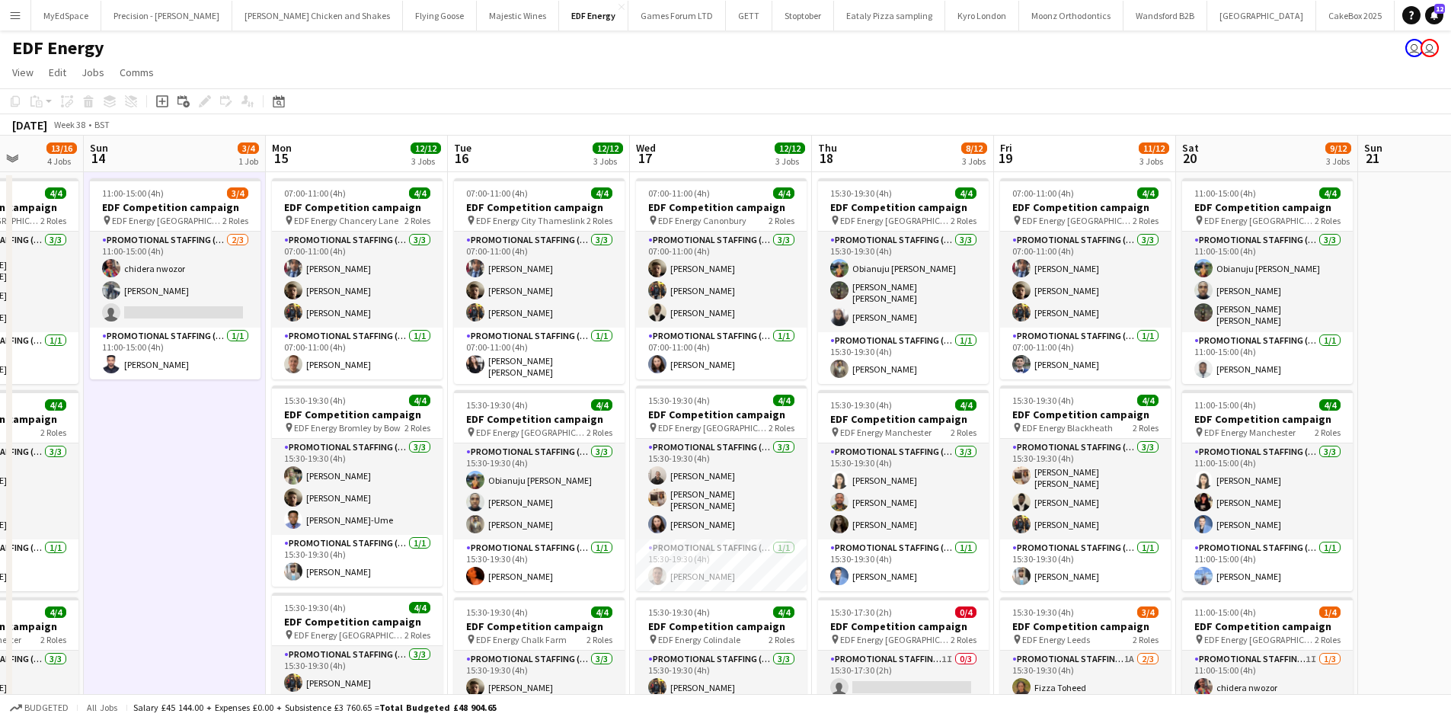
drag, startPoint x: 318, startPoint y: 488, endPoint x: 736, endPoint y: 484, distance: 418.1
click at [731, 486] on app-calendar-viewport "Thu 11 16/16 4 Jobs Fri 12 12/12 3 Jobs Sat 13 13/16 4 Jobs Sun 14 3/4 1 Job Mo…" at bounding box center [725, 613] width 1451 height 955
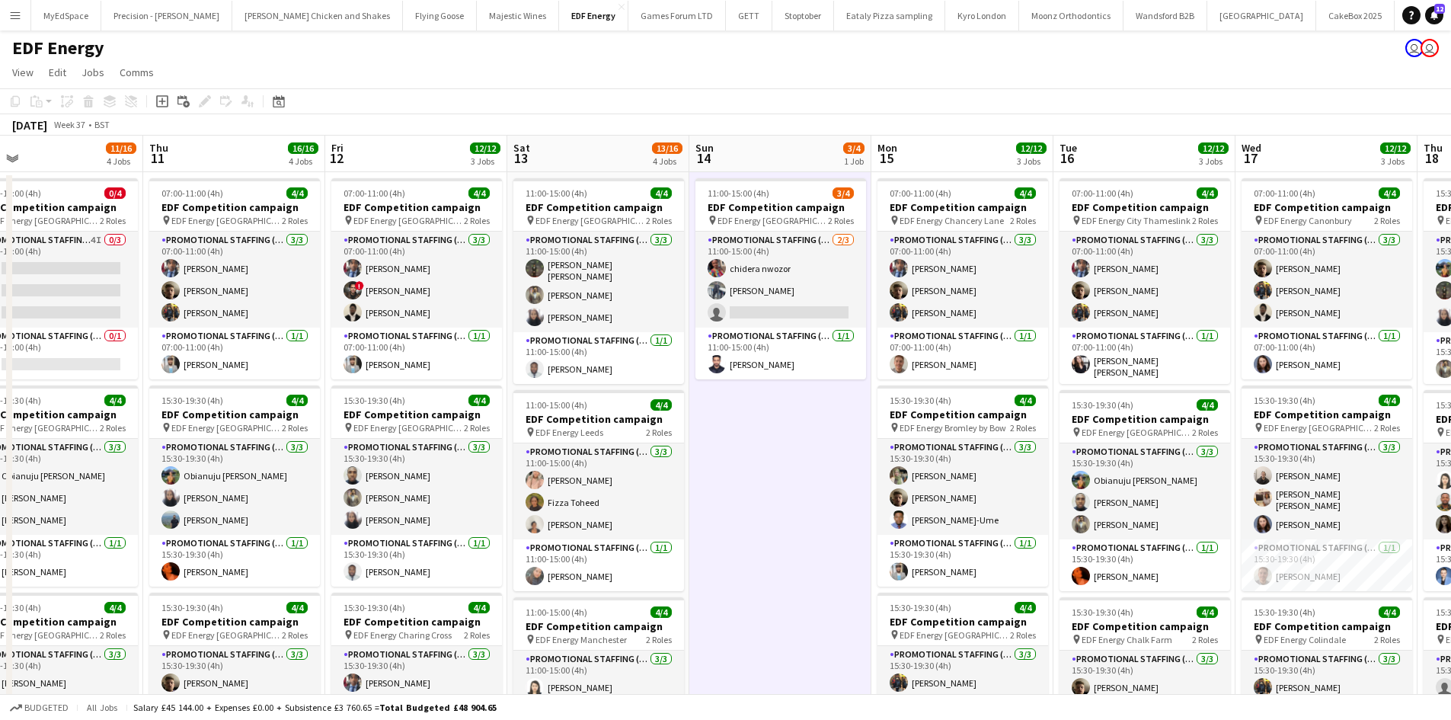
drag, startPoint x: 228, startPoint y: 511, endPoint x: 670, endPoint y: 505, distance: 441.8
click at [667, 506] on app-calendar-viewport "Tue 9 8/8 2 Jobs Wed 10 11/16 4 Jobs Thu 11 16/16 4 Jobs Fri 12 12/12 3 Jobs Sa…" at bounding box center [725, 613] width 1451 height 955
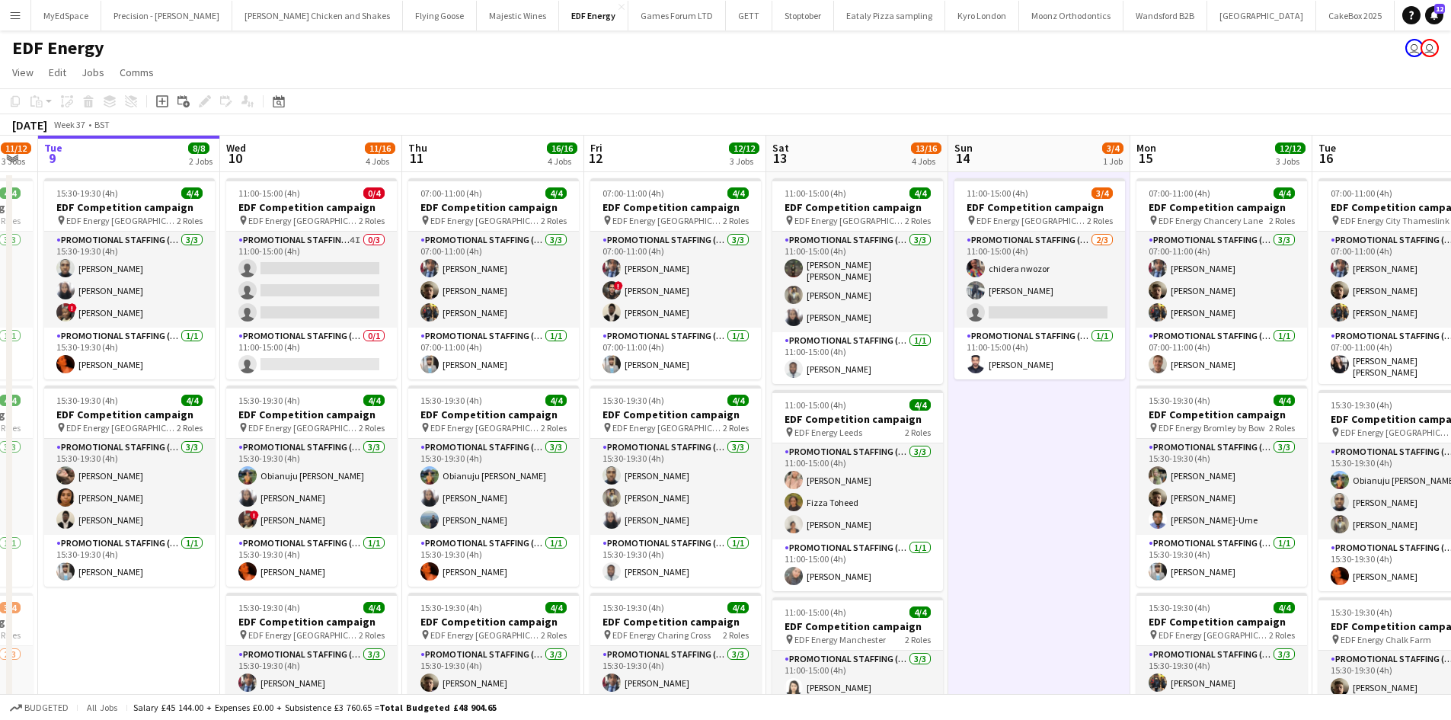
scroll to position [0, 707]
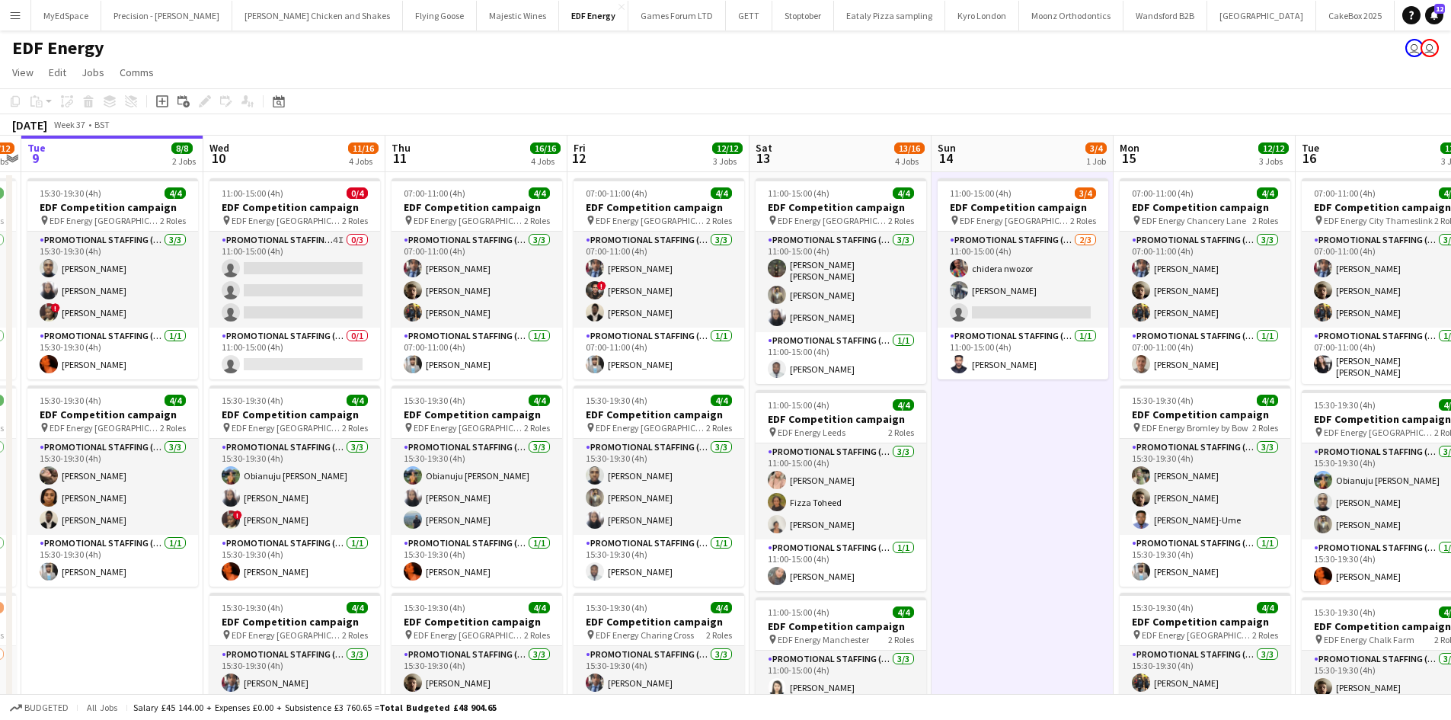
drag, startPoint x: 394, startPoint y: 497, endPoint x: 228, endPoint y: 458, distance: 170.5
click at [228, 458] on app-calendar-viewport "Fri 5 12/12 3 Jobs Sat 6 7/8 2 Jobs Sun 7 Mon 8 11/12 3 Jobs Tue 9 8/8 2 Jobs W…" at bounding box center [725, 613] width 1451 height 955
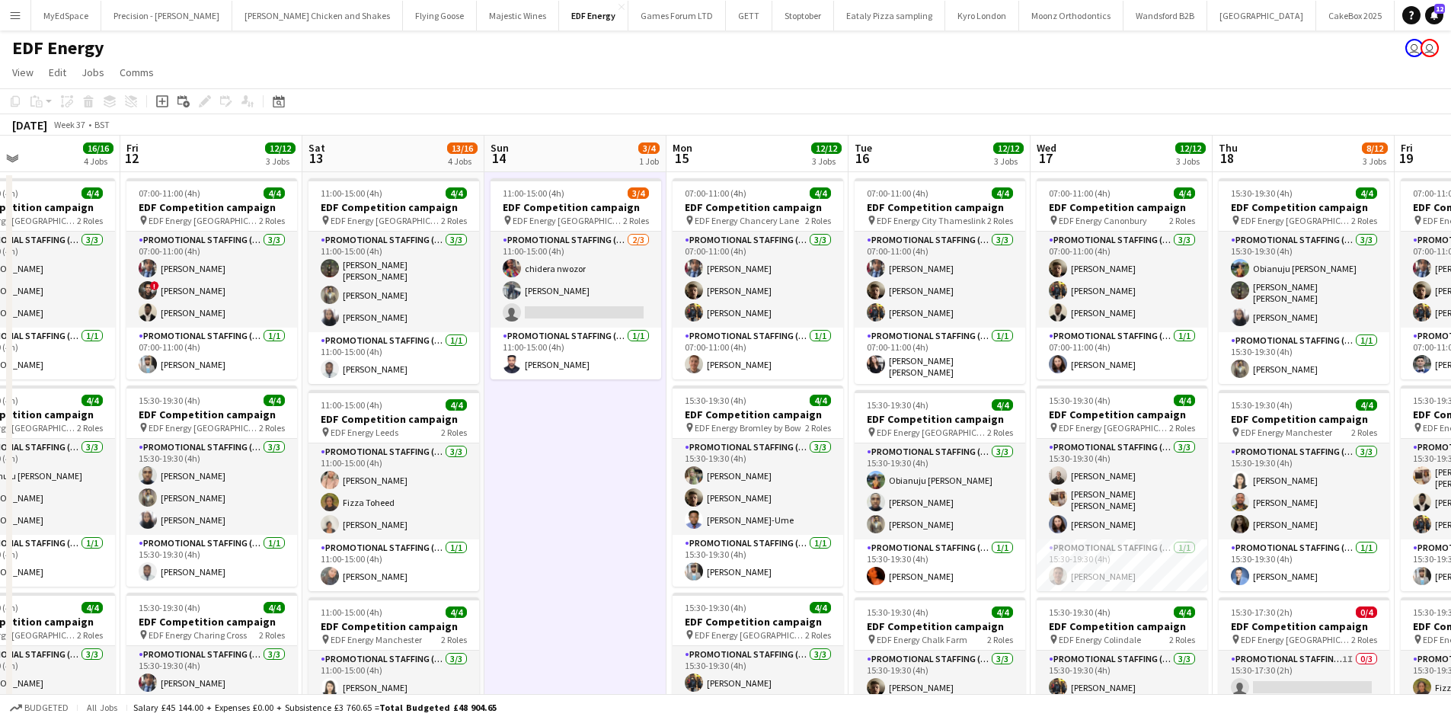
scroll to position [0, 433]
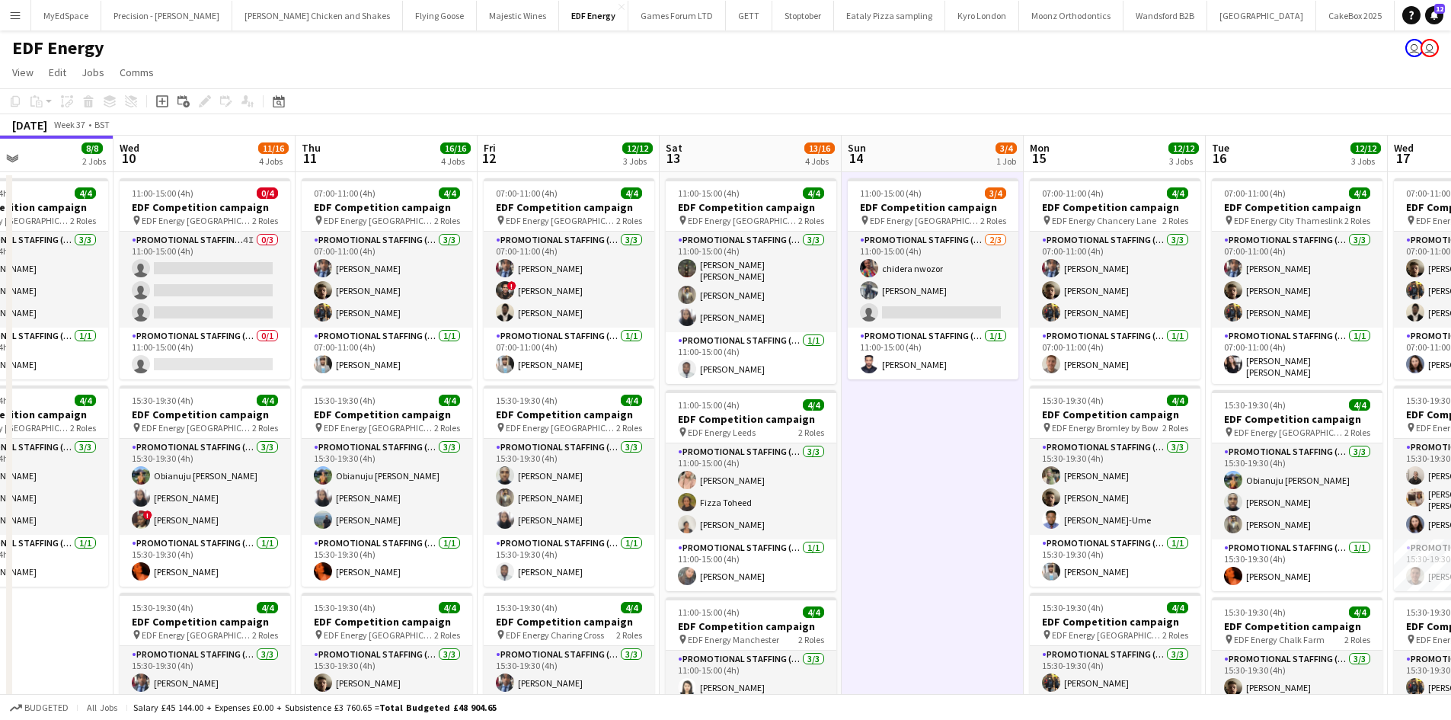
drag, startPoint x: 983, startPoint y: 468, endPoint x: 957, endPoint y: 465, distance: 26.9
click at [957, 465] on app-calendar-viewport "Sun 7 Mon 8 11/12 3 Jobs Tue 9 8/8 2 Jobs Wed 10 11/16 4 Jobs Thu 11 16/16 4 Jo…" at bounding box center [725, 613] width 1451 height 955
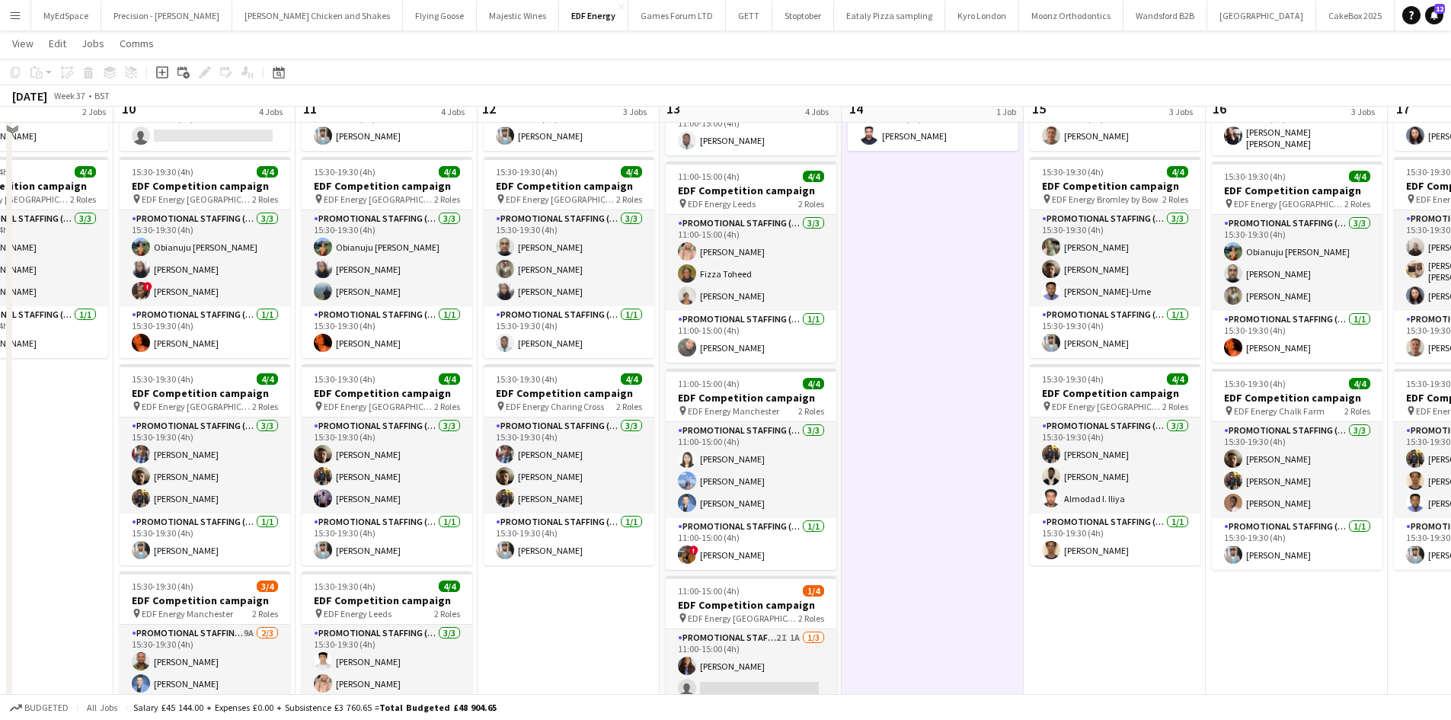
scroll to position [228, 0]
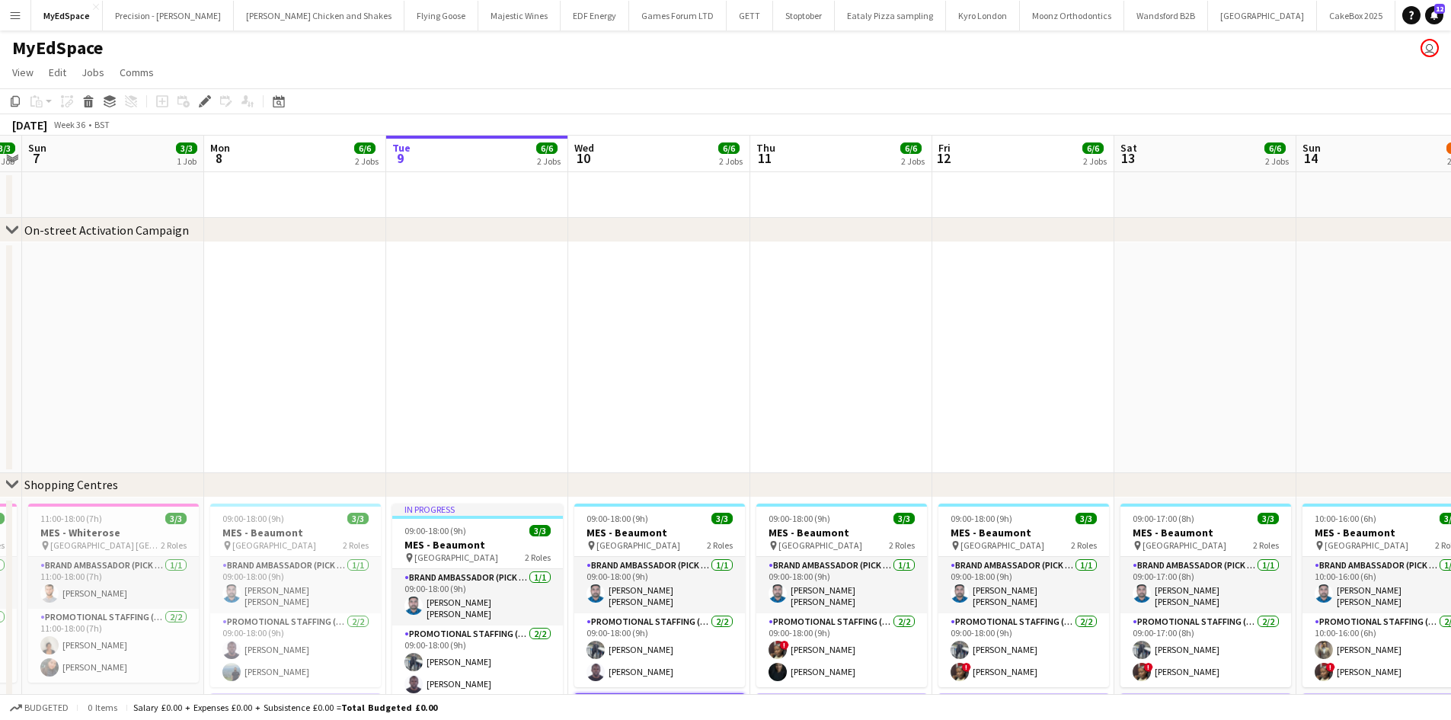
scroll to position [0, 712]
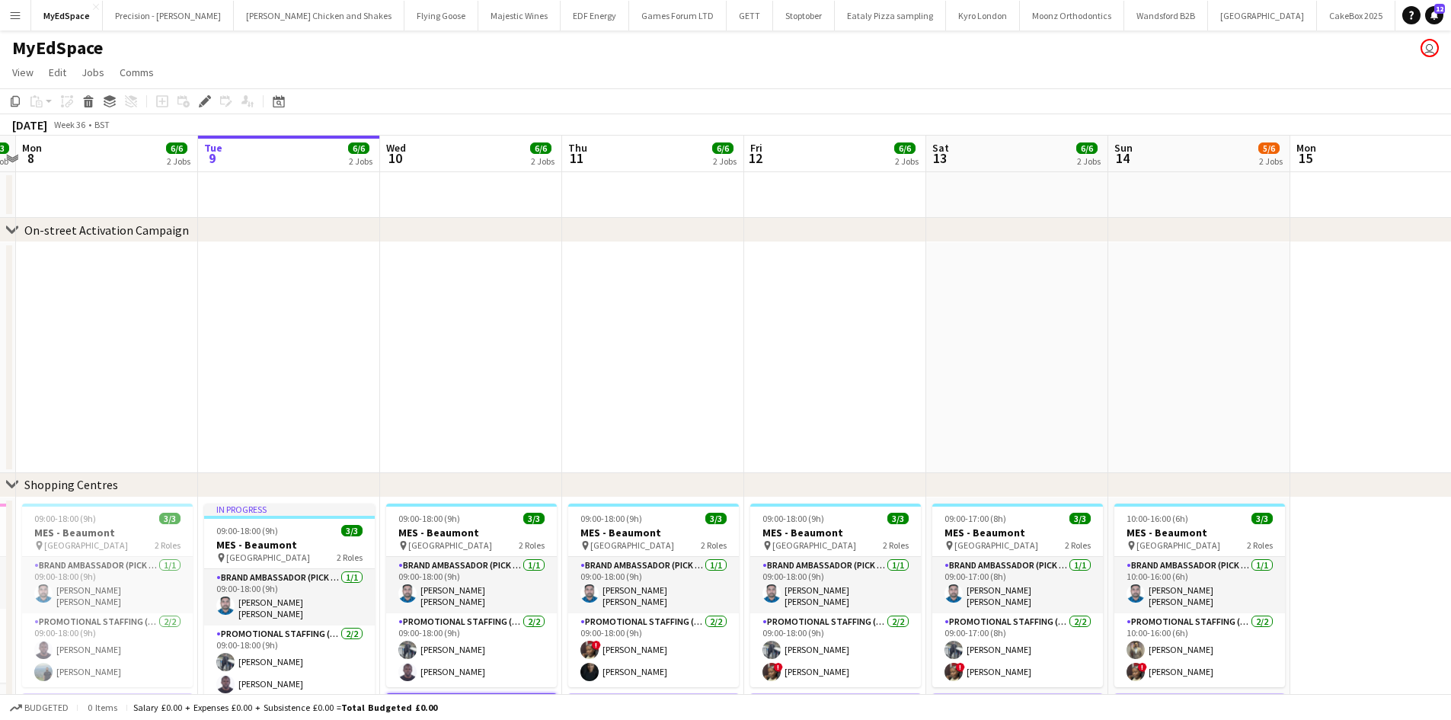
drag, startPoint x: 525, startPoint y: 286, endPoint x: 487, endPoint y: 303, distance: 40.9
click at [460, 286] on app-calendar-viewport "Thu 4 6/6 2 Jobs Fri 5 3/3 1 Job Sat 6 3/3 1 Job Sun 7 3/3 1 Job Mon 8 6/6 2 Jo…" at bounding box center [725, 530] width 1451 height 789
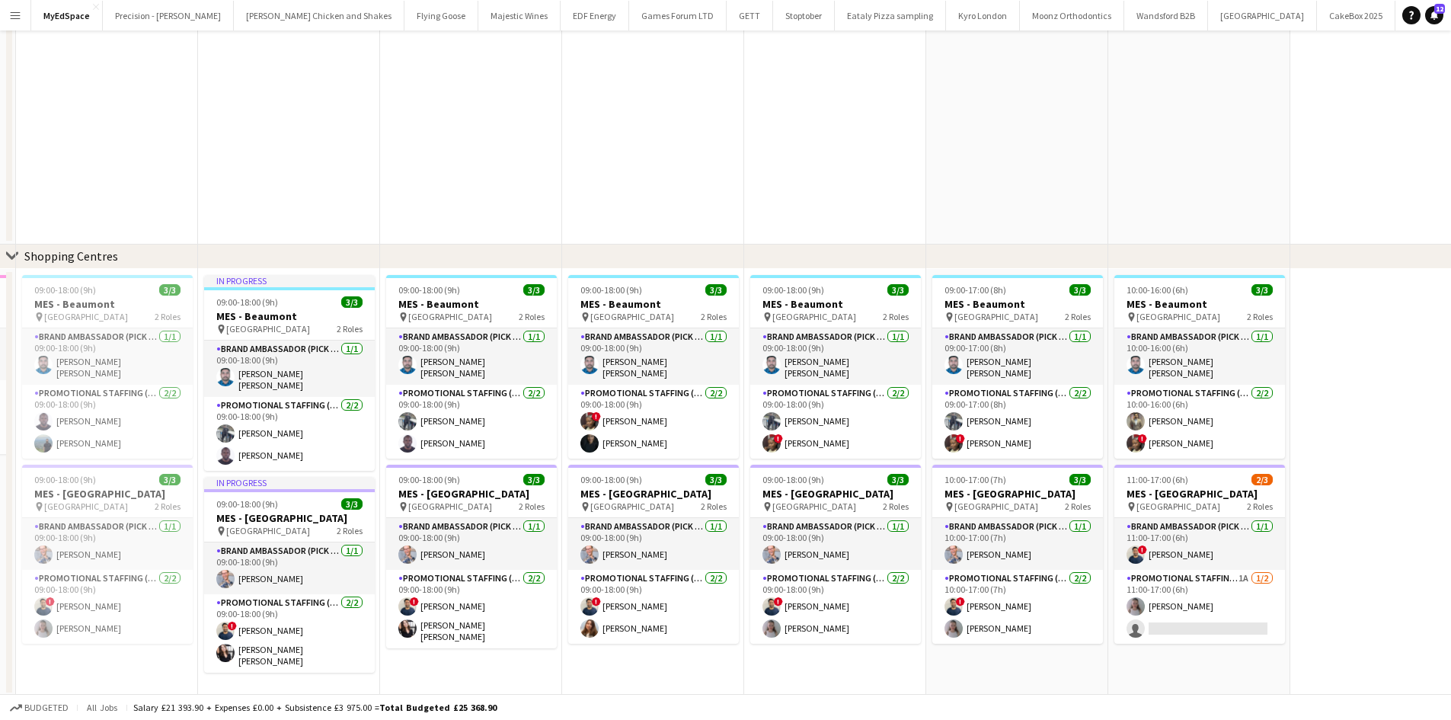
scroll to position [0, 0]
